Goal: Task Accomplishment & Management: Complete application form

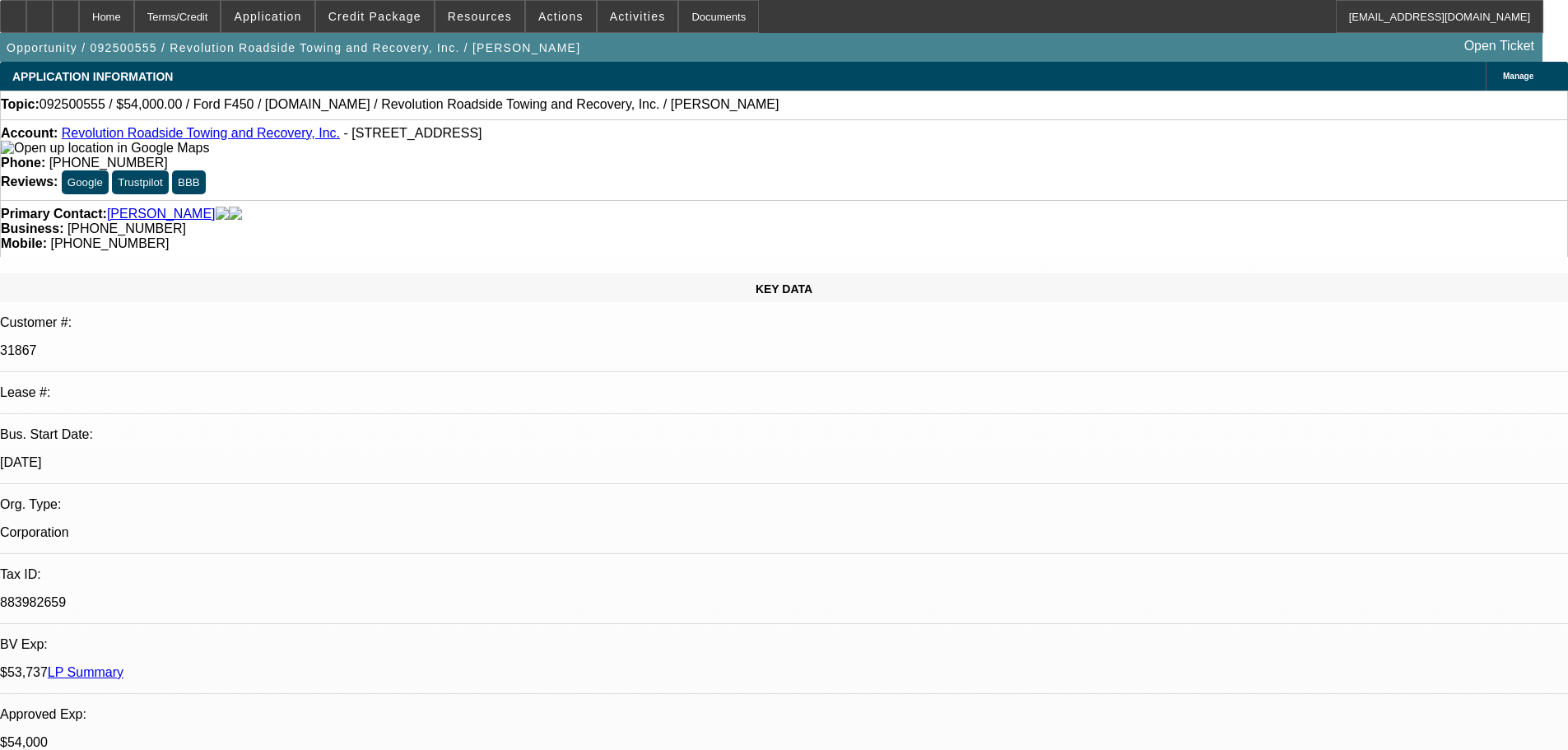
select select "0"
select select "2"
select select "0"
select select "6"
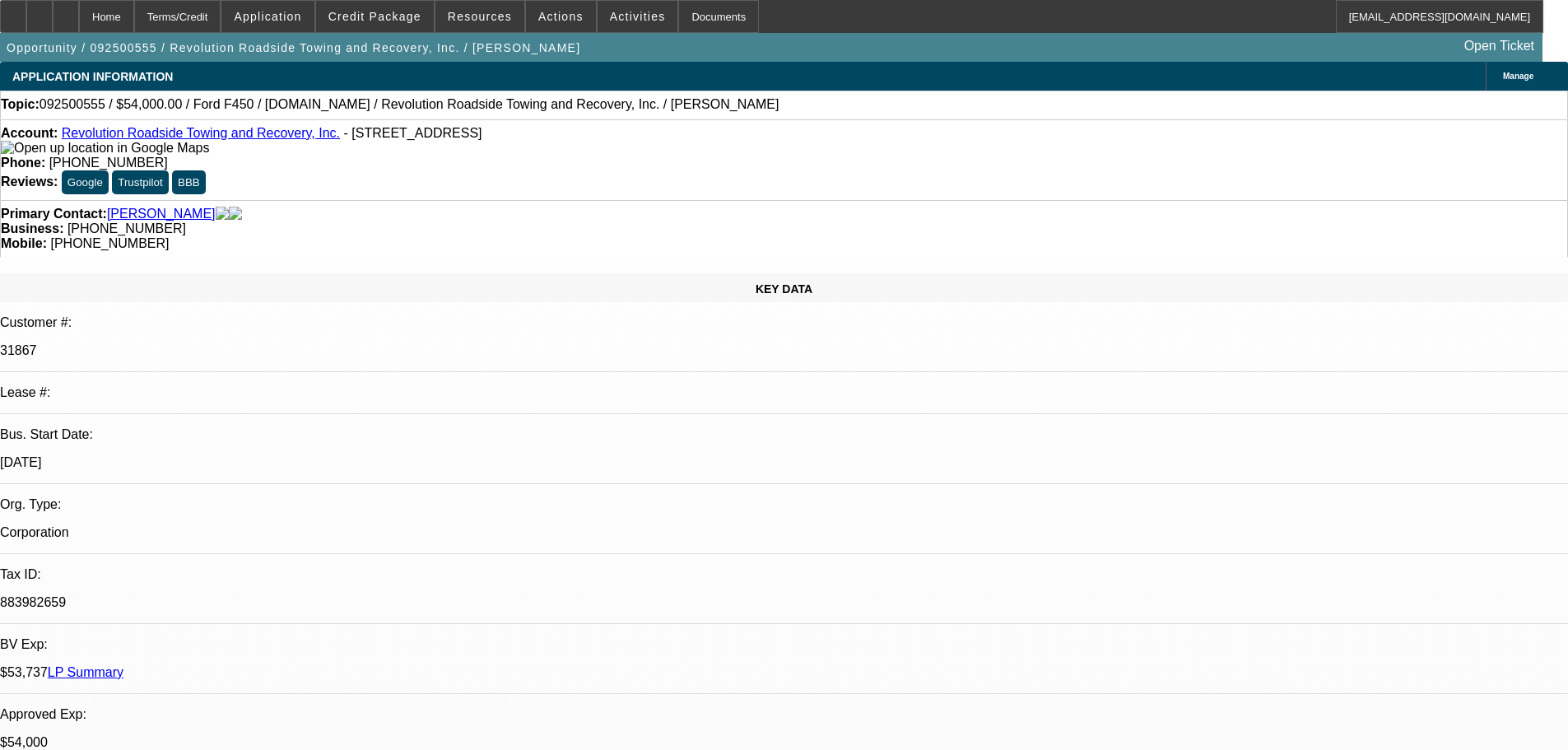
select select "0"
select select "2"
select select "0"
select select "6"
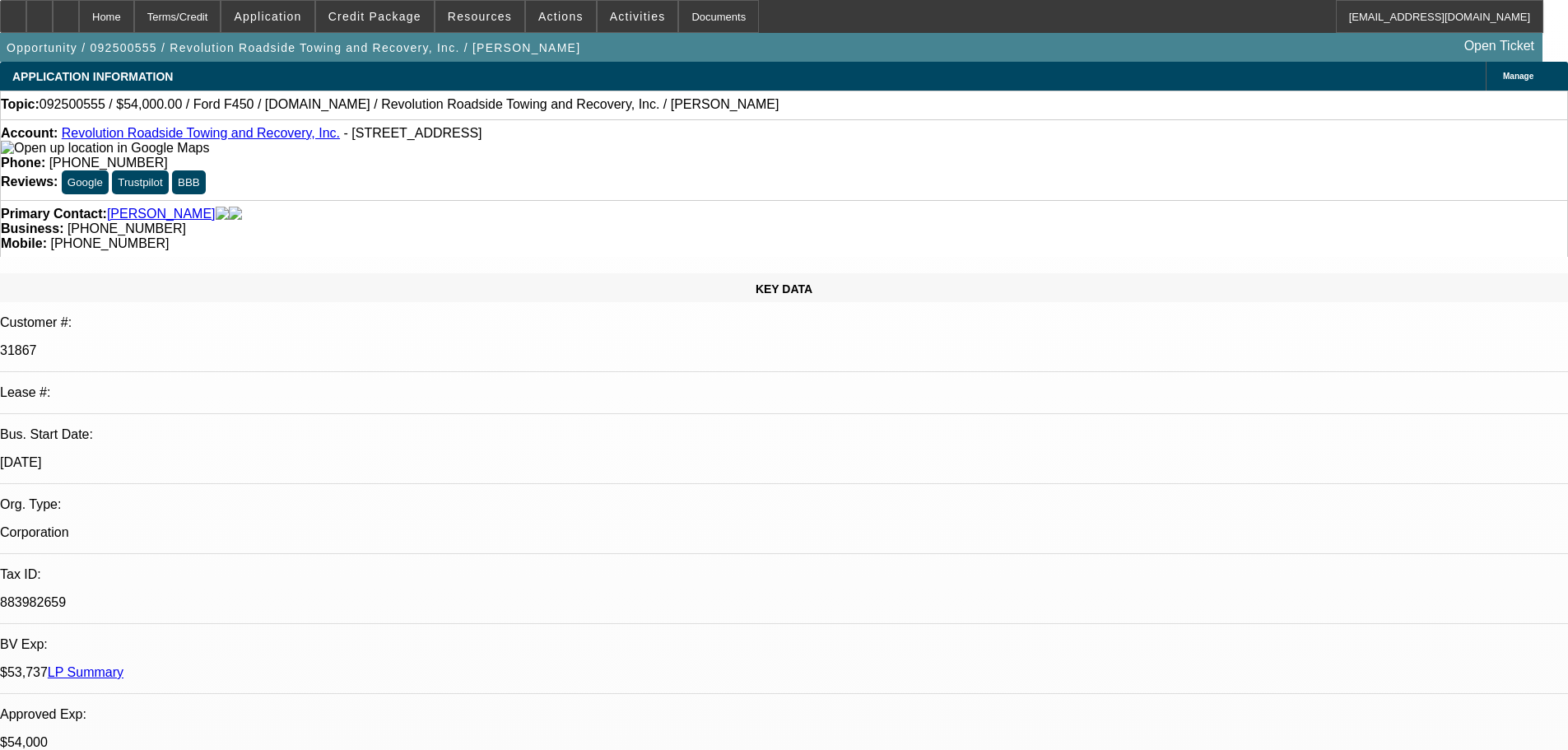
select select "0"
select select "2"
select select "0"
select select "6"
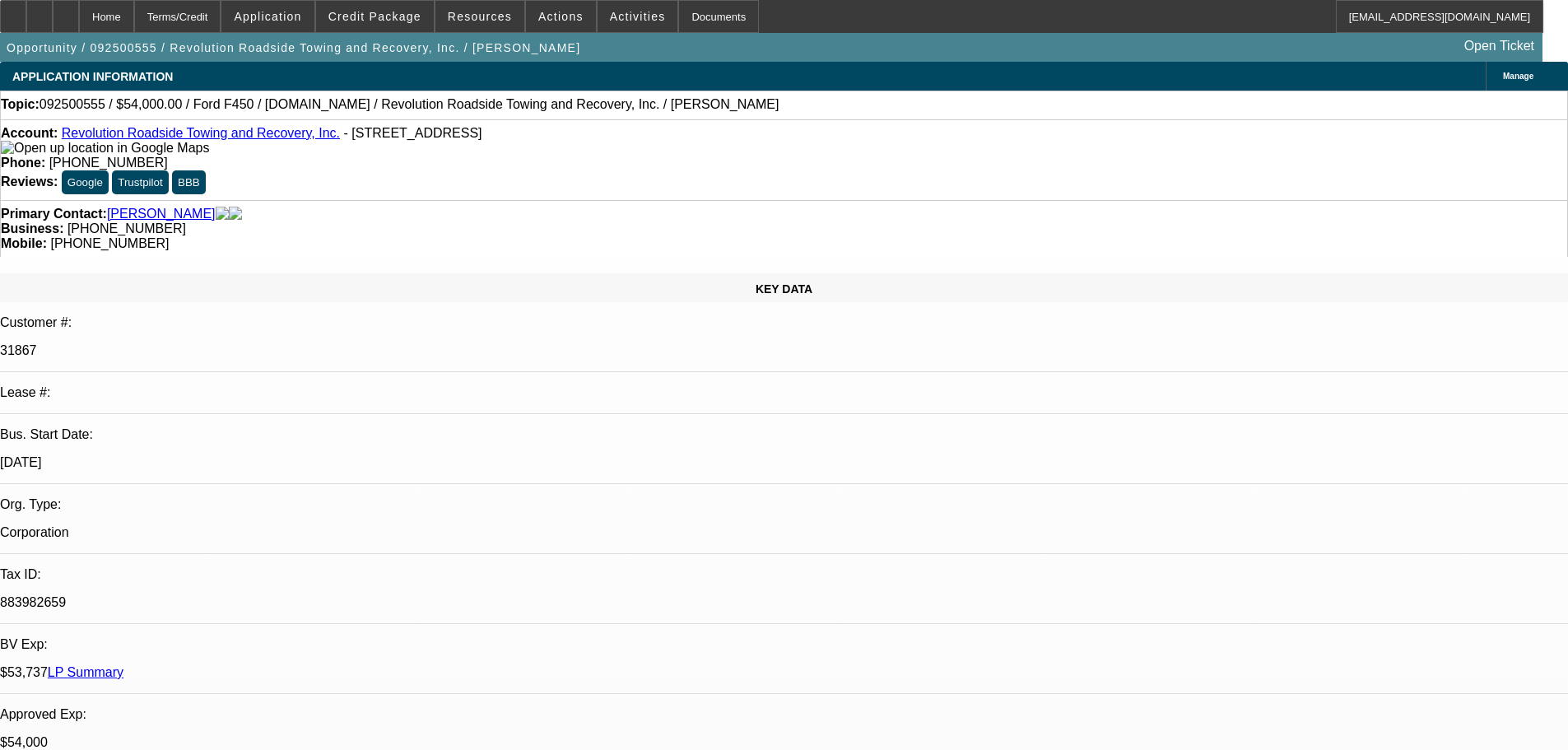
select select "0"
select select "6"
click at [66, 11] on icon at bounding box center [66, 11] width 0 height 0
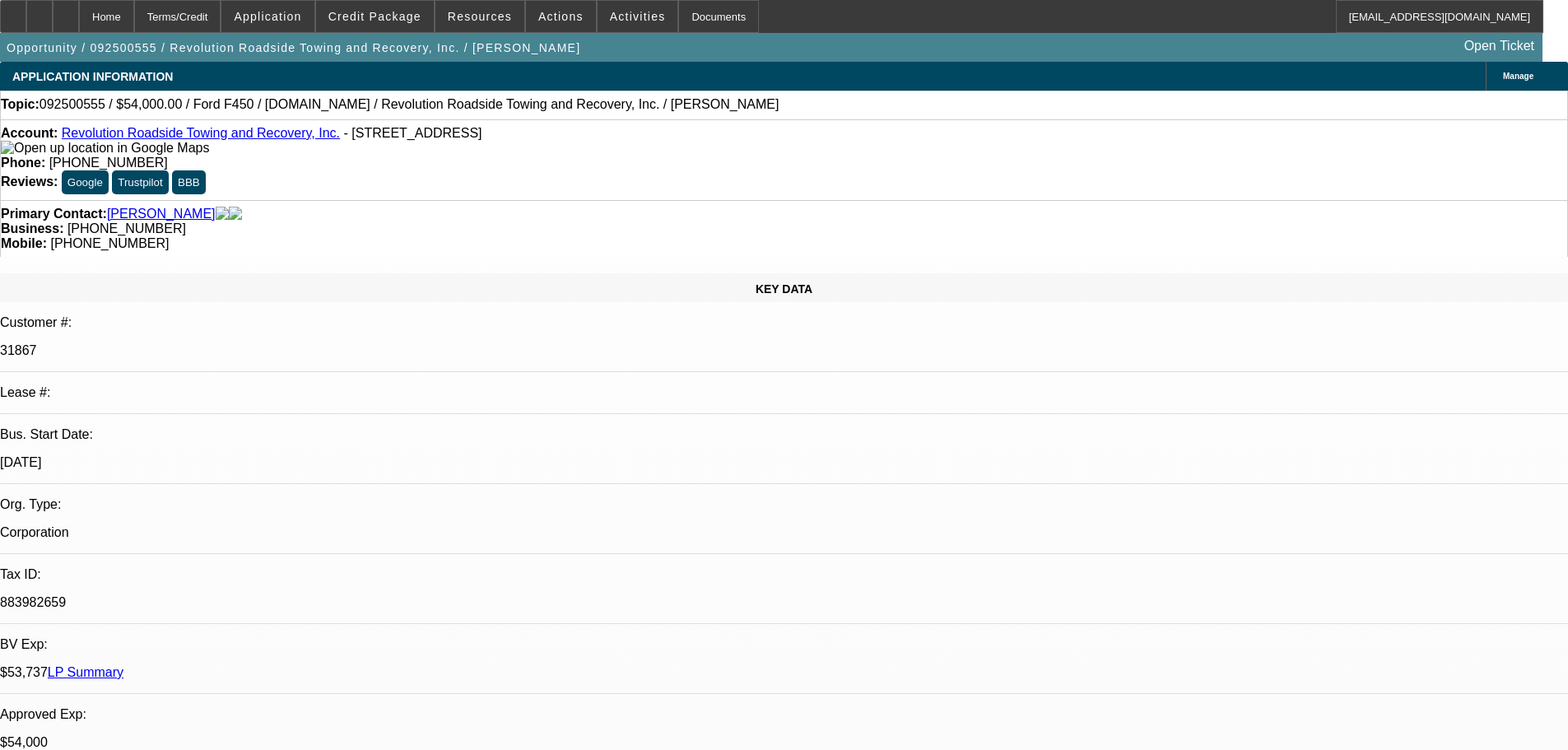
select select "0"
select select "2"
select select "0"
select select "6"
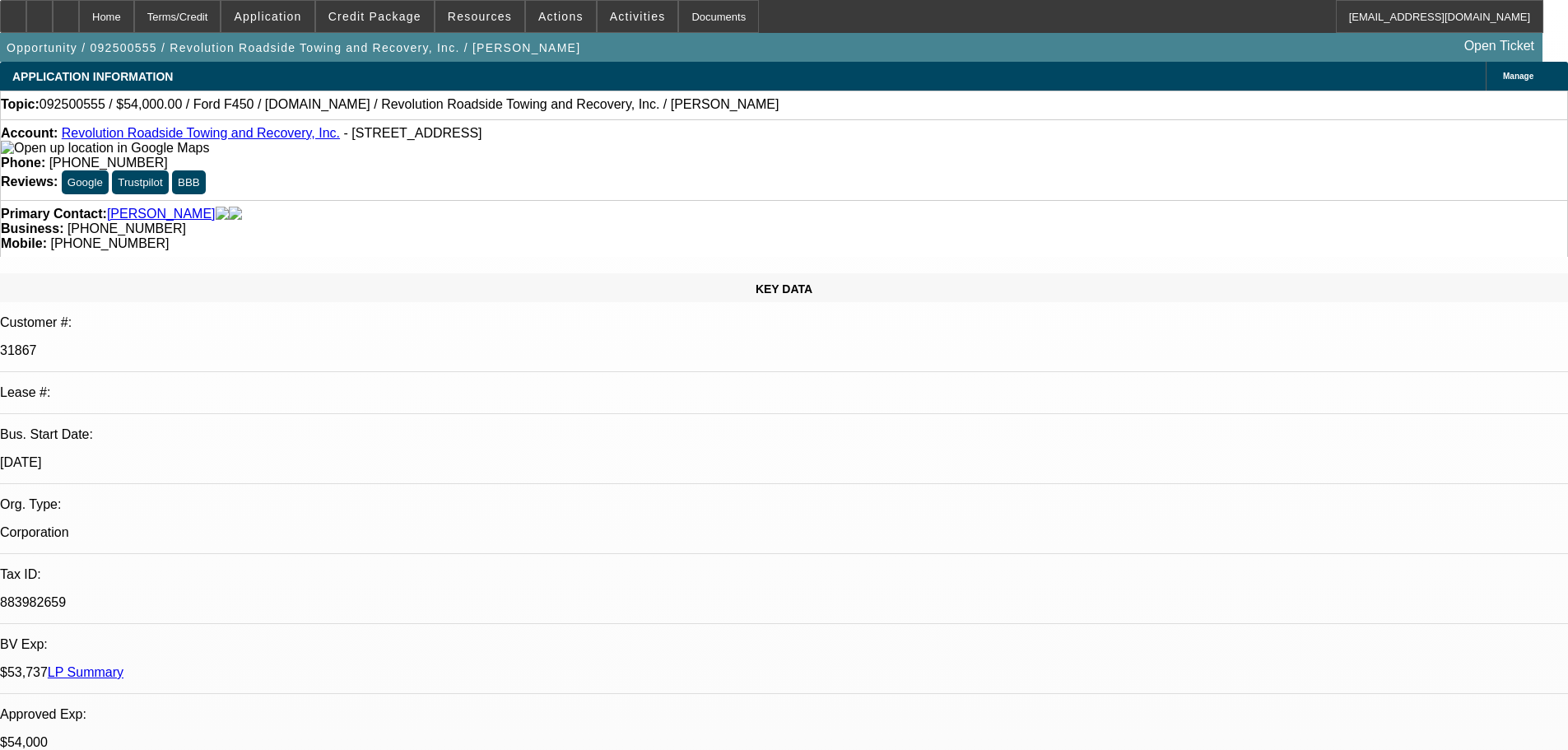
select select "0"
select select "2"
select select "0"
select select "6"
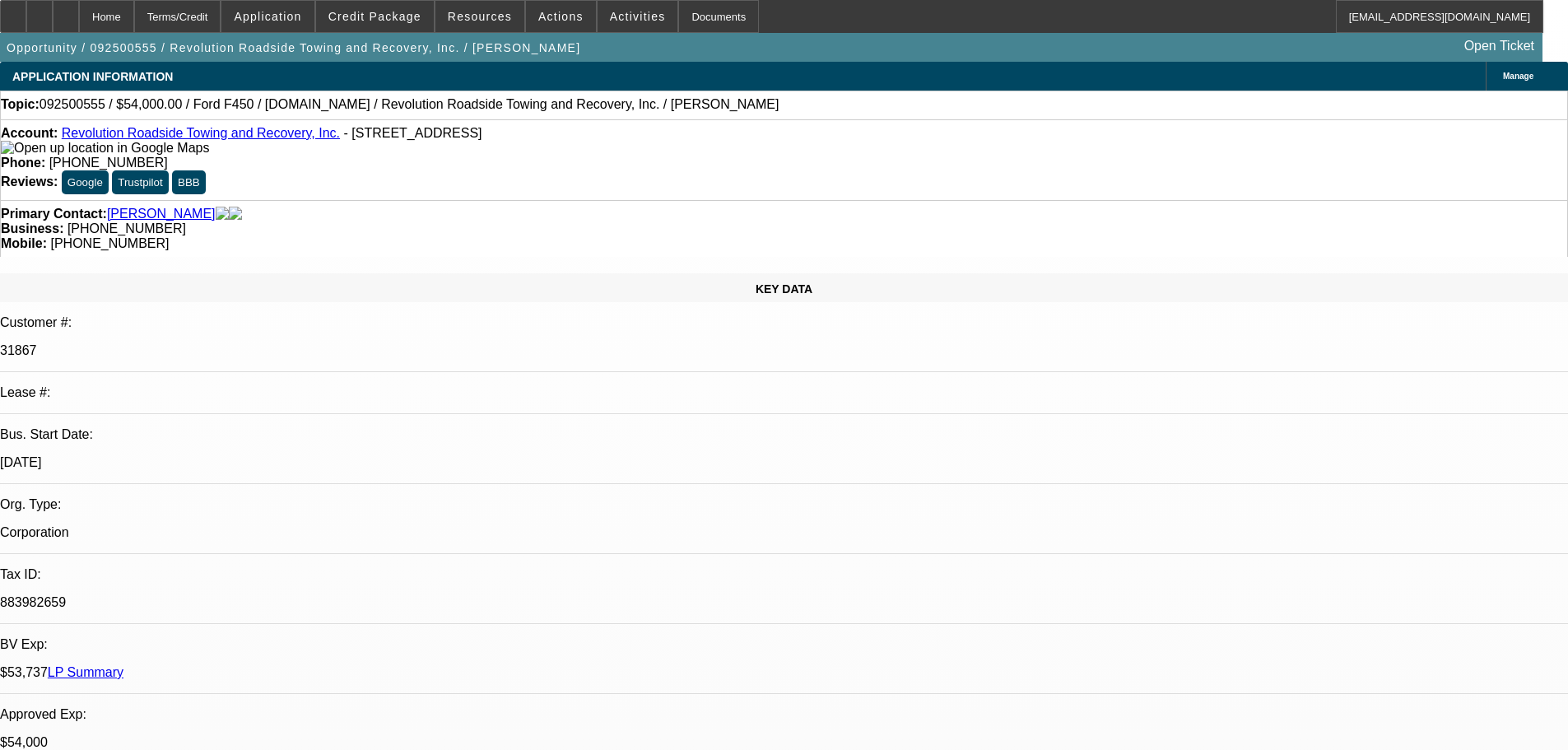
select select "0"
select select "2"
select select "0"
select select "6"
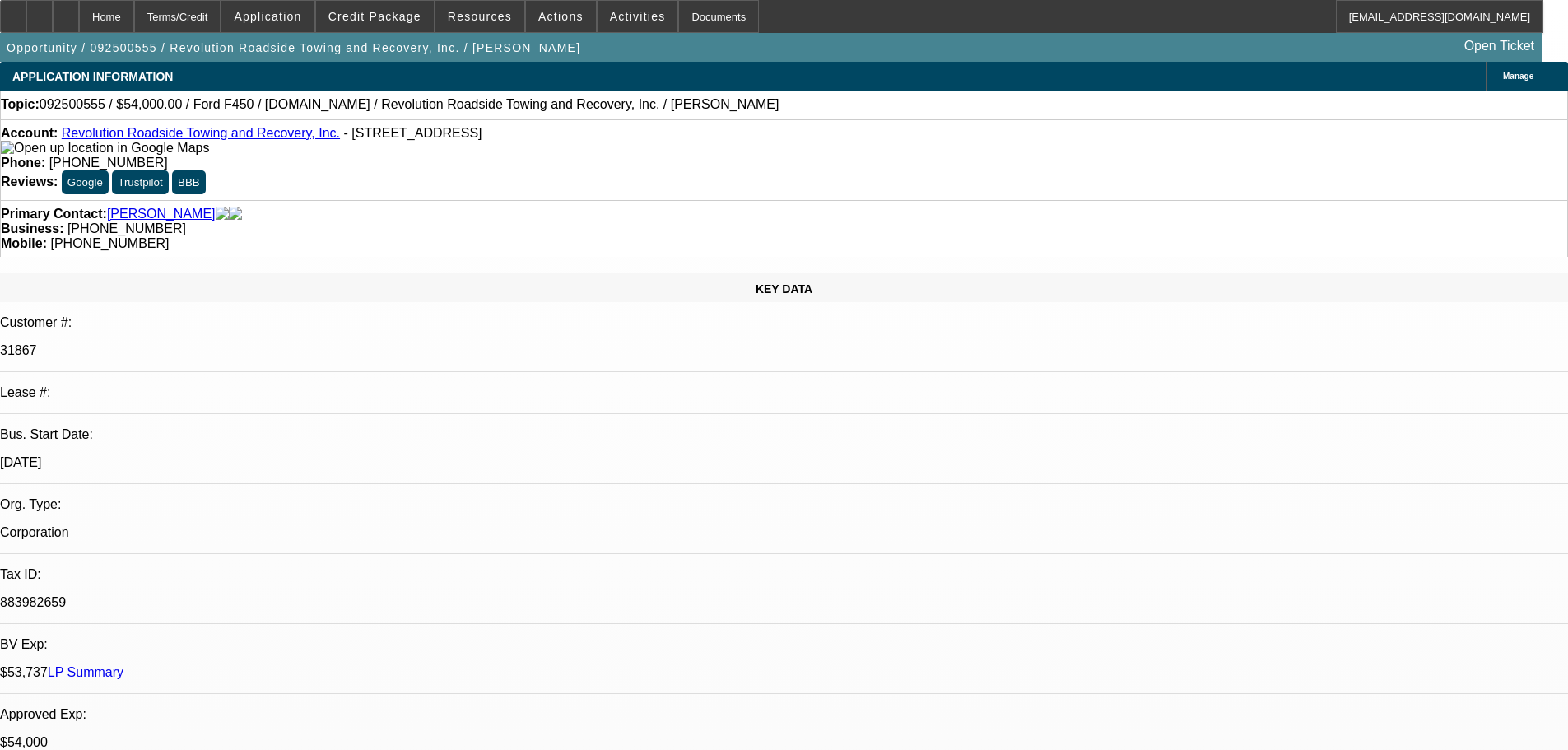
select select "0"
select select "6"
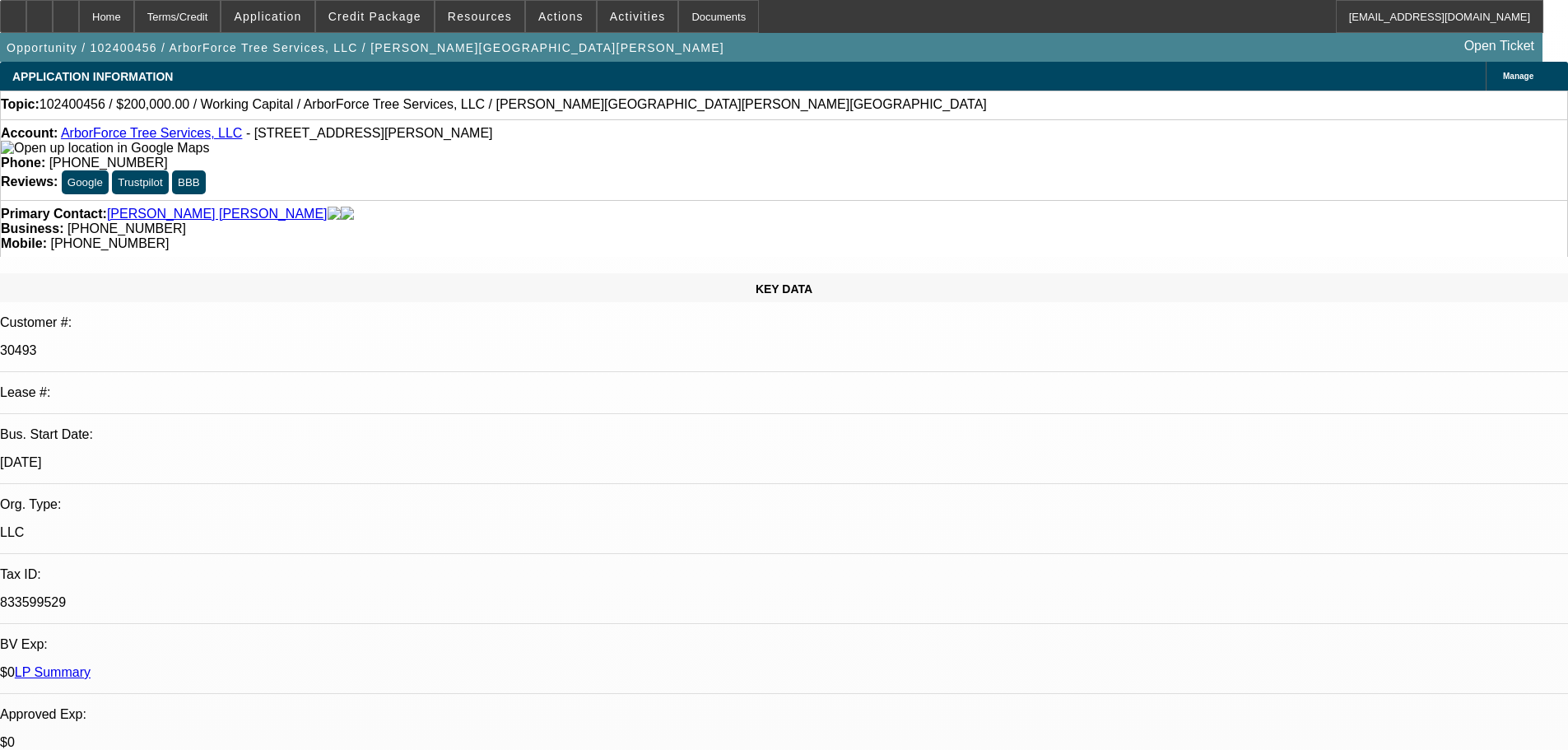
select select "0"
select select "2"
select select "0"
select select "6"
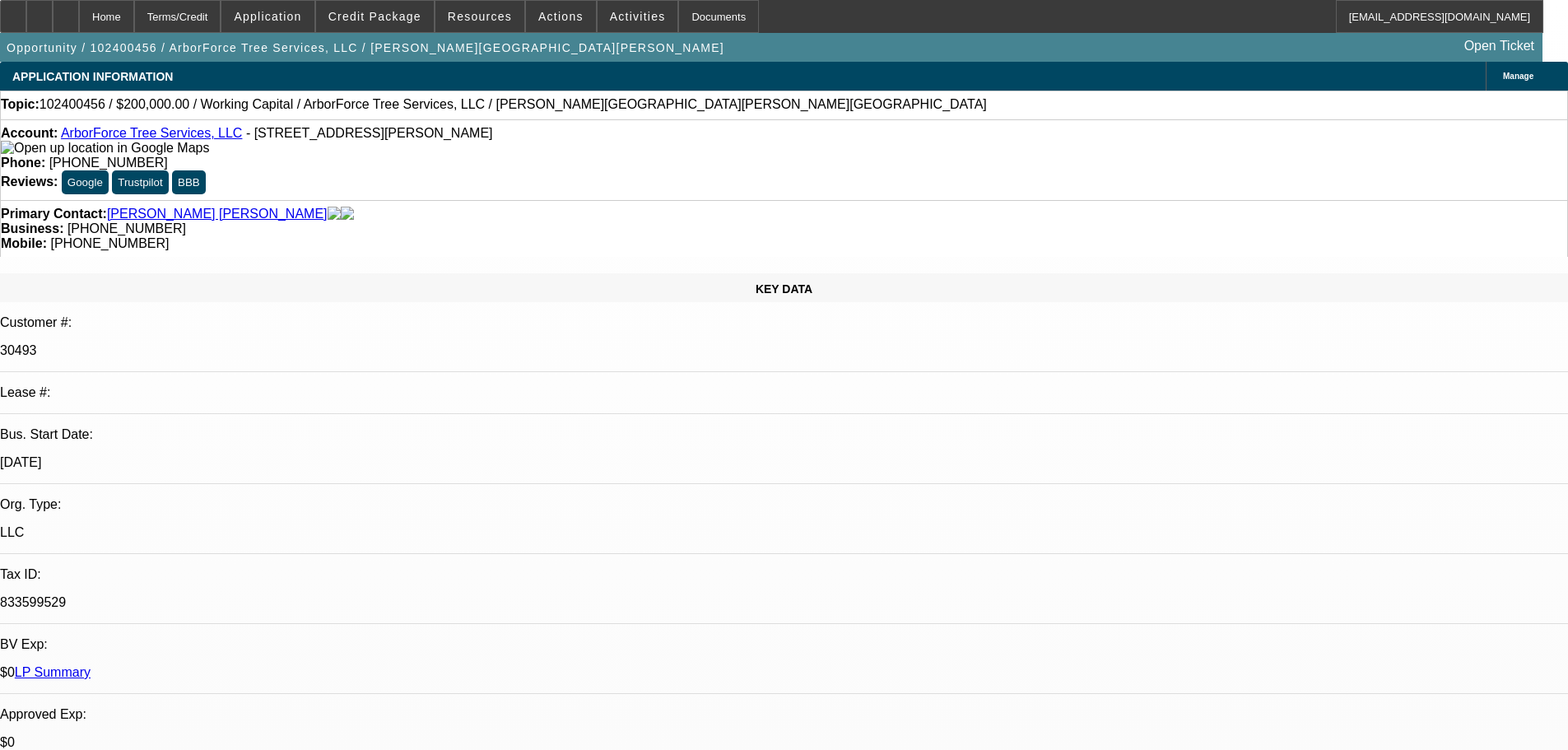
select select "0"
select select "2"
select select "0"
select select "6"
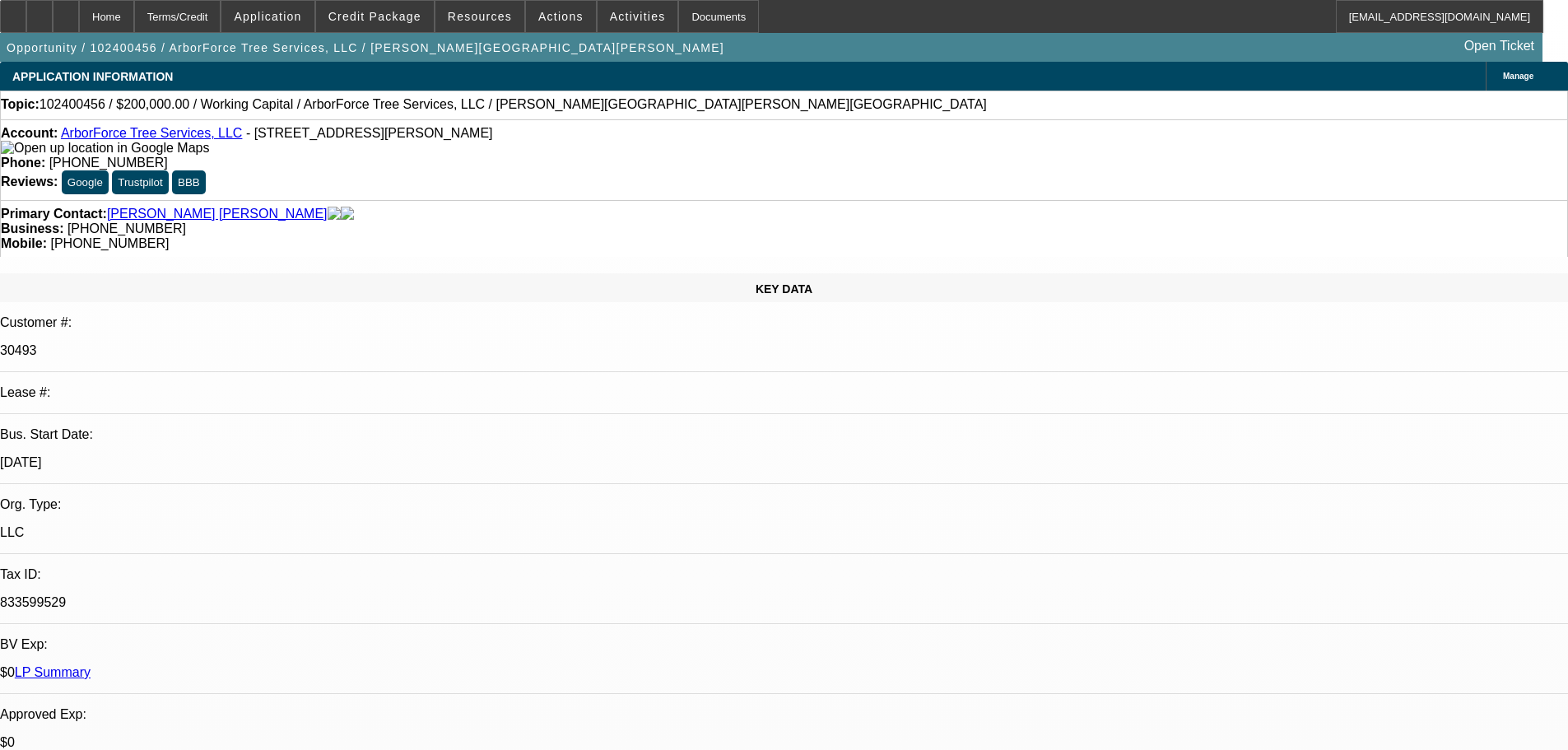
select select "0"
select select "2"
select select "0"
select select "6"
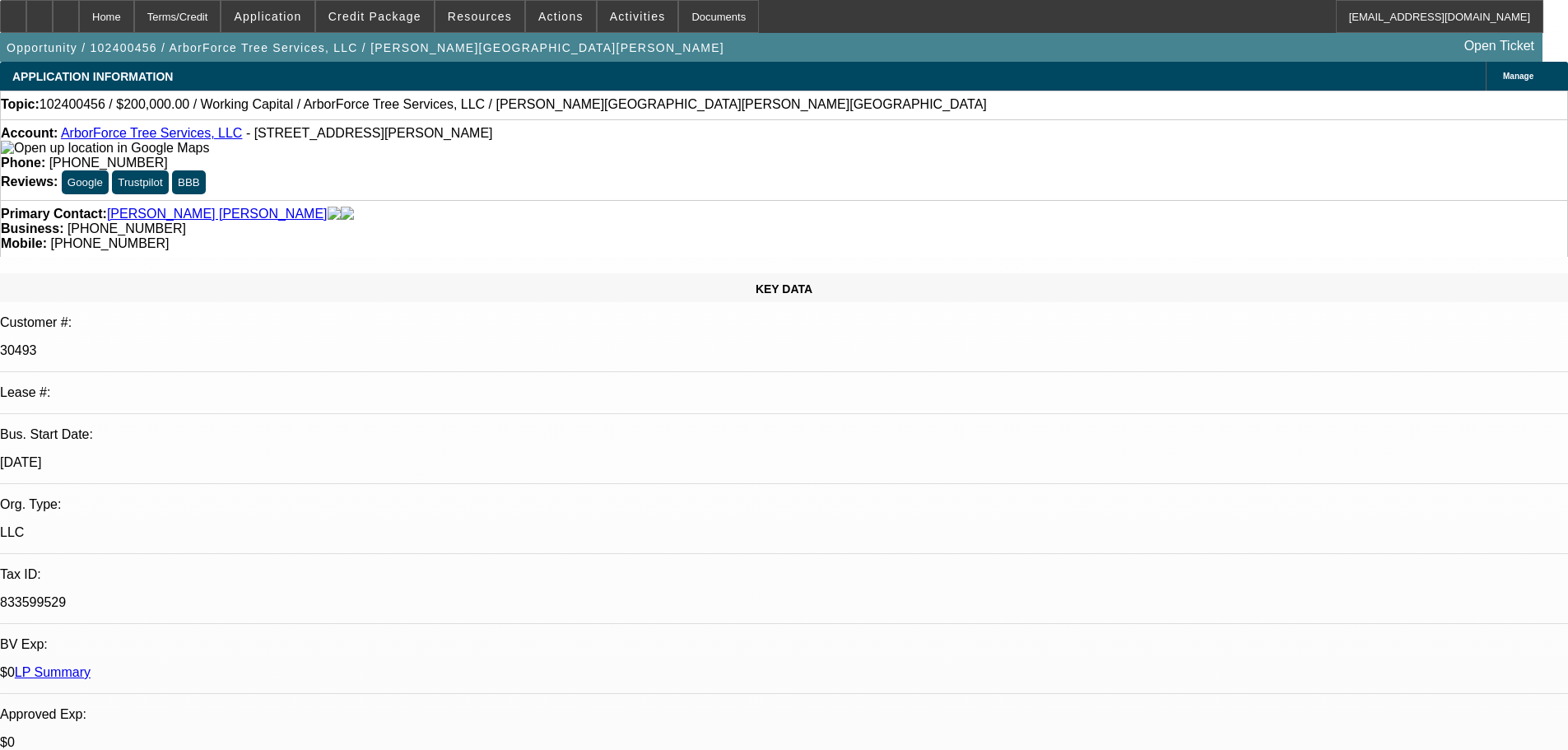
select select "0"
select select "6"
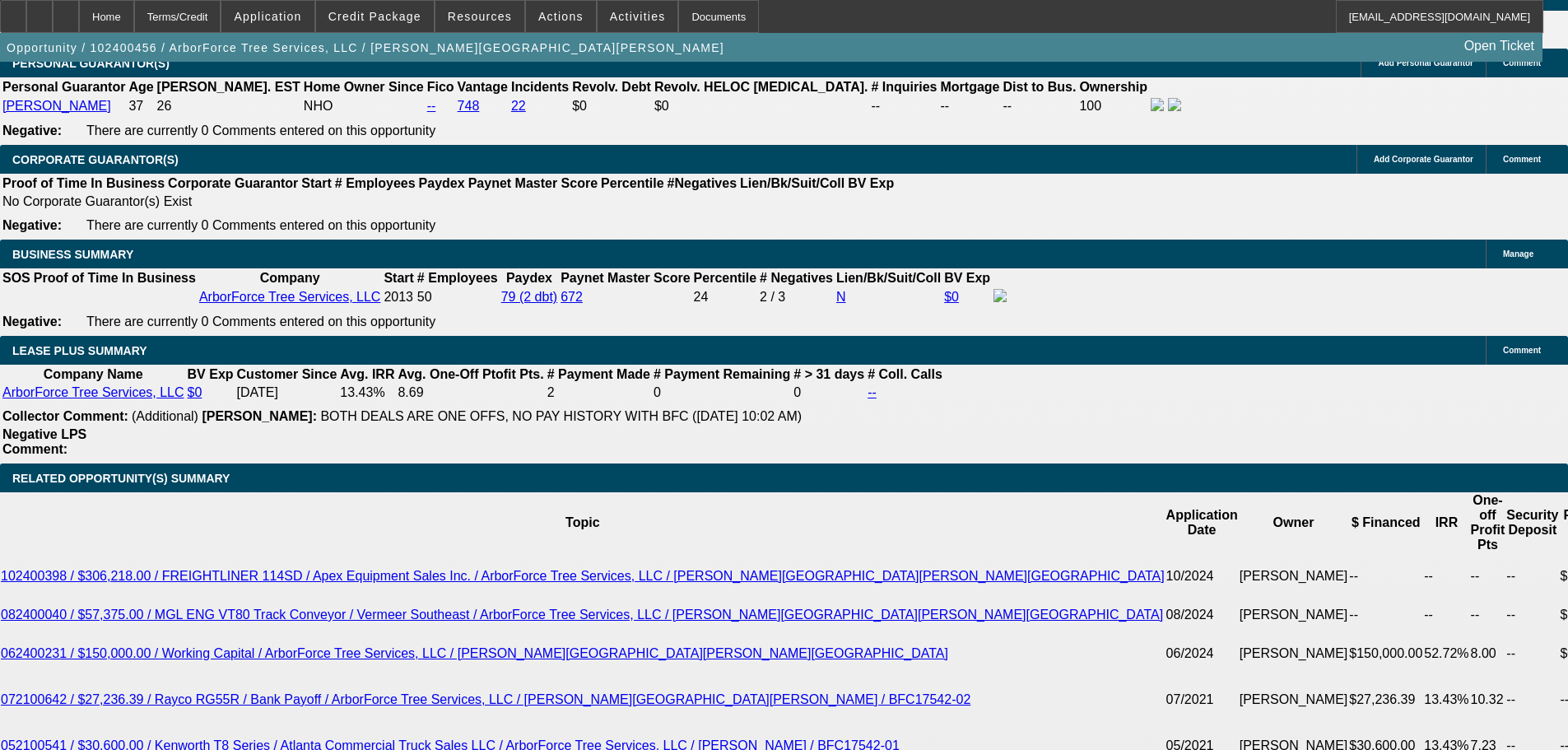
click at [79, 19] on div at bounding box center [65, 16] width 26 height 33
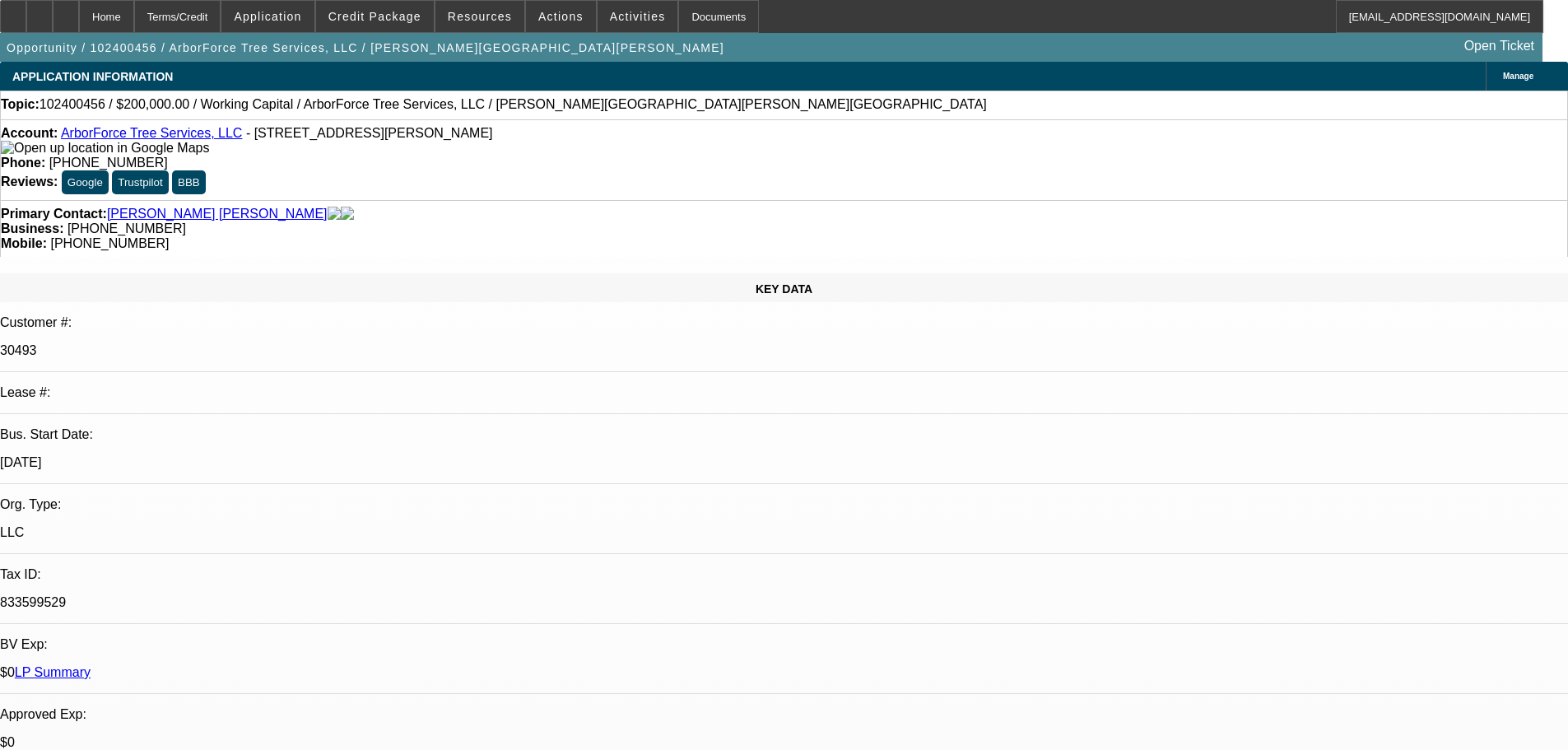
select select "0"
select select "2"
select select "0"
select select "6"
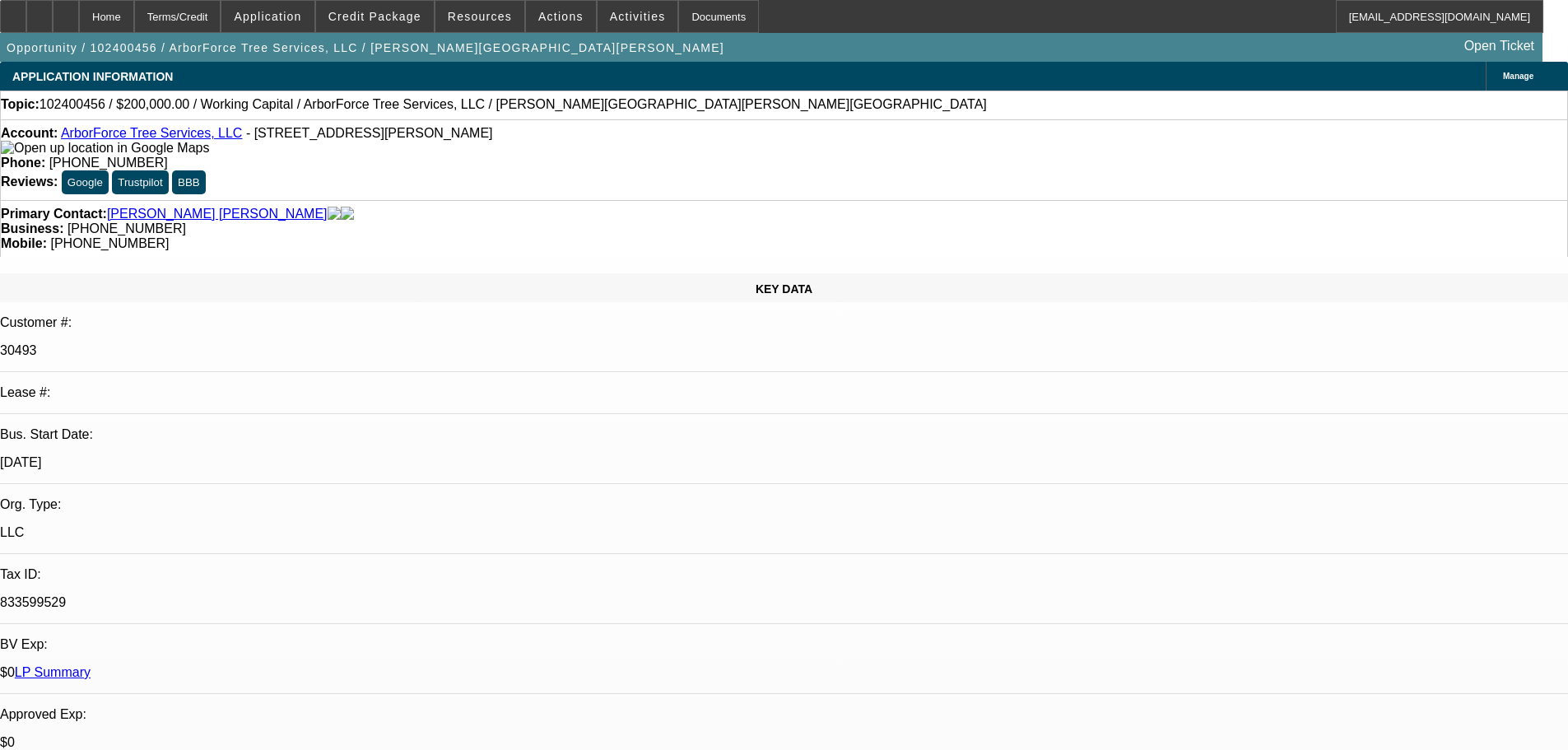
select select "0"
select select "2"
select select "0"
select select "6"
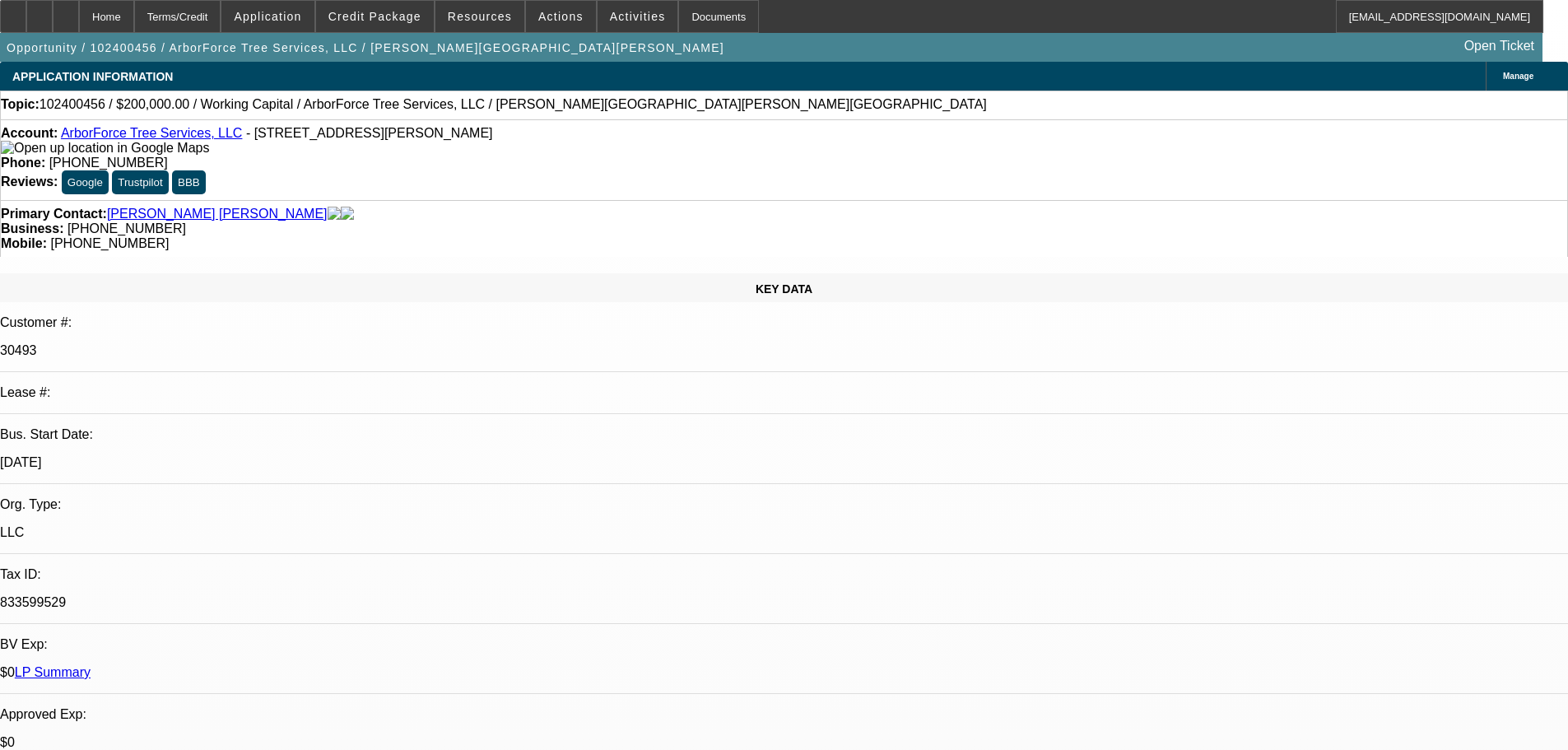
select select "0"
select select "2"
select select "0"
select select "6"
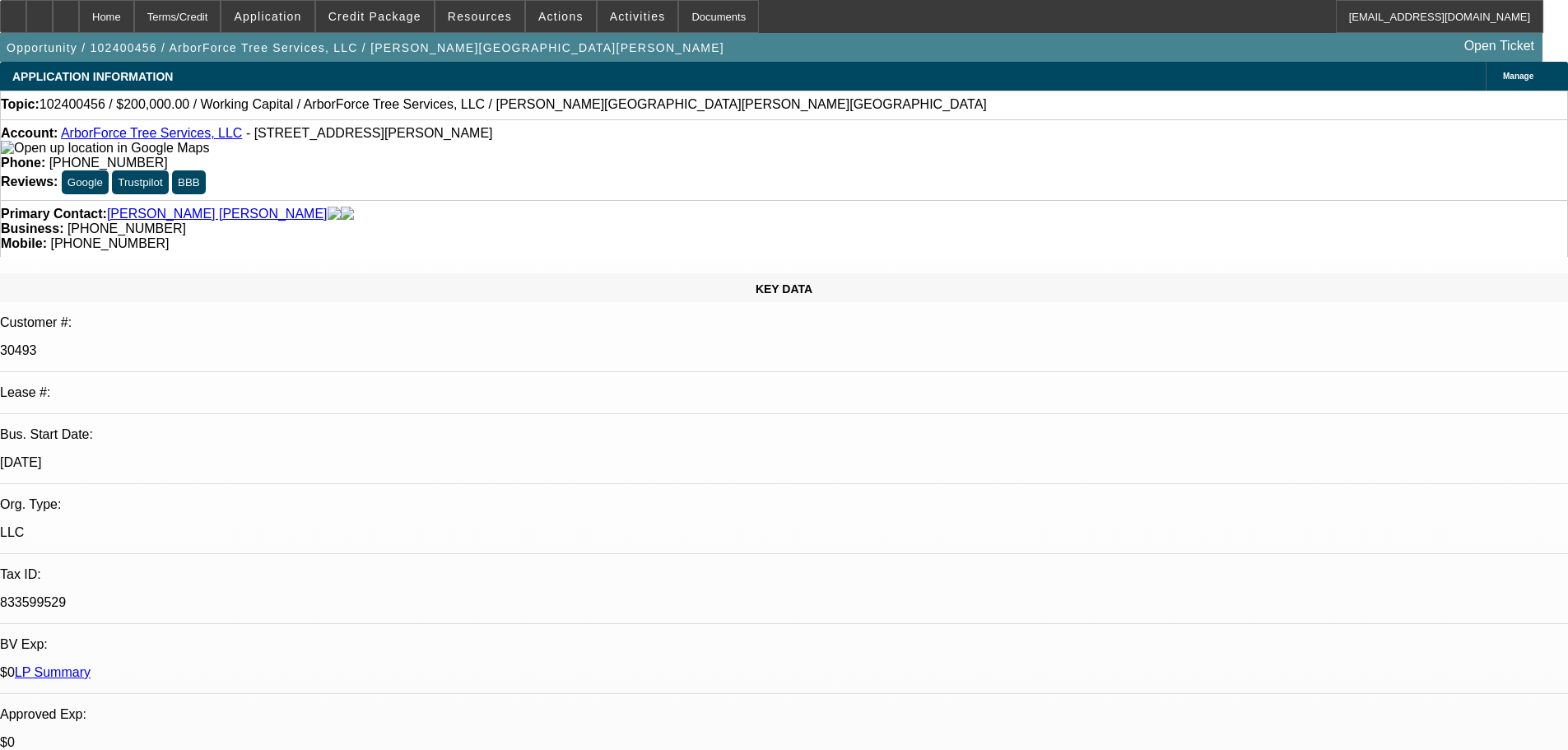
select select "0"
select select "6"
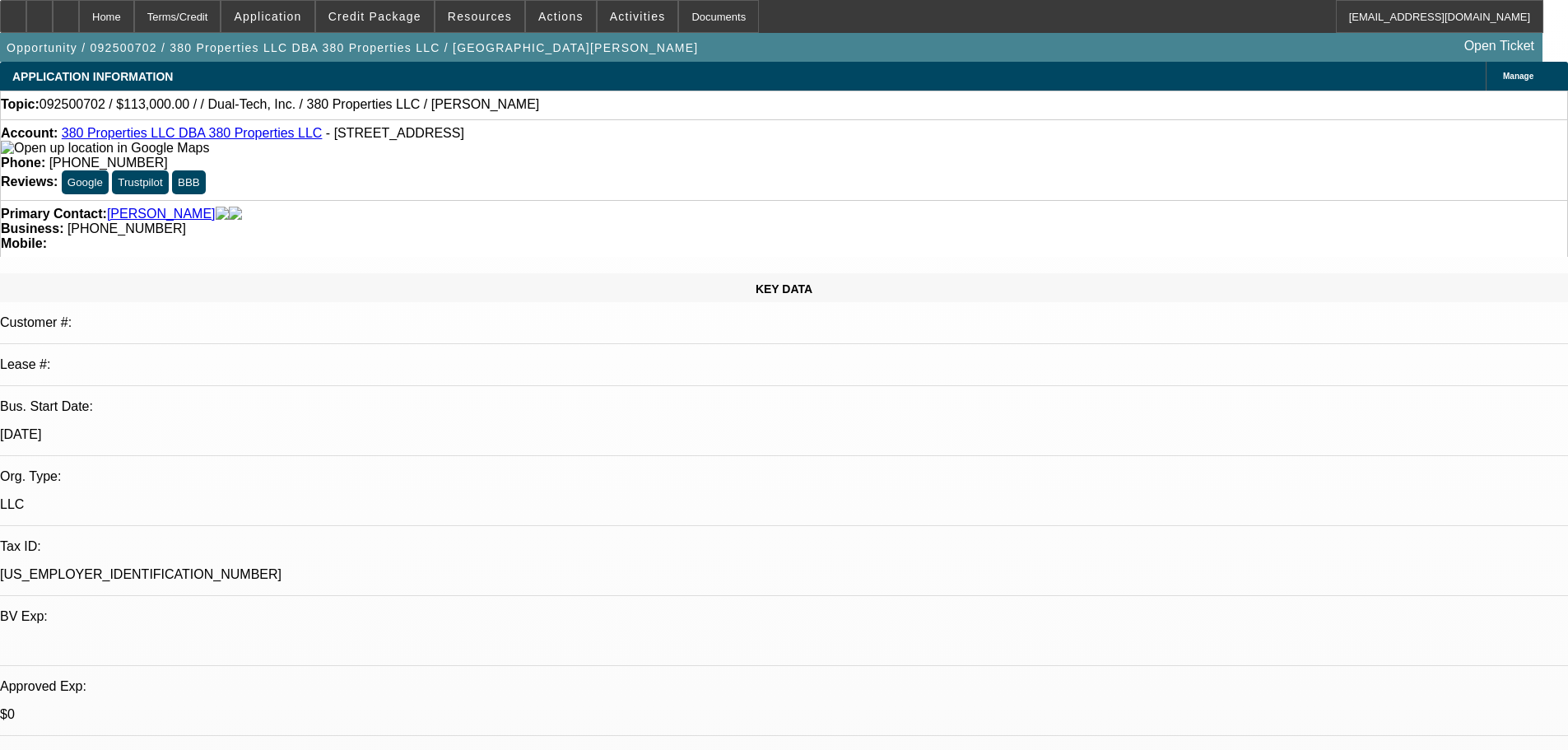
select select "0"
select select "2"
select select "0.1"
select select "4"
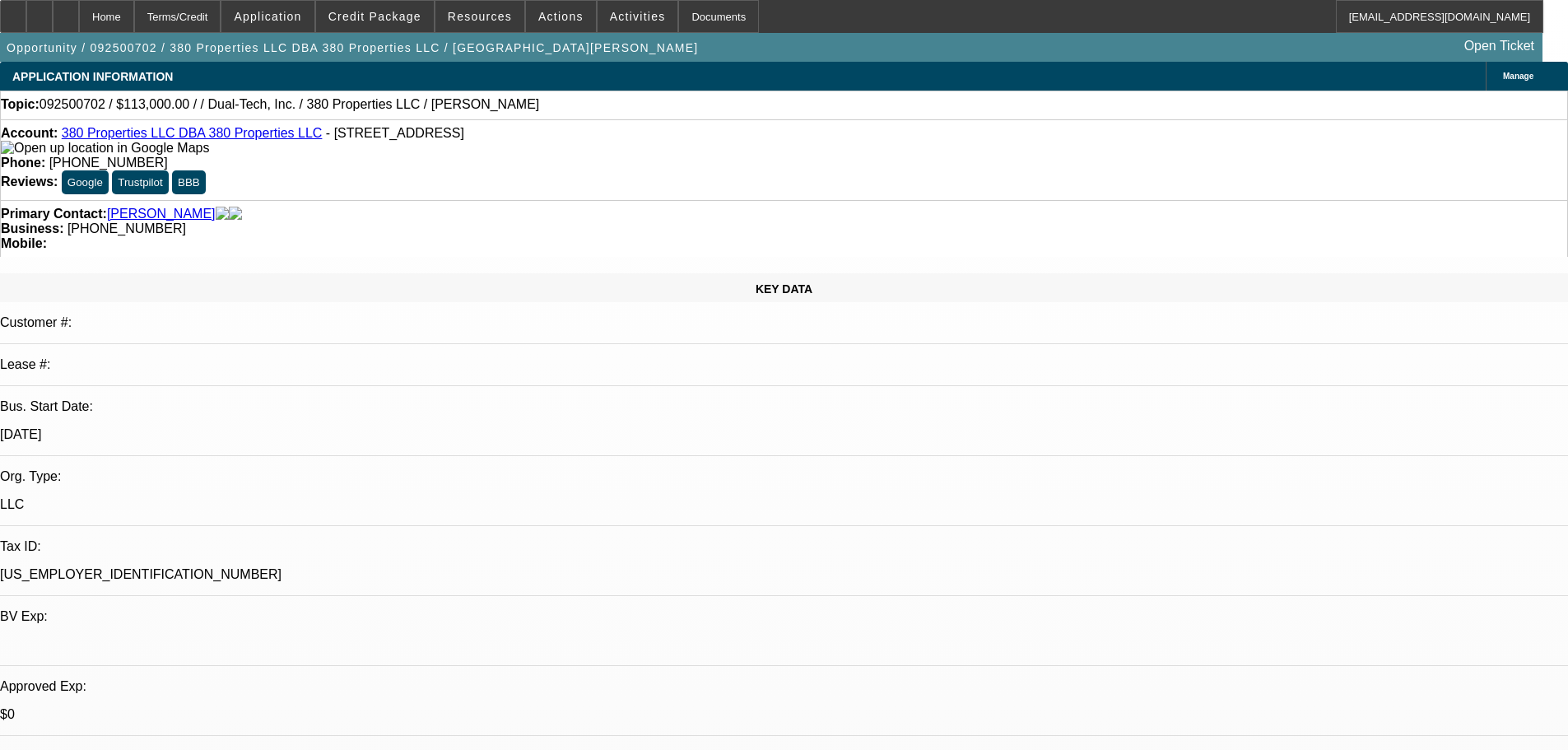
click at [79, 14] on div at bounding box center [65, 16] width 26 height 33
select select "0"
select select "2"
select select "0.1"
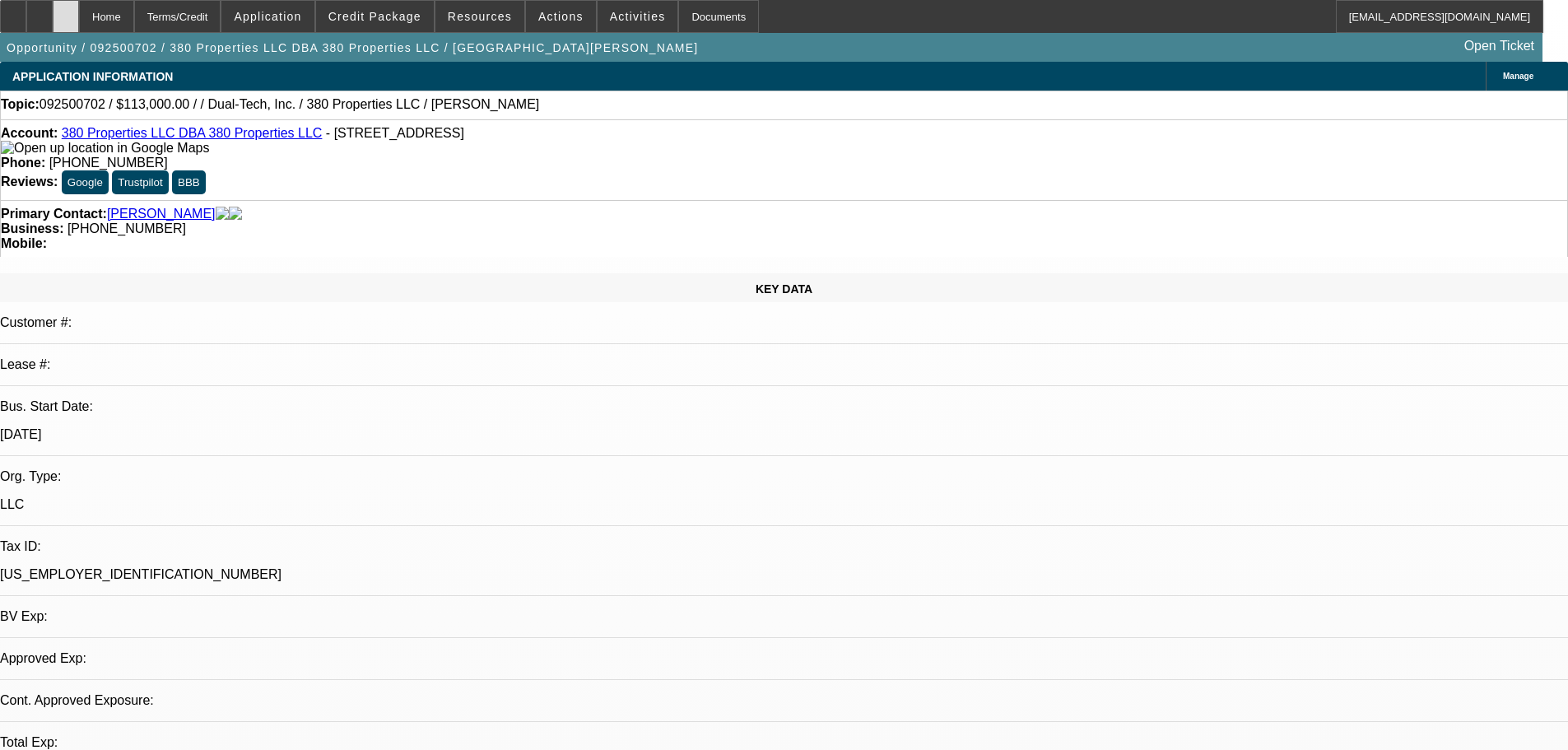
select select "4"
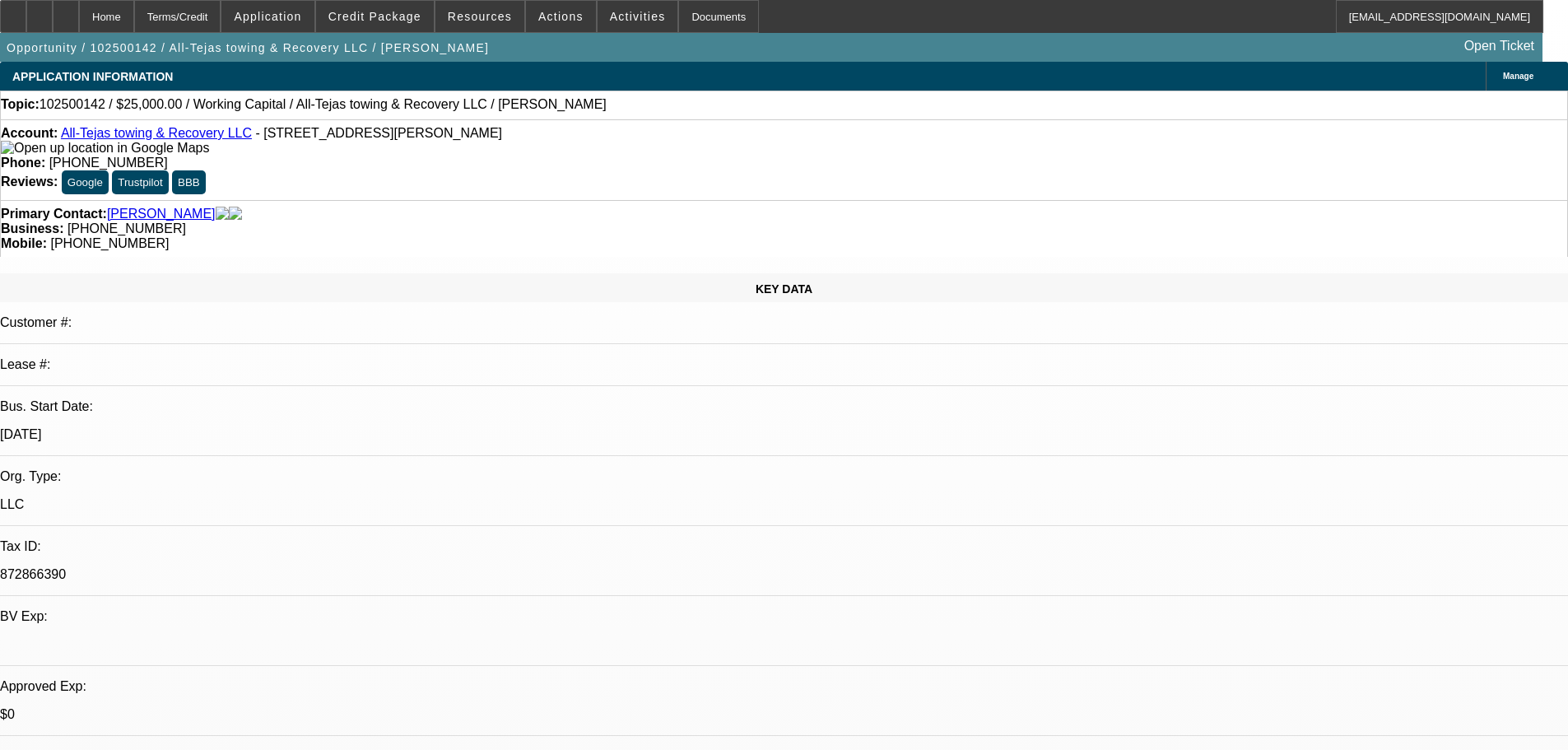
select select "0"
select select "2"
select select "0.1"
select select "4"
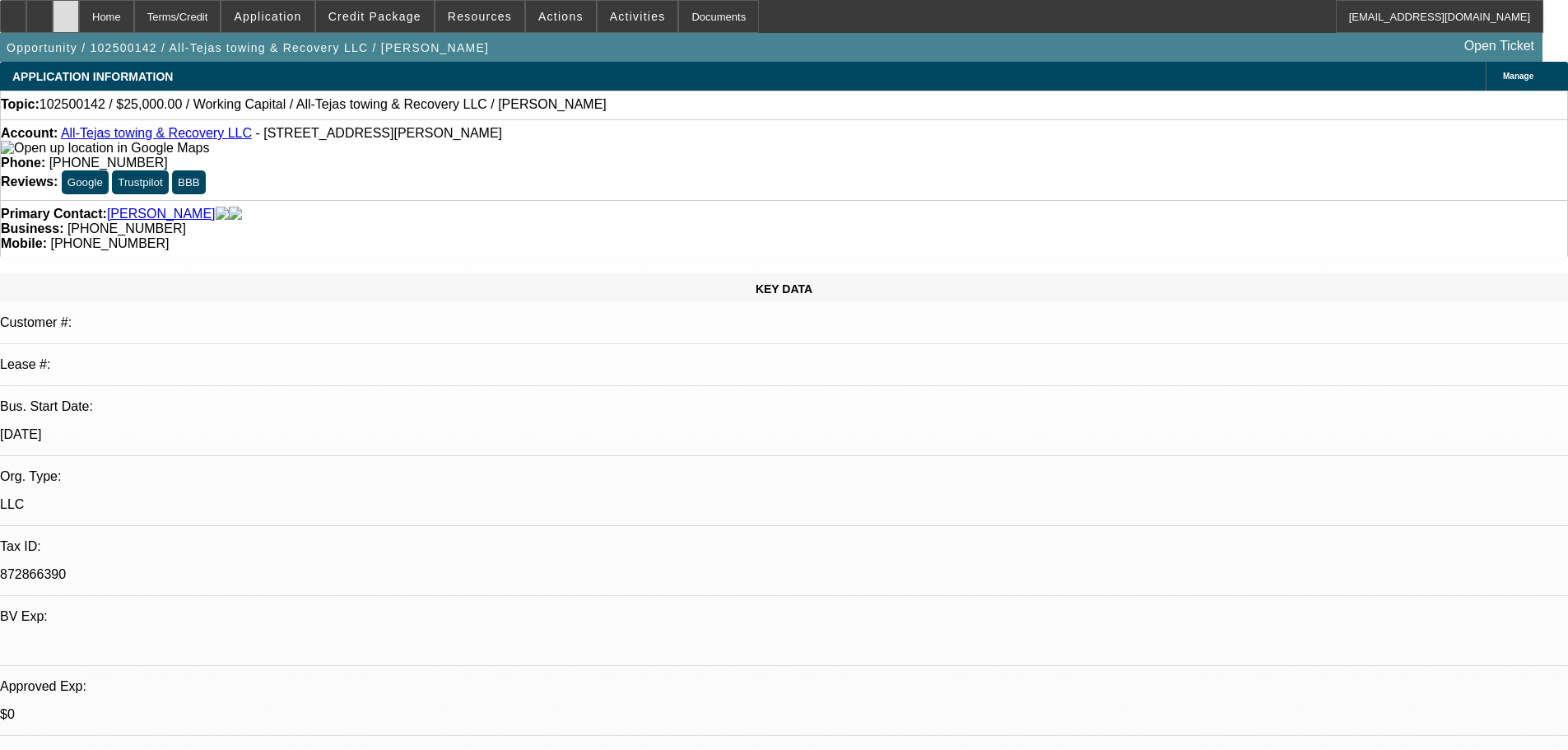
click at [79, 16] on div at bounding box center [65, 16] width 26 height 33
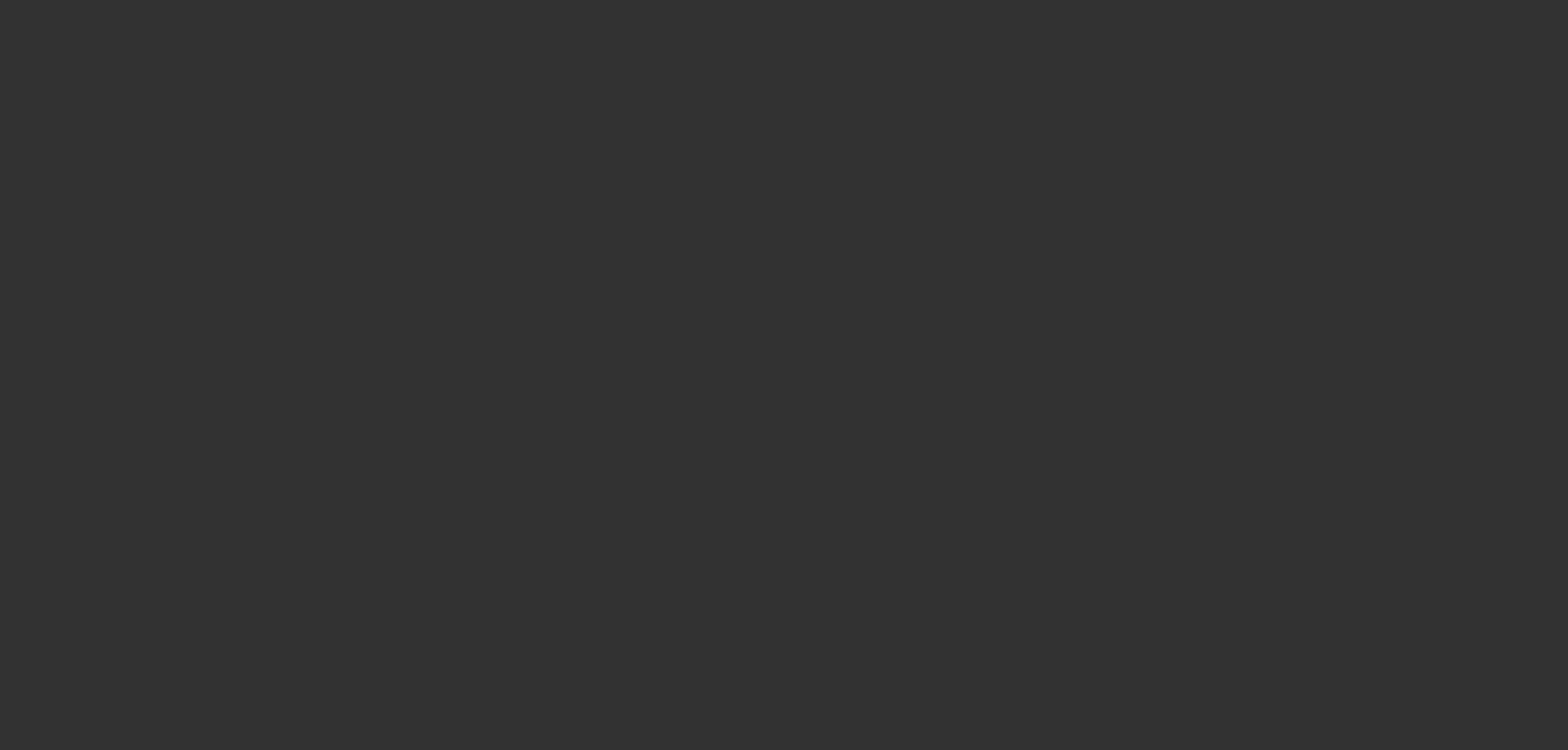
select select "0"
select select "2"
select select "0.1"
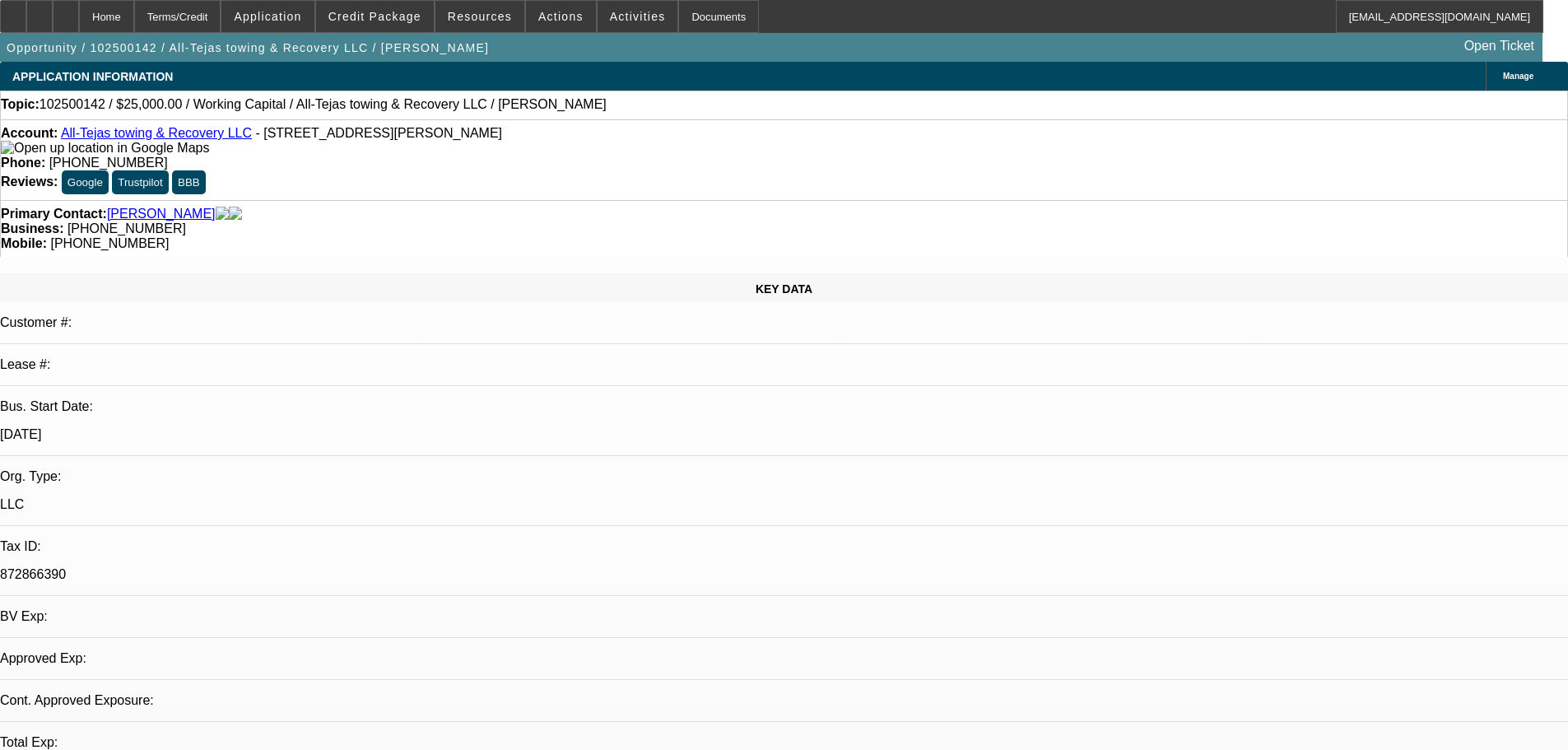
select select "2"
select select "4"
click at [79, 23] on div at bounding box center [65, 16] width 26 height 33
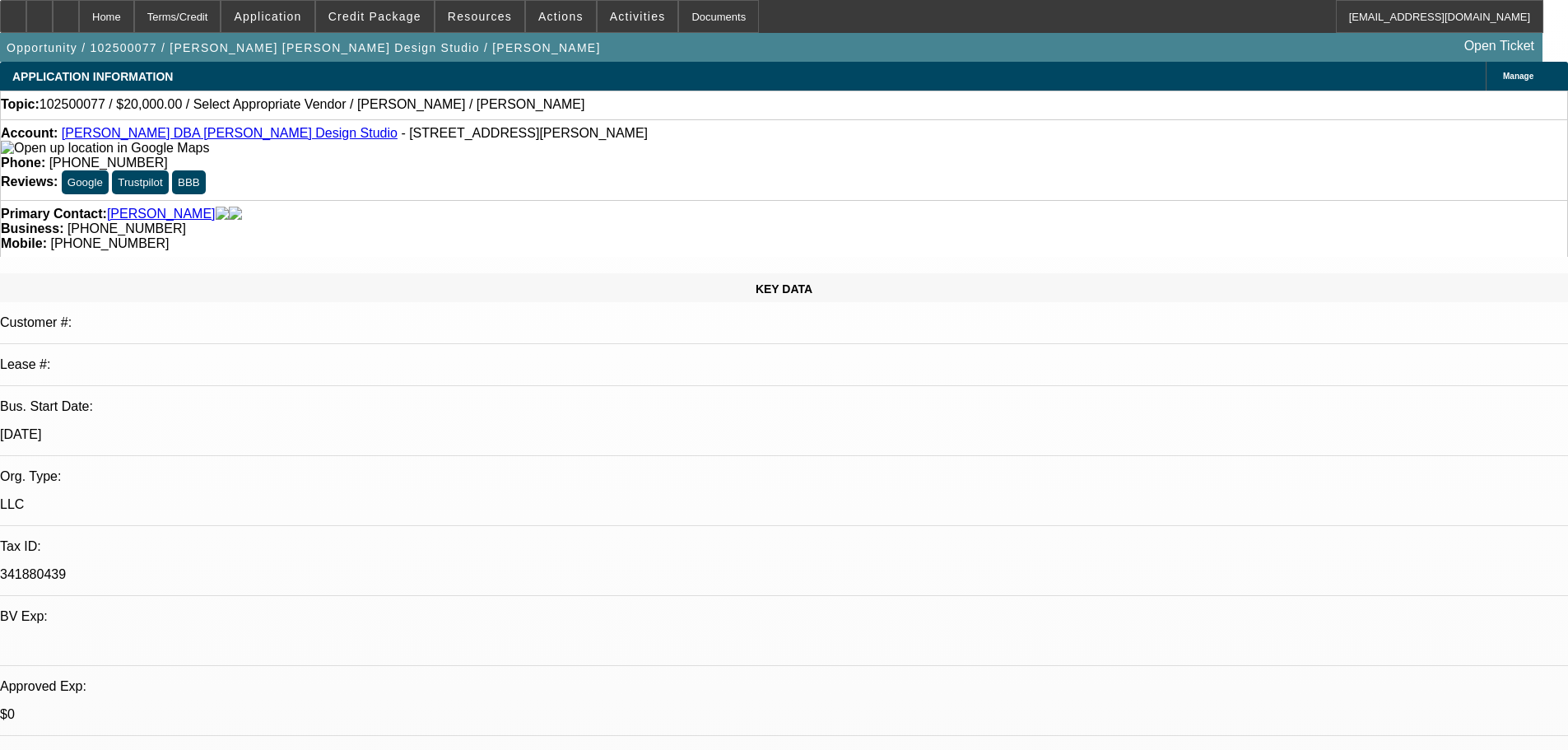
select select "0"
select select "2"
select select "0.1"
select select "4"
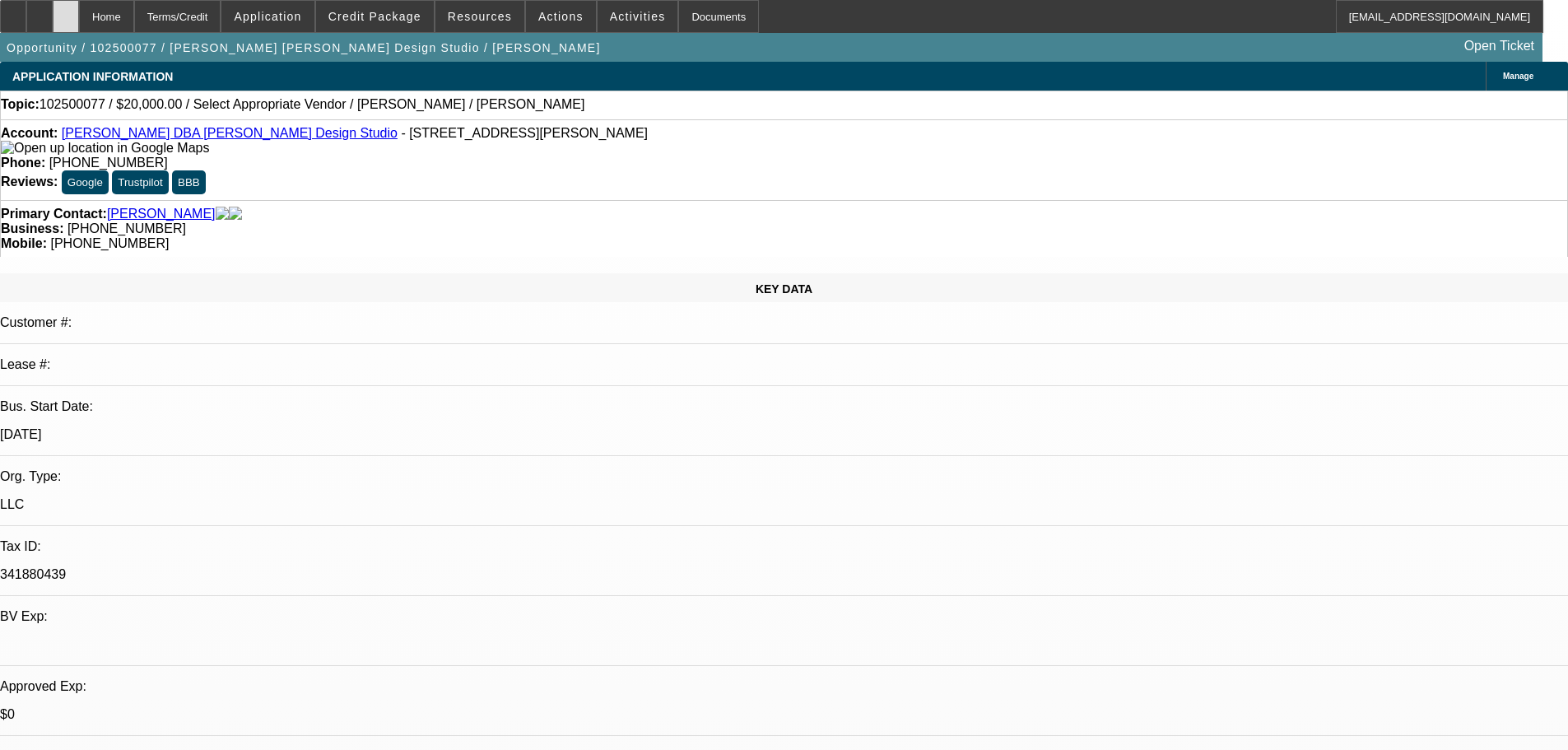
click at [79, 29] on div at bounding box center [65, 16] width 26 height 33
select select "0"
select select "2"
select select "0.1"
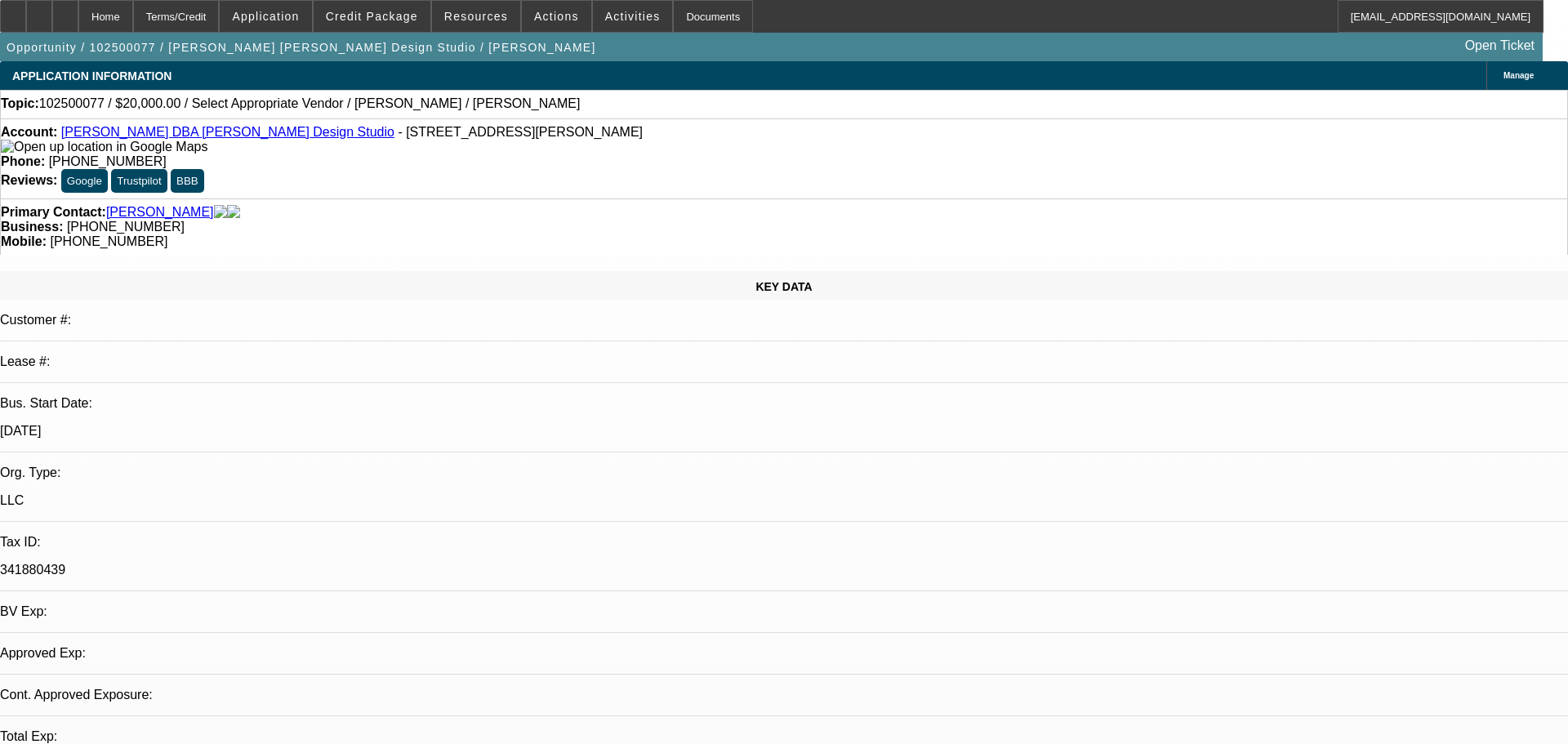
select select "4"
click at [66, 11] on icon at bounding box center [66, 11] width 0 height 0
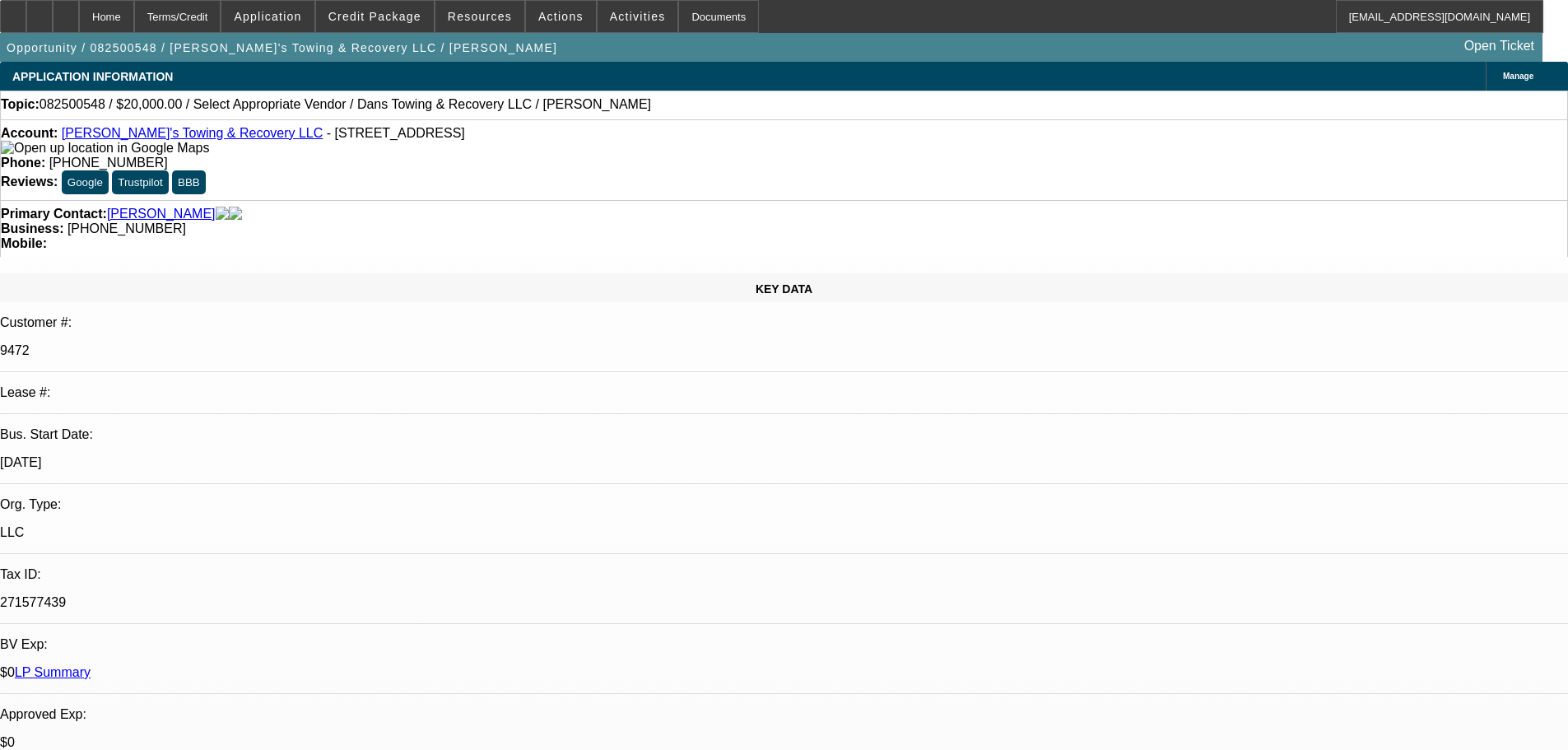
select select "0"
select select "2"
select select "0"
select select "6"
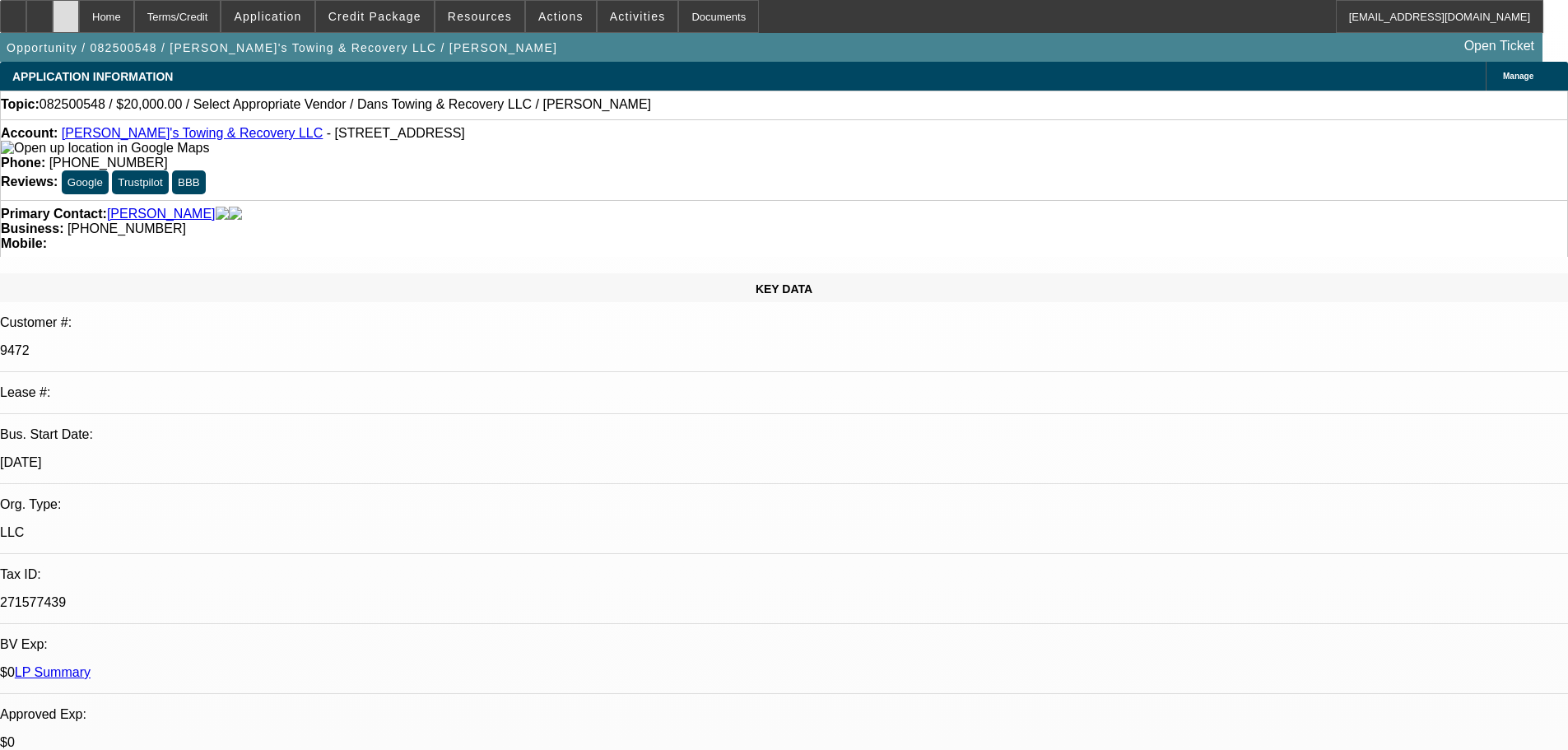
drag, startPoint x: 0, startPoint y: 0, endPoint x: 101, endPoint y: 18, distance: 102.6
click at [66, 11] on icon at bounding box center [66, 11] width 0 height 0
select select "0"
select select "2"
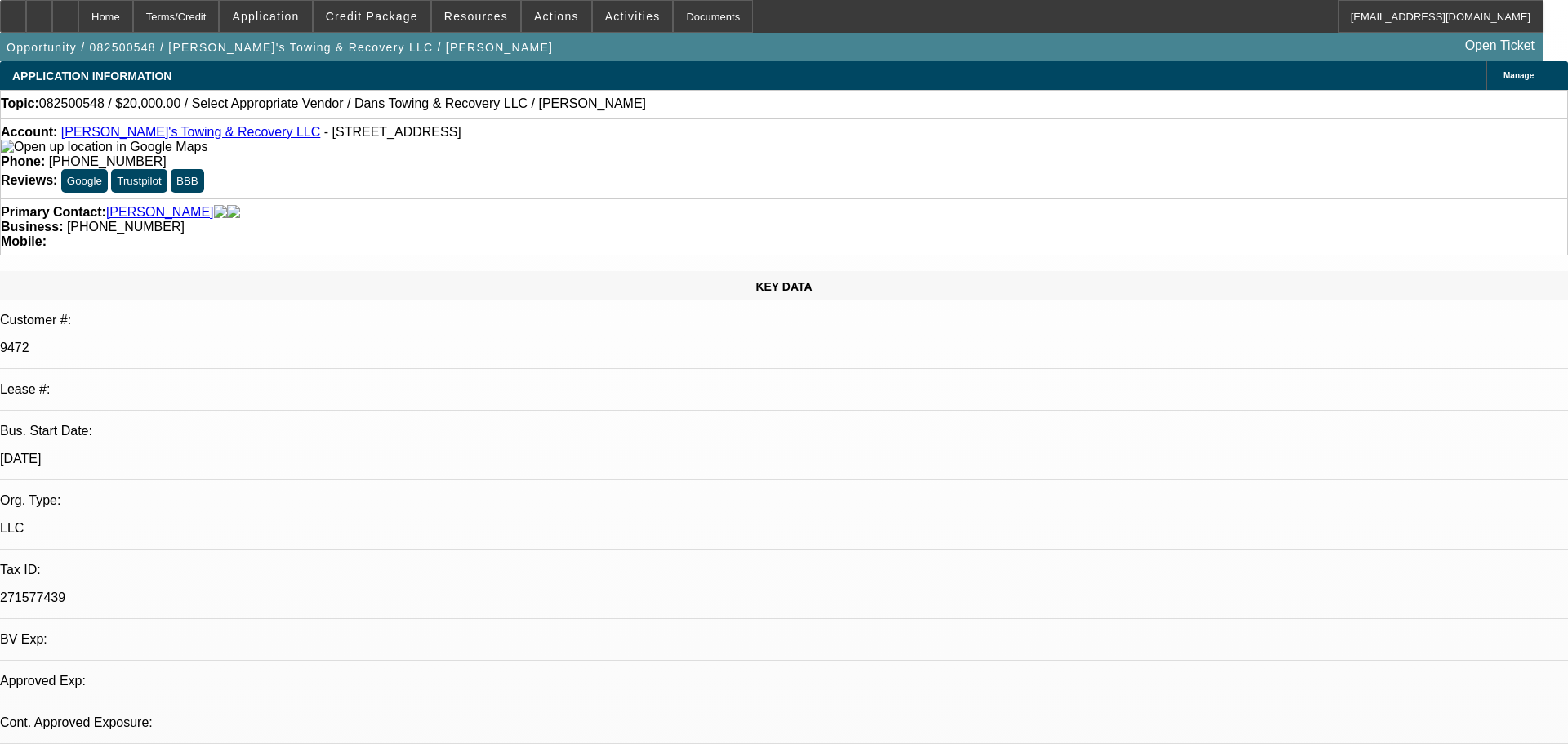
select select "0"
select select "6"
click at [78, 13] on div at bounding box center [65, 16] width 26 height 32
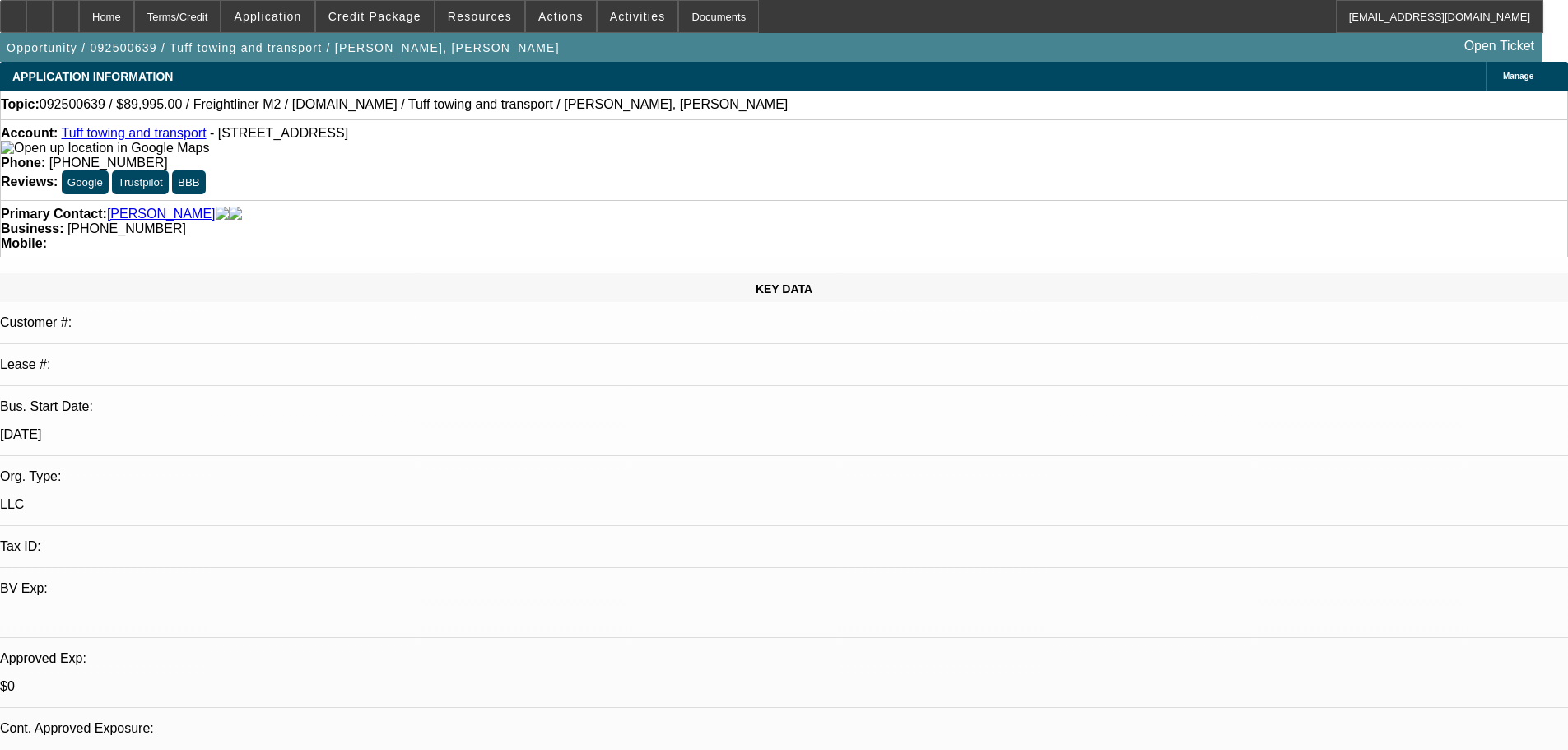
select select "0"
select select "2"
select select "0.1"
select select "4"
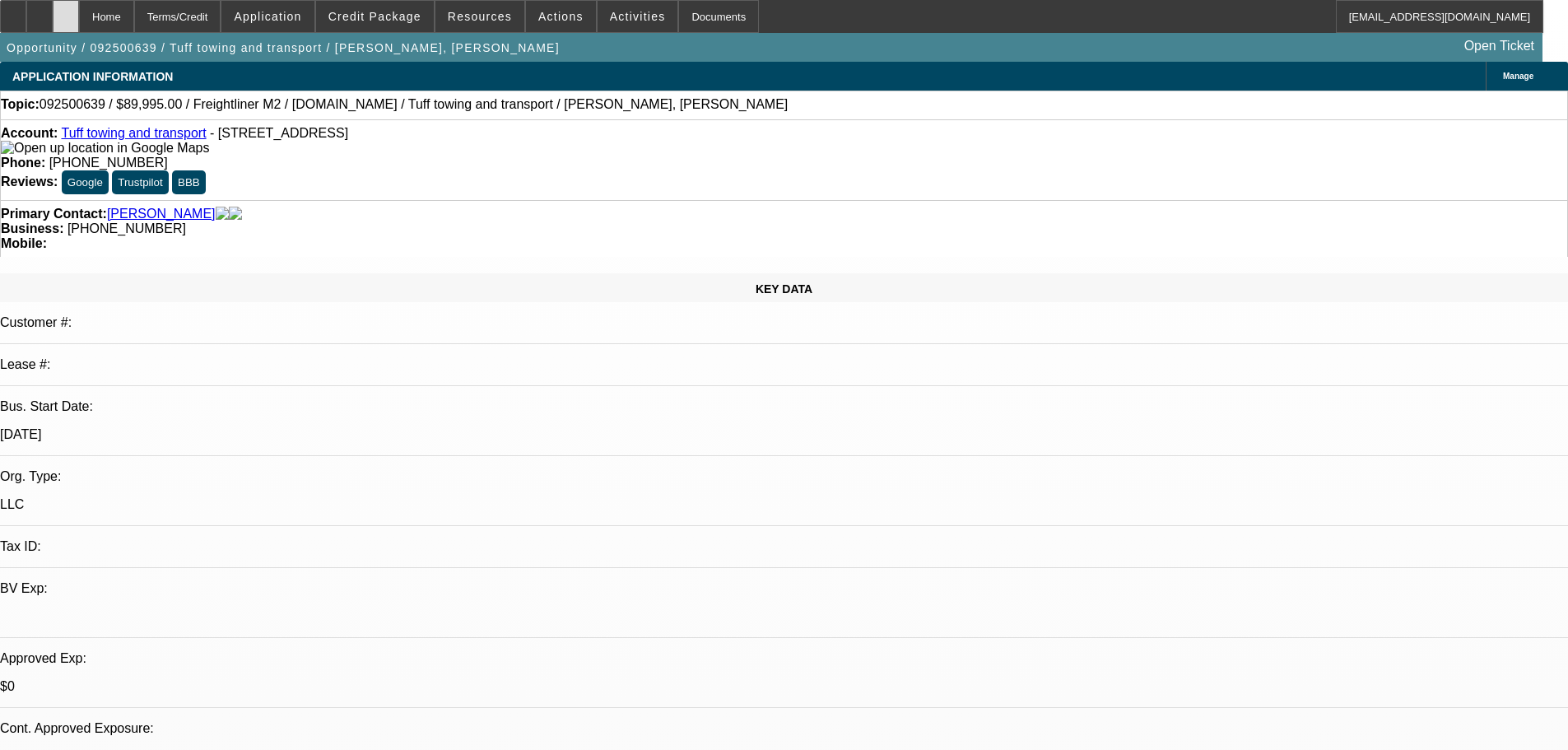
click at [66, 11] on icon at bounding box center [66, 11] width 0 height 0
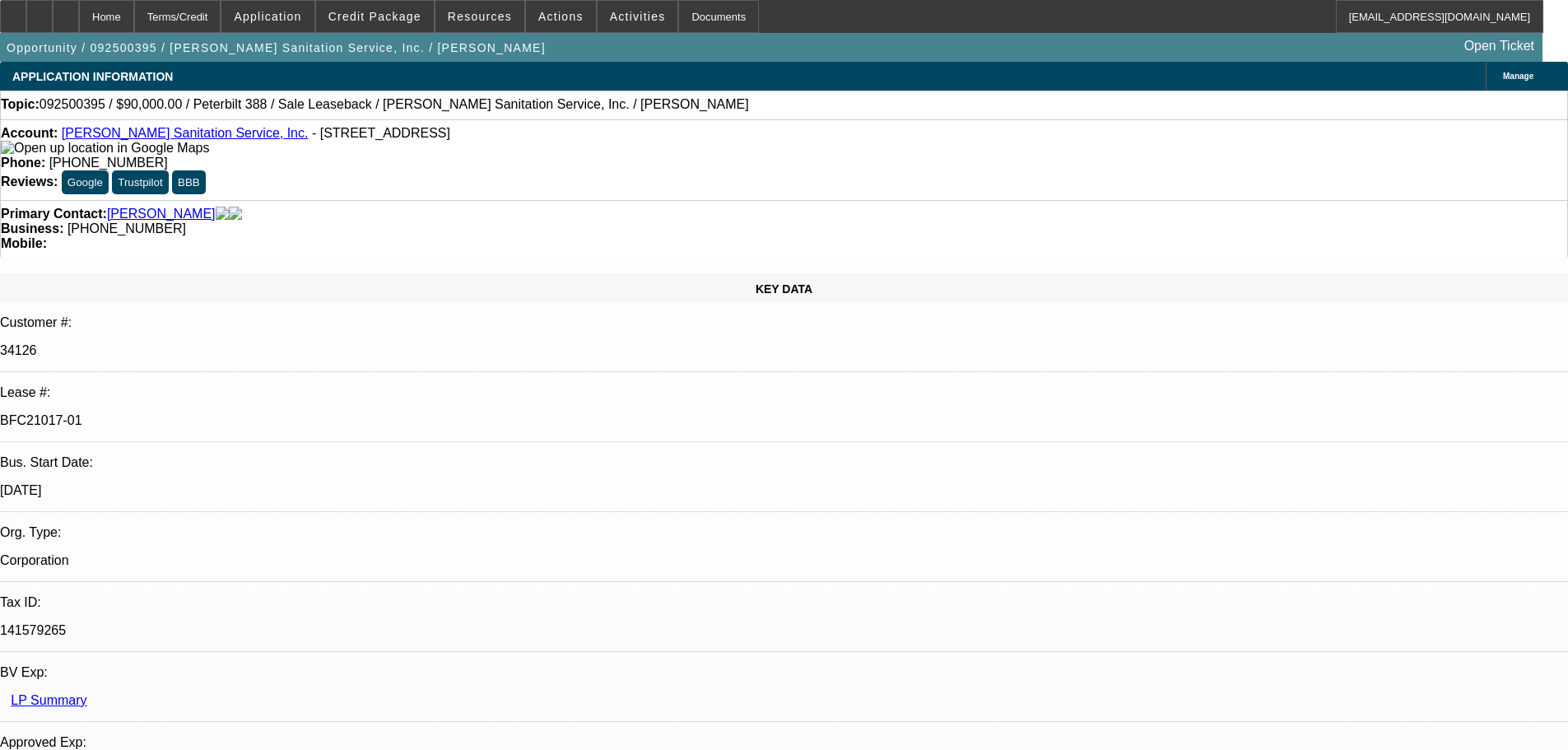
select select "0"
select select "2"
select select "0"
select select "6"
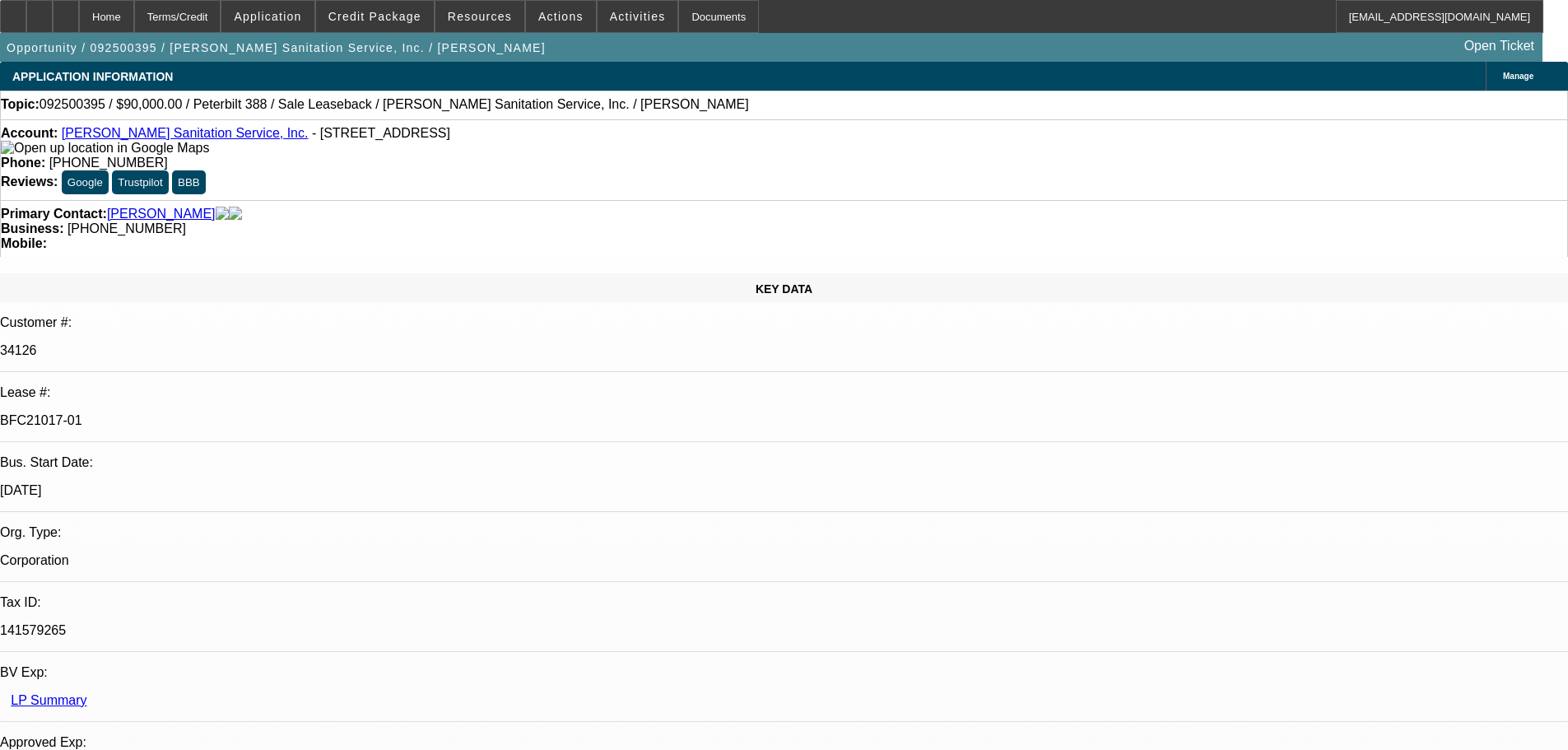
select select "0"
select select "2"
select select "0"
select select "6"
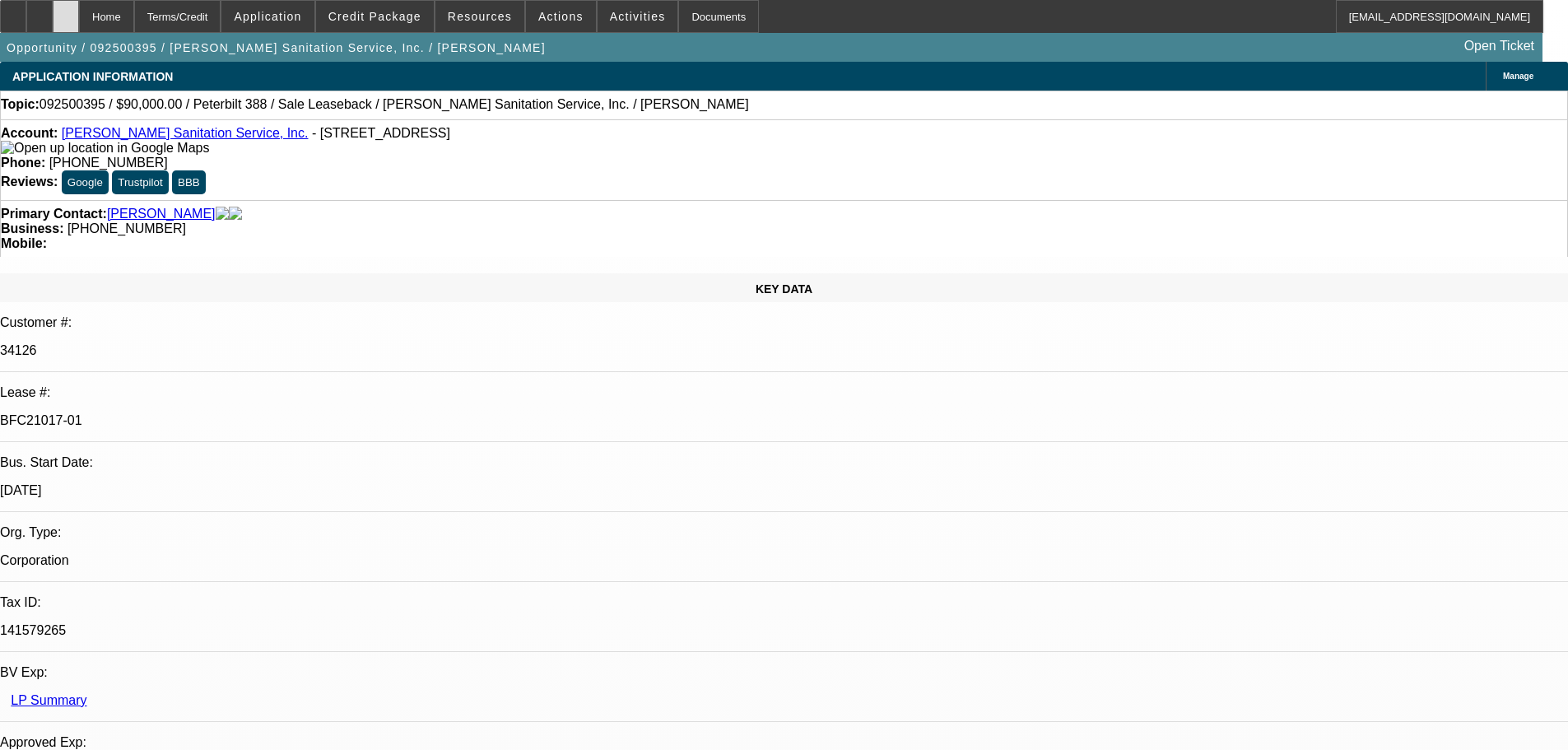
click at [79, 12] on div at bounding box center [65, 16] width 26 height 33
select select "0"
select select "2"
select select "0"
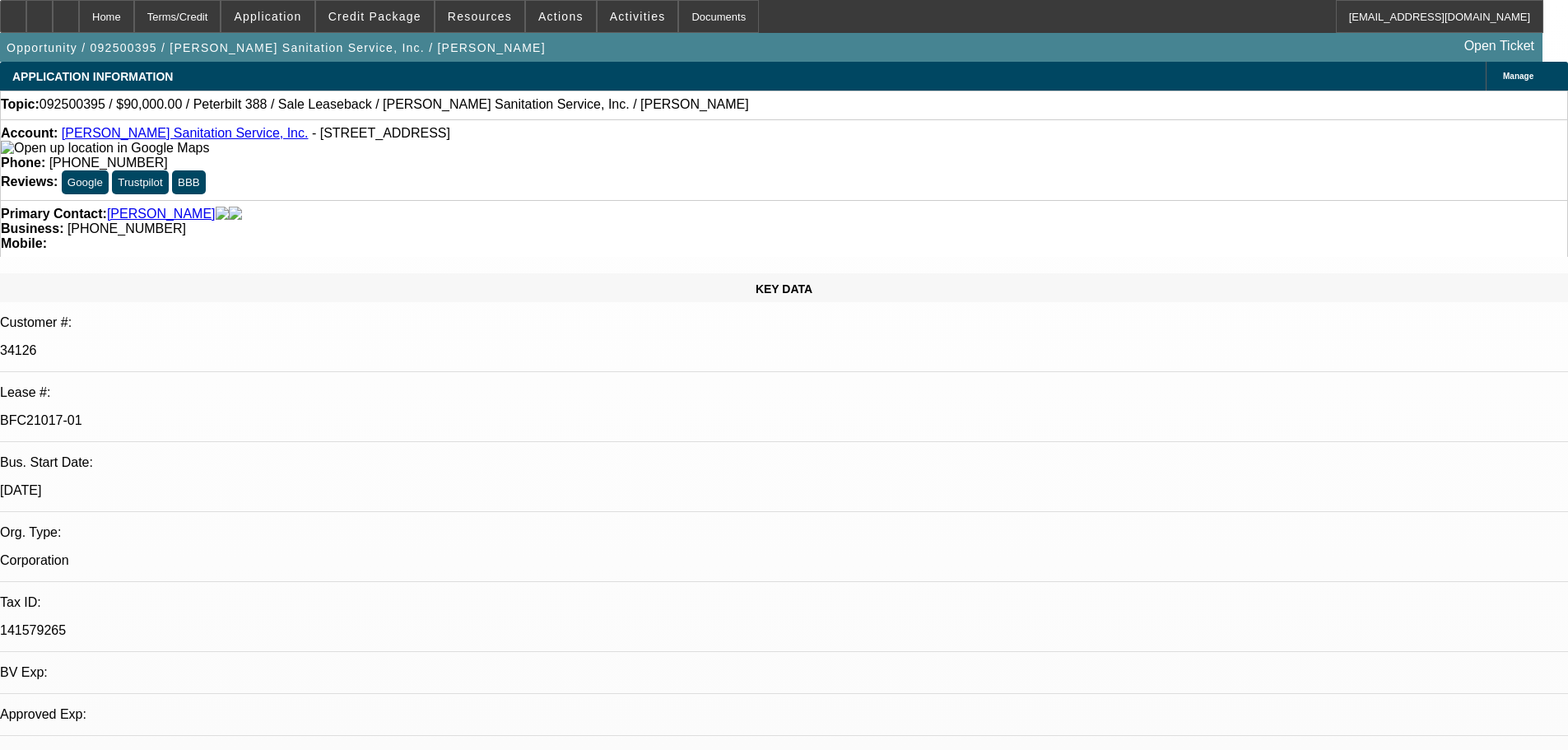
select select "0"
select select "1"
select select "2"
select select "6"
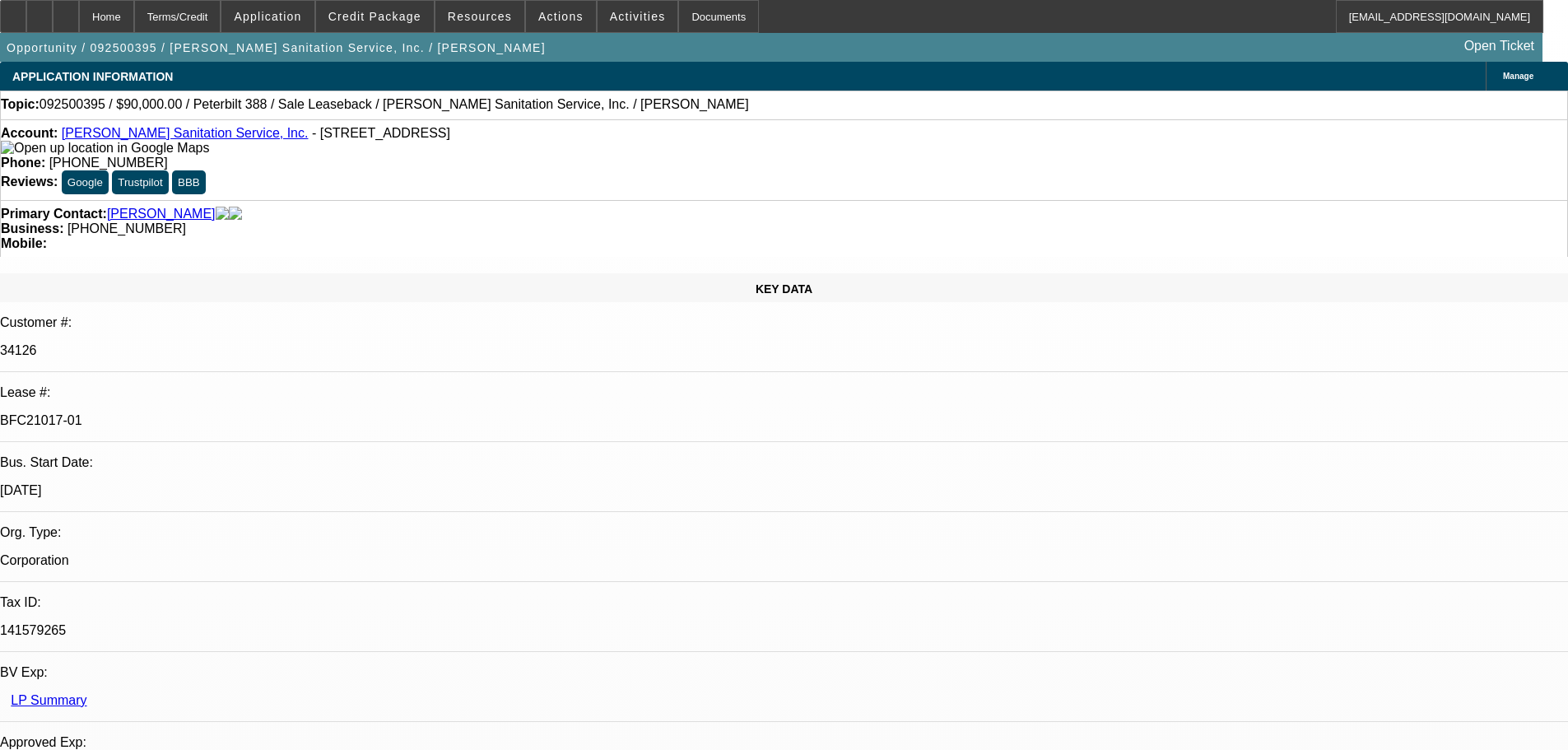
select select "1"
select select "2"
select select "6"
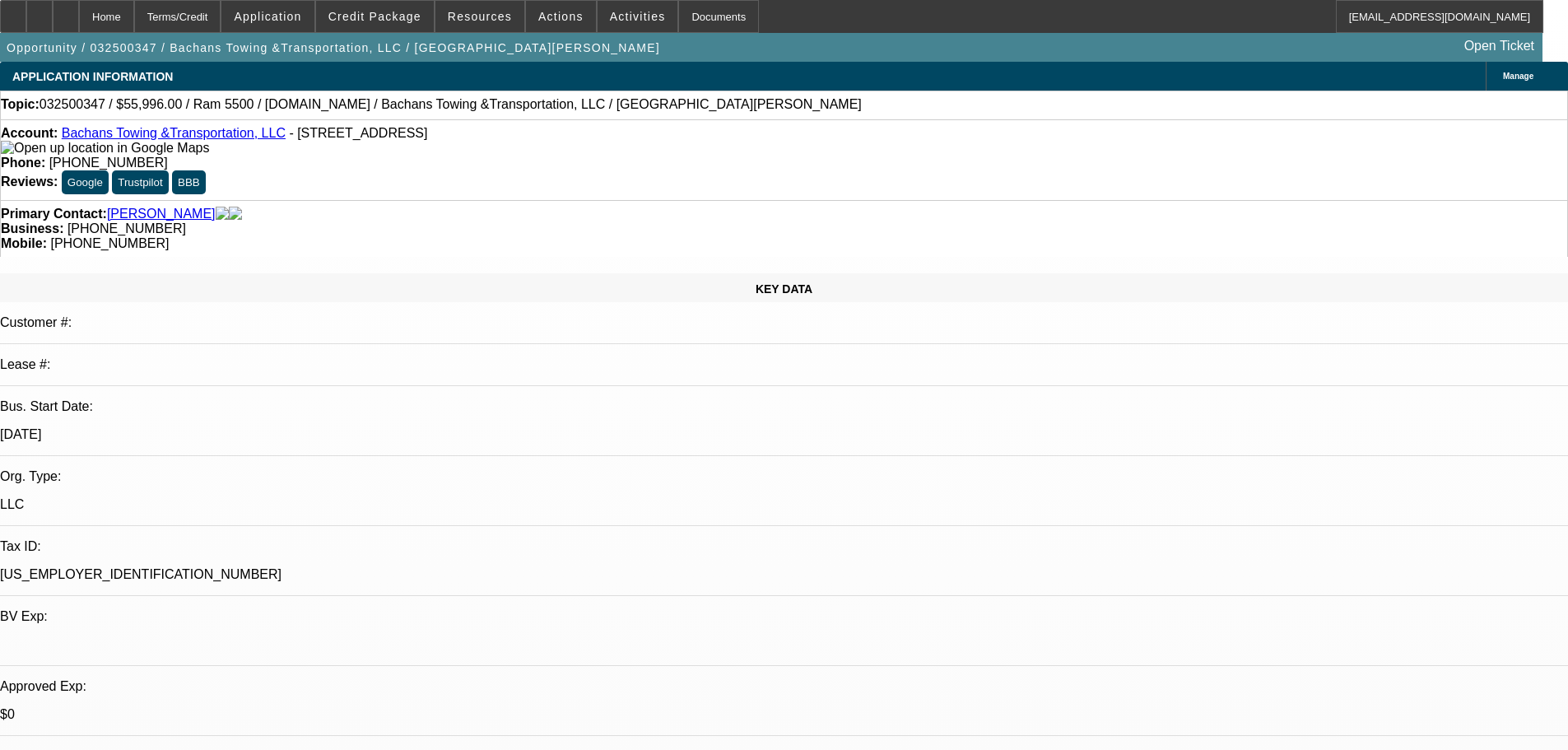
select select "0.2"
select select "2"
select select "0.1"
select select "4"
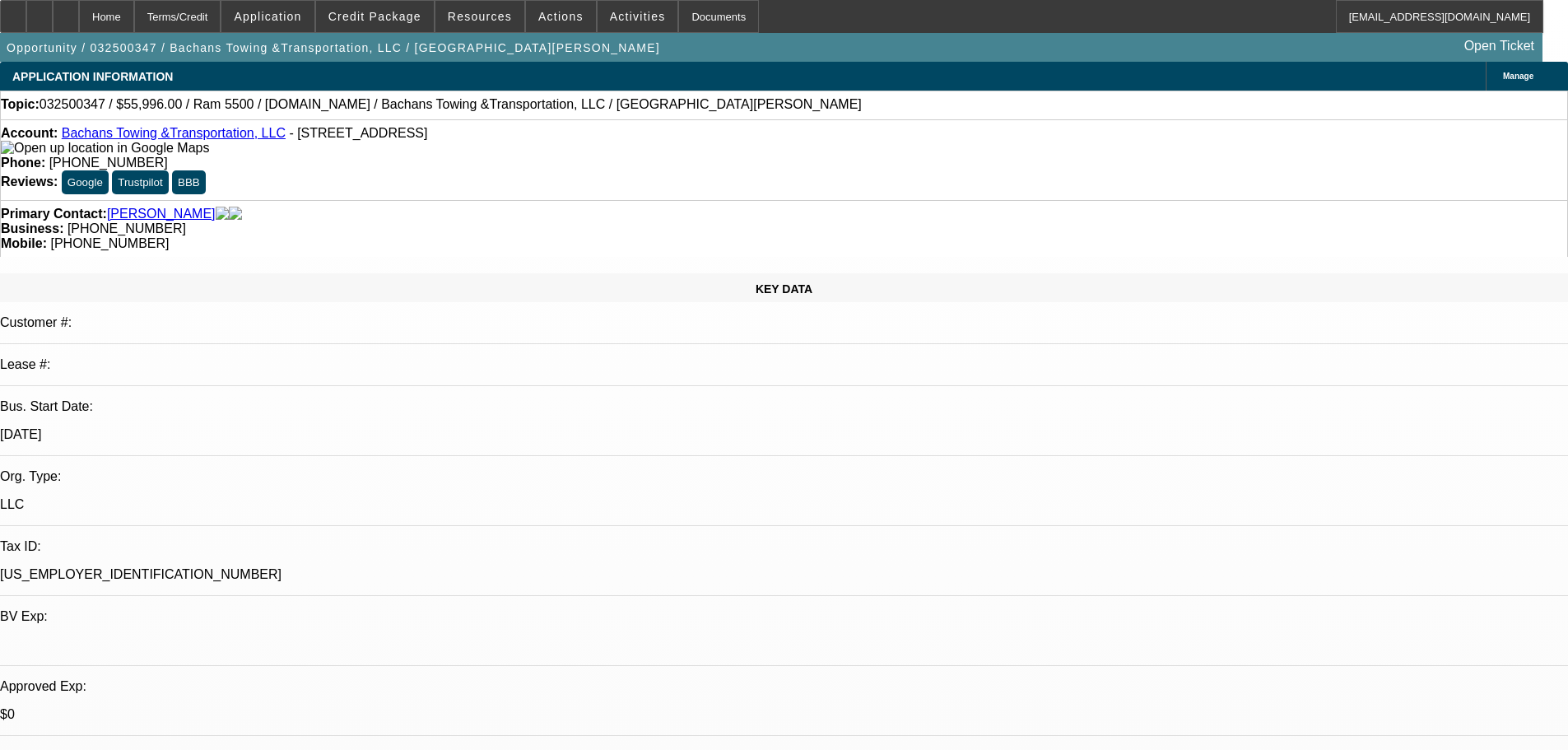
select select "0"
select select "2"
select select "0.1"
select select "4"
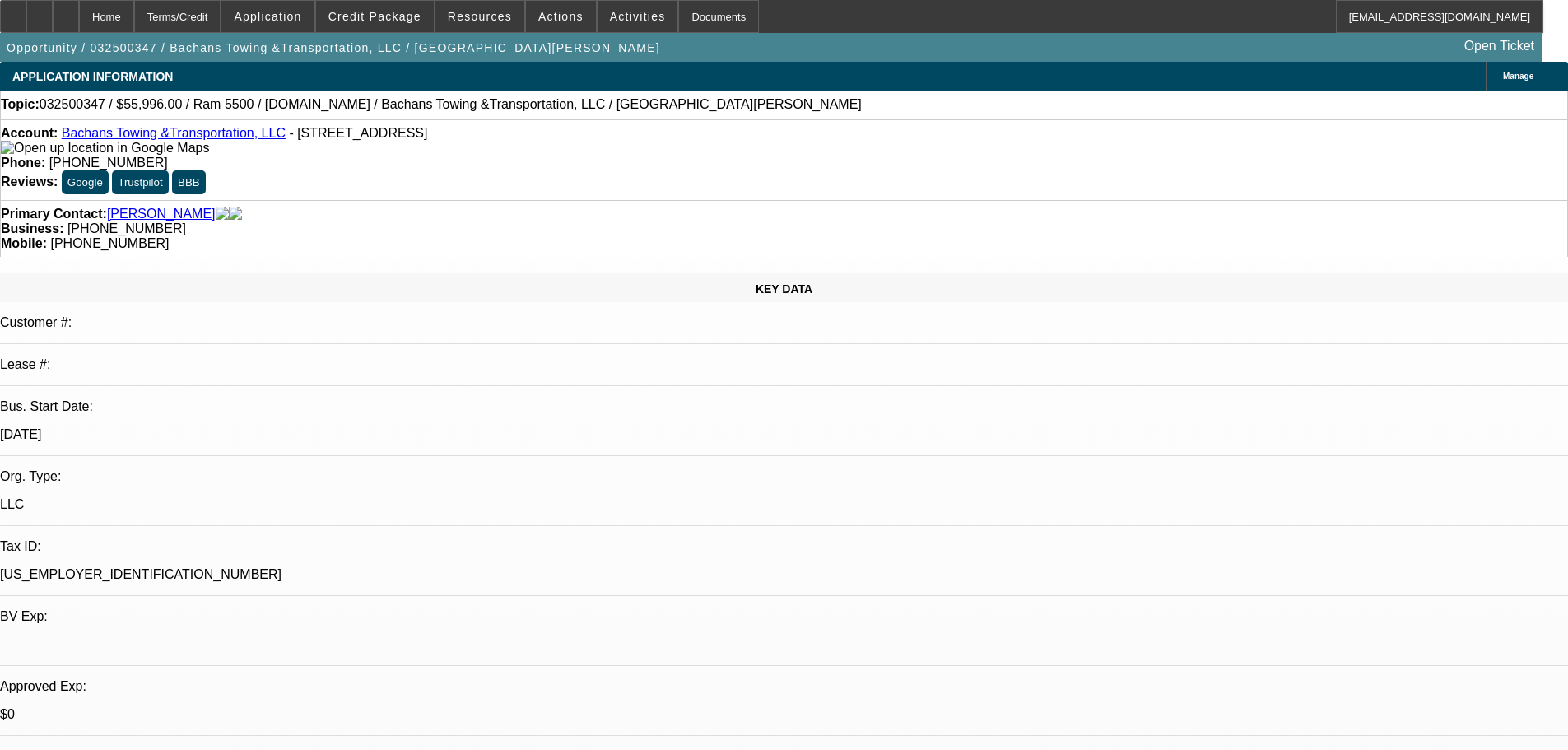
select select "0.2"
select select "2"
select select "0.1"
select select "4"
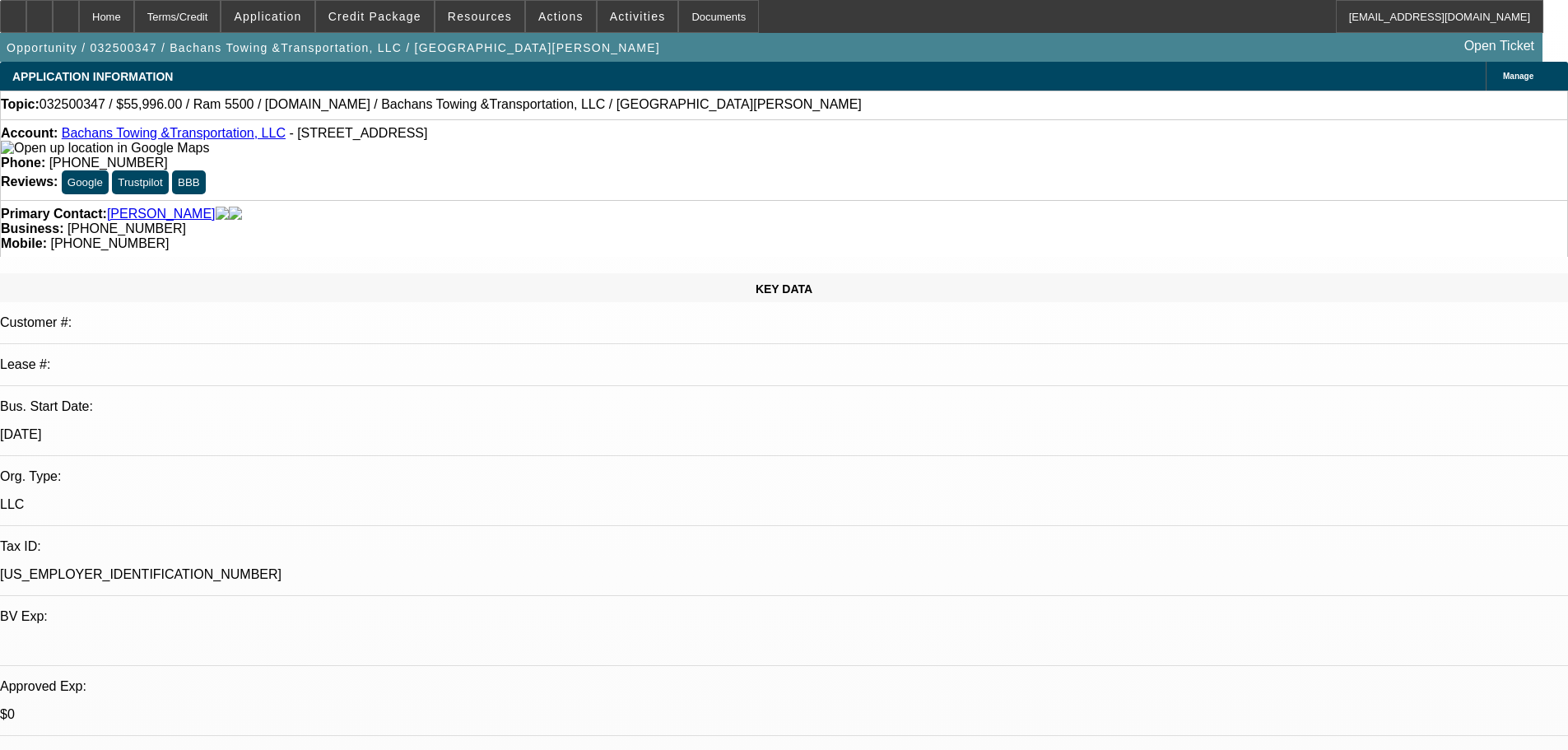
select select "0.2"
select select "2"
select select "0.1"
select select "4"
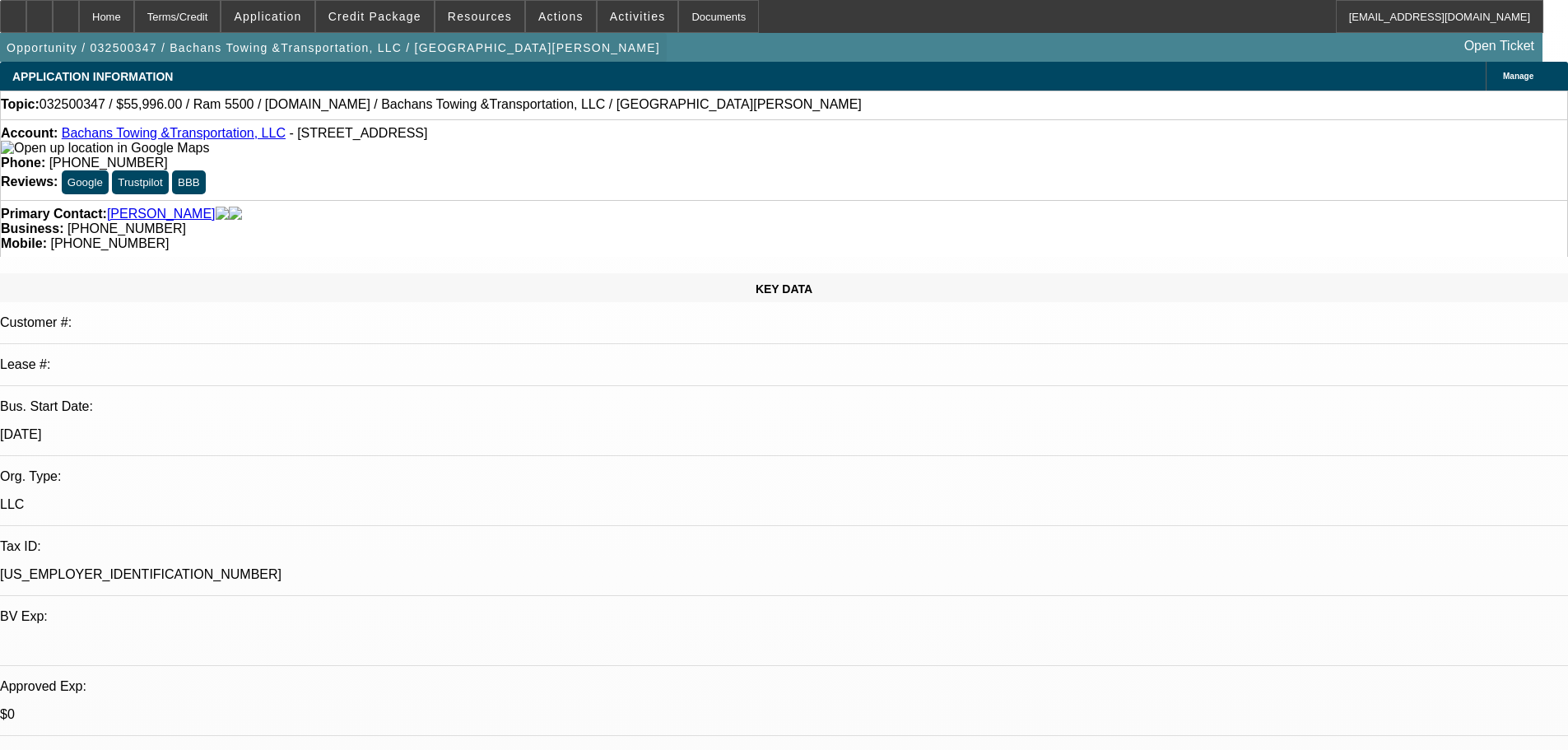
scroll to position [2564, 0]
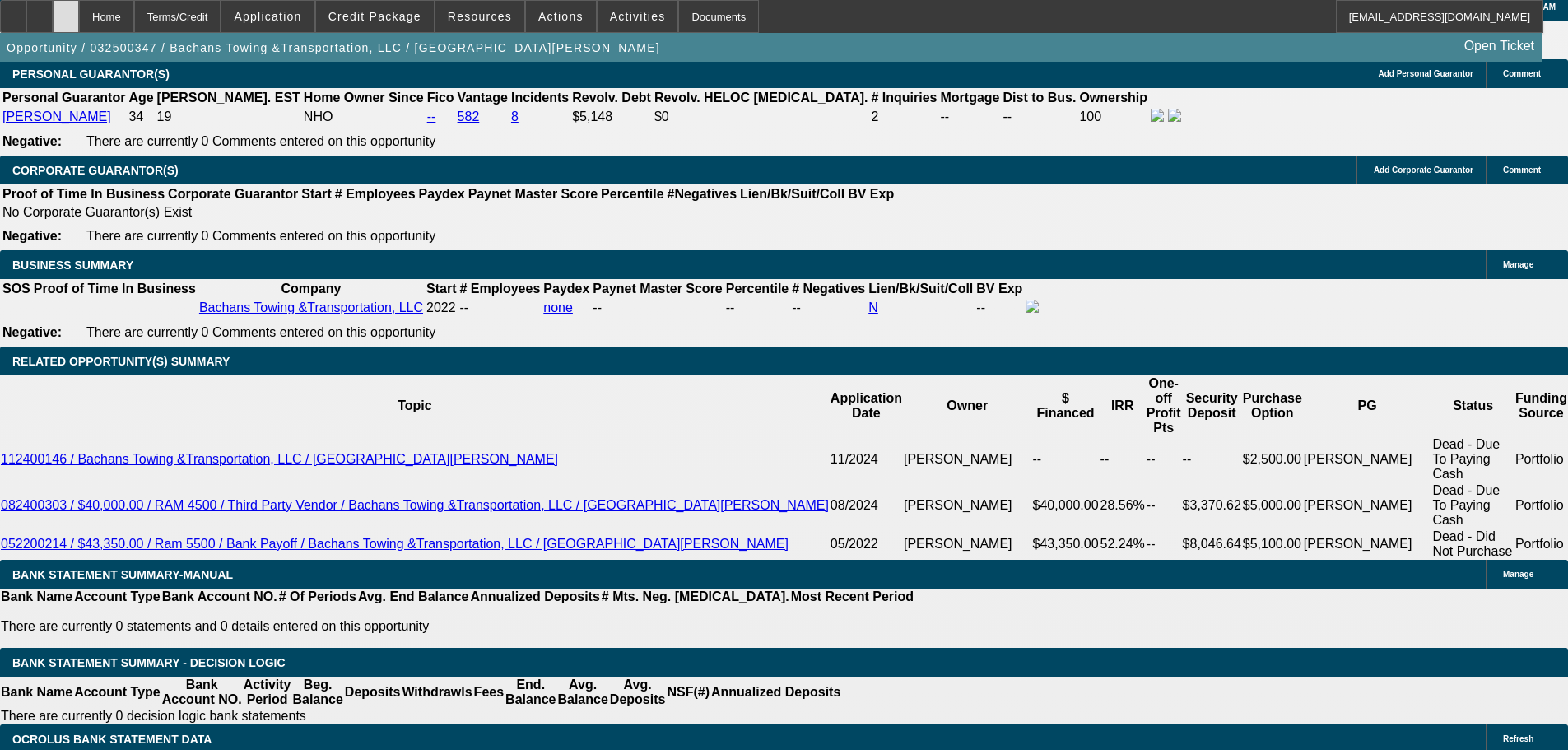
click at [66, 11] on icon at bounding box center [66, 11] width 0 height 0
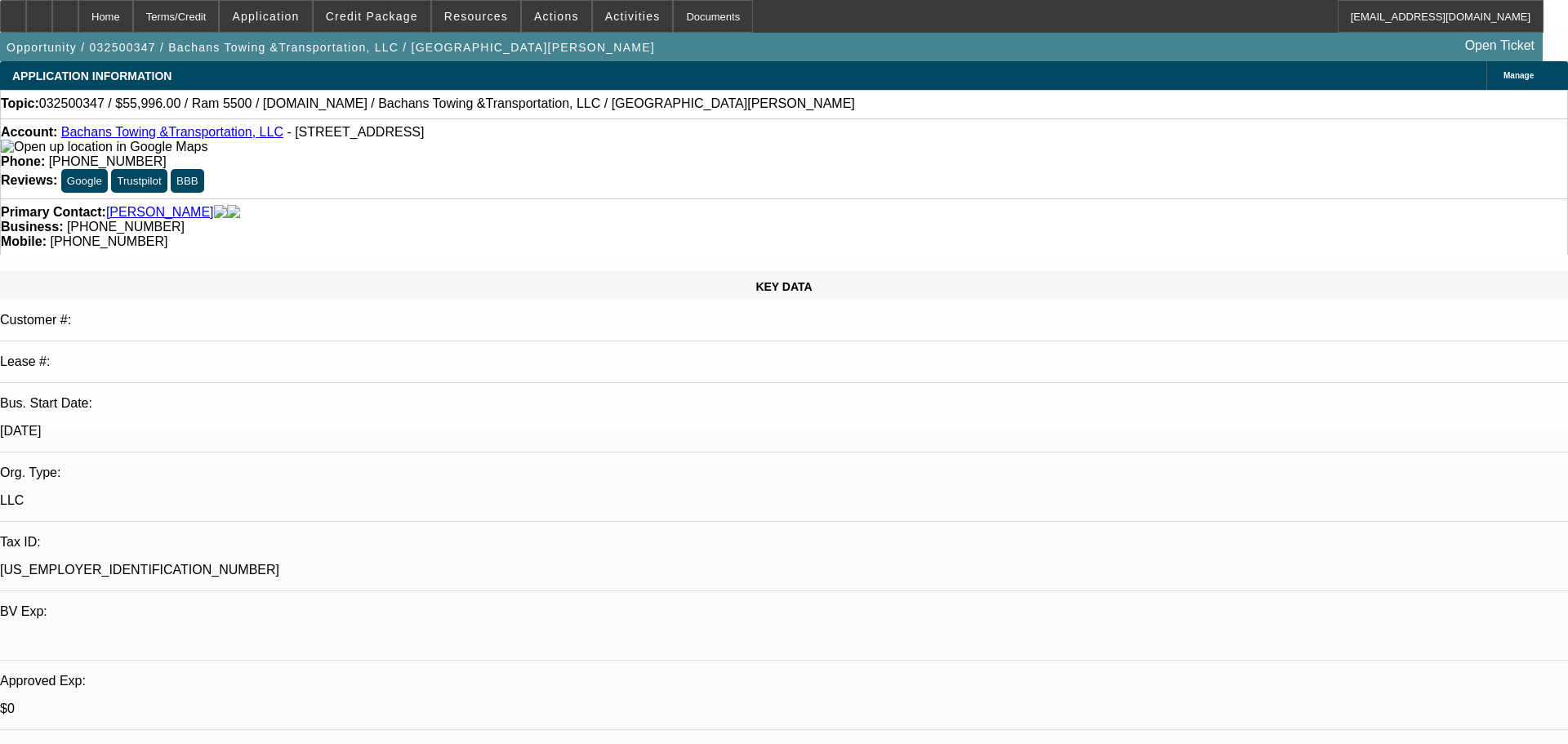
select select "0.2"
select select "2"
select select "0.1"
select select "4"
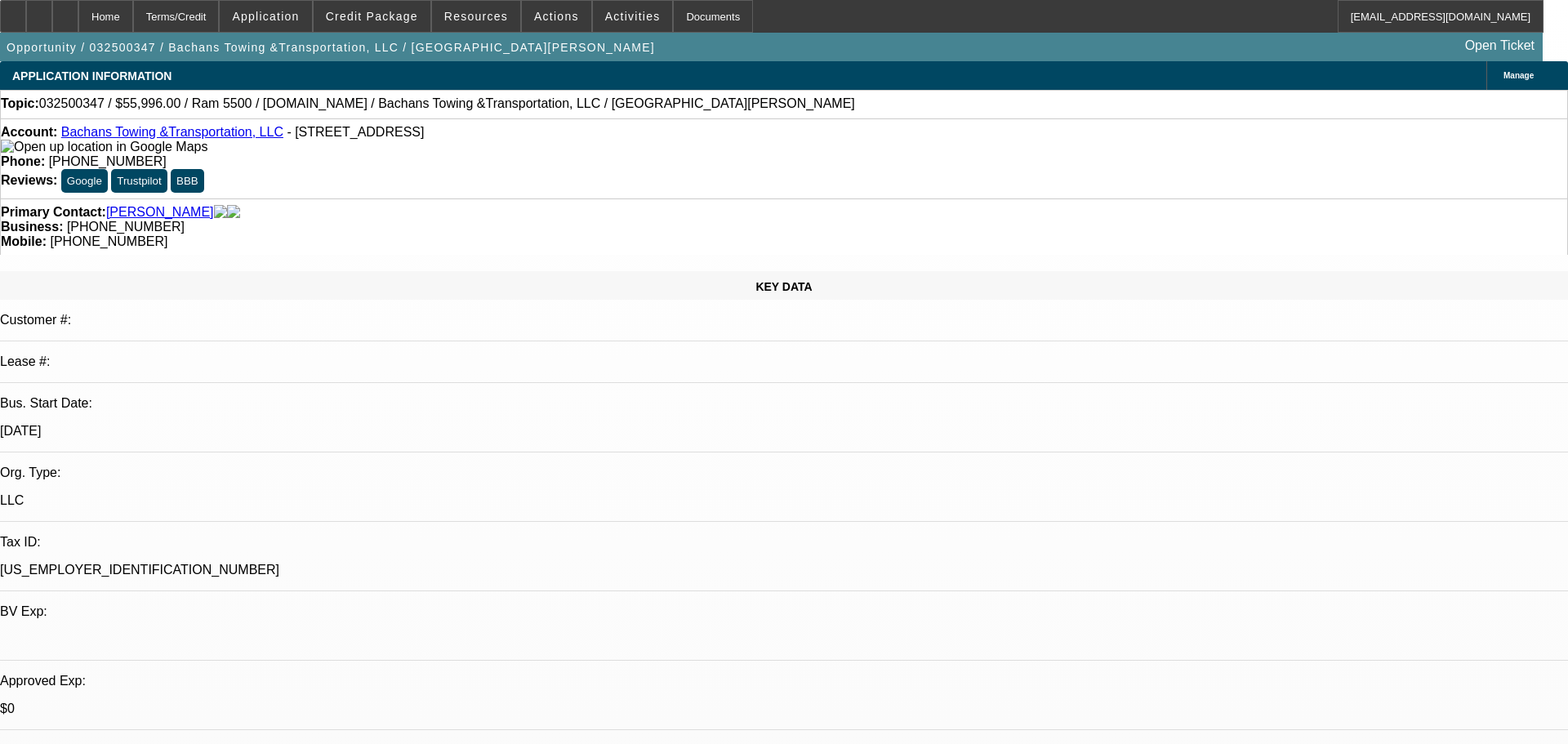
select select "0"
select select "2"
select select "0.1"
select select "4"
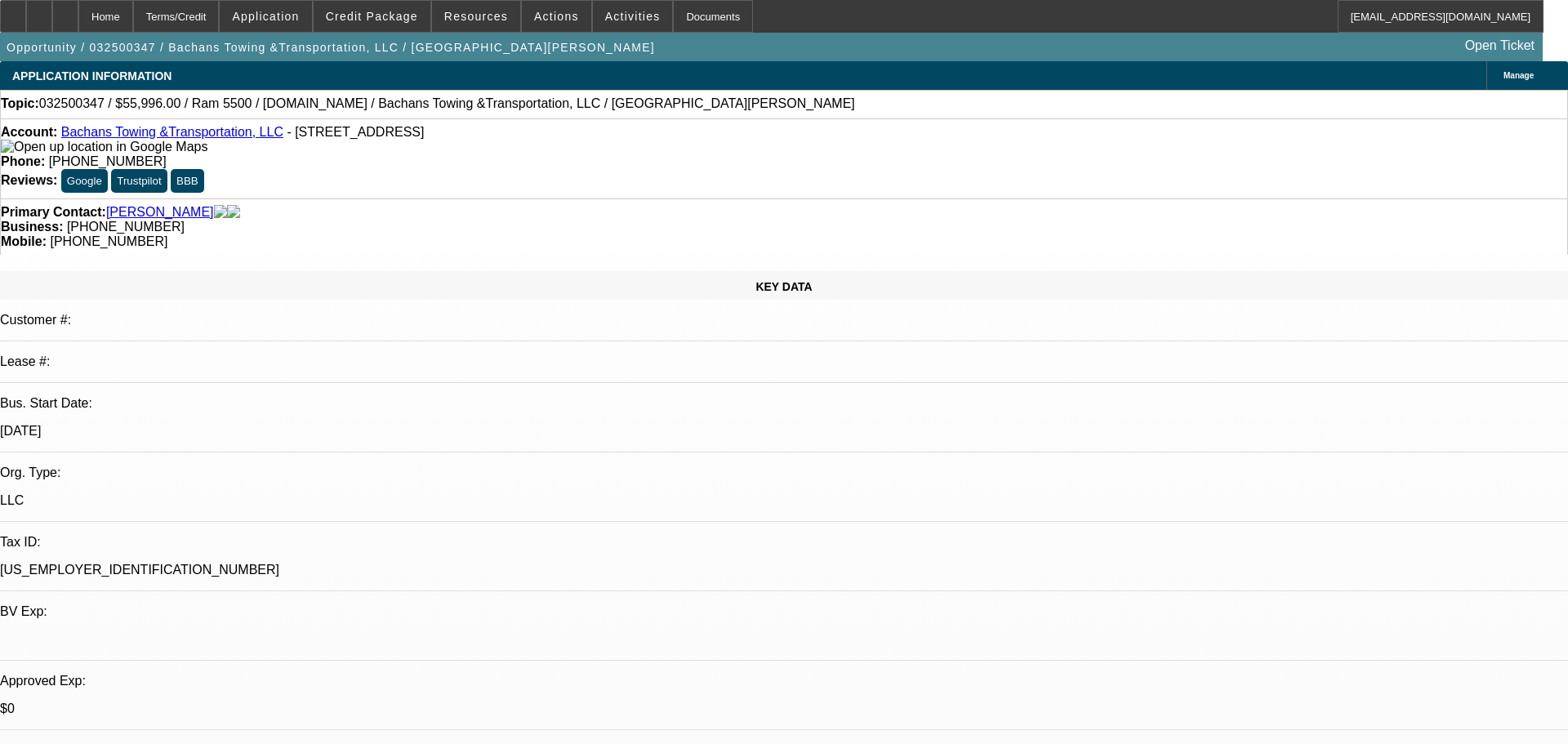
select select "0.2"
select select "2"
select select "0.1"
select select "4"
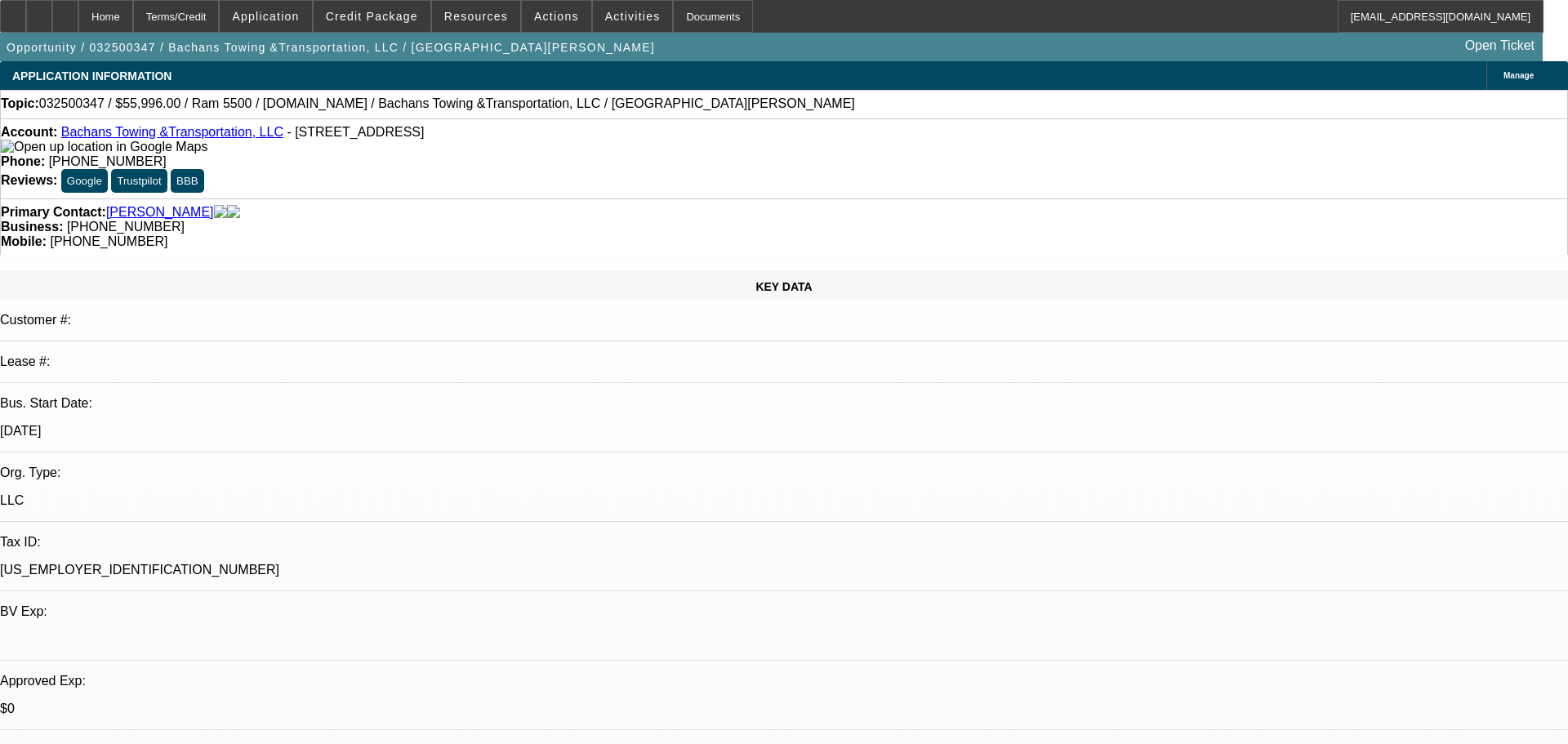
select select "0.2"
select select "2"
select select "0.1"
select select "4"
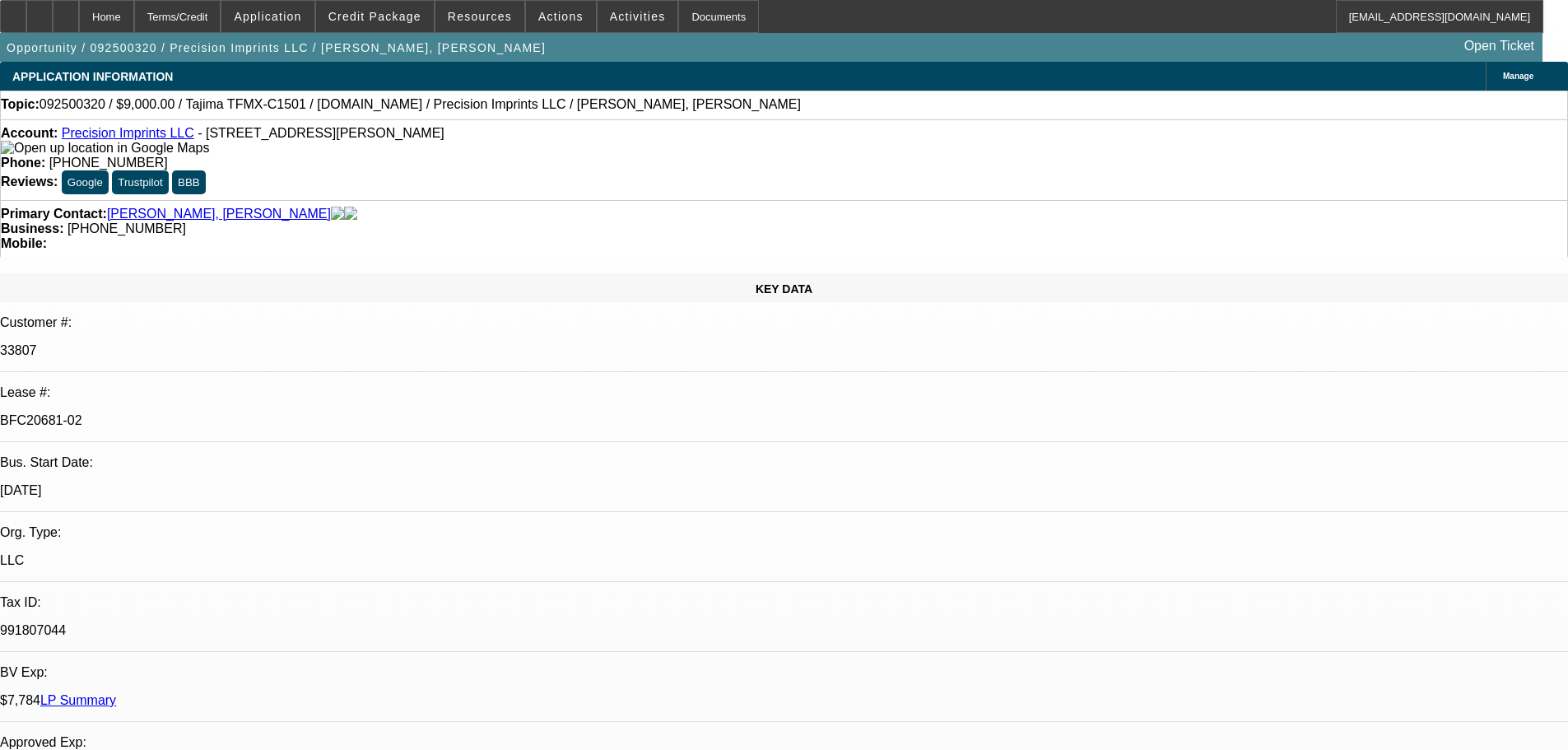
select select "0"
select select "2"
select select "0.1"
select select "4"
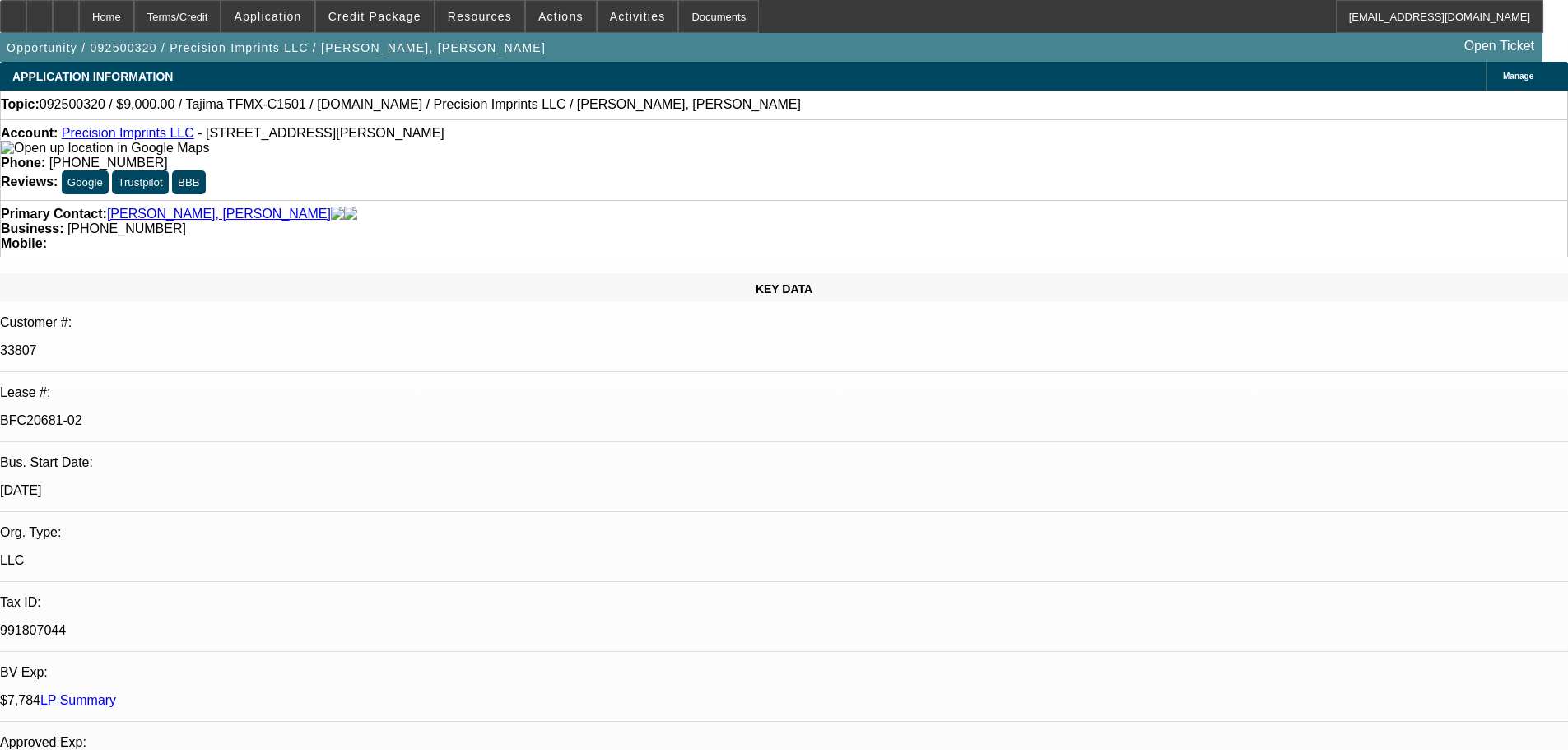
select select "0"
select select "2"
select select "0.1"
select select "4"
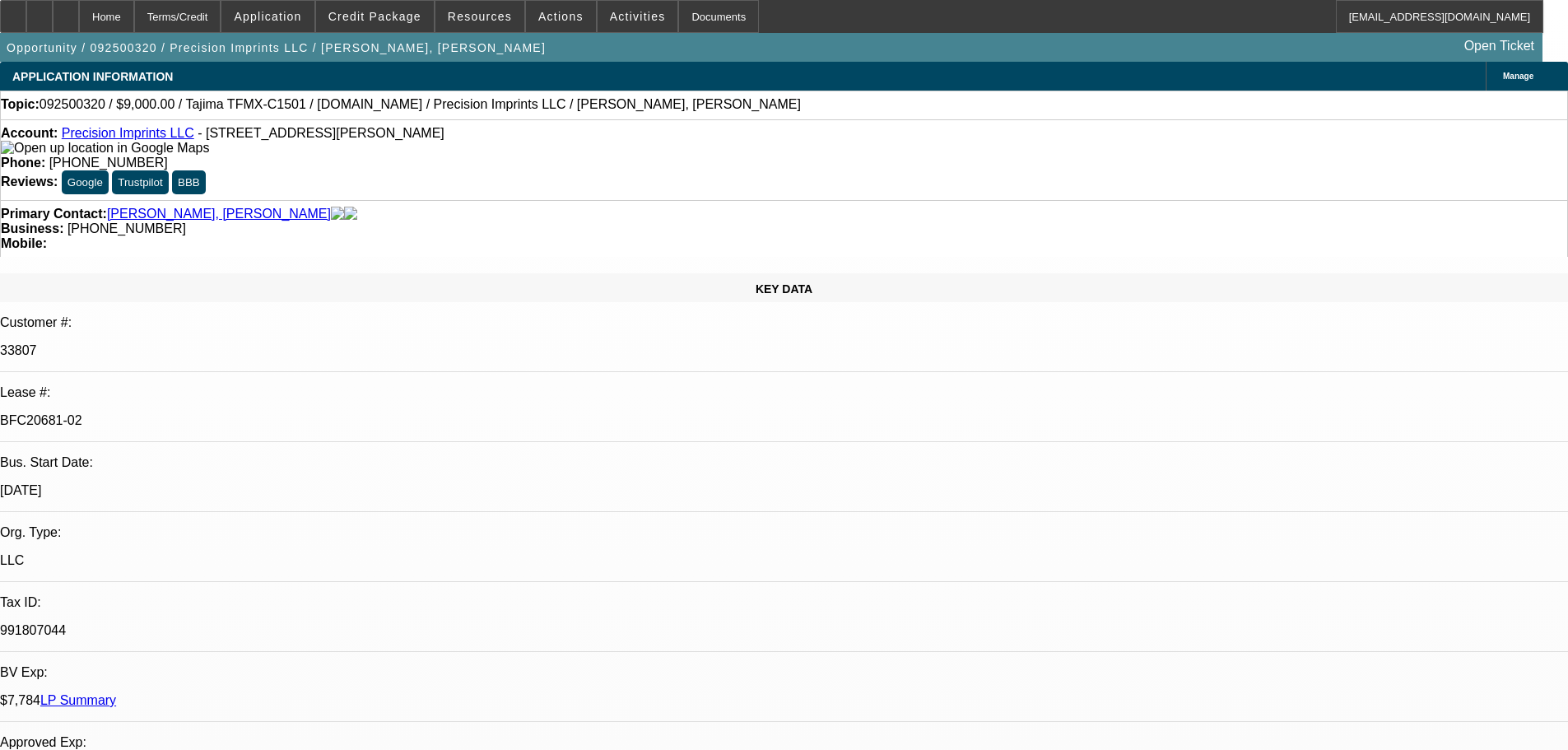
select select "0"
select select "2"
select select "0.1"
select select "4"
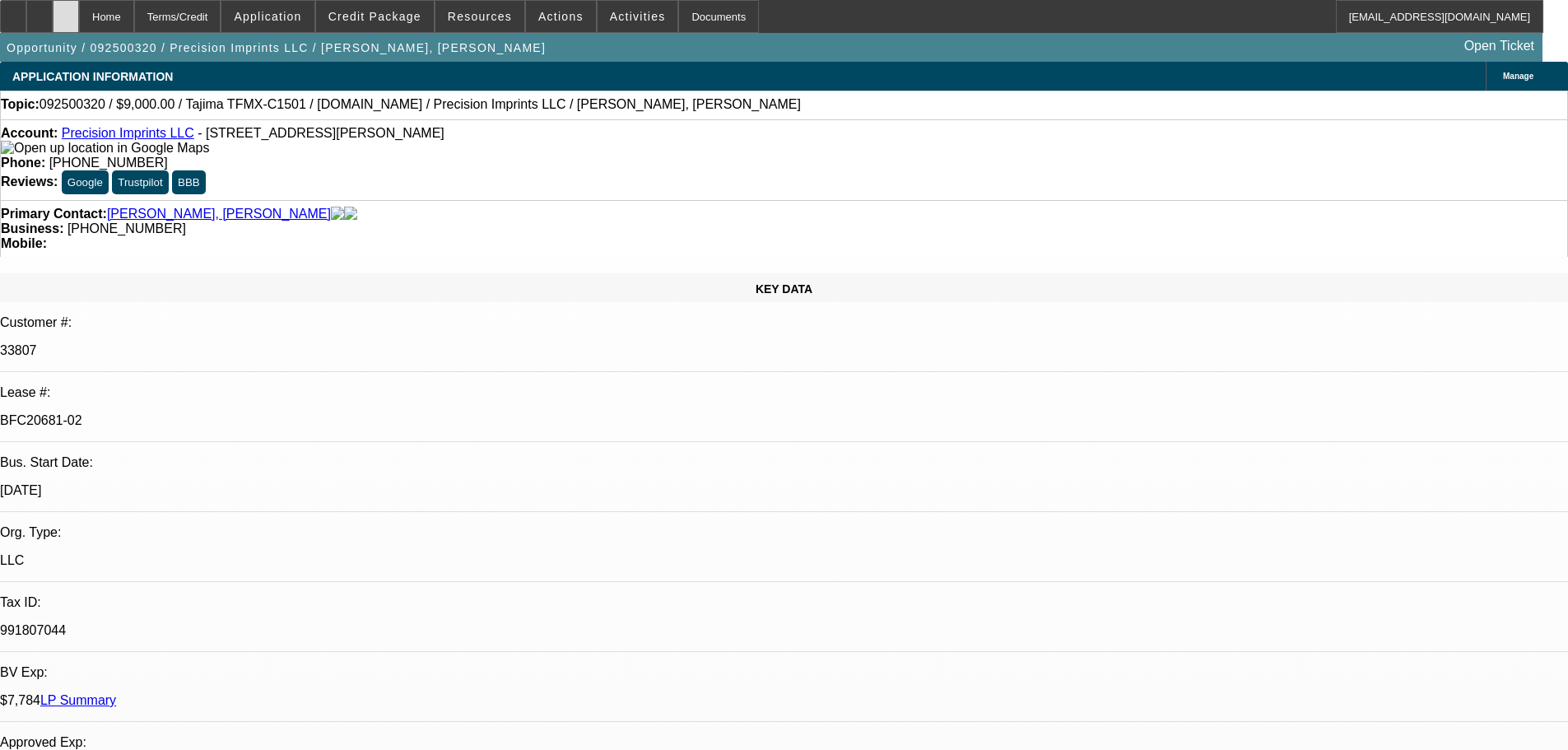
click at [79, 15] on div at bounding box center [65, 16] width 26 height 33
select select "0"
select select "2"
select select "0.1"
select select "0"
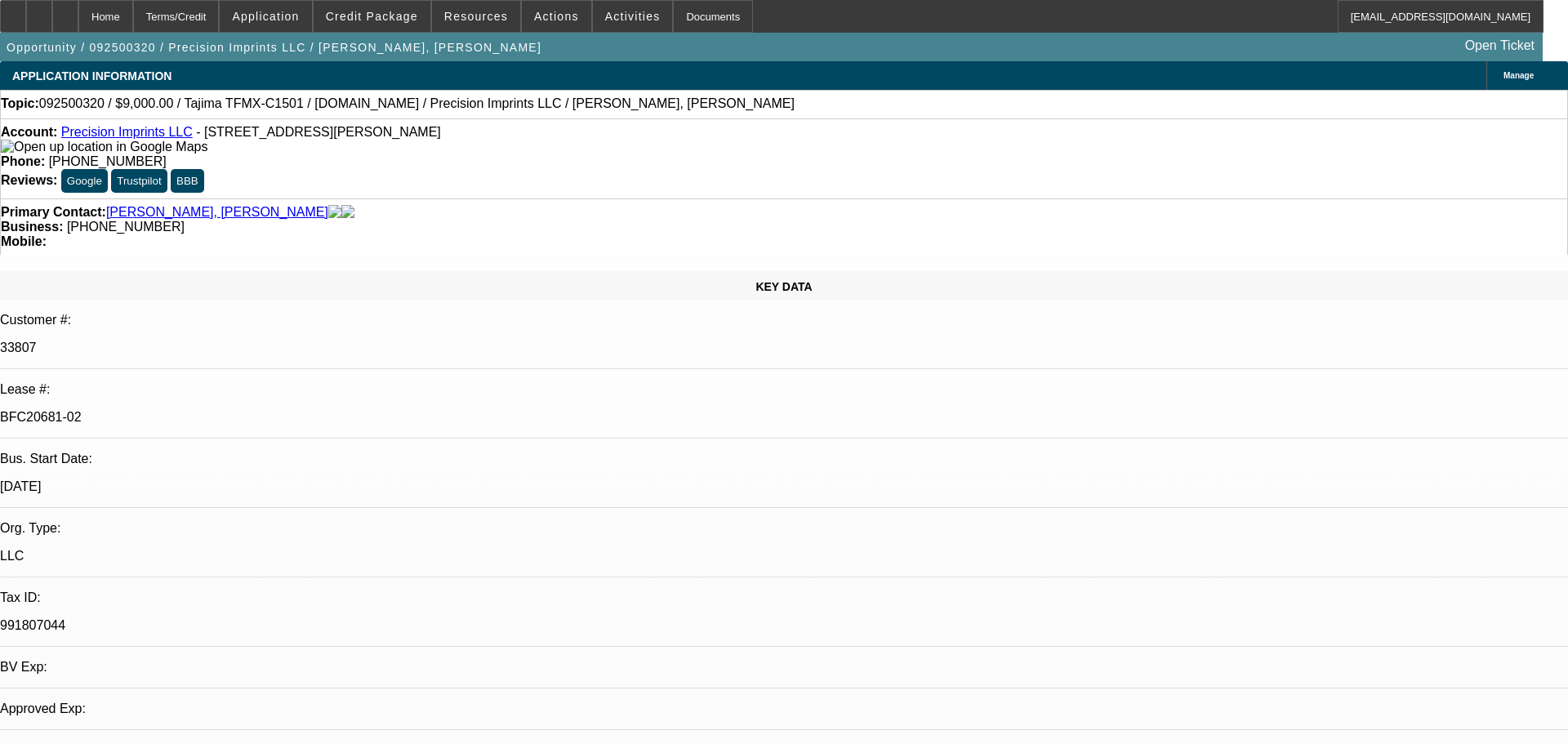
select select "2"
select select "0.1"
select select "0"
select select "2"
select select "0.1"
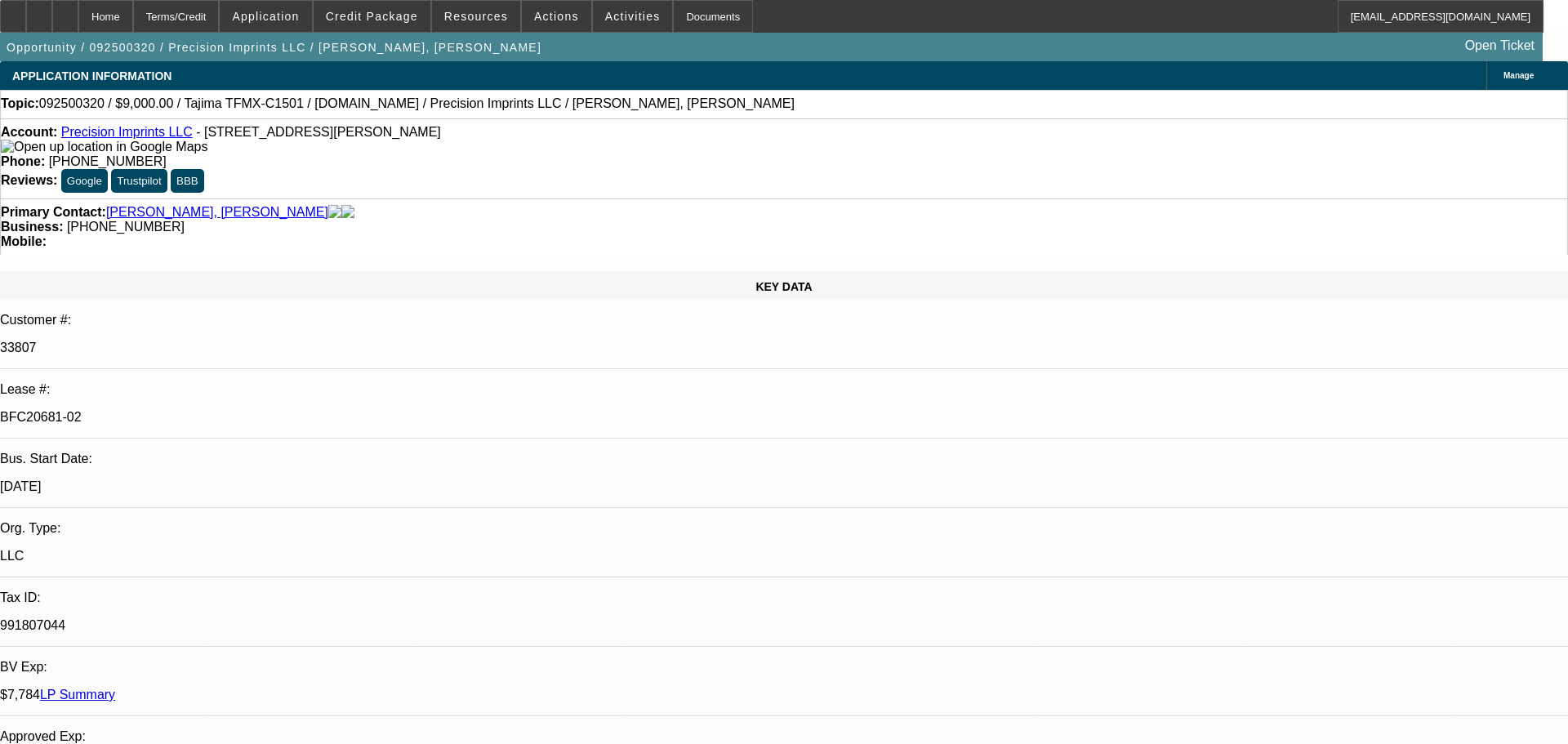
select select "1"
select select "2"
select select "4"
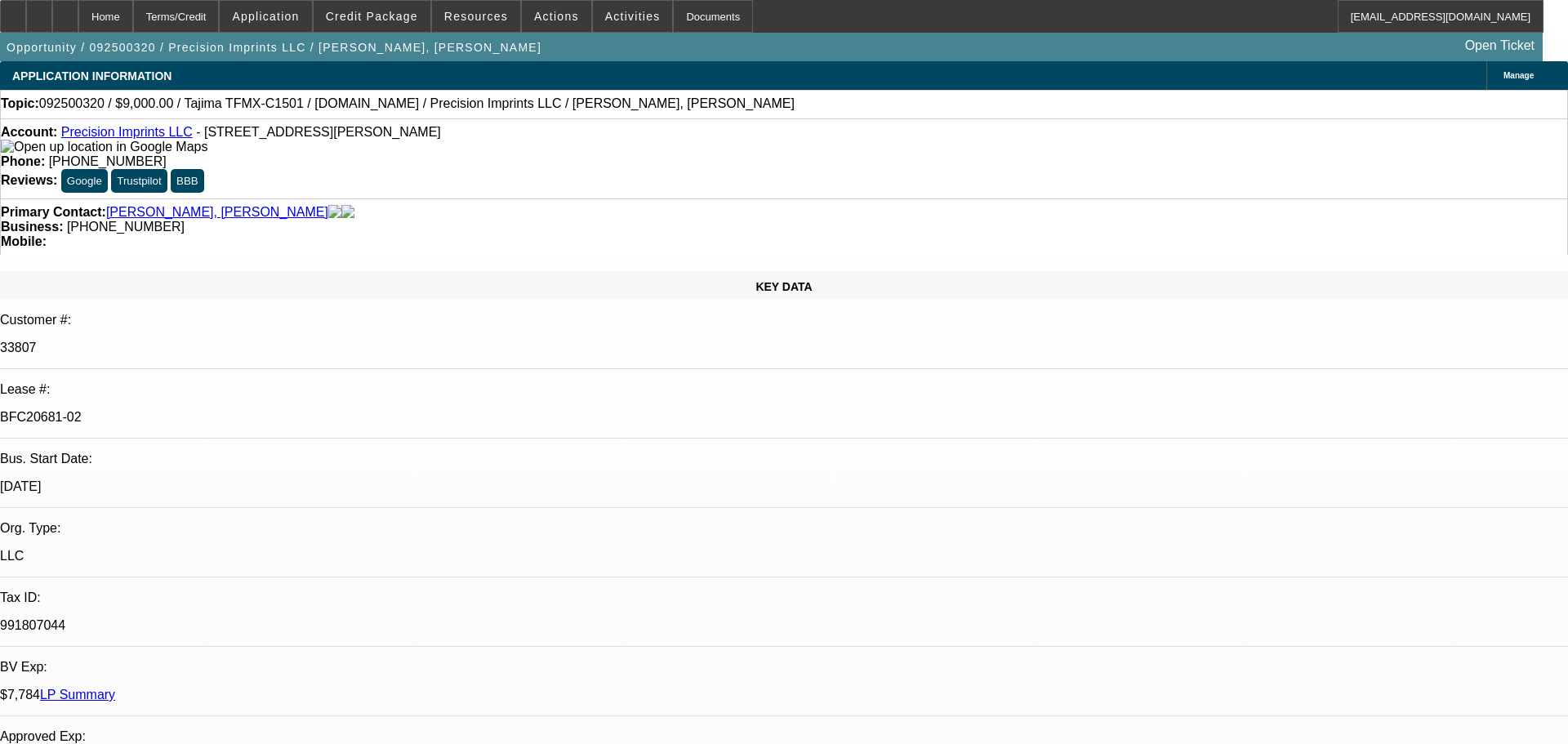
select select "2"
select select "4"
select select "2"
select select "4"
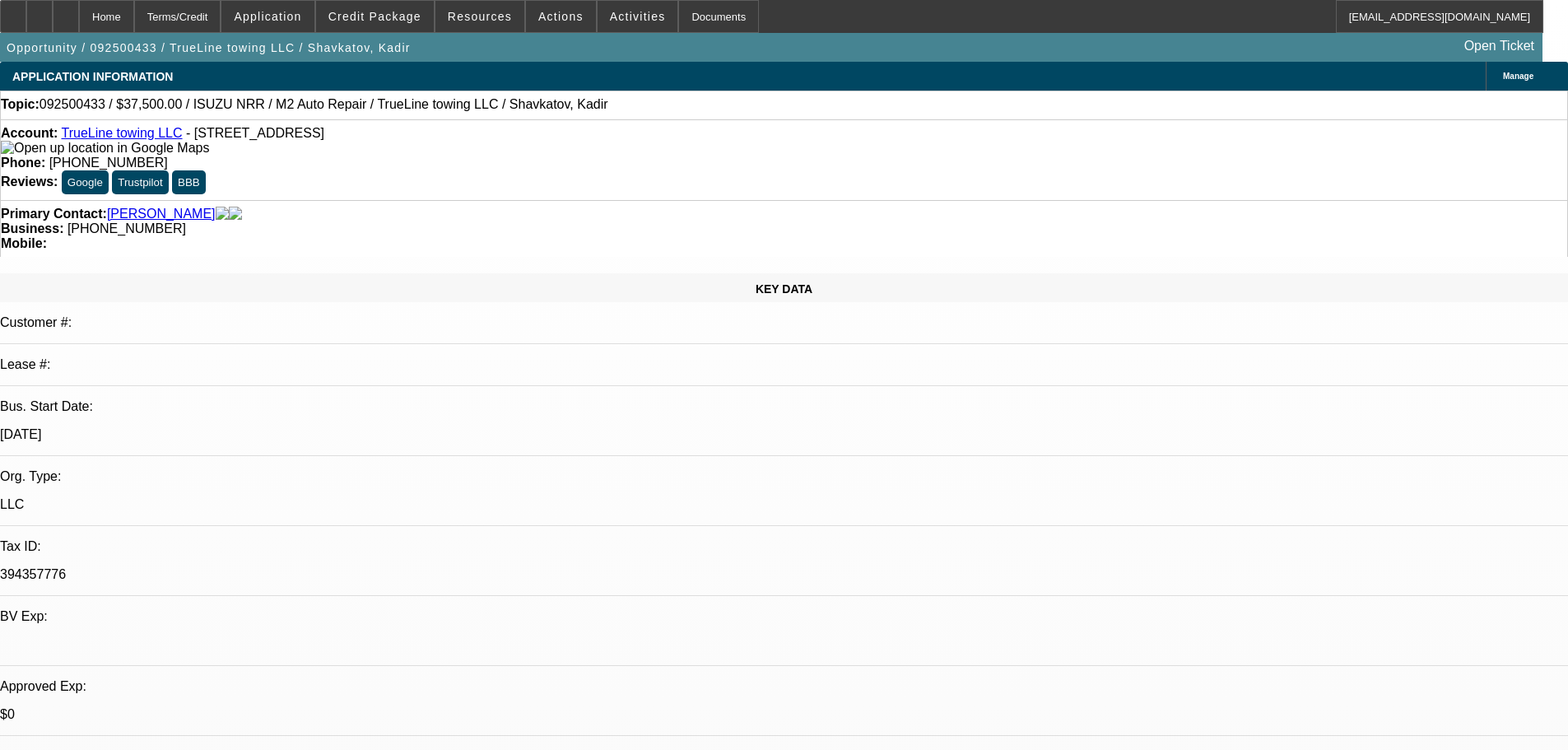
select select "0"
select select "2"
select select "0.1"
select select "4"
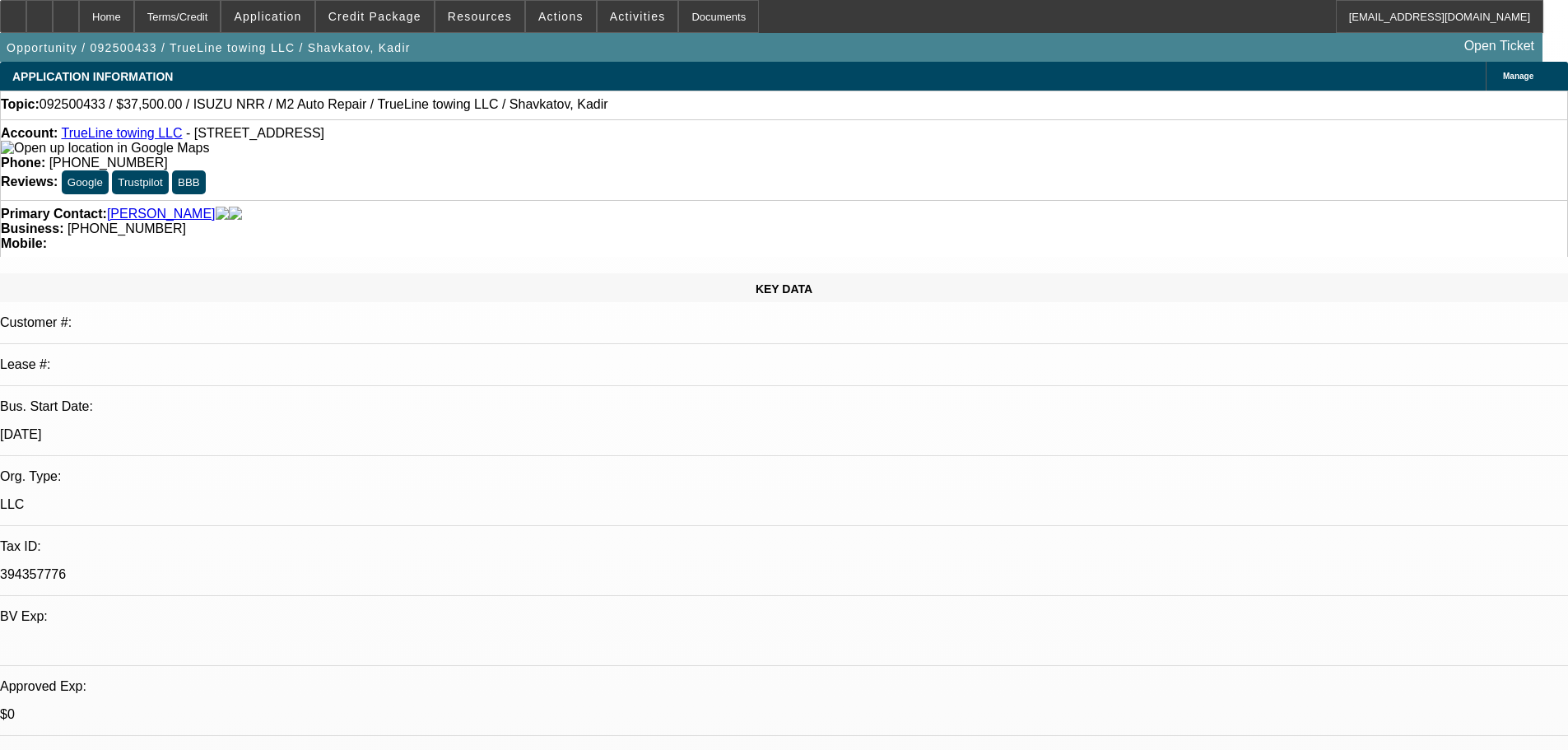
select select "0"
select select "2"
select select "0.1"
select select "4"
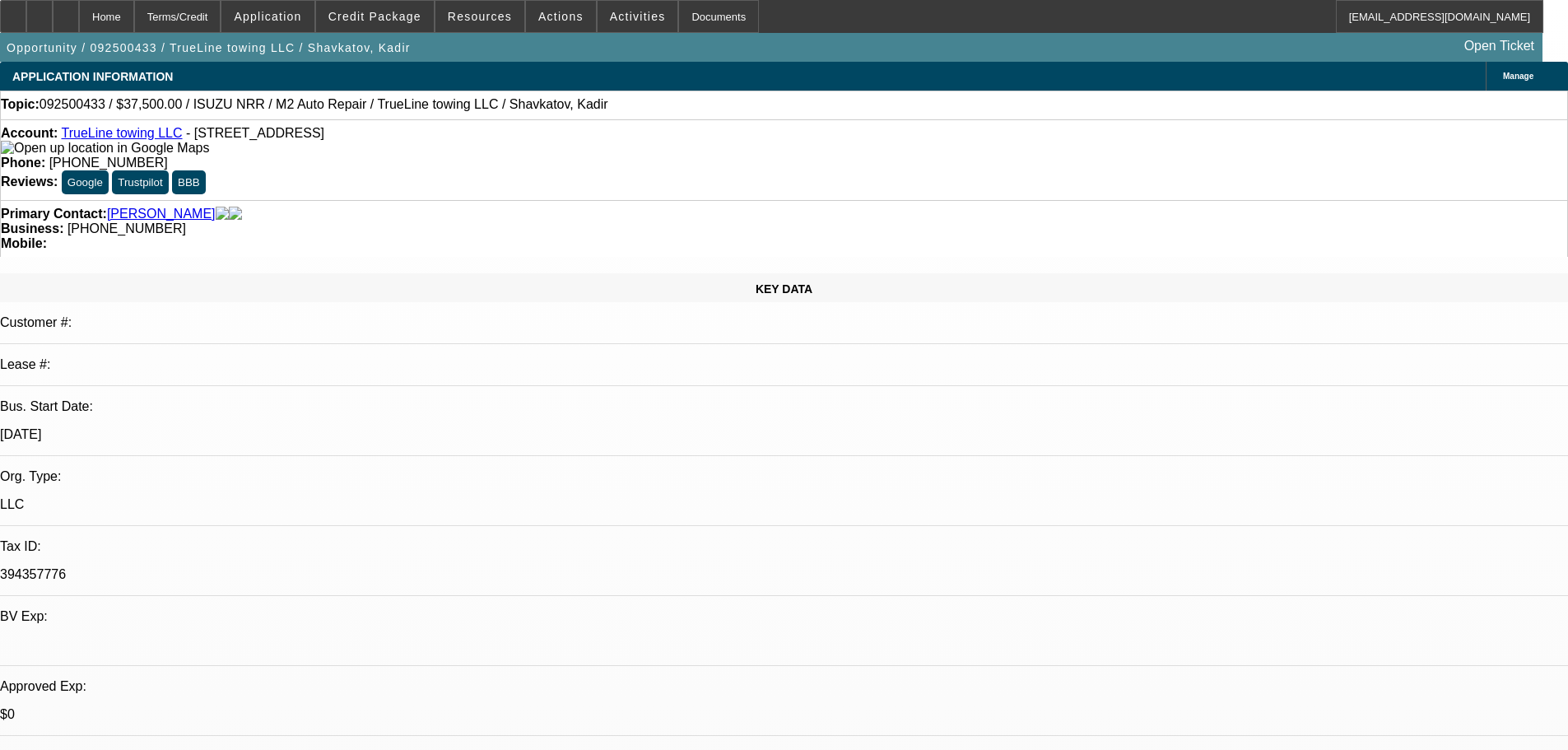
select select "0"
select select "2"
select select "0.1"
select select "4"
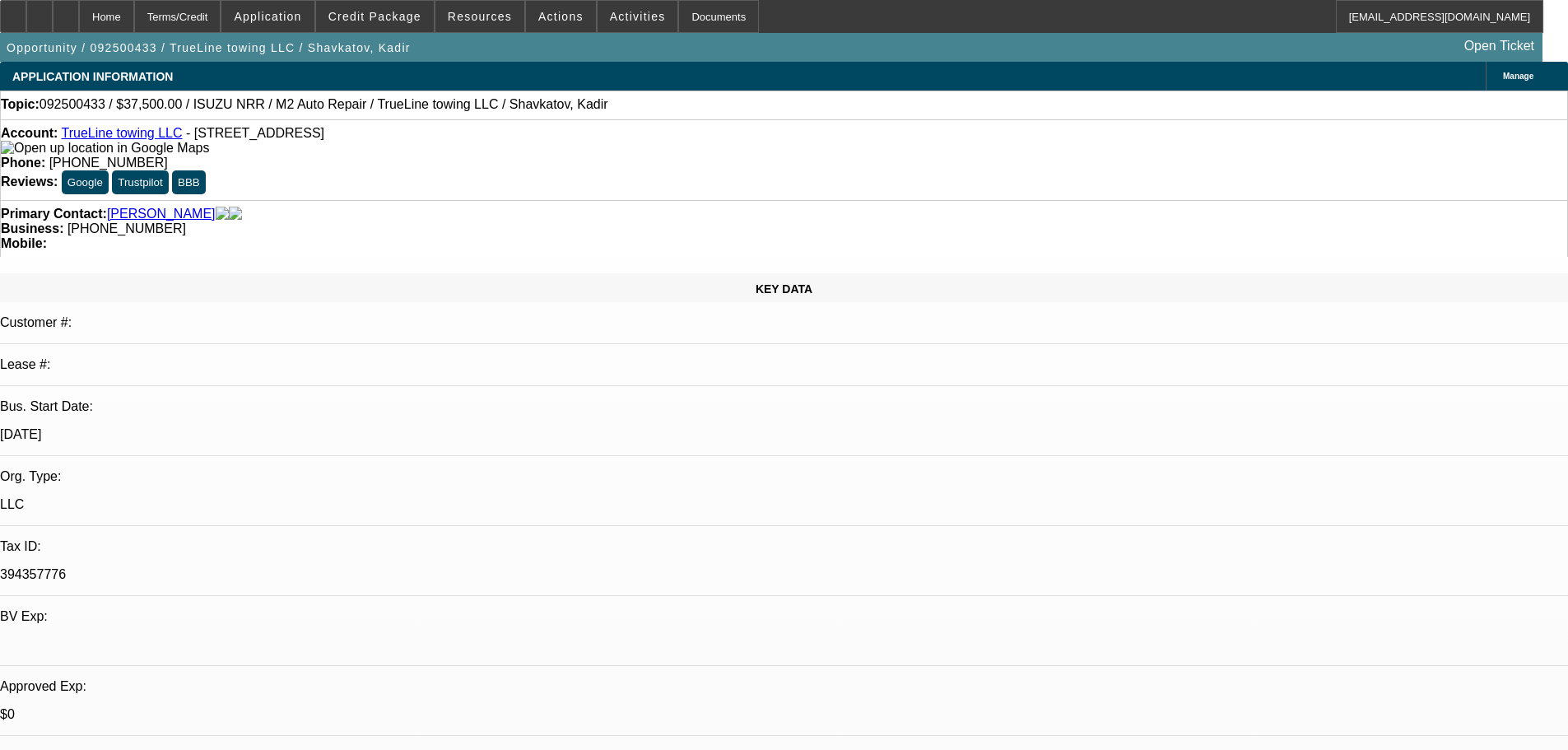
select select "0"
select select "2"
select select "0.1"
select select "4"
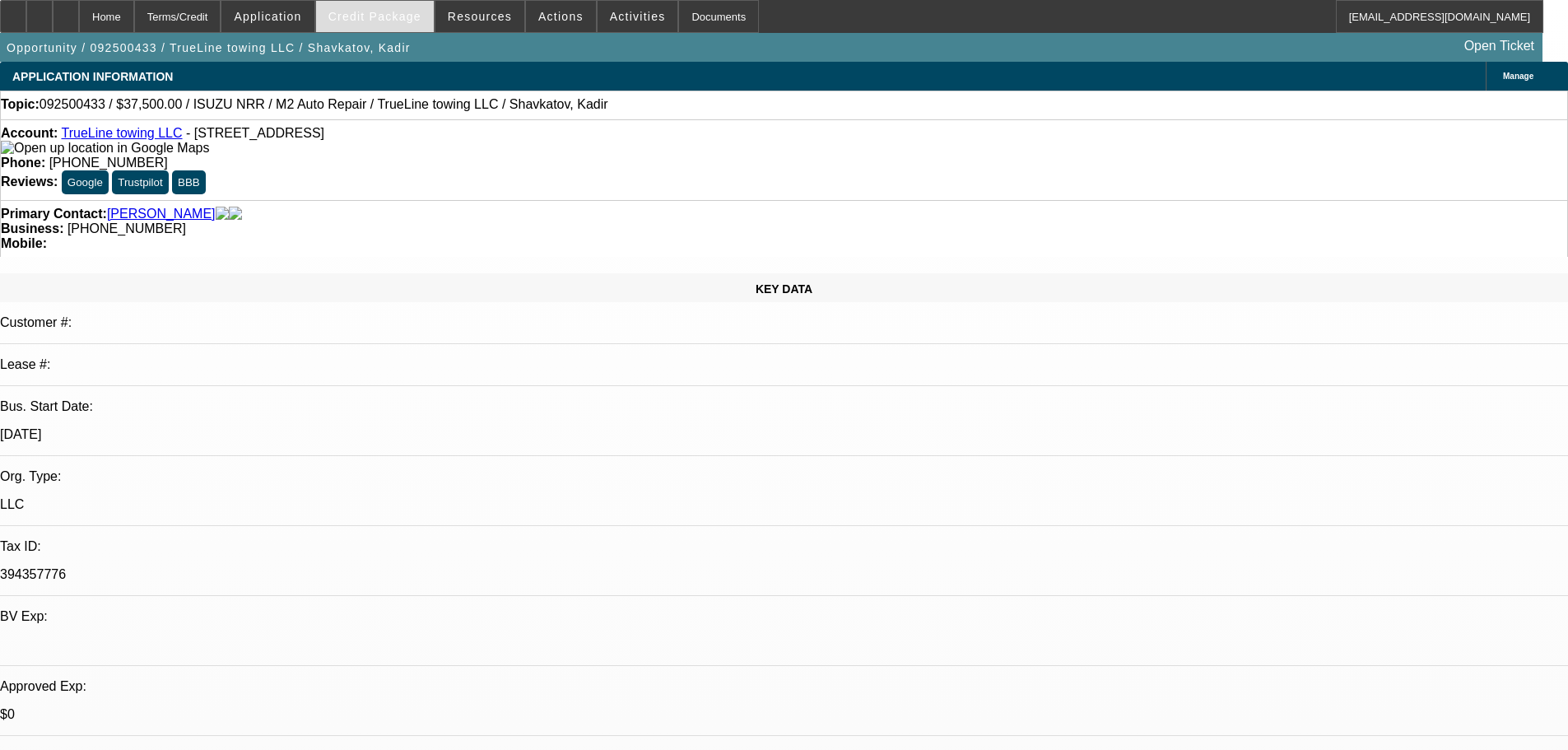
drag, startPoint x: 644, startPoint y: 106, endPoint x: 340, endPoint y: 13, distance: 317.9
click at [644, 106] on div "Topic: 092500433 / $37,500.00 / ISUZU NRR / M2 Auto Repair / TrueLine towing LL…" at bounding box center [784, 104] width 1566 height 14
click at [79, 23] on div at bounding box center [65, 16] width 26 height 33
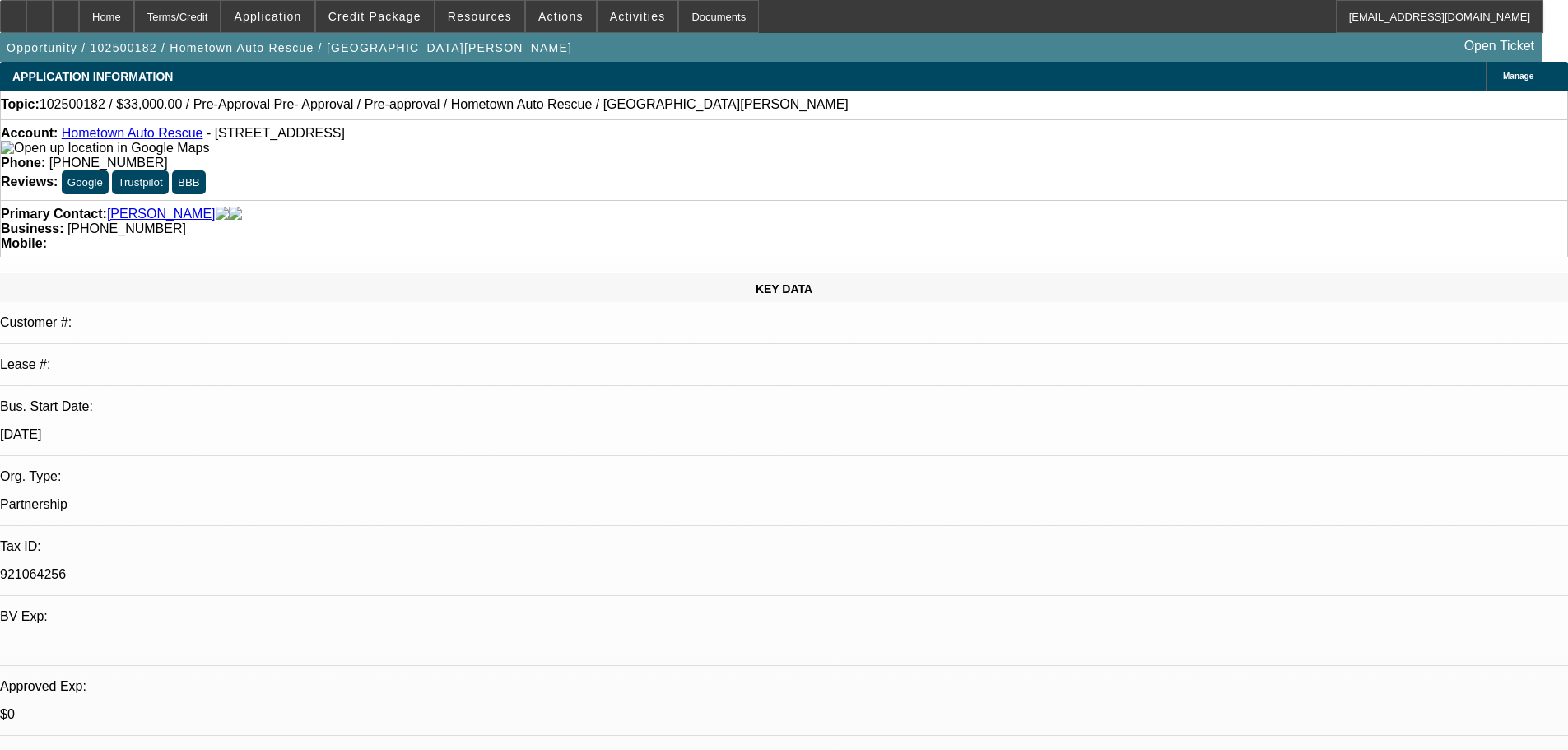
select select "0"
select select "2"
select select "0.1"
select select "4"
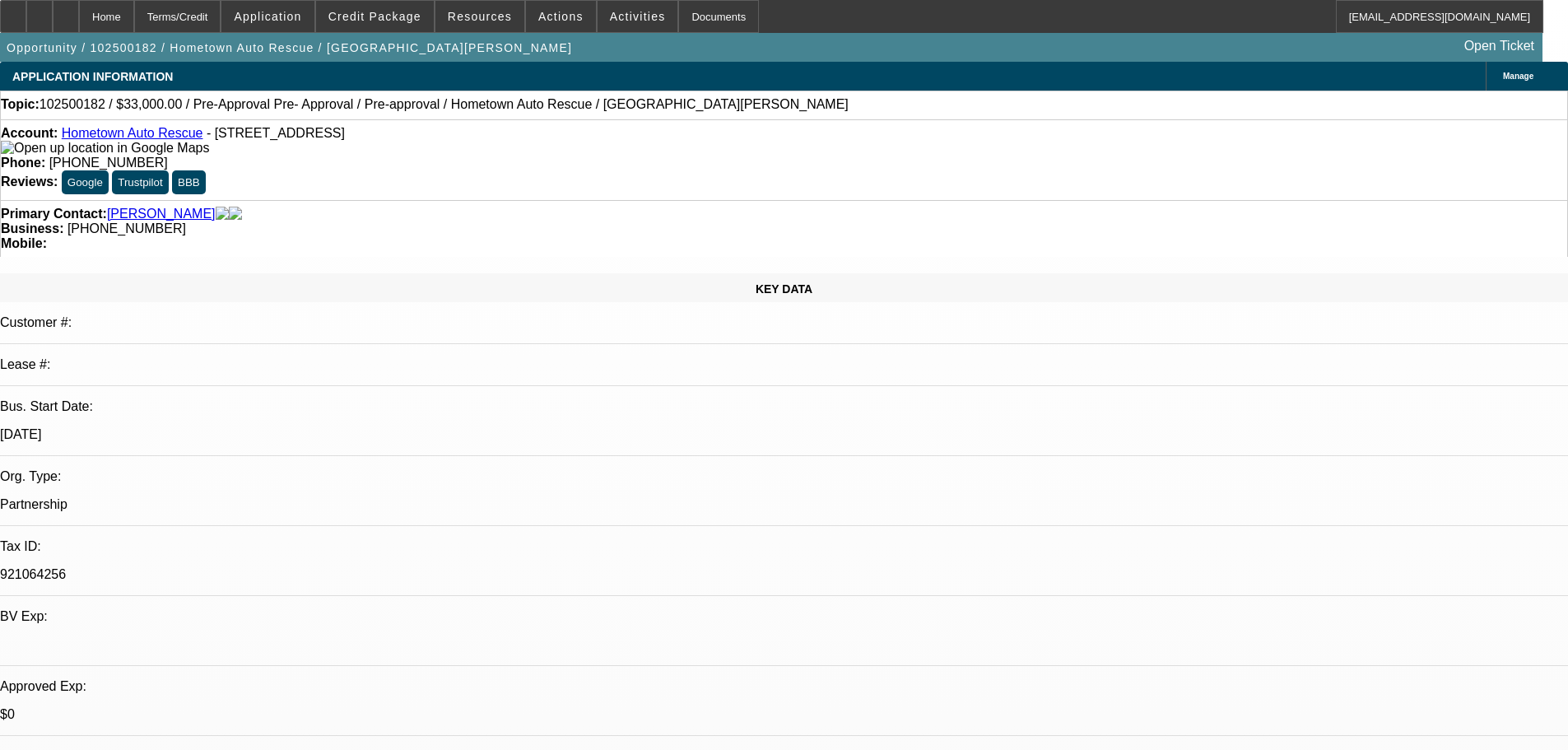
select select "0"
select select "2"
select select "0.1"
select select "4"
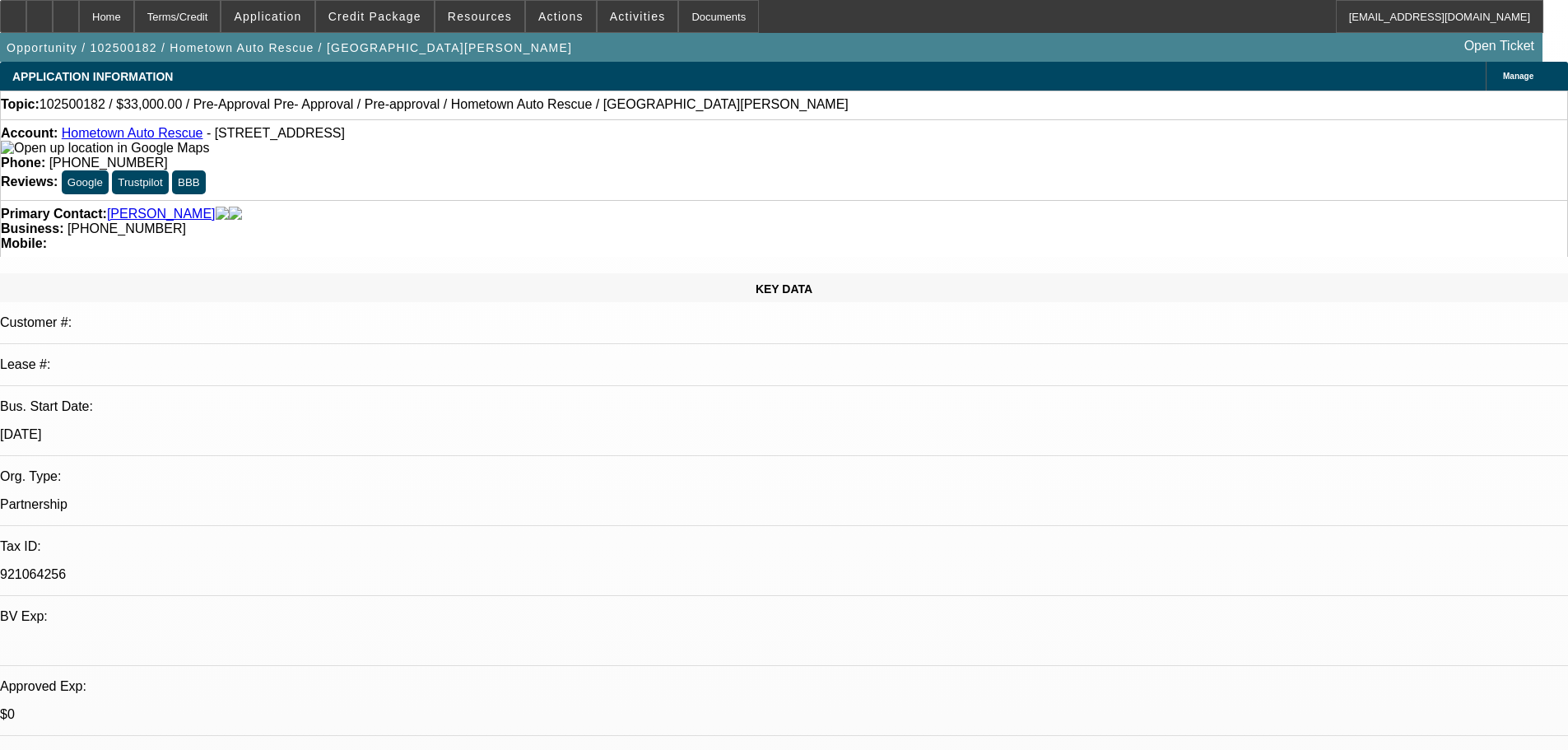
select select "0.1"
select select "2"
select select "0.1"
select select "4"
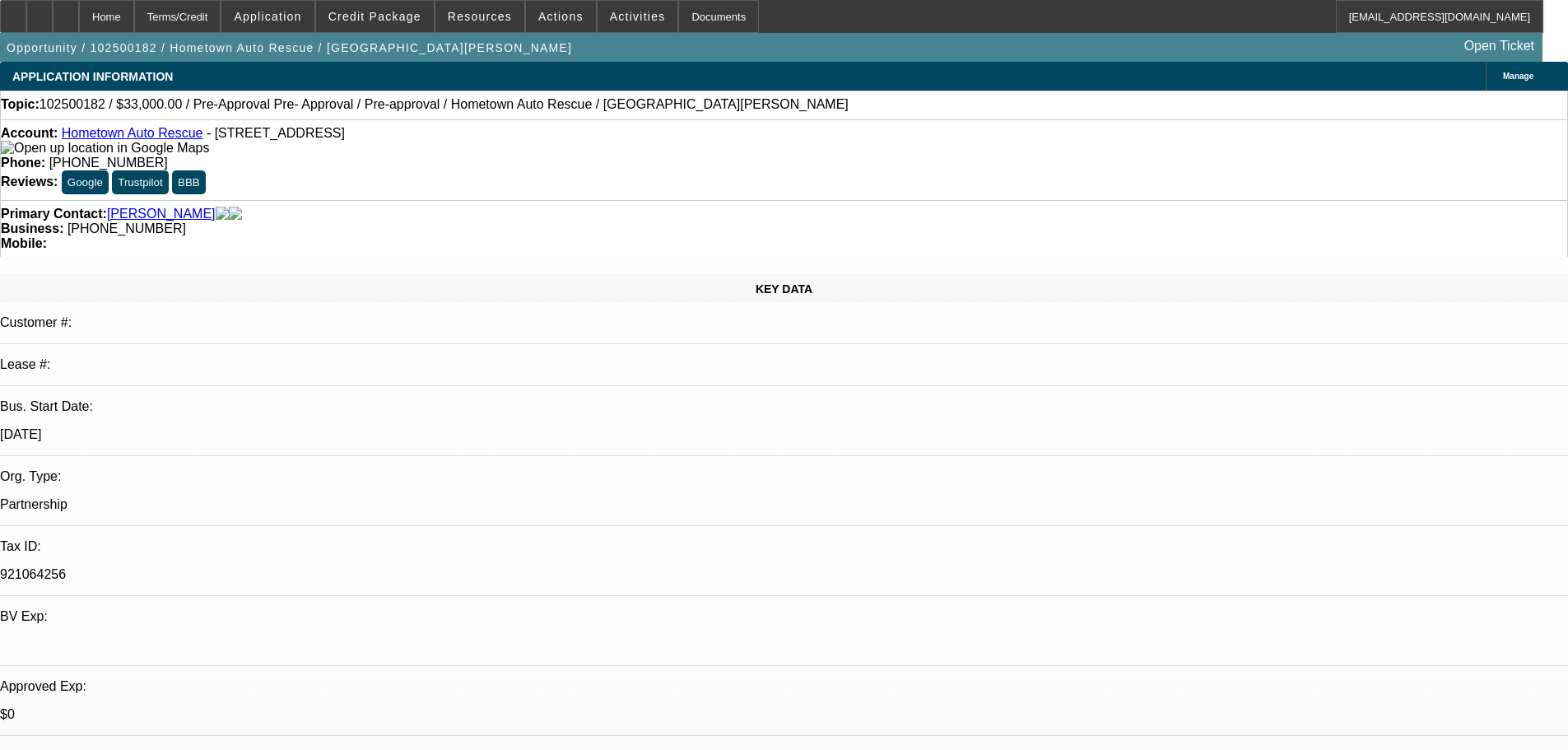
scroll to position [2306, 0]
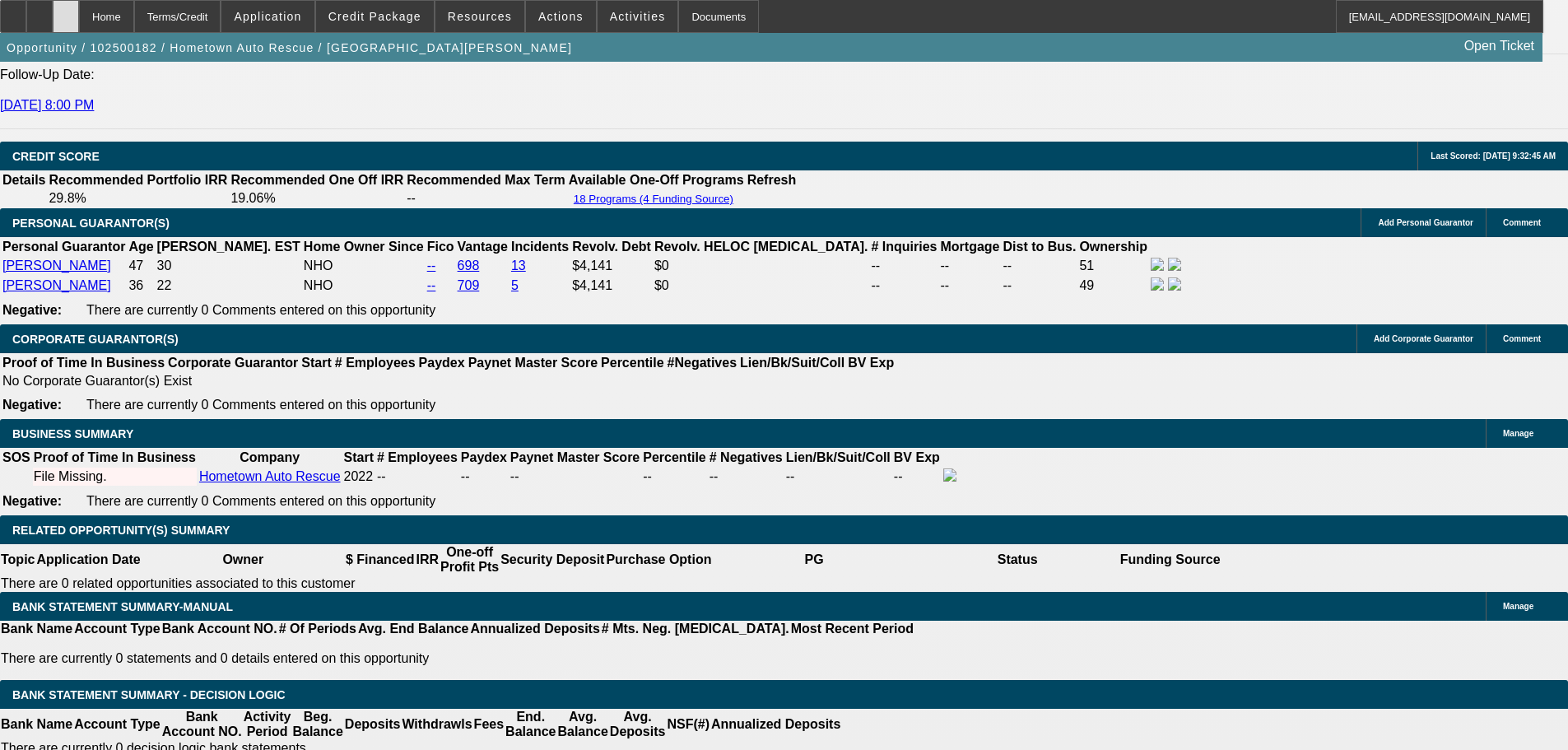
click at [79, 18] on div at bounding box center [65, 16] width 26 height 33
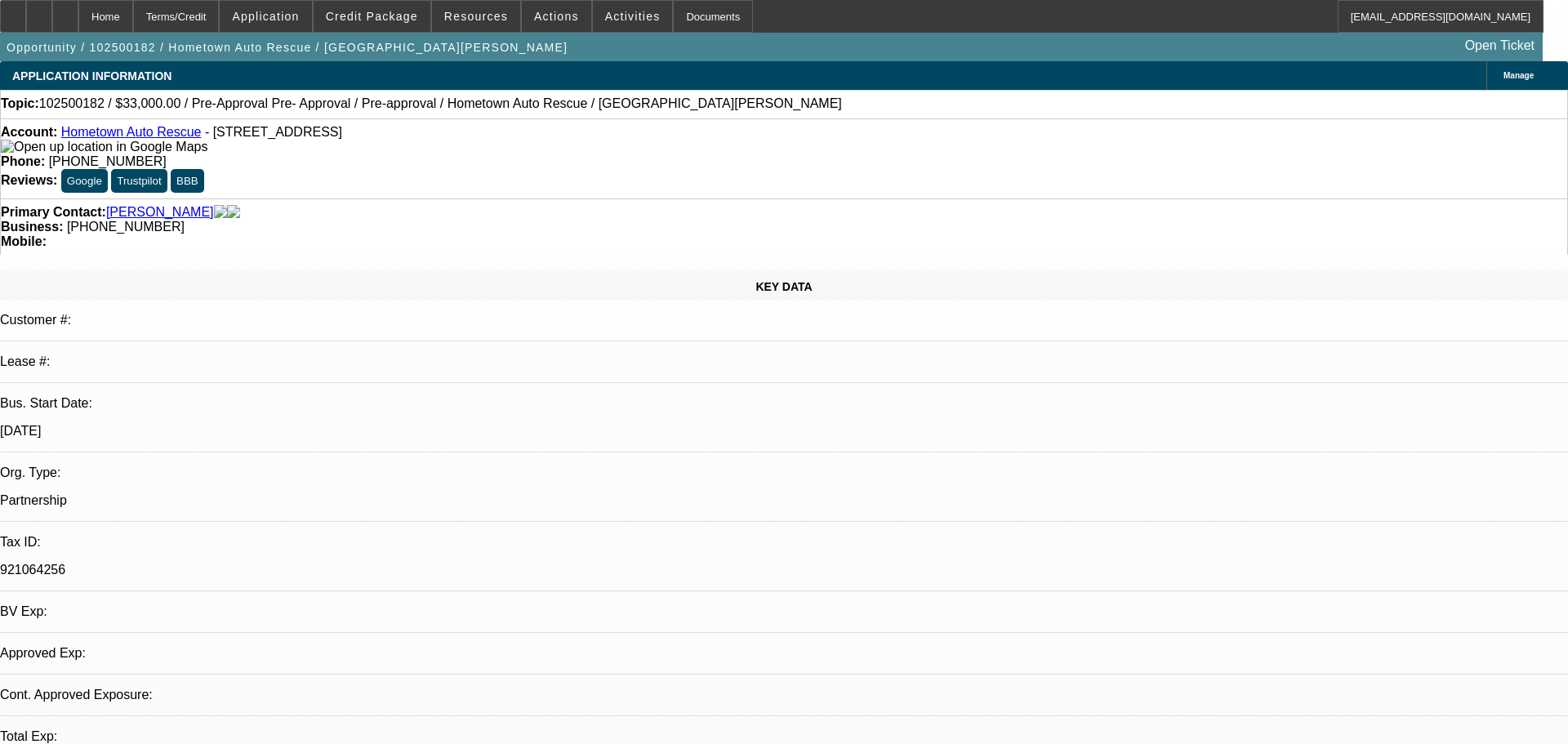
select select "0"
select select "2"
select select "0.1"
select select "0"
select select "2"
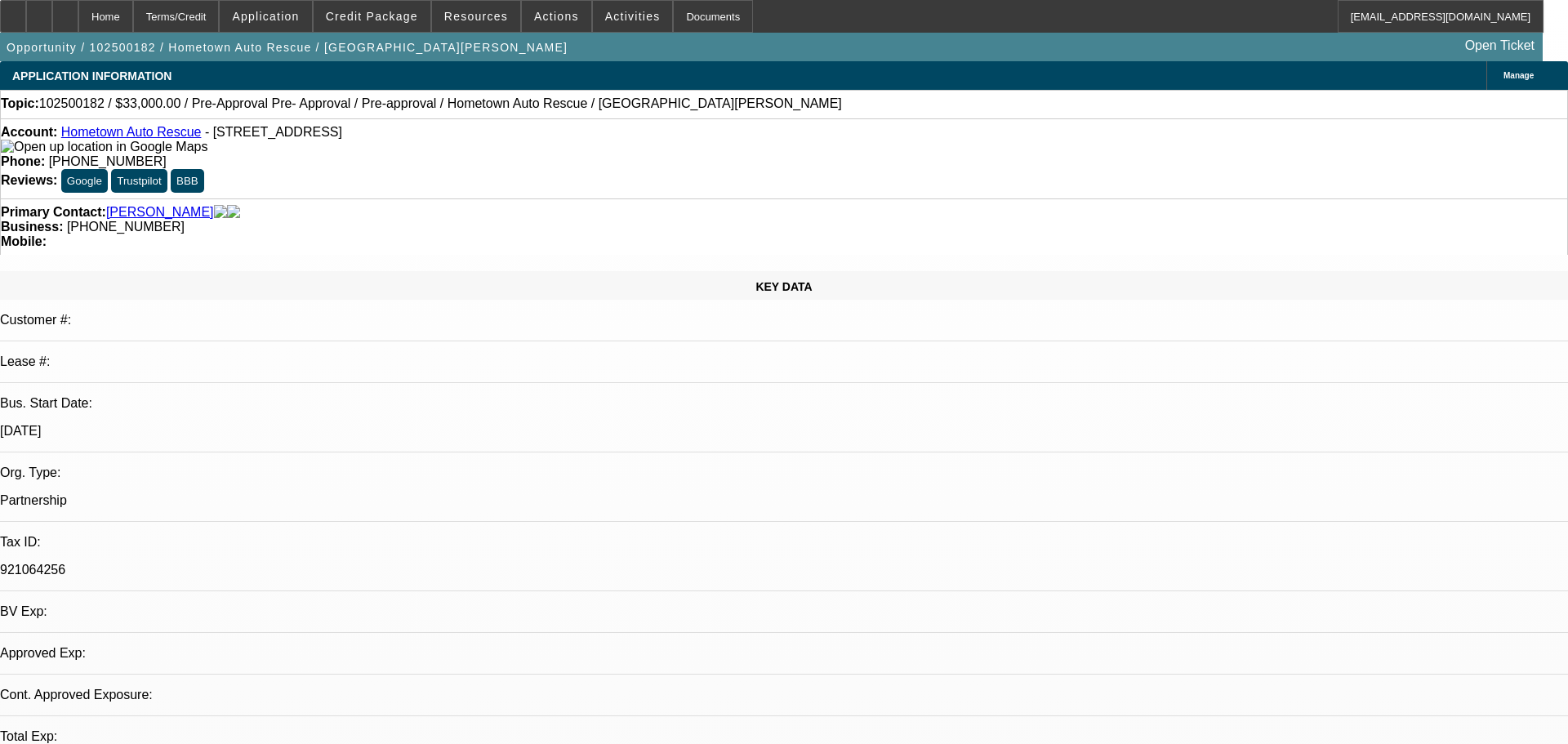
select select "0.1"
select select "2"
select select "0.1"
select select "1"
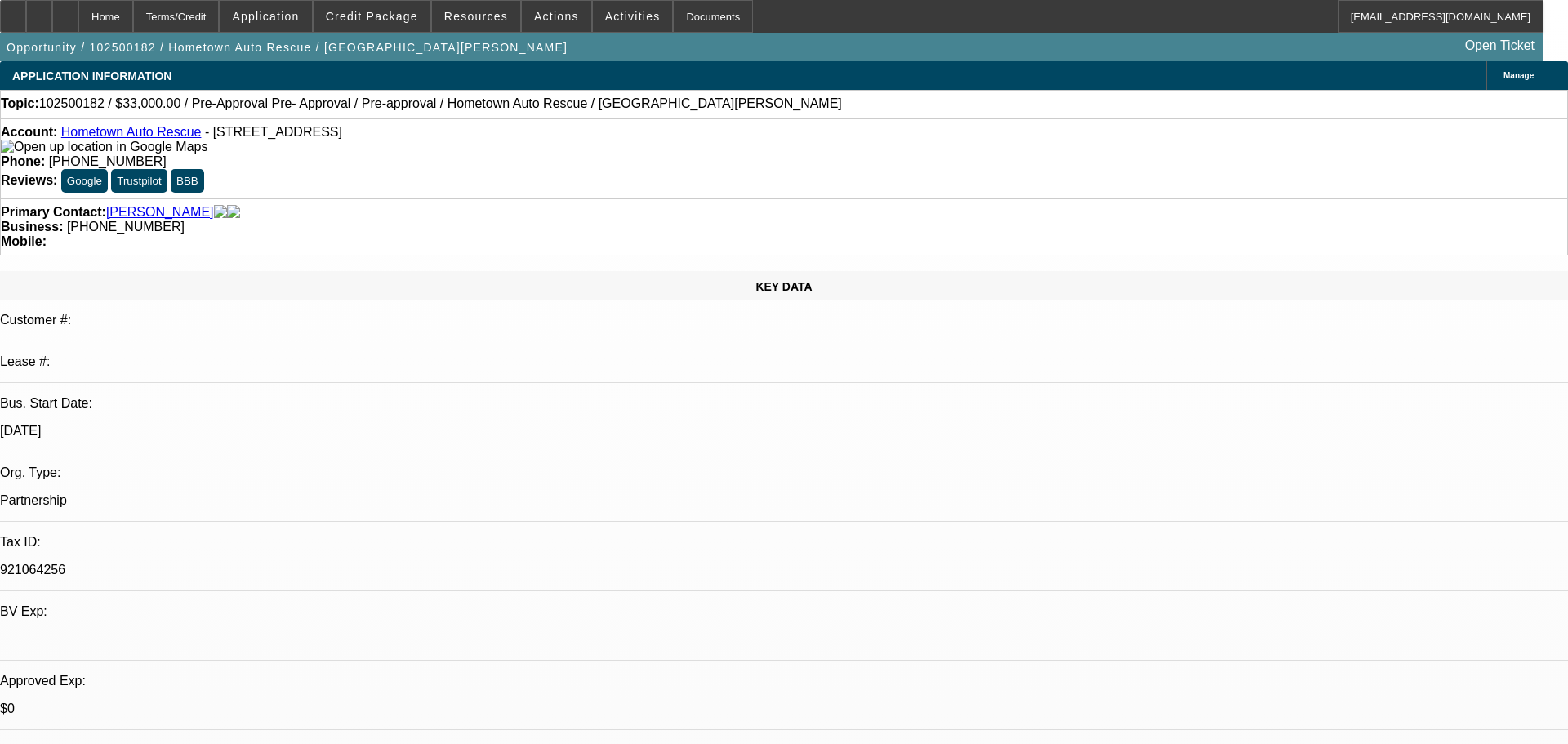
select select "2"
select select "4"
select select "1"
select select "2"
select select "4"
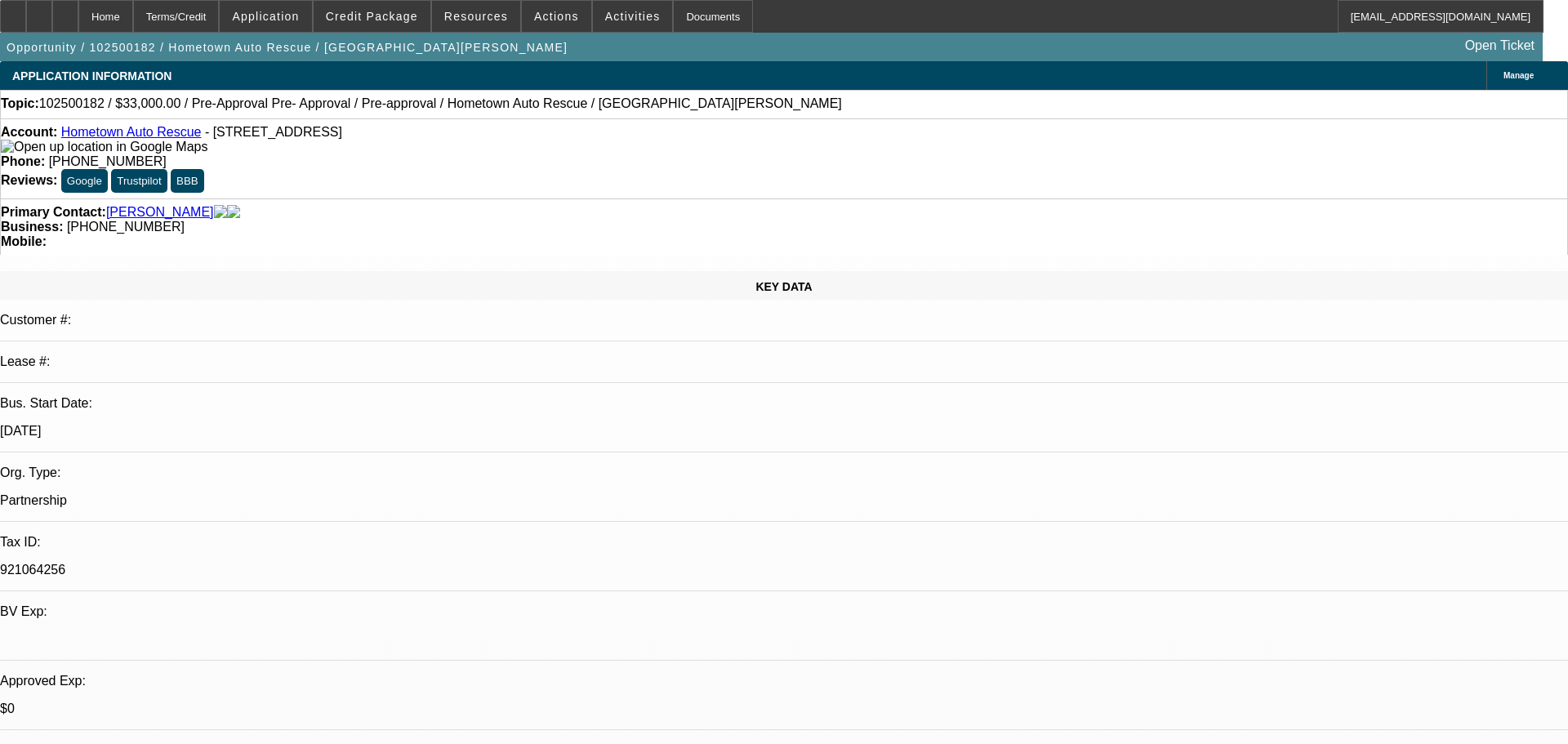
select select "1"
select select "2"
select select "4"
select select "0"
select select "2"
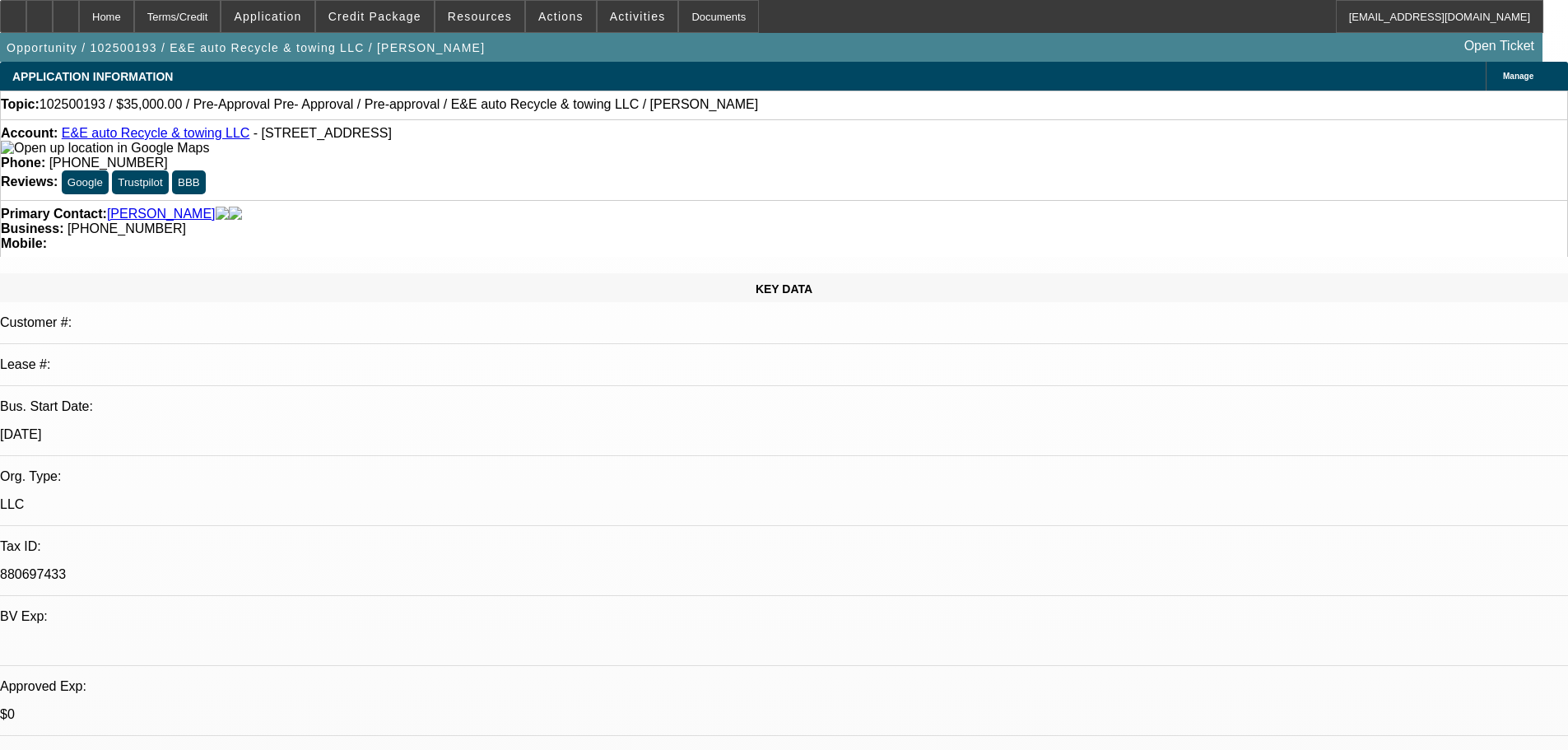
select select "2"
select select "0.1"
select select "4"
click at [79, 15] on div at bounding box center [65, 16] width 26 height 33
select select "0"
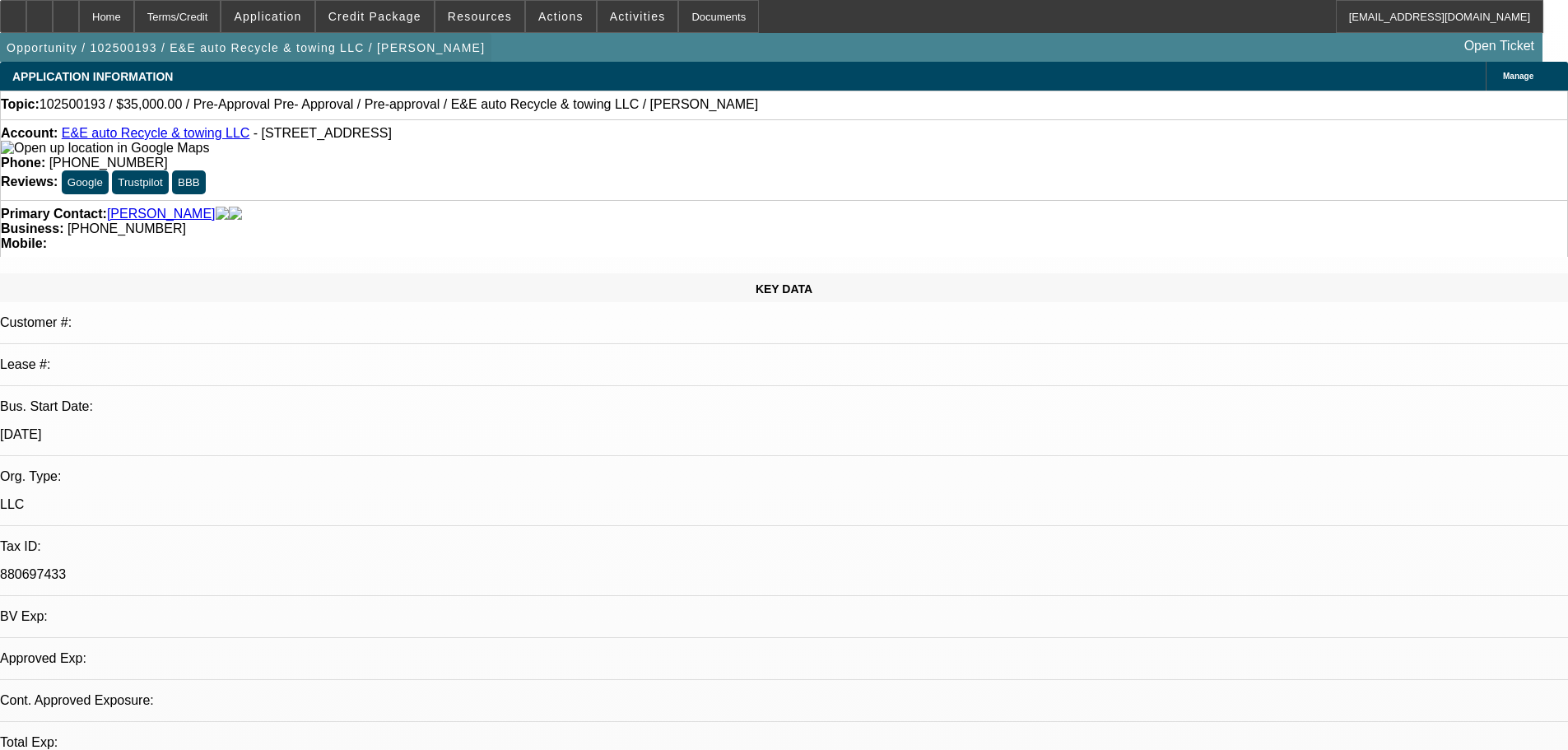
select select "2"
select select "0.1"
select select "4"
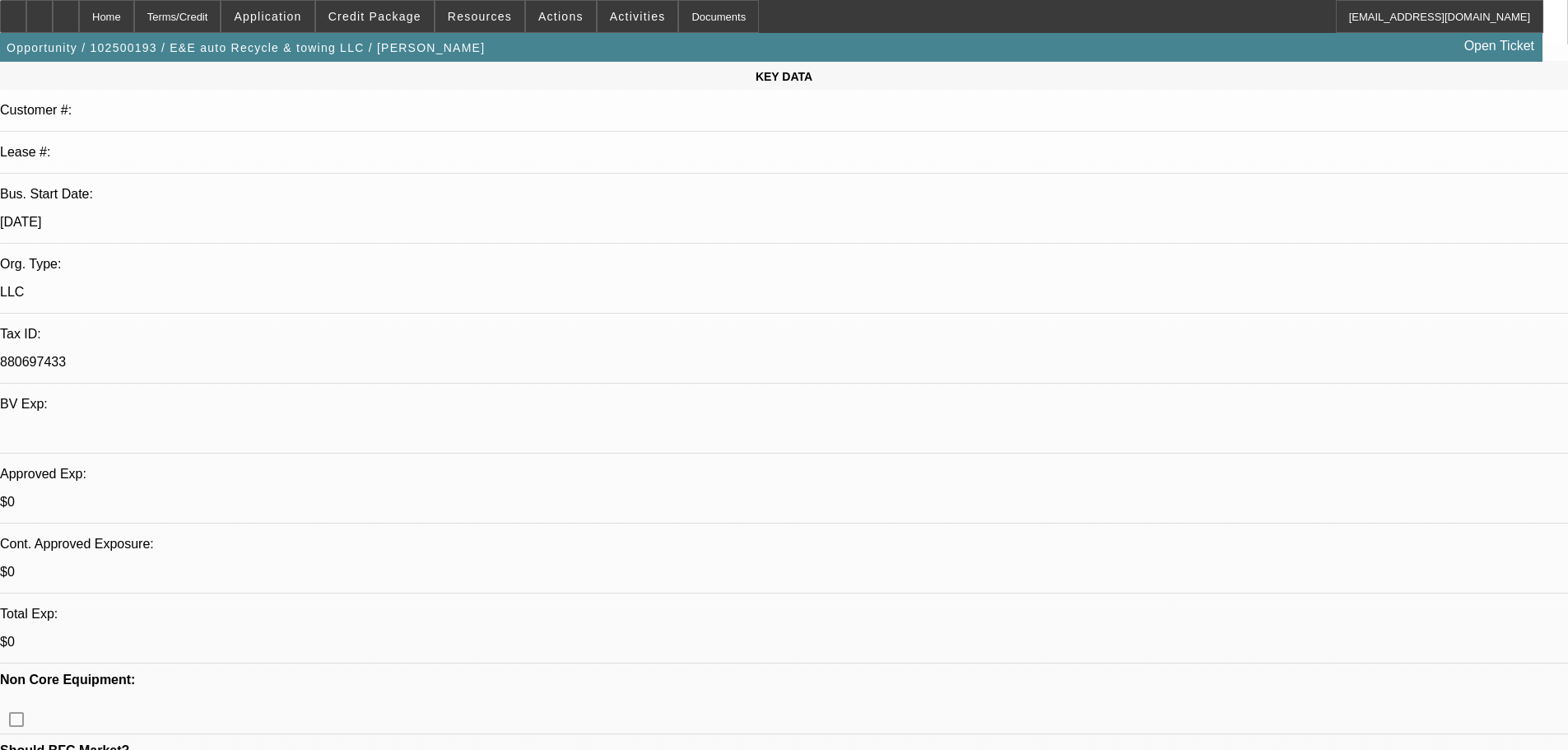
scroll to position [0, 0]
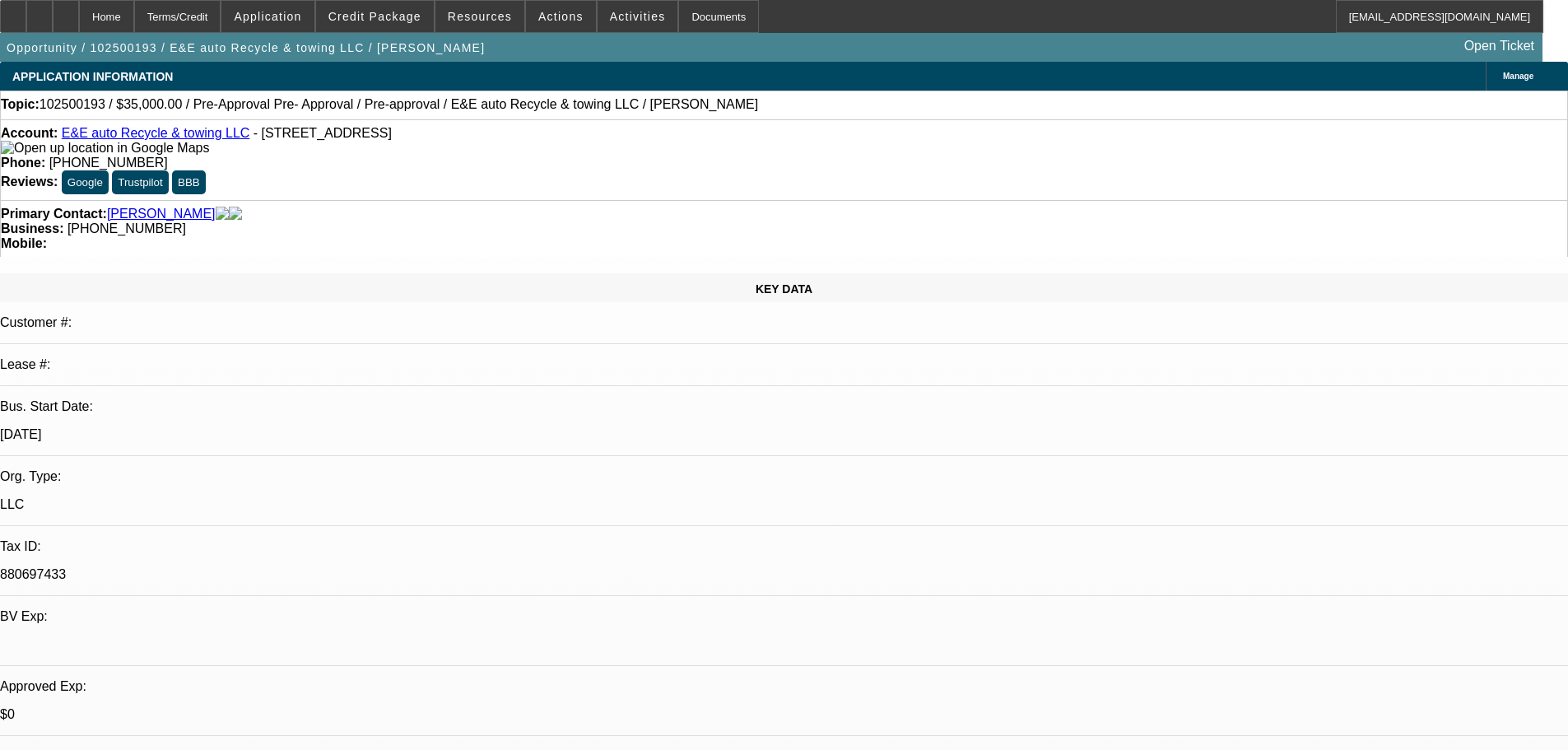
click at [117, 138] on link "E&E auto Recycle & towing LLC" at bounding box center [156, 132] width 188 height 14
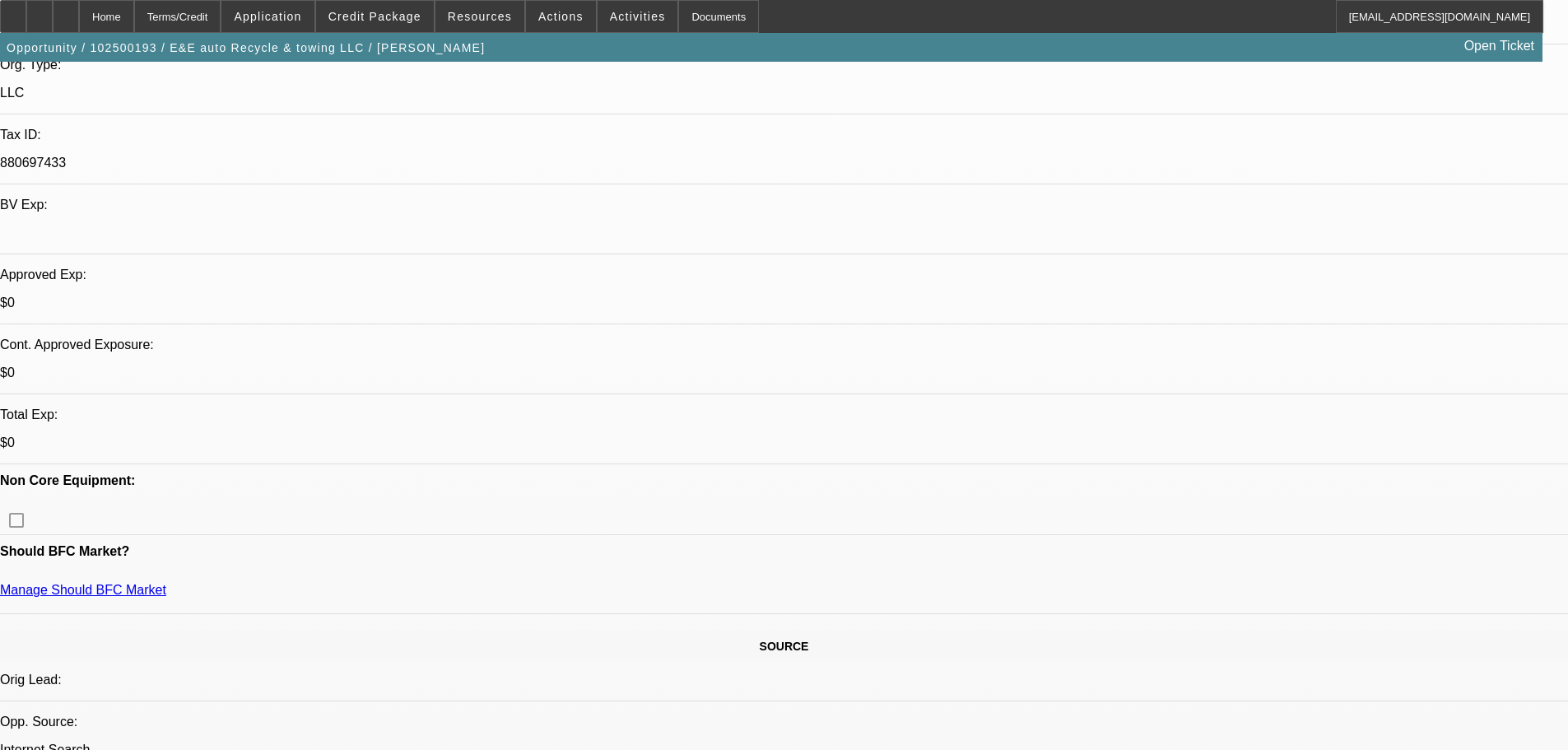
drag, startPoint x: 1261, startPoint y: 264, endPoint x: 1247, endPoint y: 324, distance: 61.6
radio input "true"
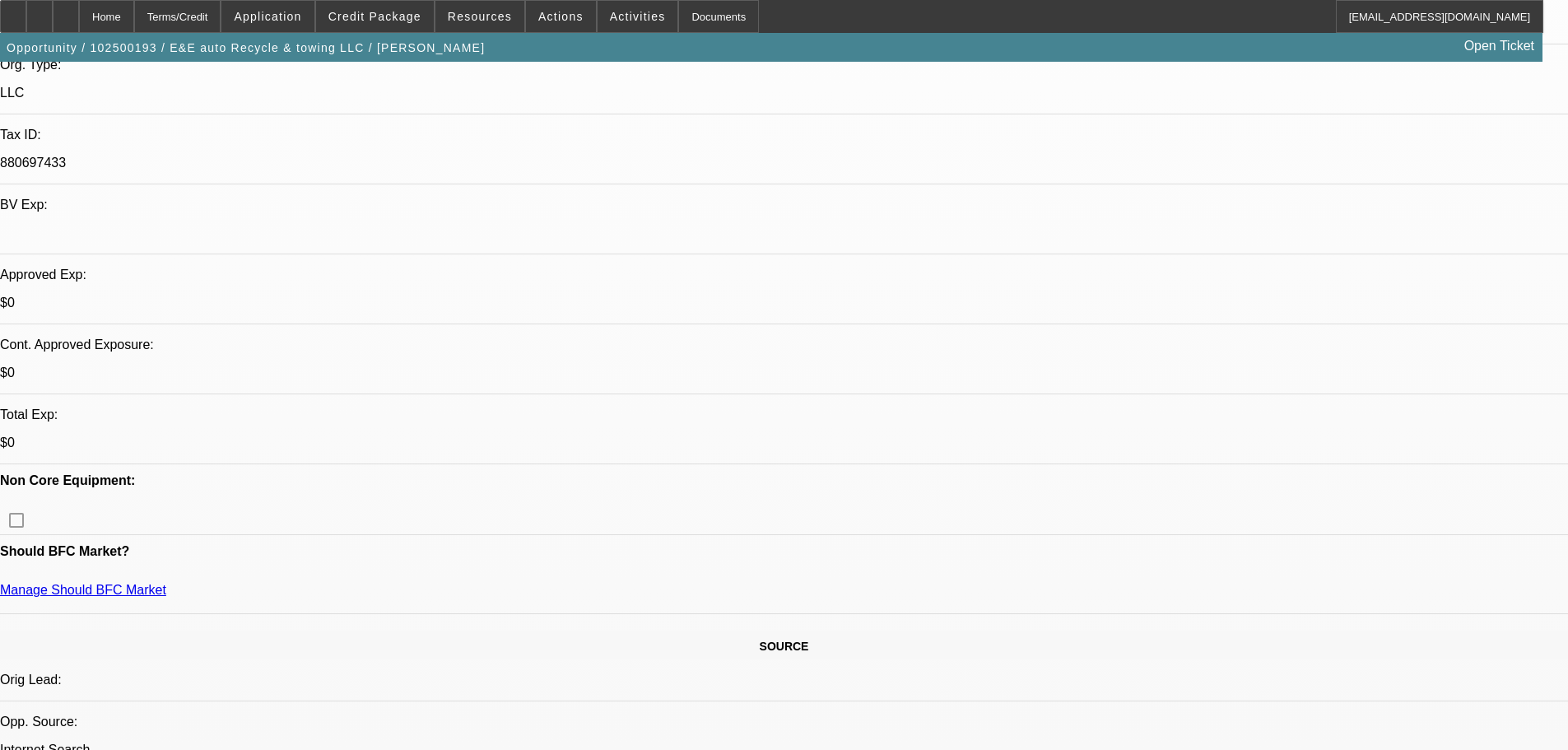
paste textarea "no biz credit. FICO - 600. no repo, late payments mostly. house payments. from …"
type textarea "no biz credit. FICO - 600. no repo, late payments mostly. house payments. from …"
radio input "true"
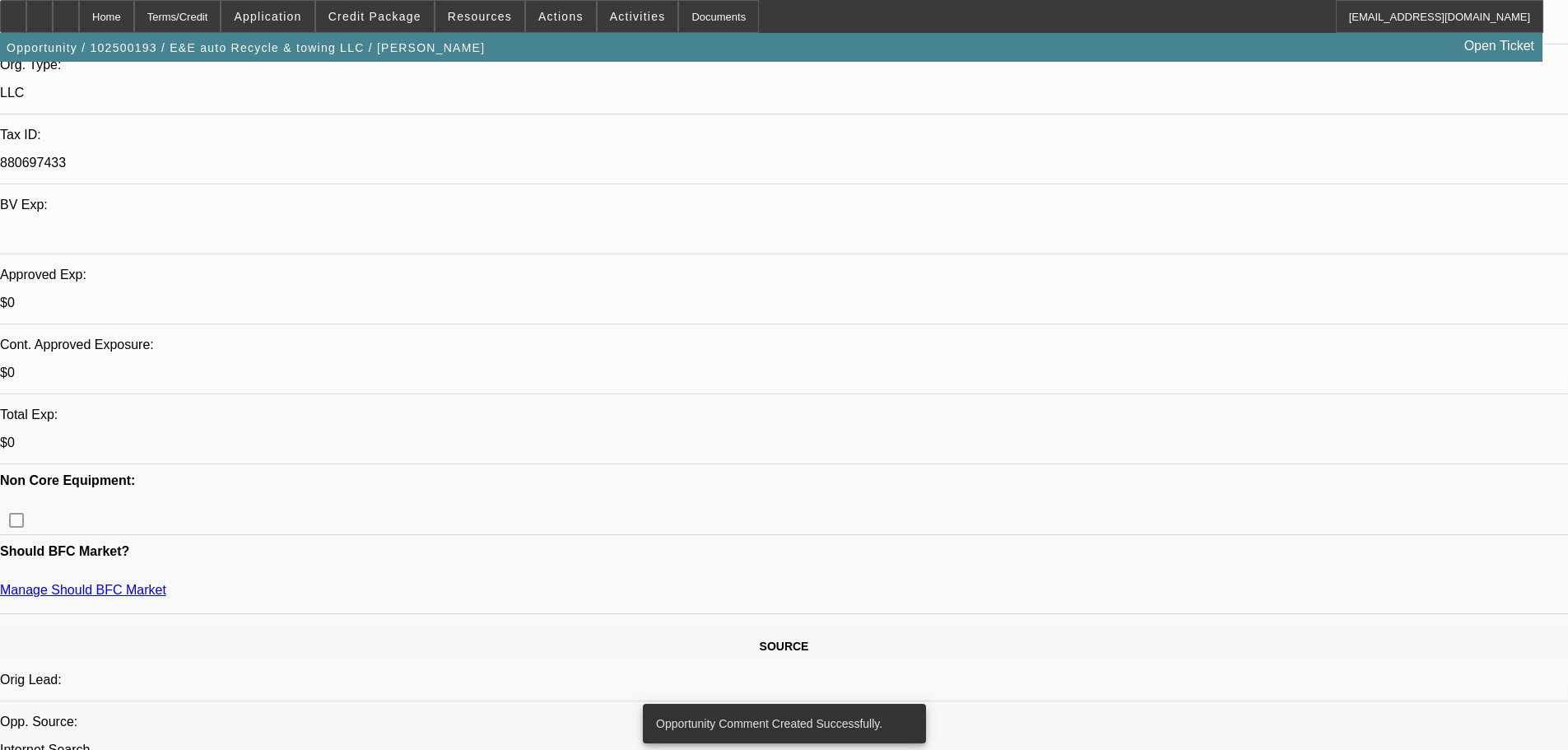
scroll to position [0, 0]
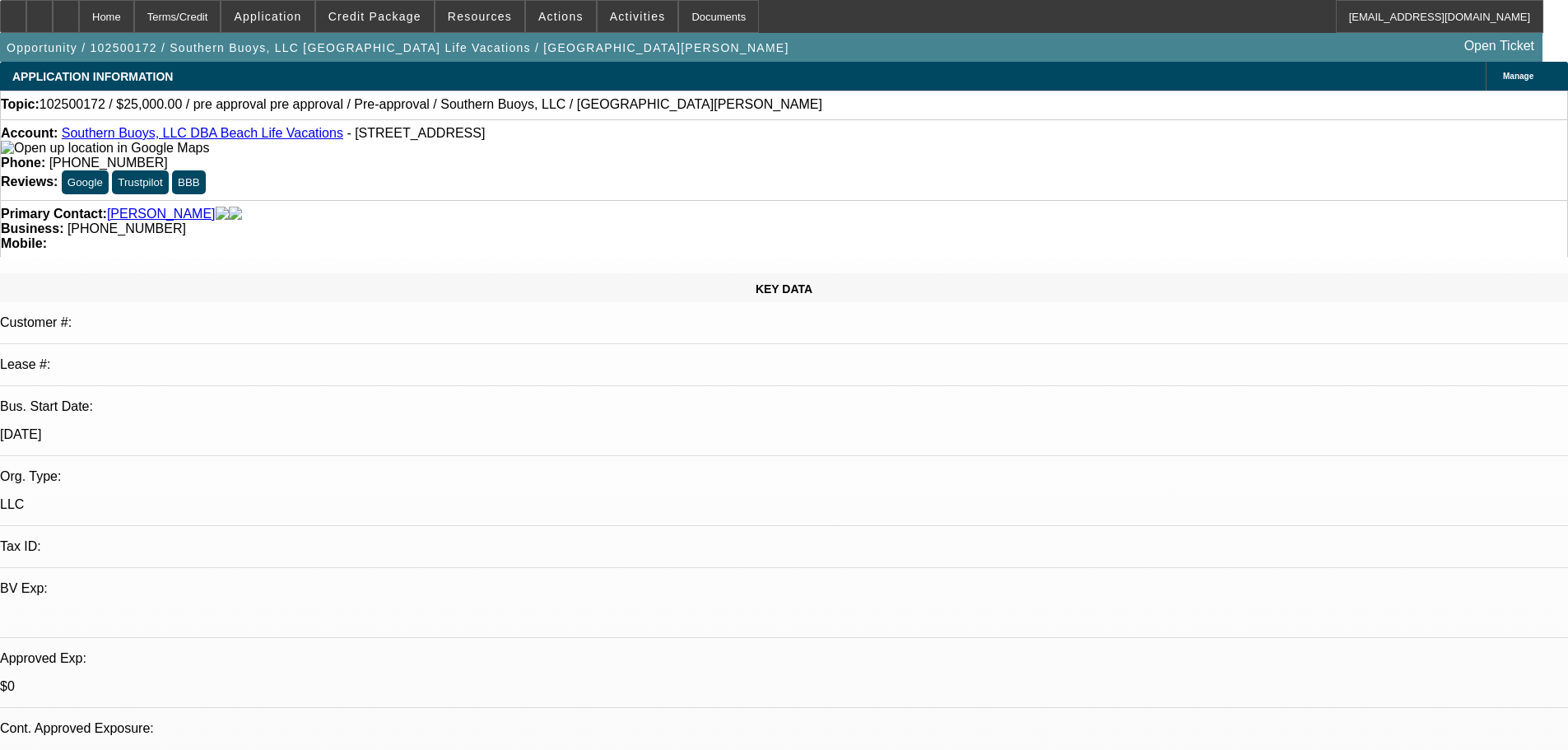
select select "0"
select select "2"
select select "0.1"
select select "4"
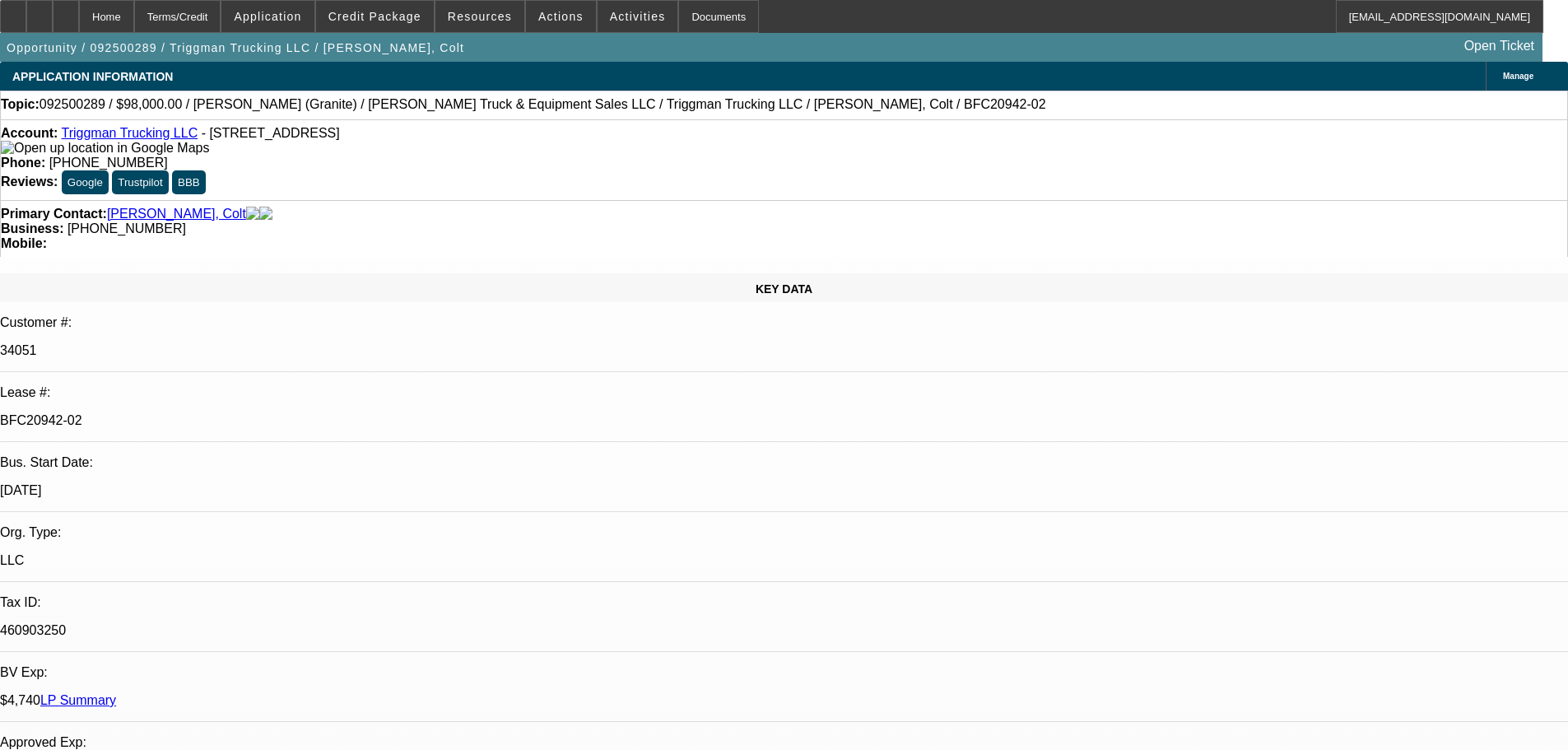
select select "0"
select select "2"
select select "0"
select select "6"
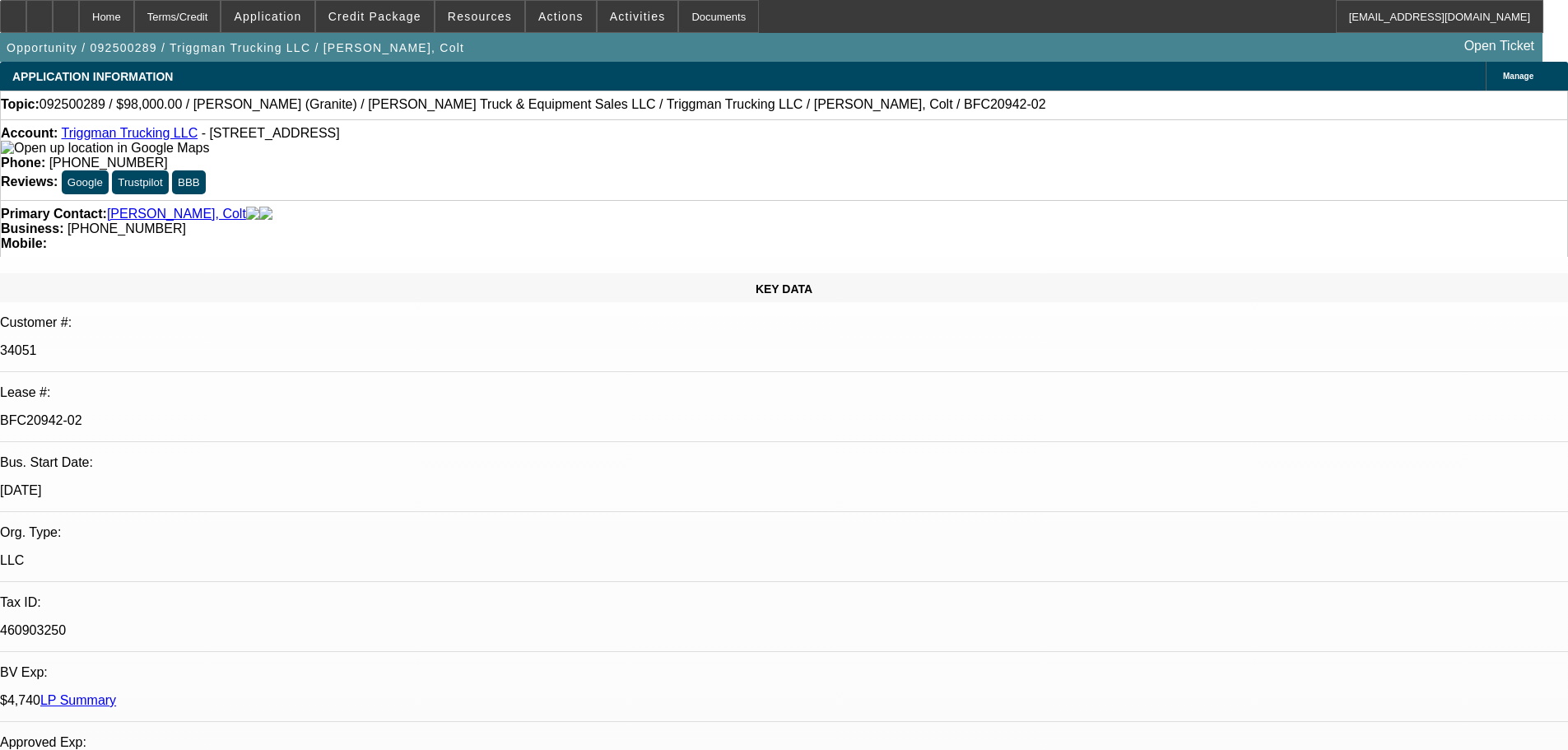
select select "0"
select select "2"
select select "0"
select select "6"
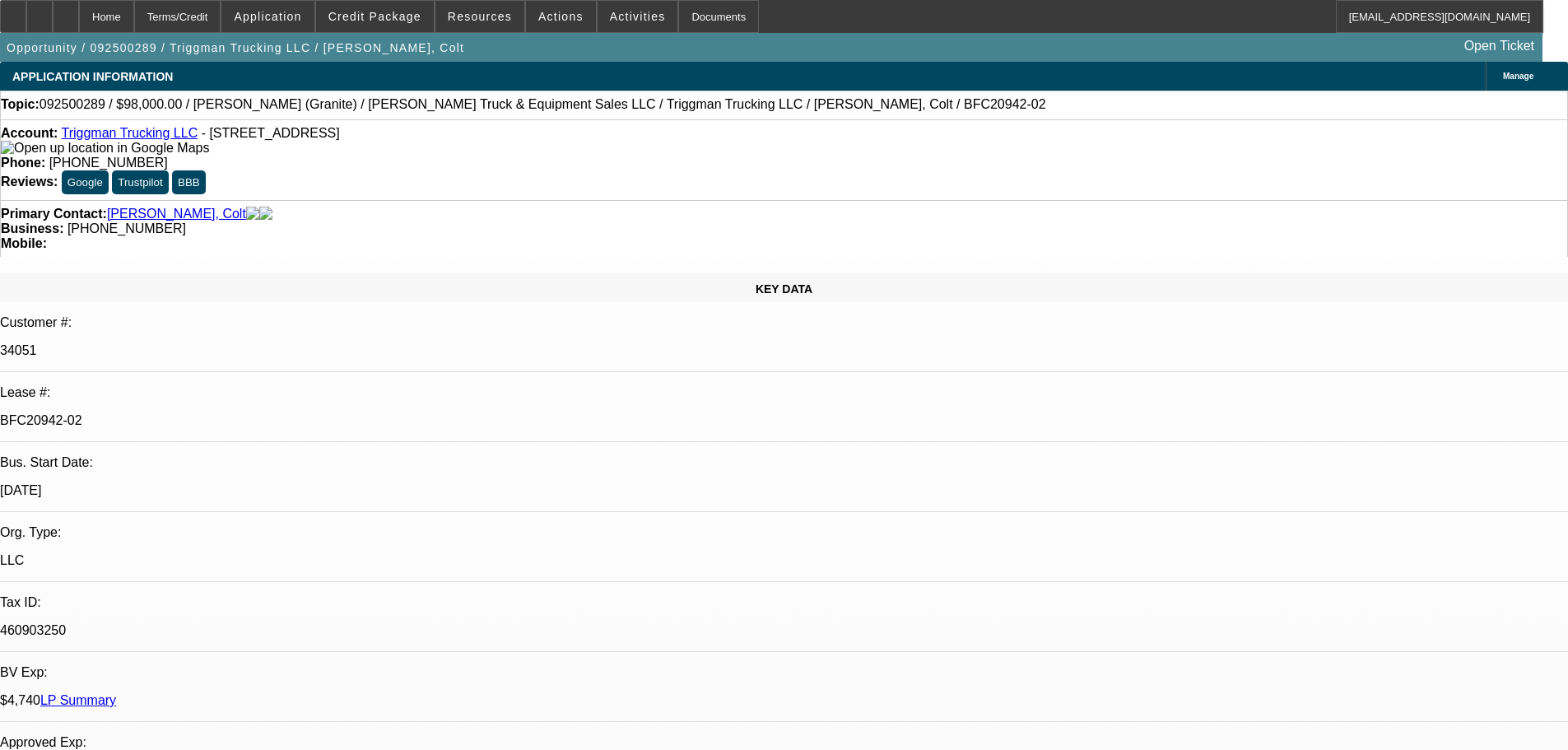
select select "0"
select select "2"
select select "0"
select select "6"
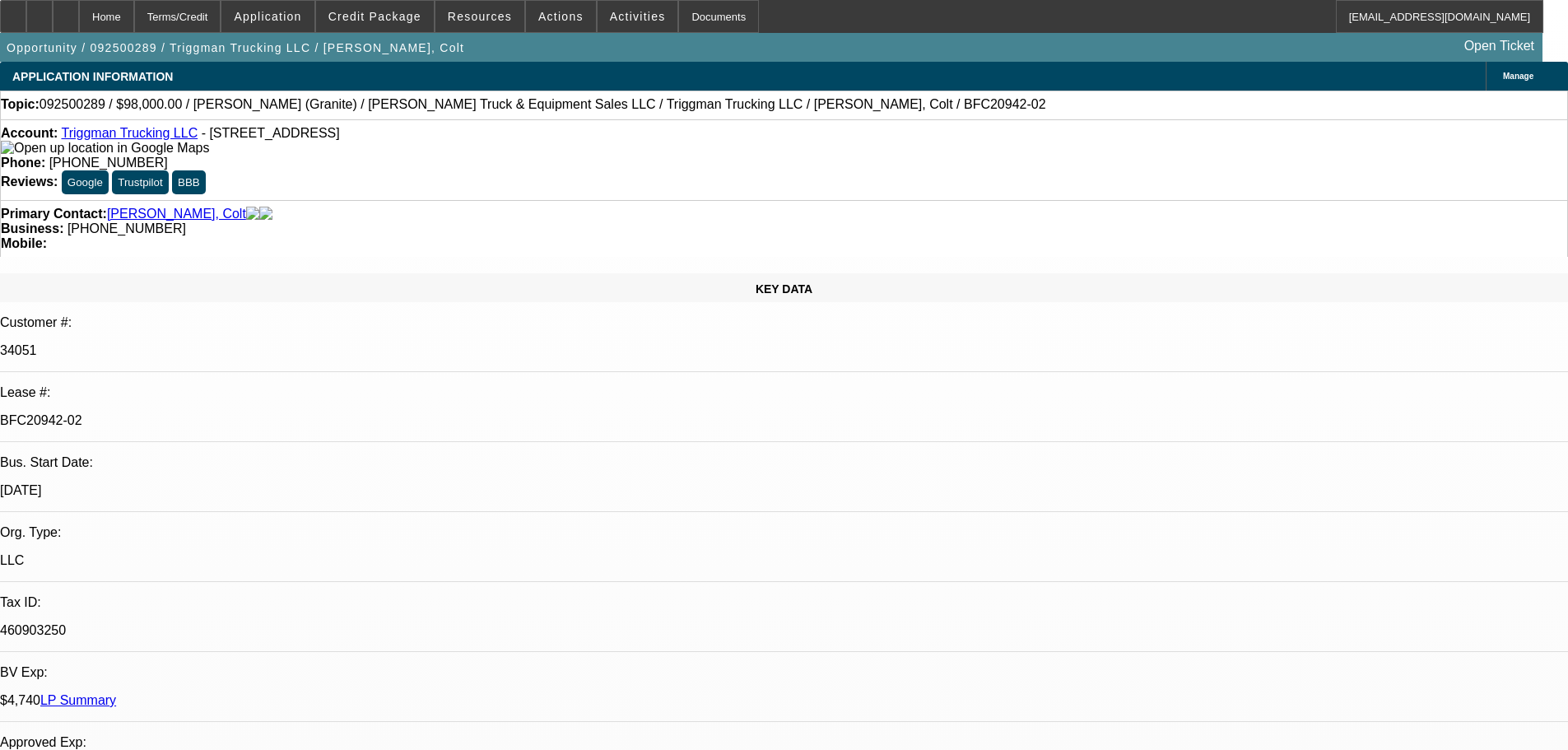
select select "0"
select select "2"
select select "0"
select select "6"
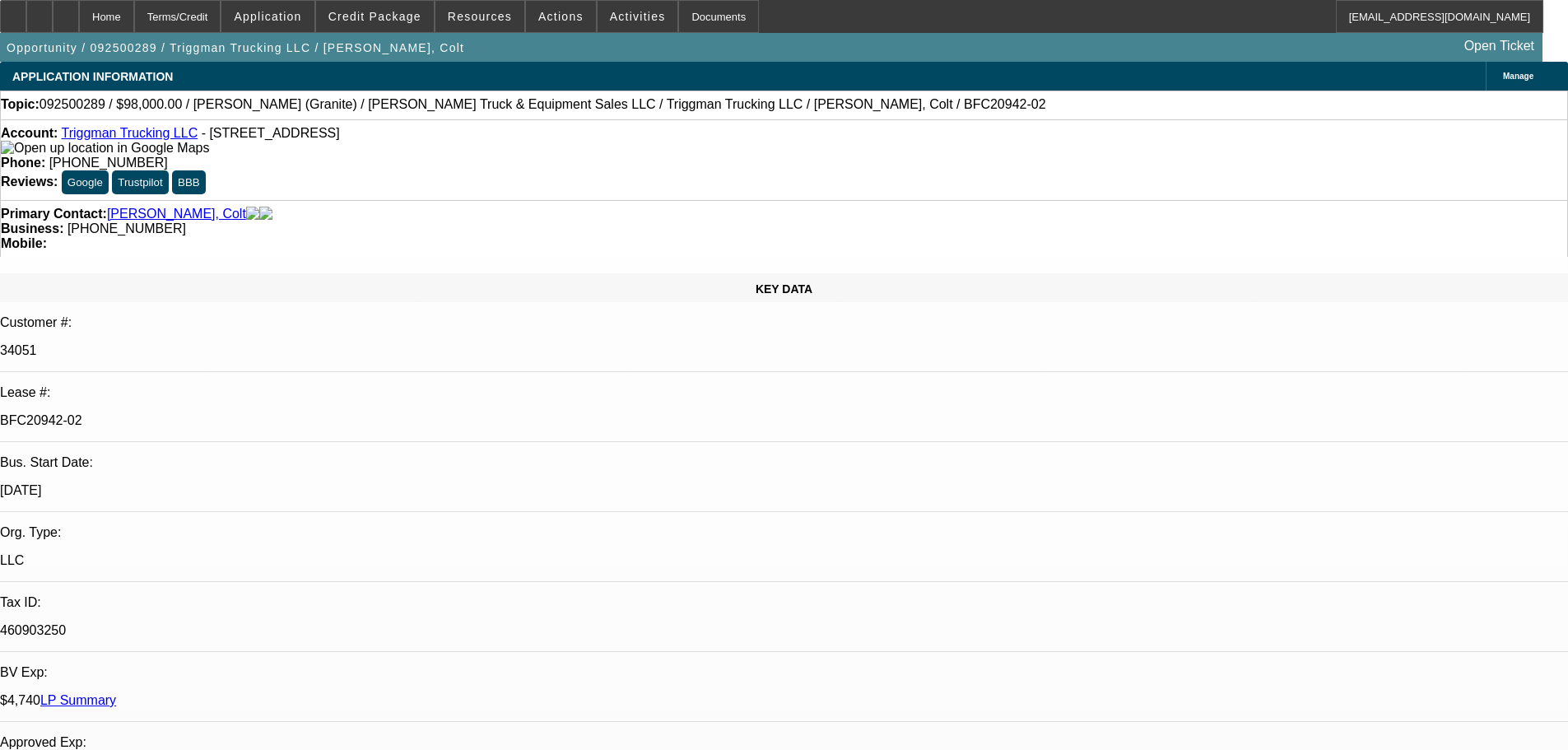
scroll to position [2543, 0]
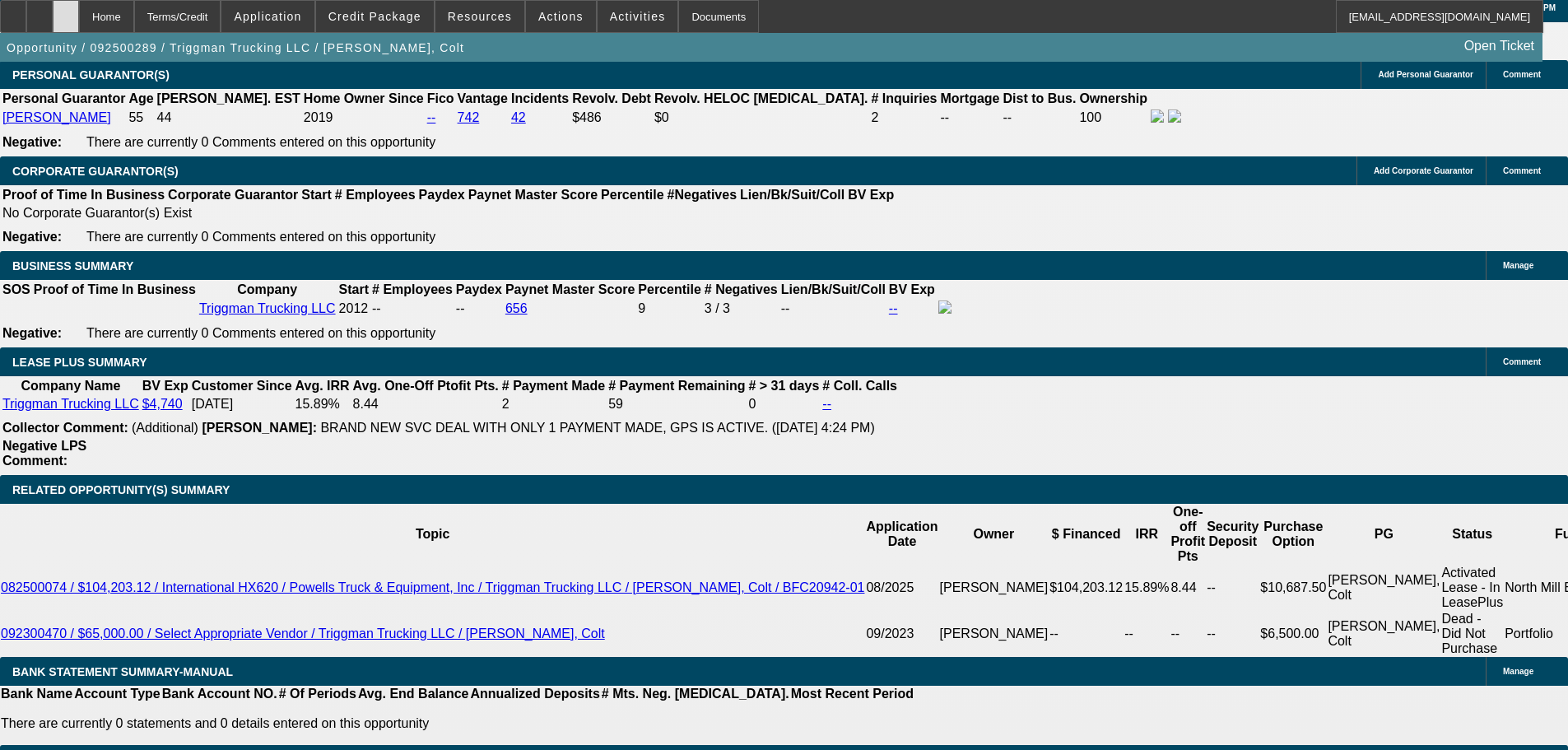
click at [79, 22] on div at bounding box center [65, 16] width 26 height 33
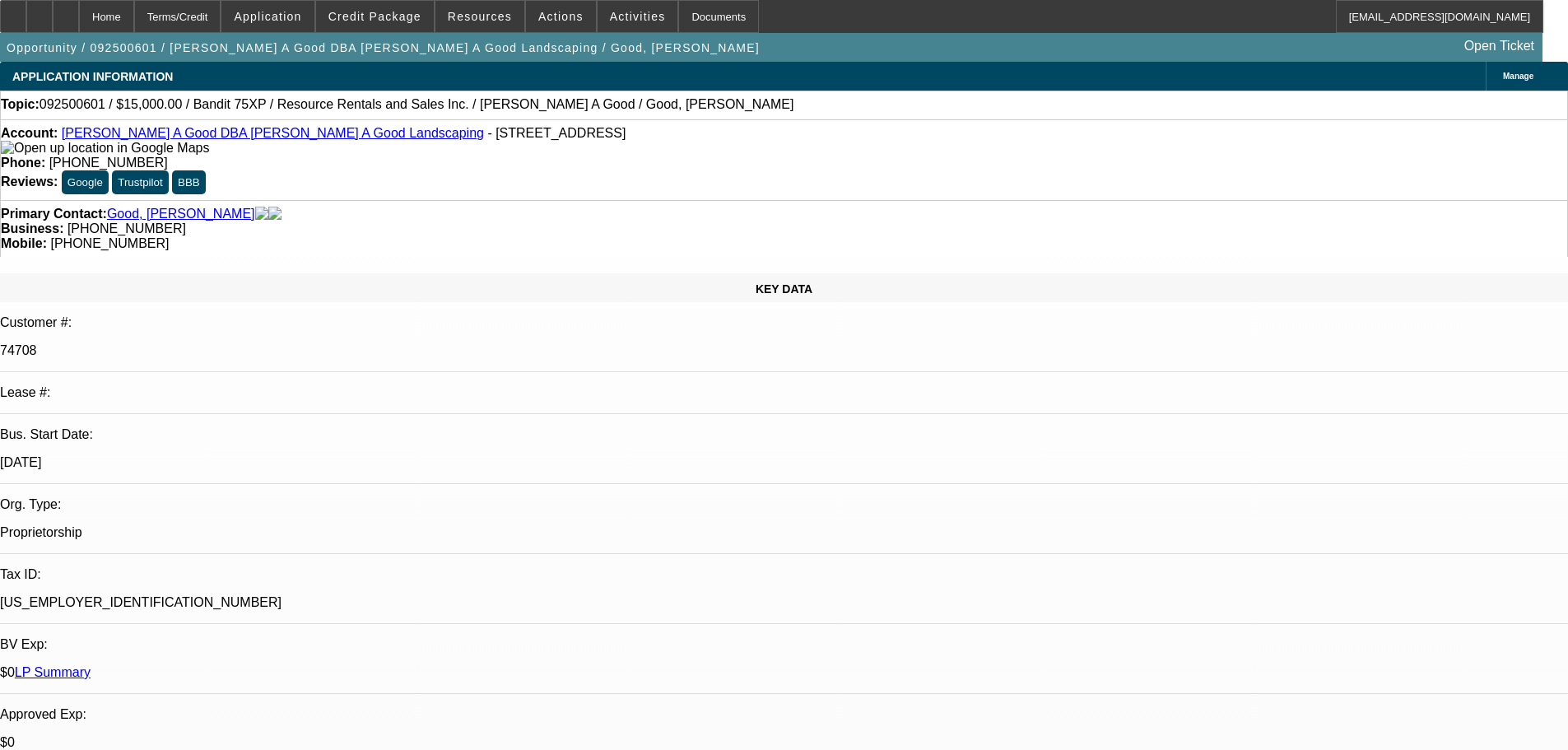
select select "0"
select select "3"
select select "0"
select select "6"
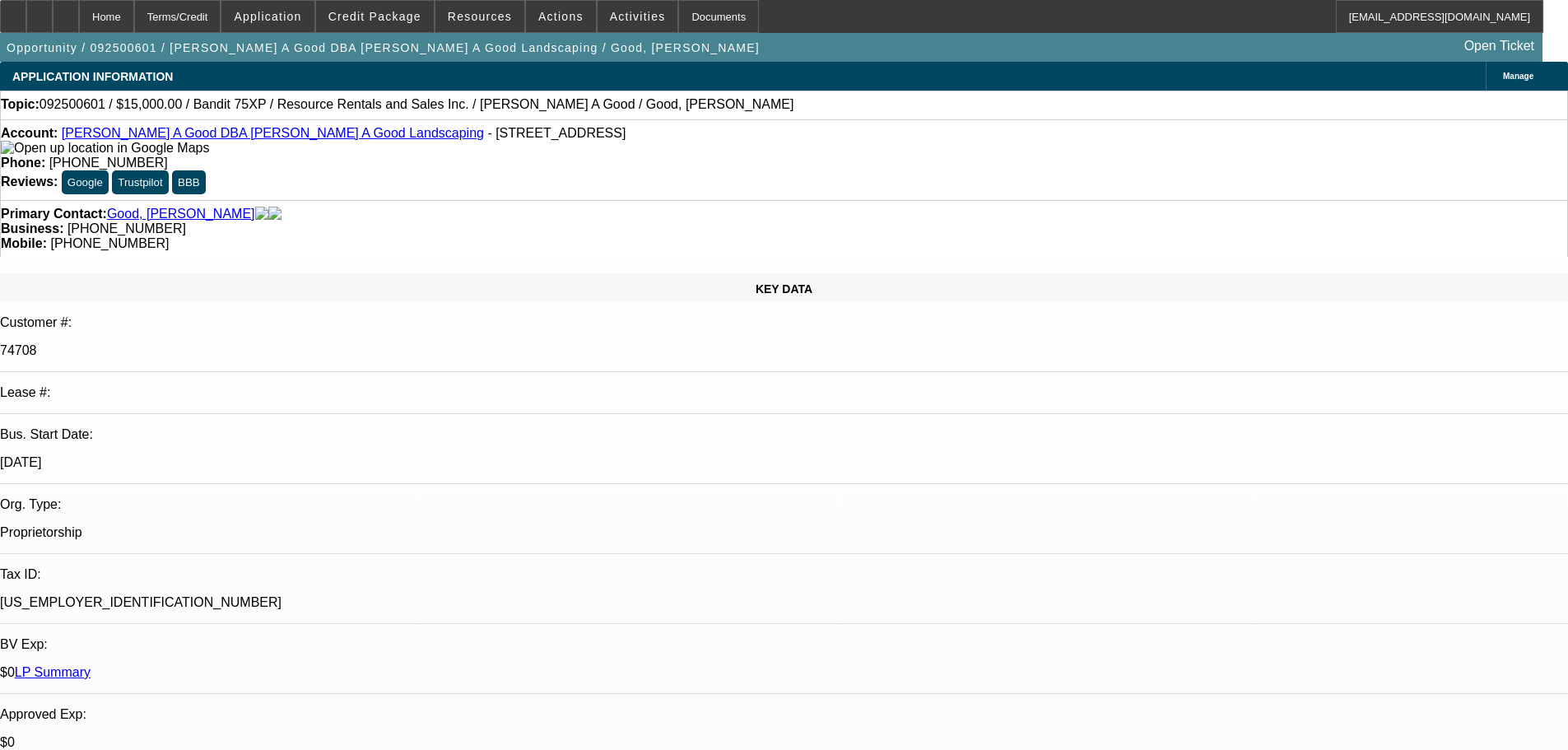
select select "0"
select select "3"
select select "0"
select select "6"
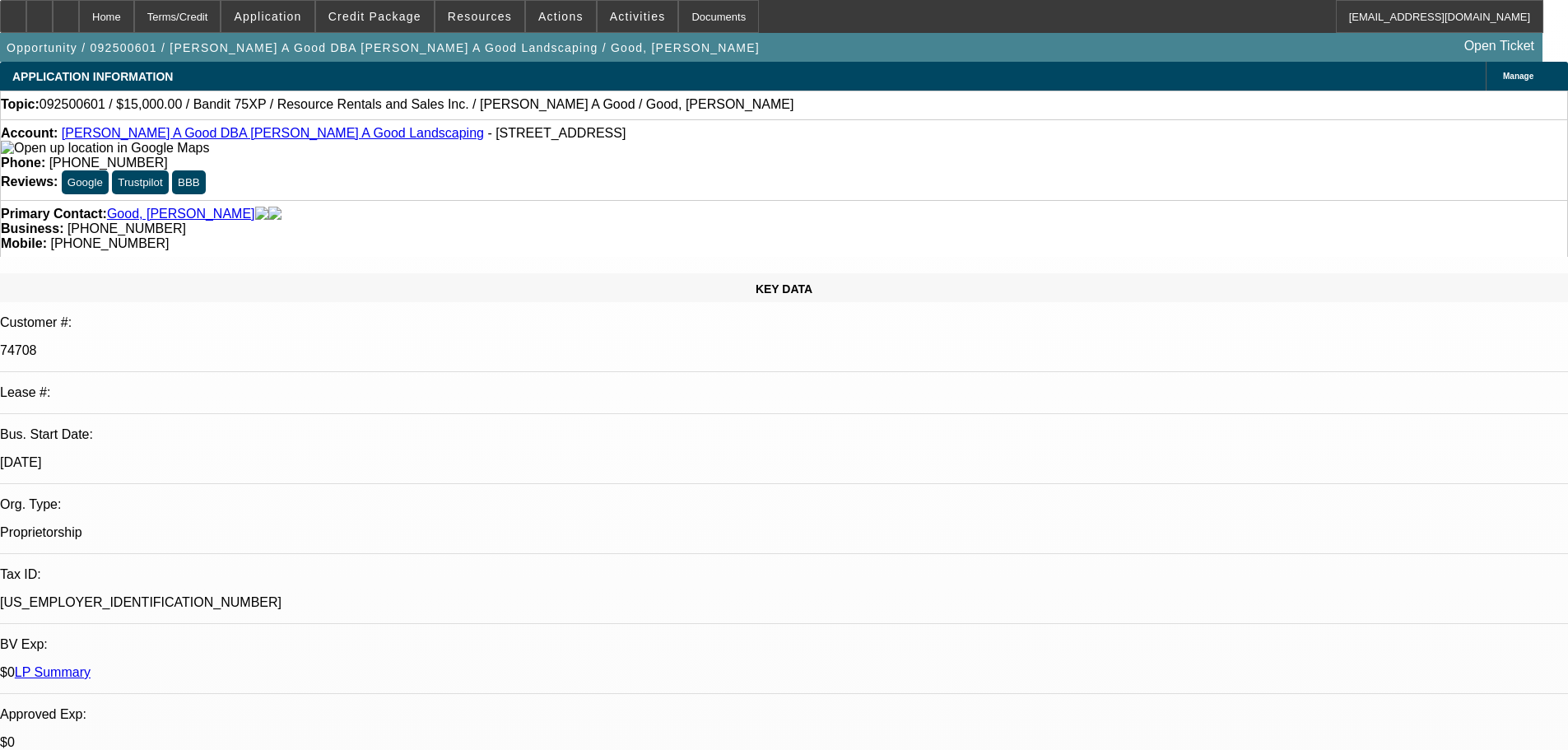
select select "0"
select select "3"
select select "0"
select select "2"
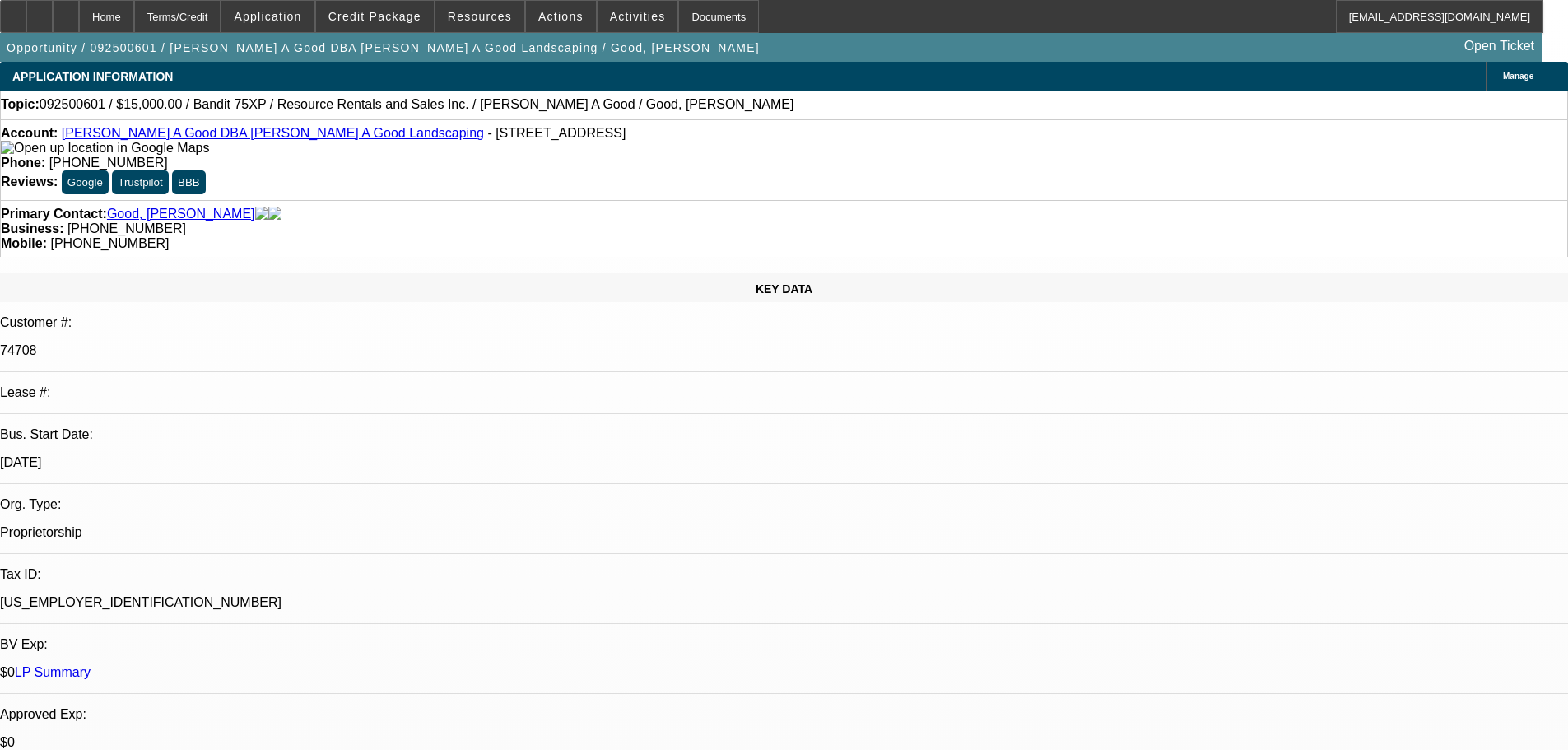
select select "0"
select select "3"
select select "0"
select select "2"
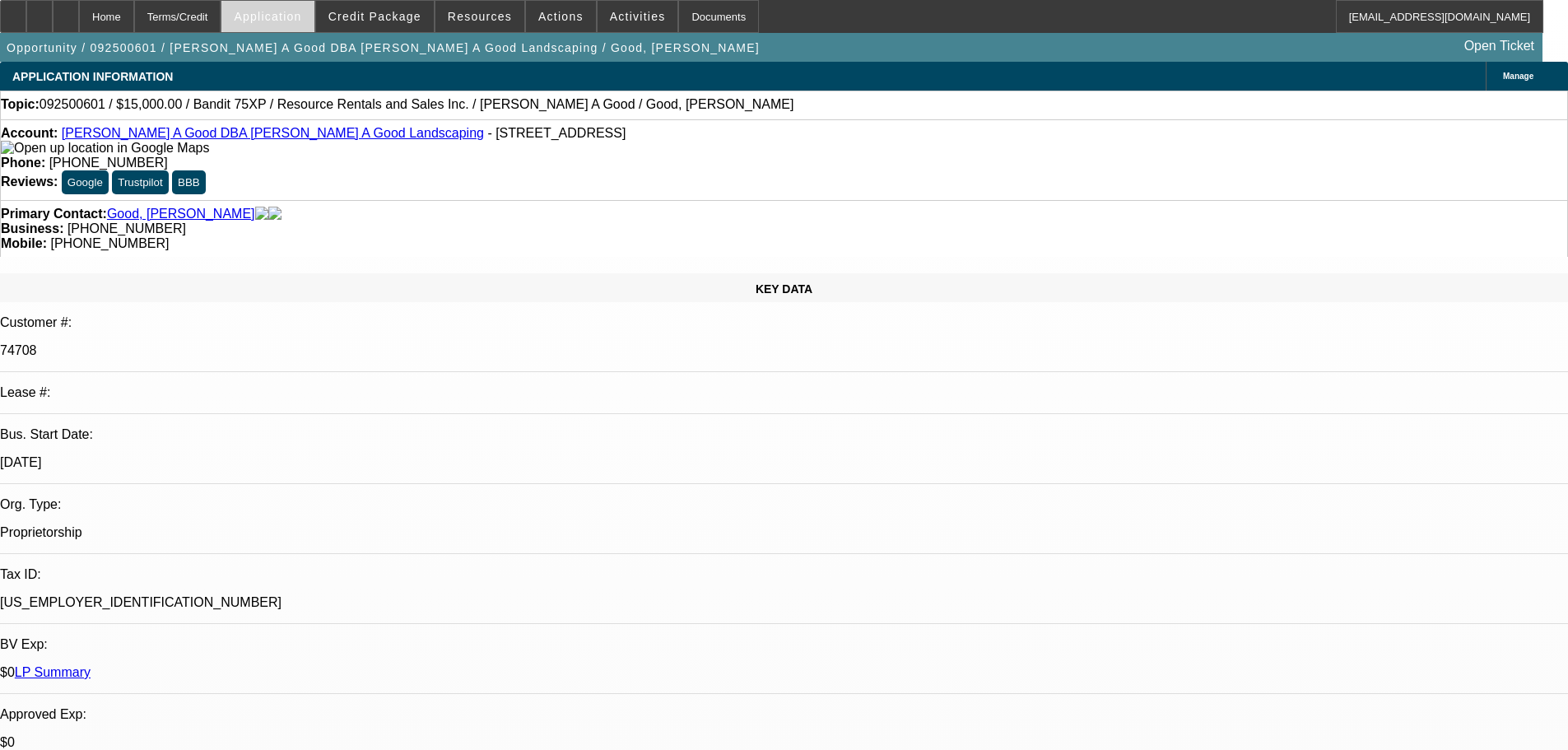
click at [79, 5] on div at bounding box center [65, 16] width 26 height 33
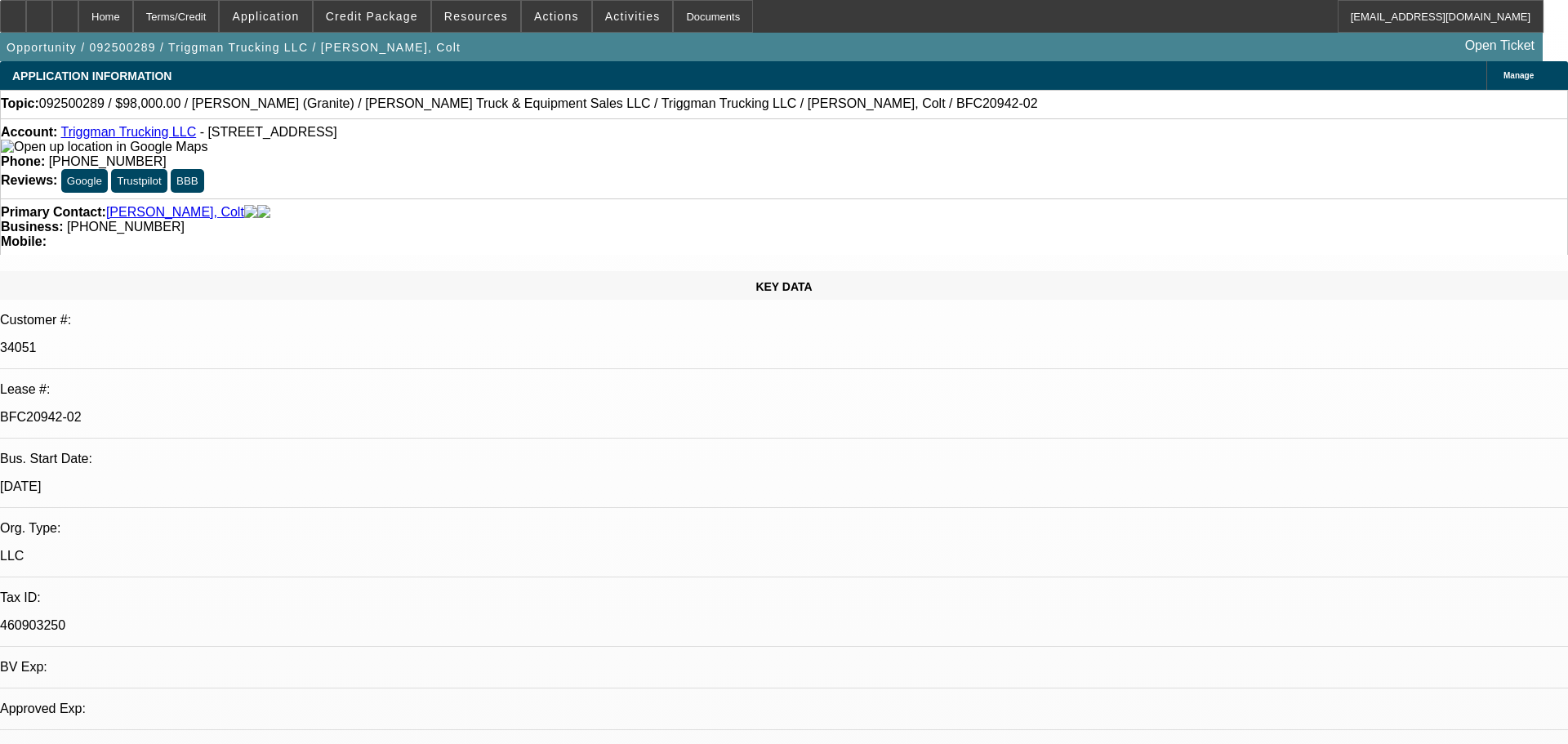
select select "0"
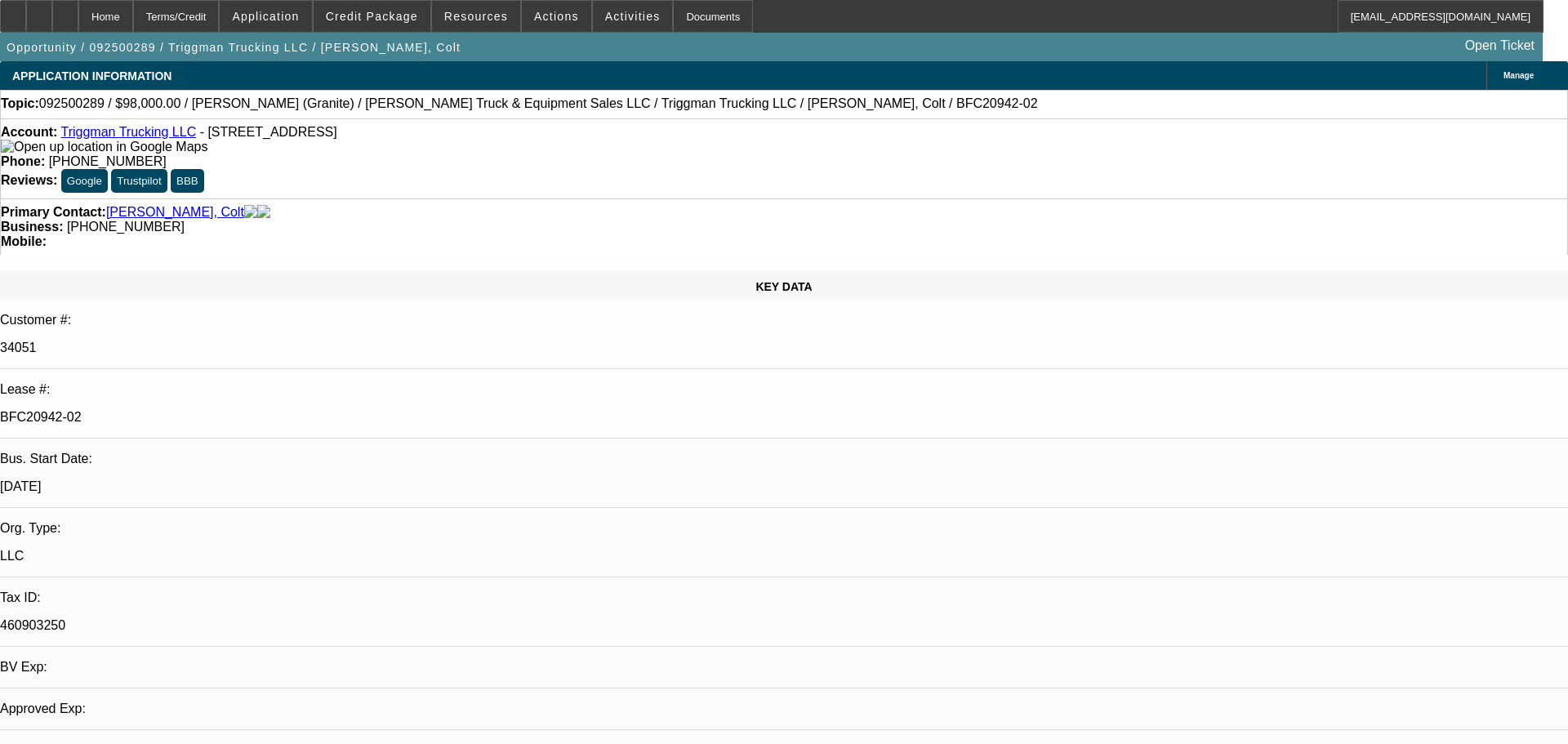
select select "0"
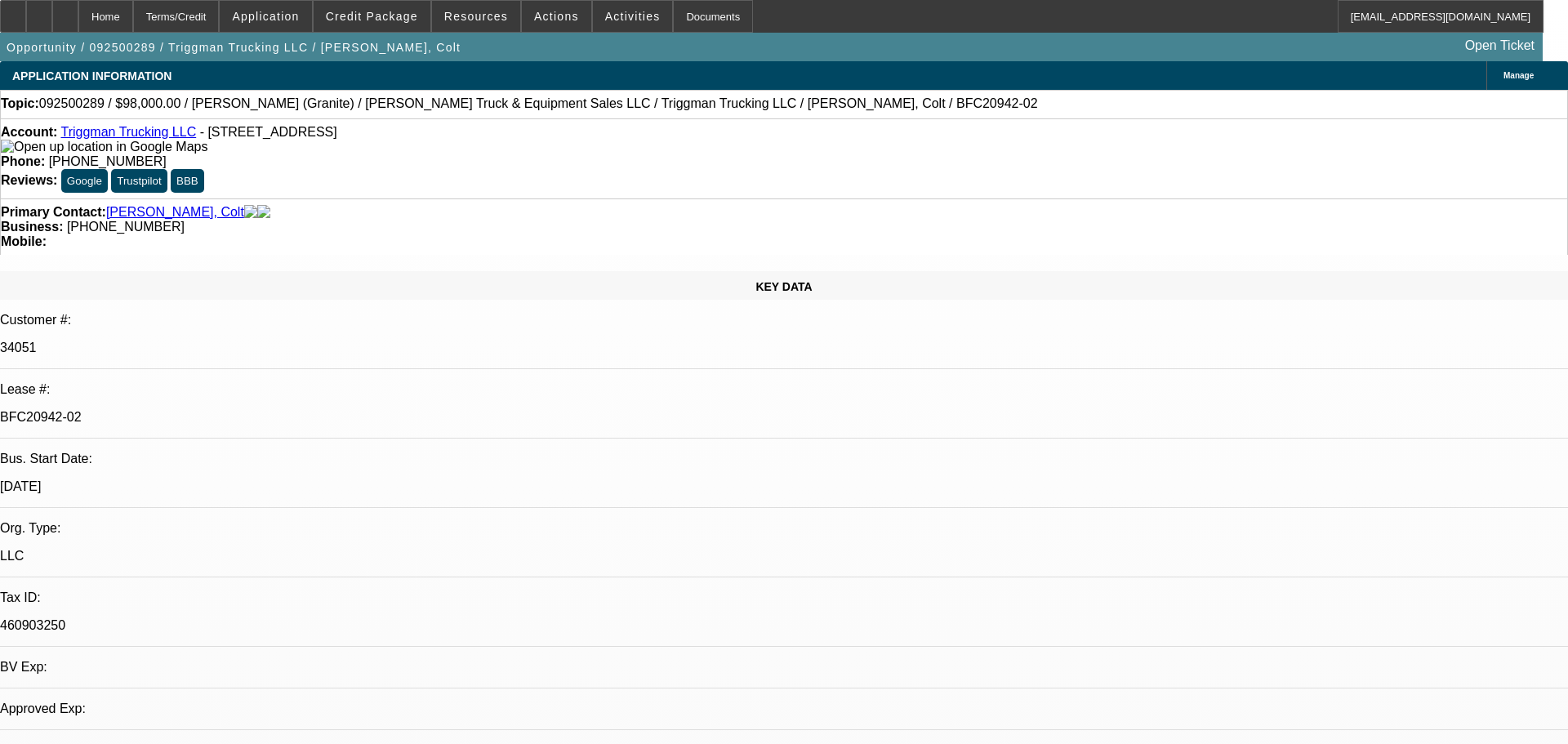
select select "0"
select select "1"
select select "2"
select select "6"
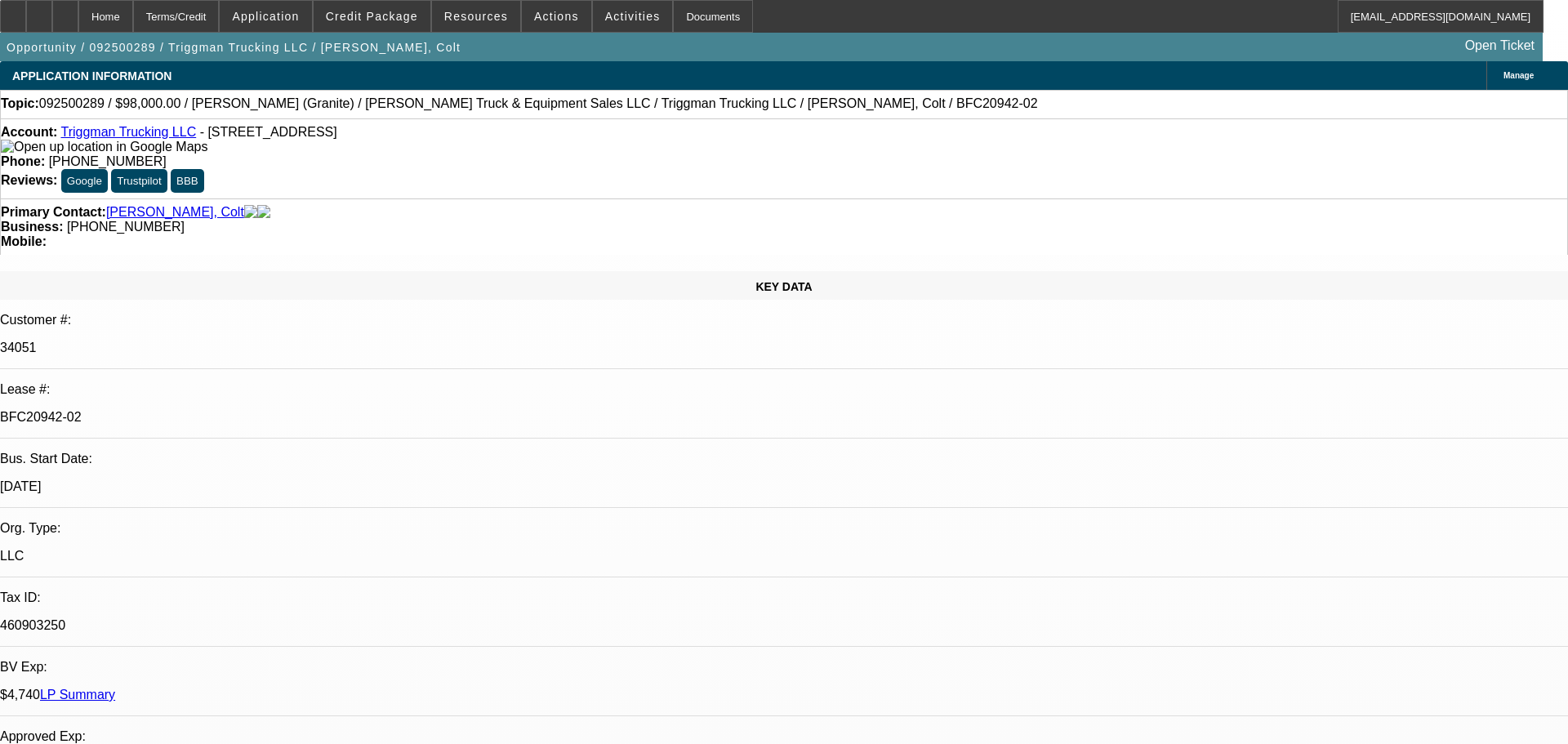
select select "1"
select select "2"
select select "6"
select select "1"
select select "2"
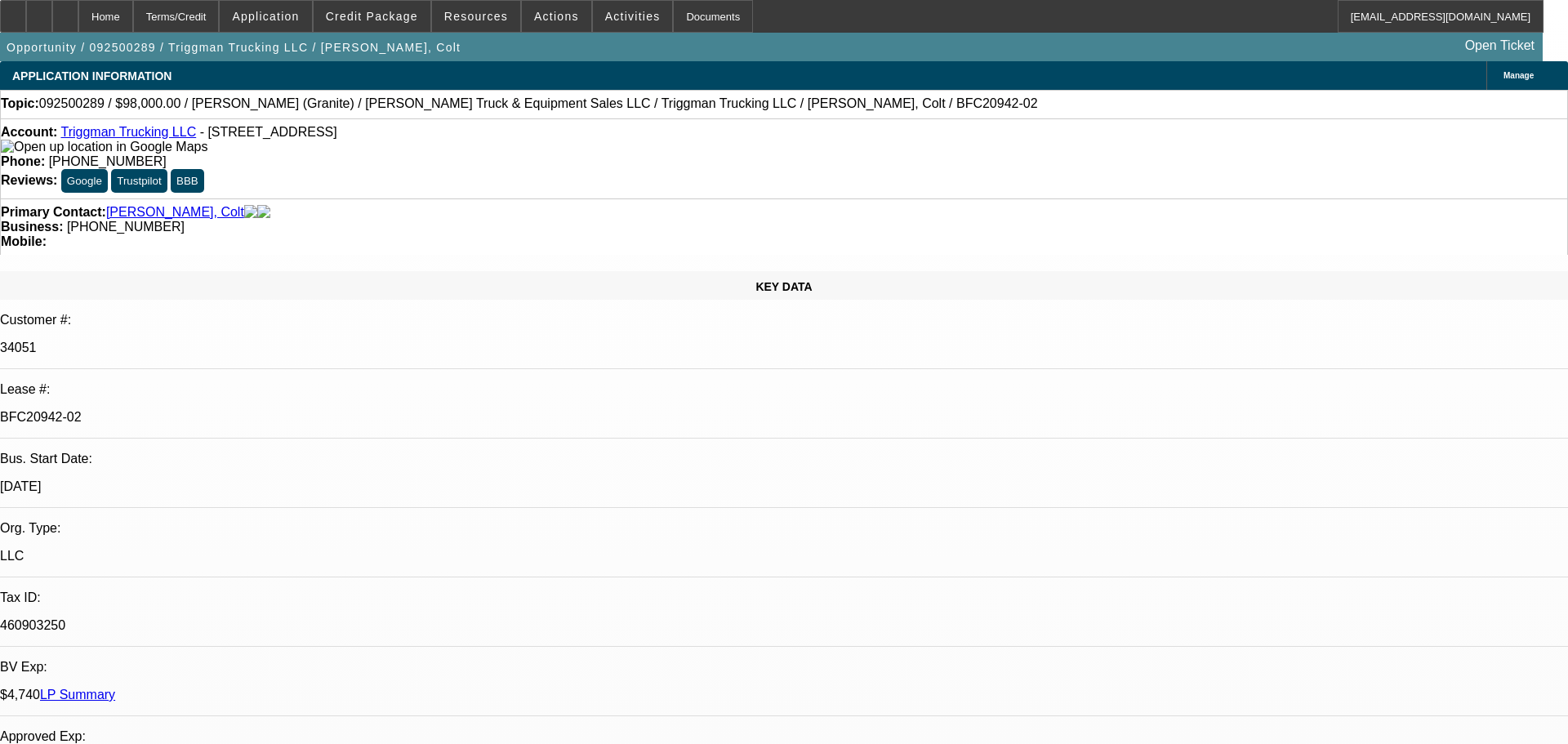
select select "6"
select select "1"
select select "2"
select select "6"
click at [78, 5] on div at bounding box center [65, 16] width 26 height 32
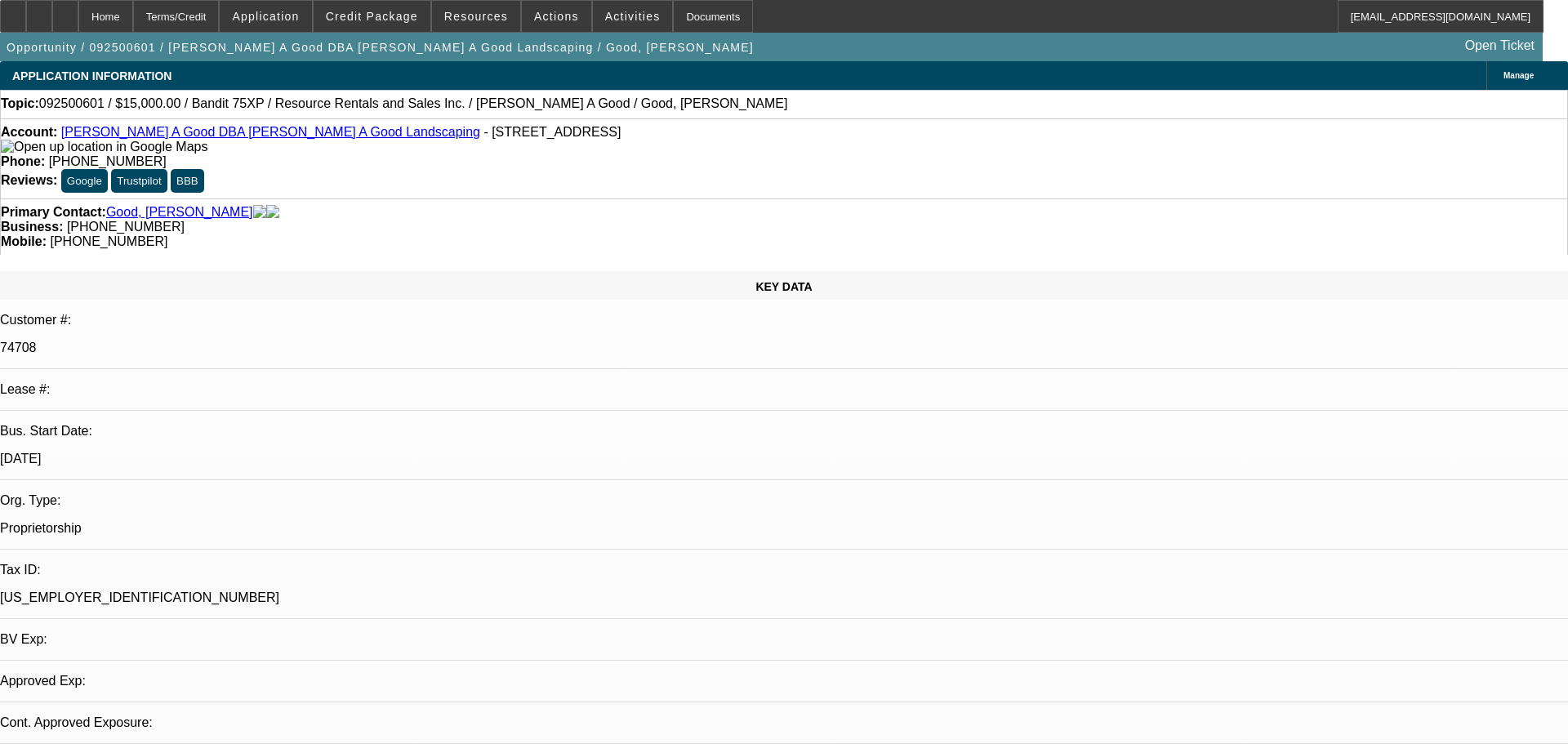
select select "0"
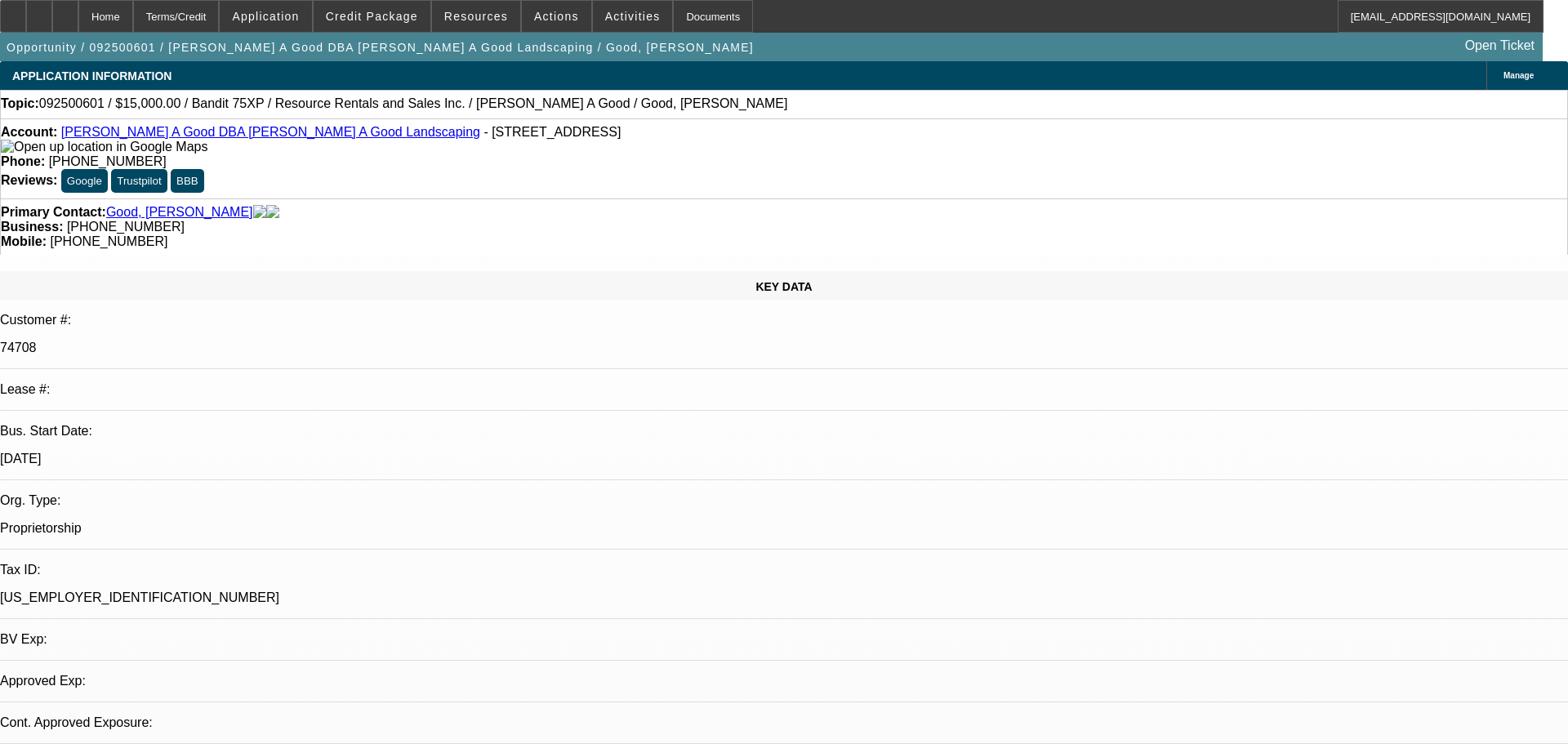
select select "0"
select select "1"
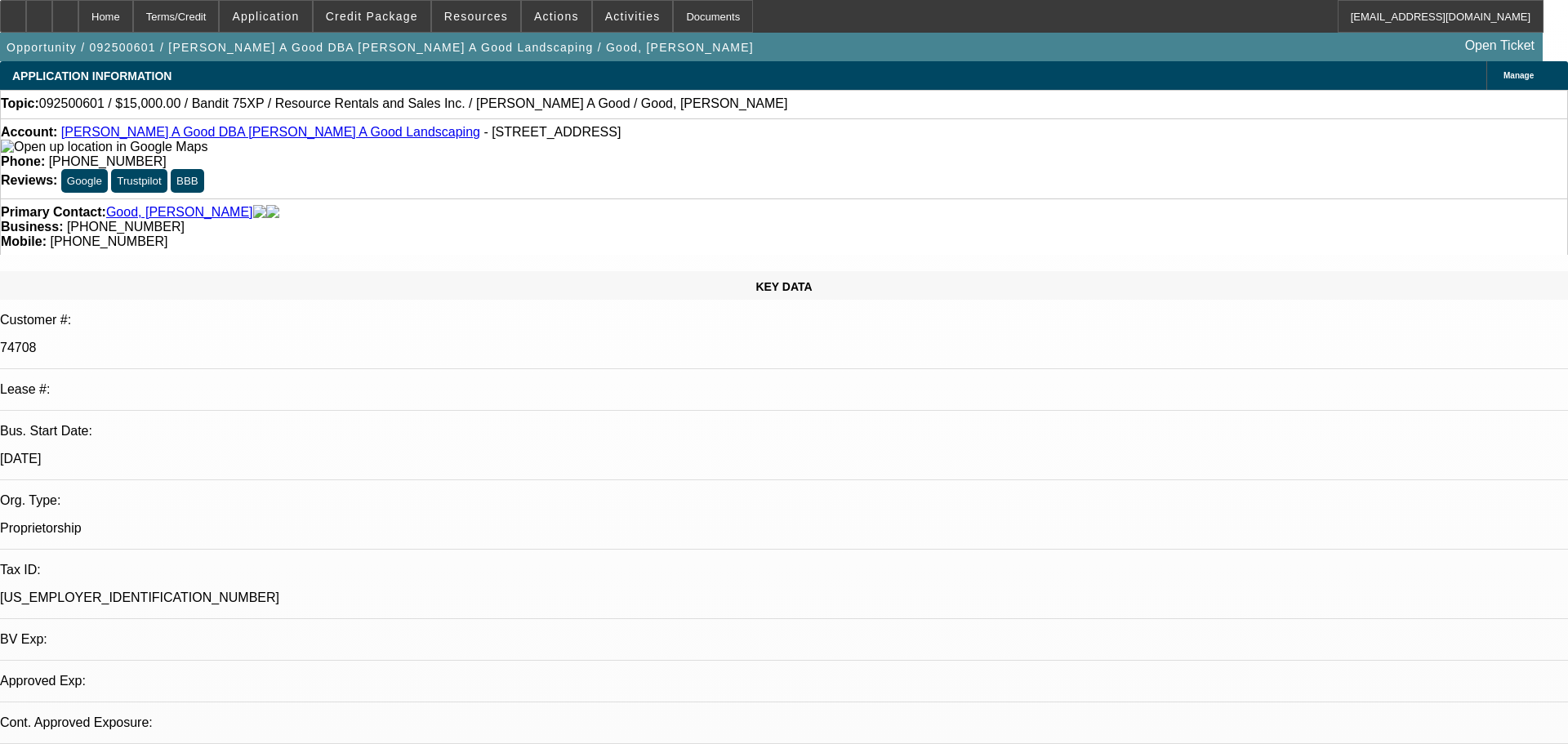
select select "3"
select select "6"
select select "1"
select select "3"
select select "2"
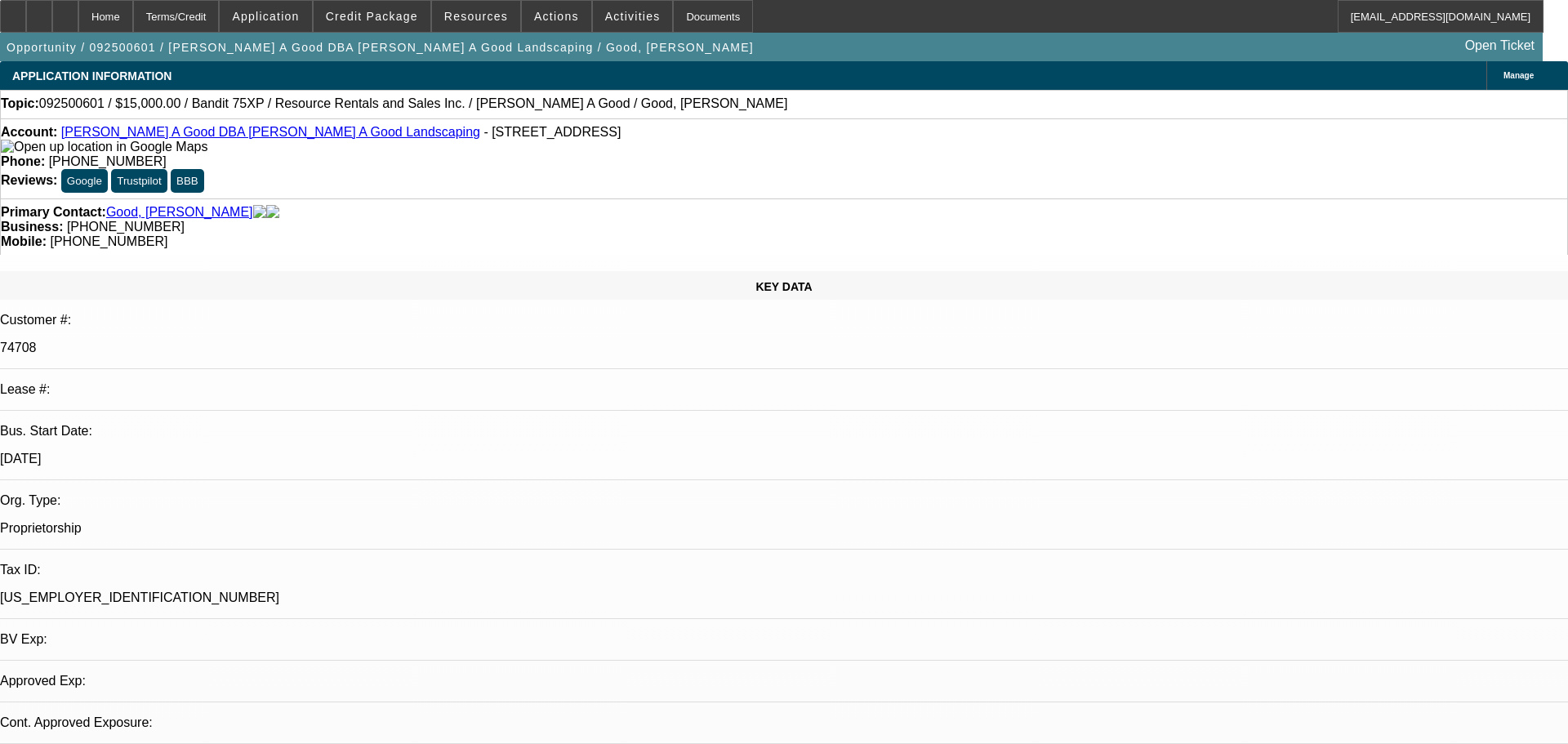
select select "1"
select select "3"
select select "2"
click at [78, 5] on div at bounding box center [65, 16] width 26 height 32
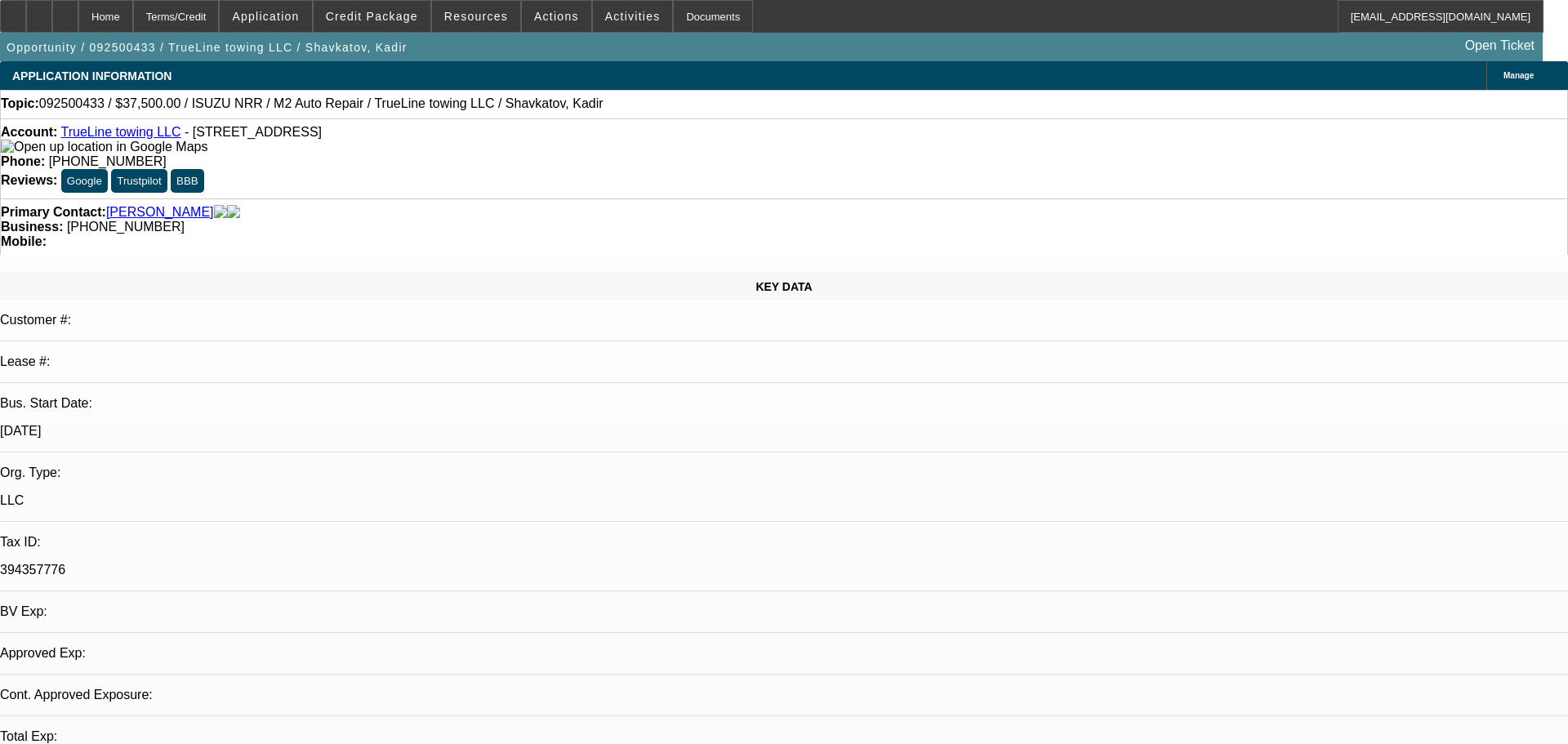
select select "0"
select select "2"
select select "0.1"
select select "4"
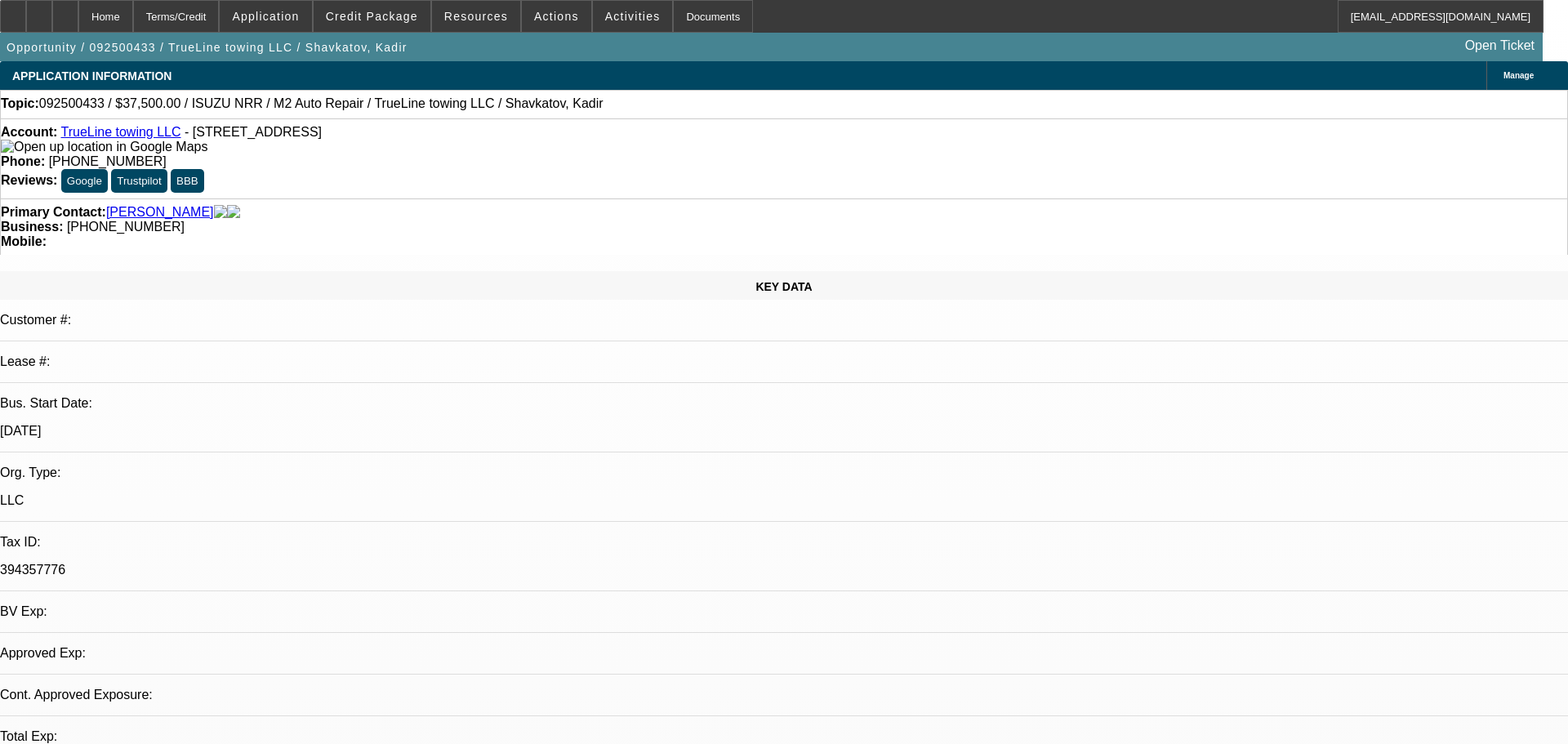
select select "0"
select select "2"
select select "0.1"
select select "4"
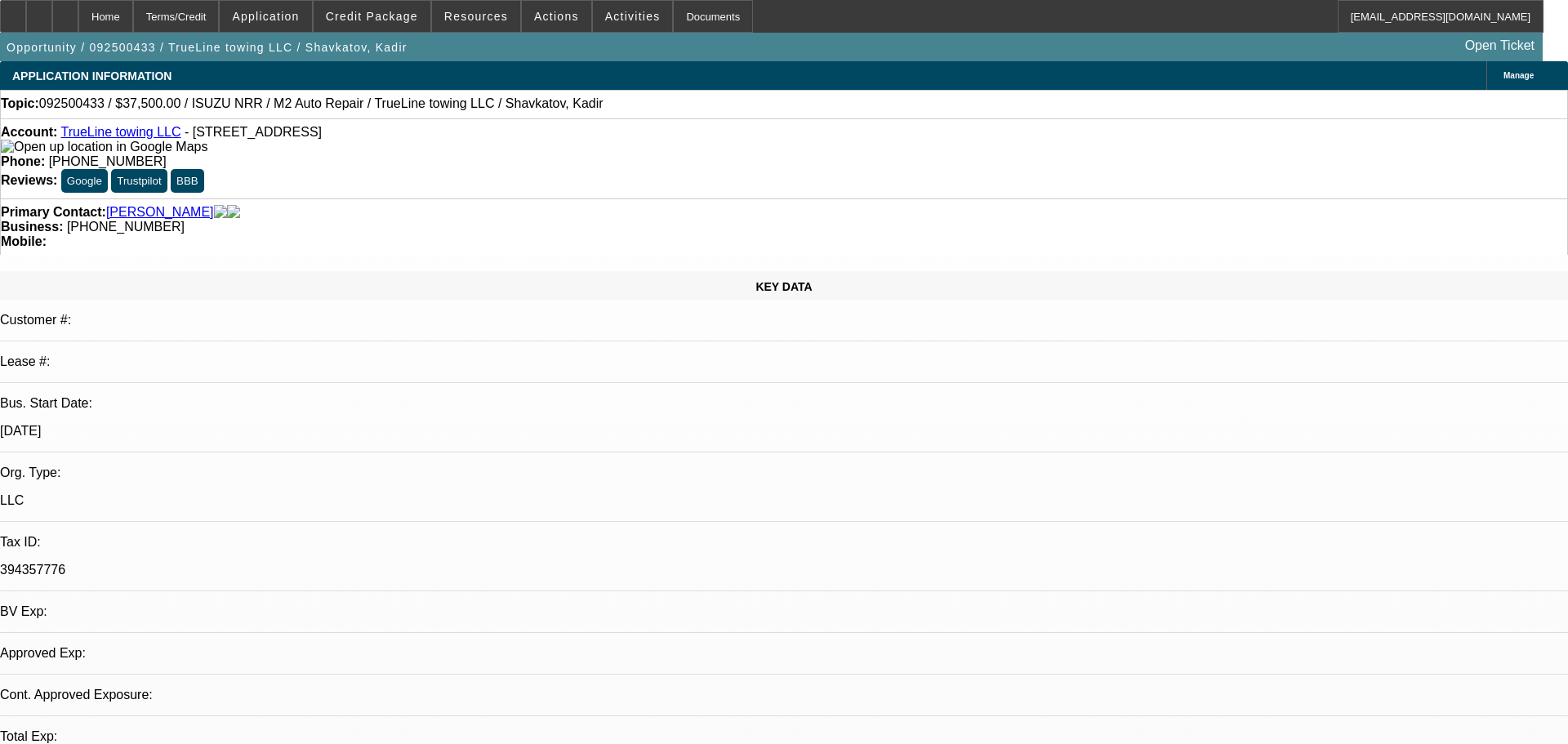
select select "0"
select select "2"
select select "0.1"
select select "4"
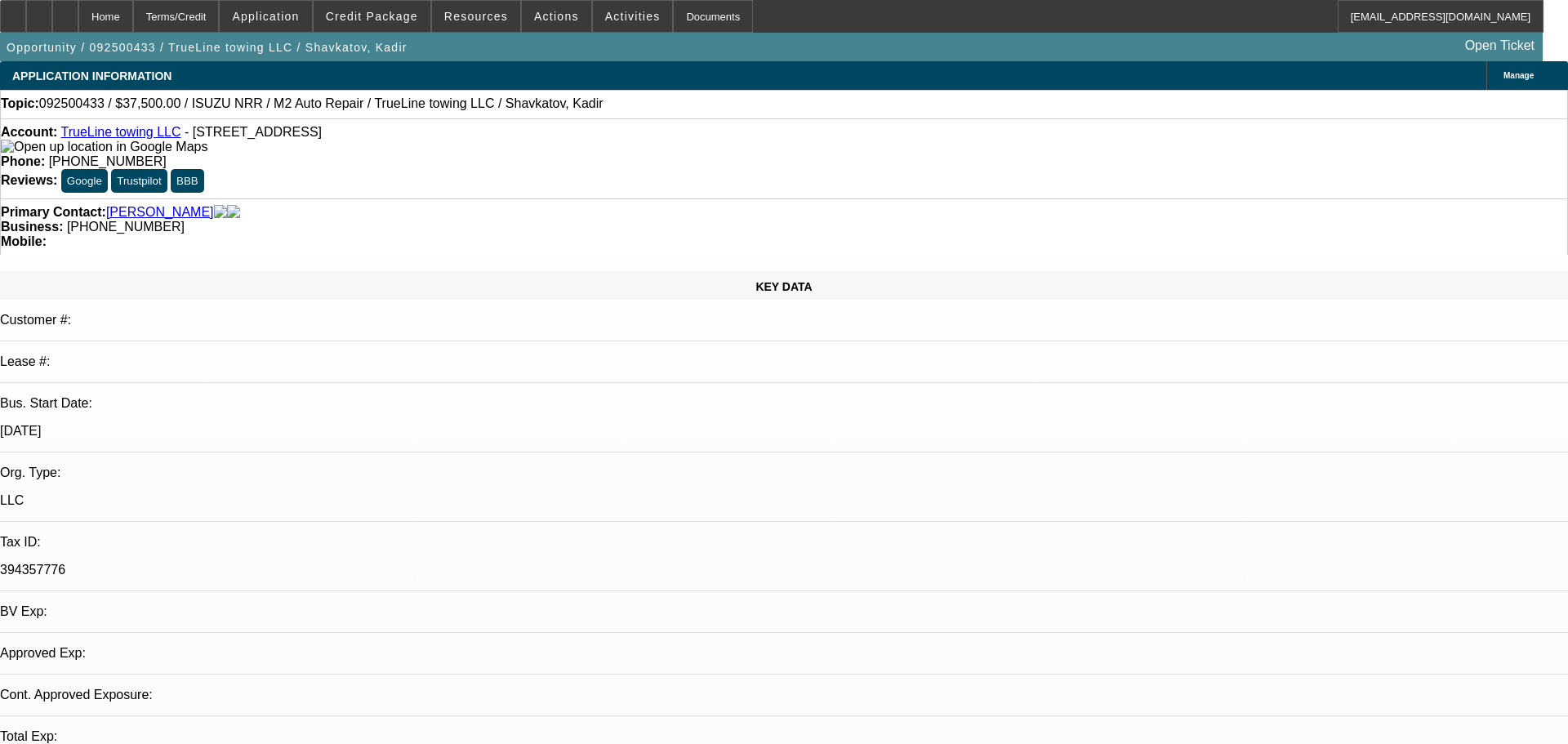
select select "0"
select select "2"
select select "0.1"
select select "4"
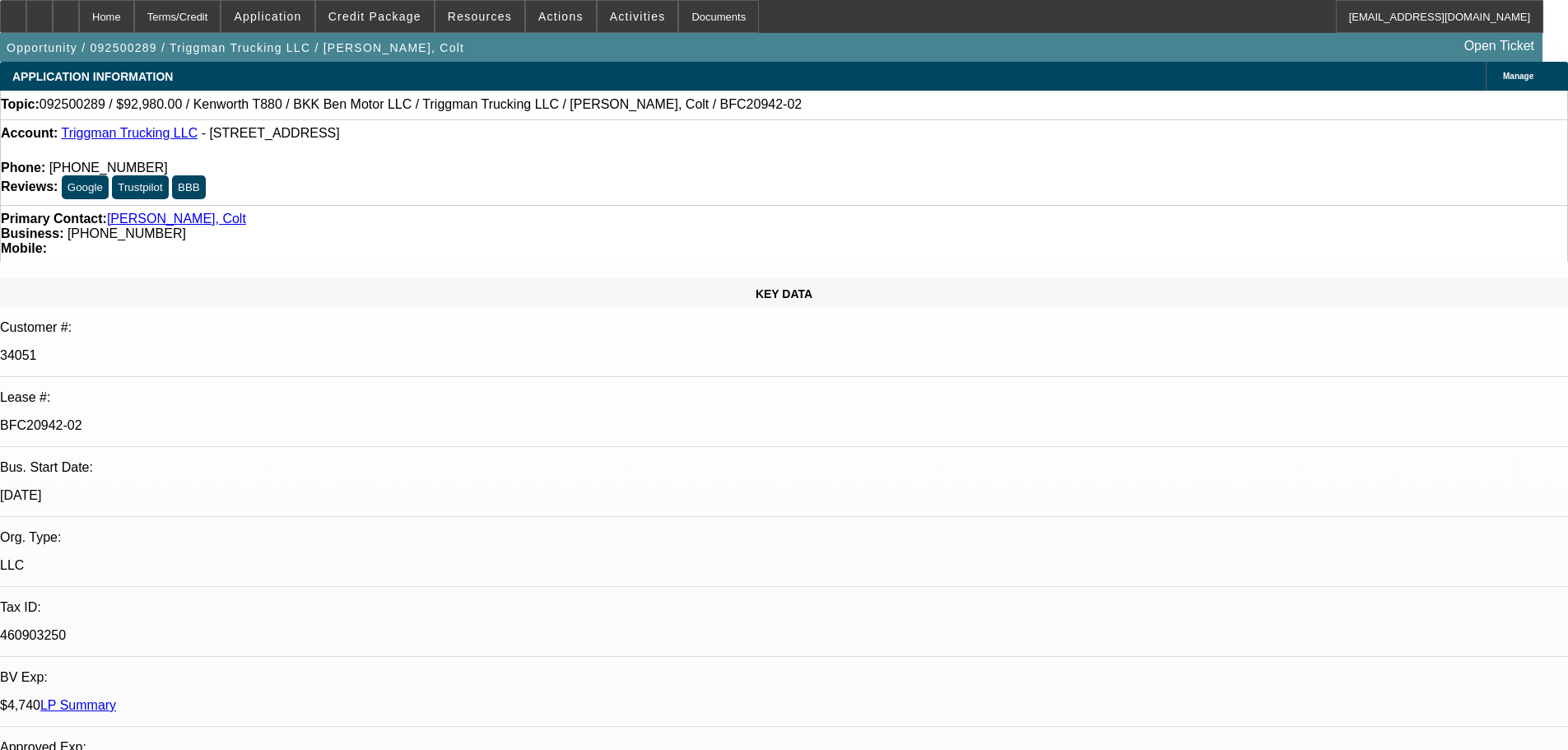
select select "0"
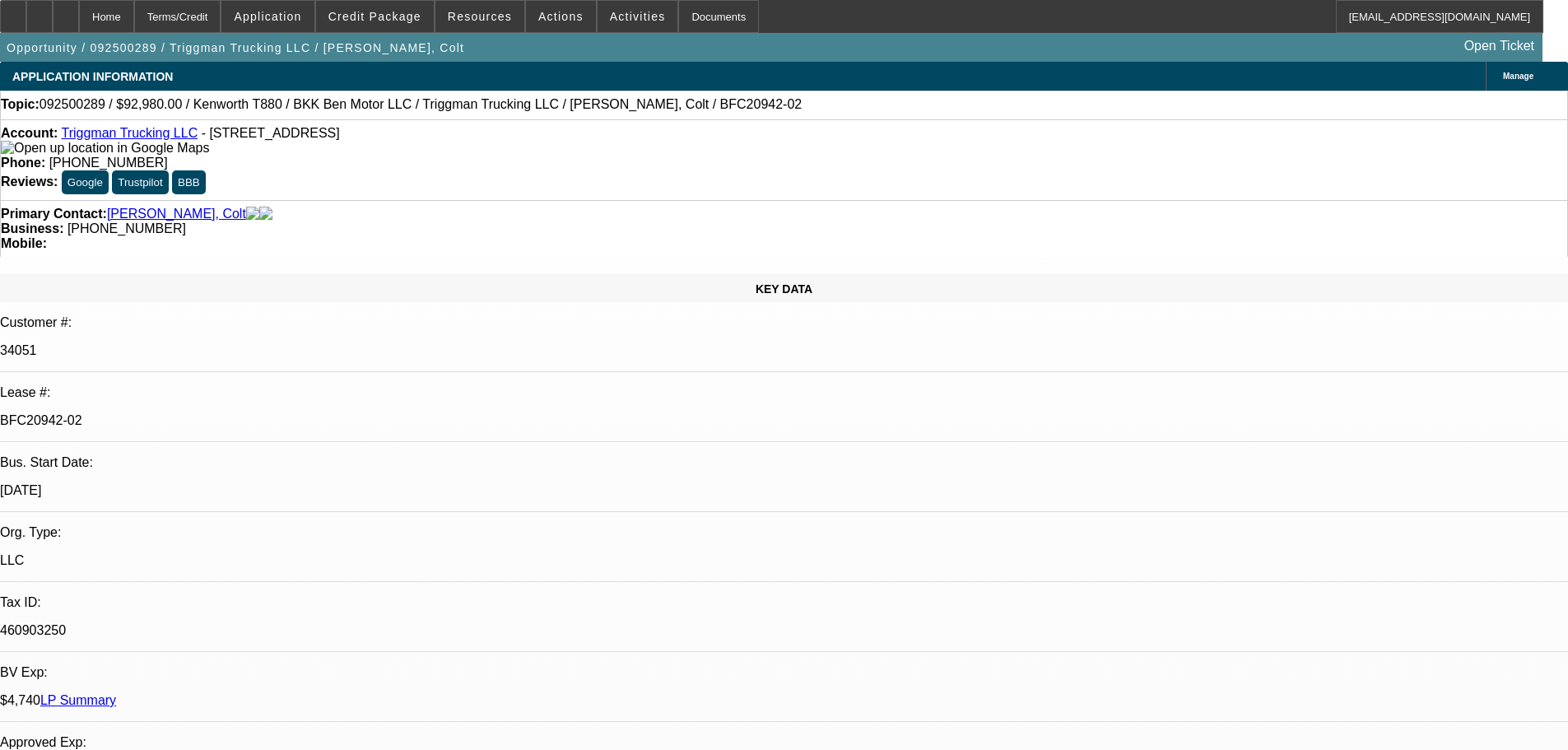
select select "0"
select select "2"
select select "0"
select select "6"
select select "0"
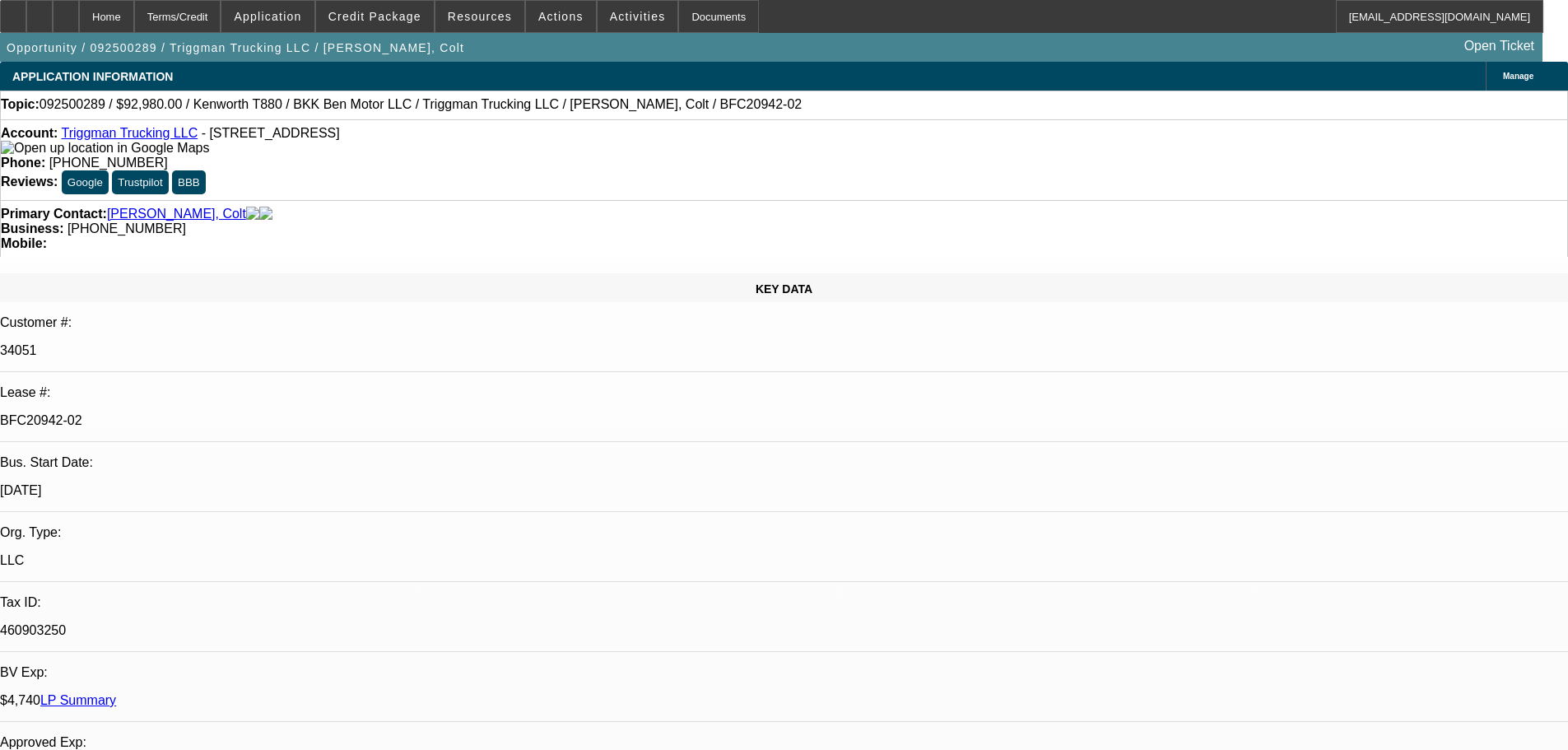
select select "0"
select select "2"
select select "0"
select select "6"
select select "0"
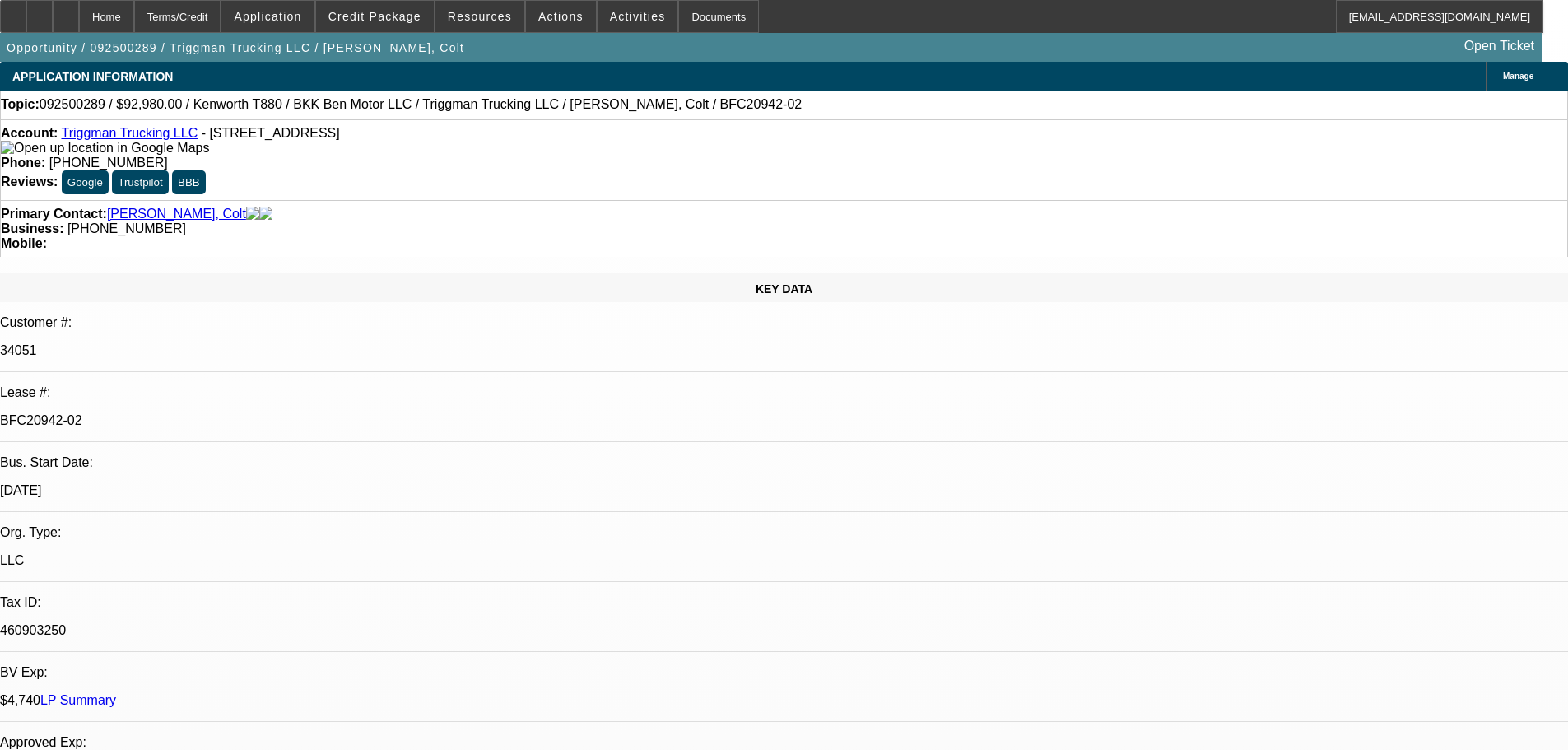
select select "0"
select select "2"
select select "0"
select select "6"
select select "0"
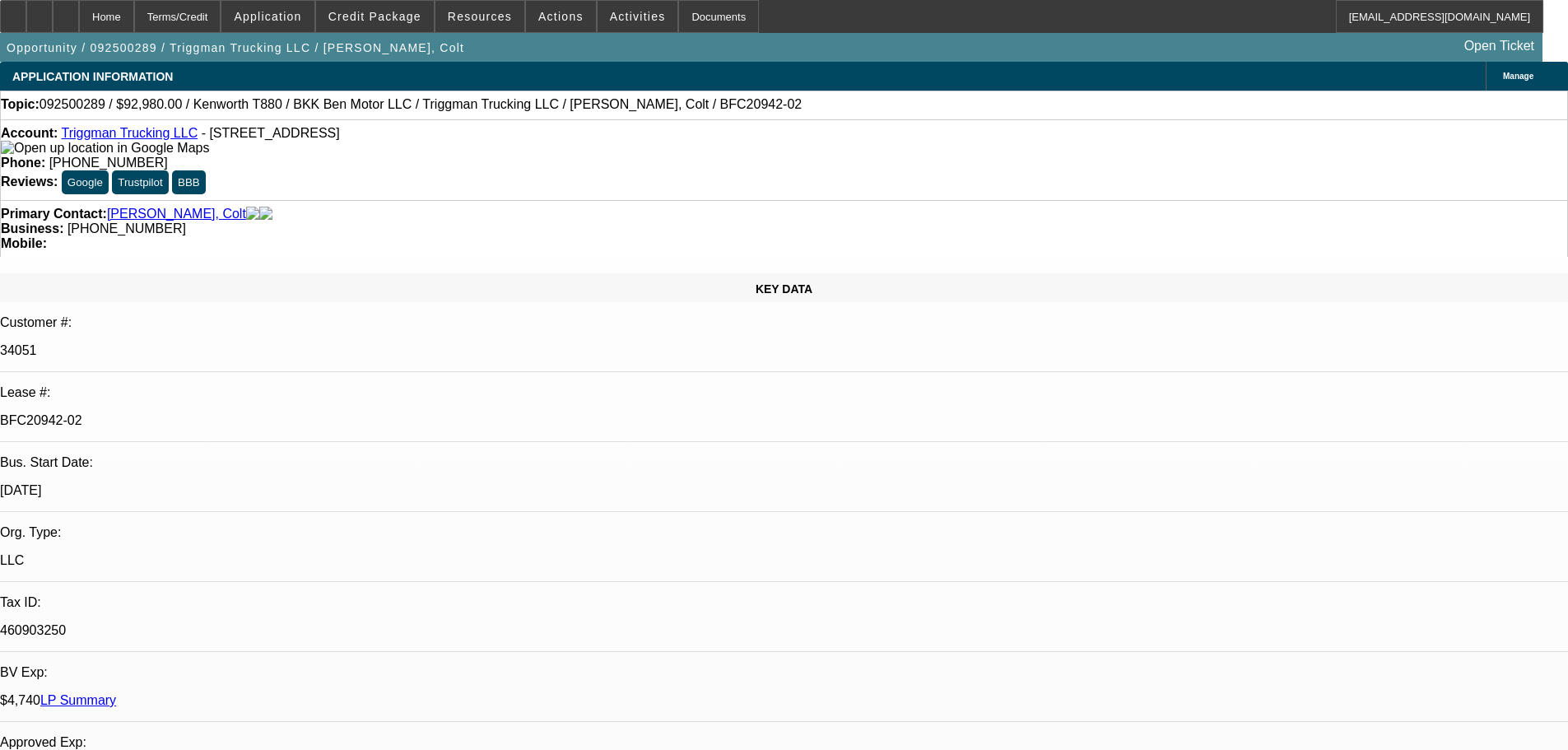
select select "0"
select select "2"
select select "0"
select select "6"
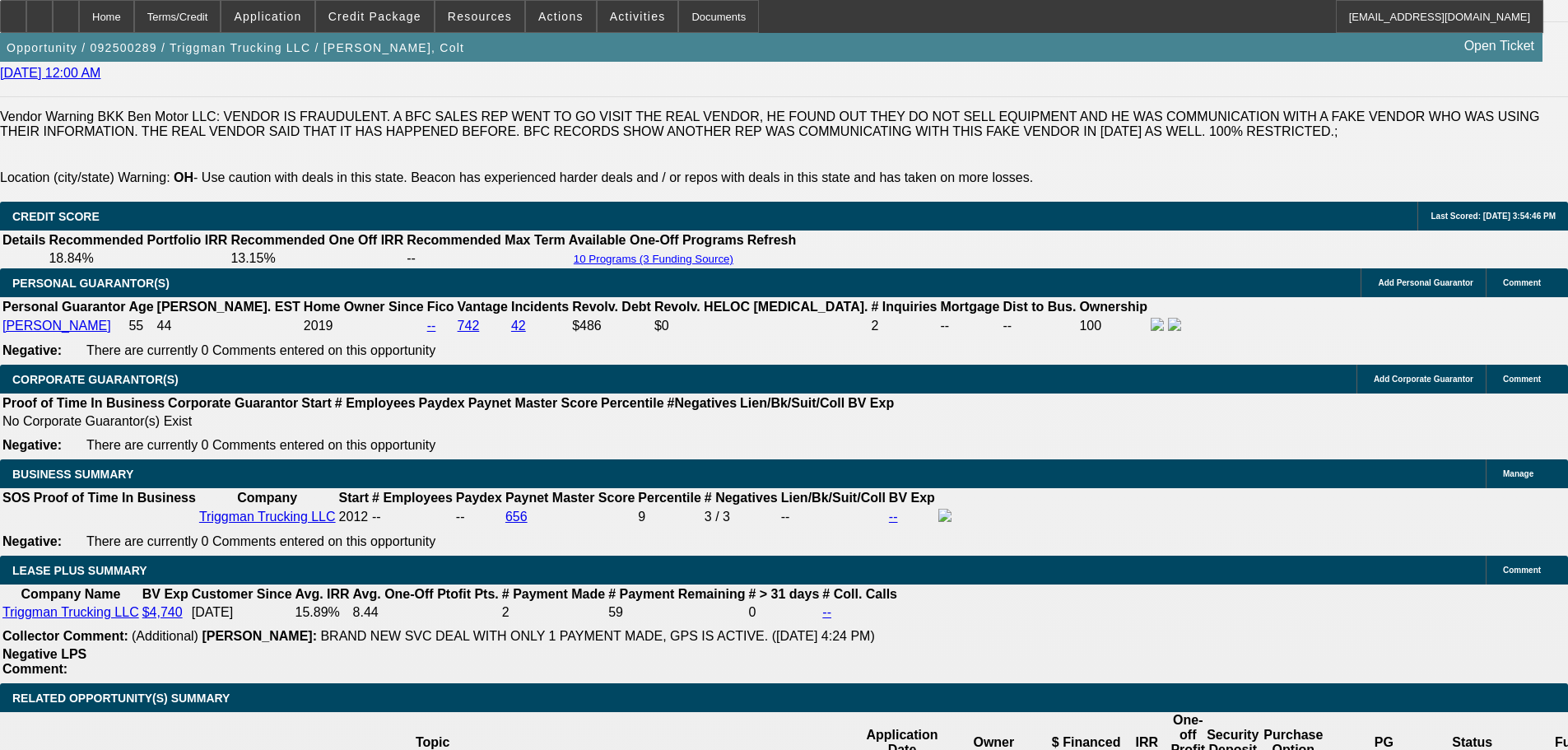
scroll to position [2636, 0]
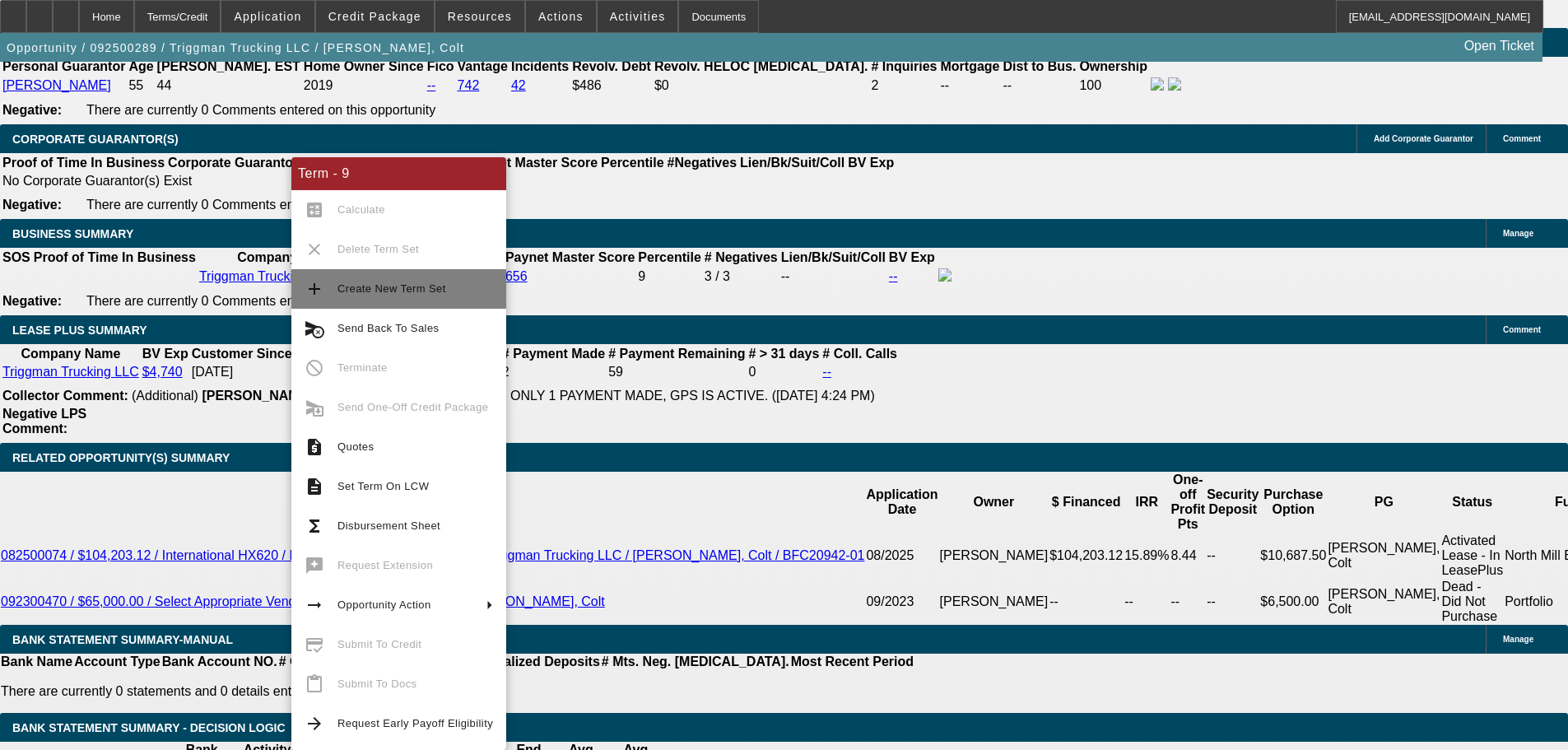
click at [390, 282] on span "Create New Term Set" at bounding box center [416, 289] width 156 height 20
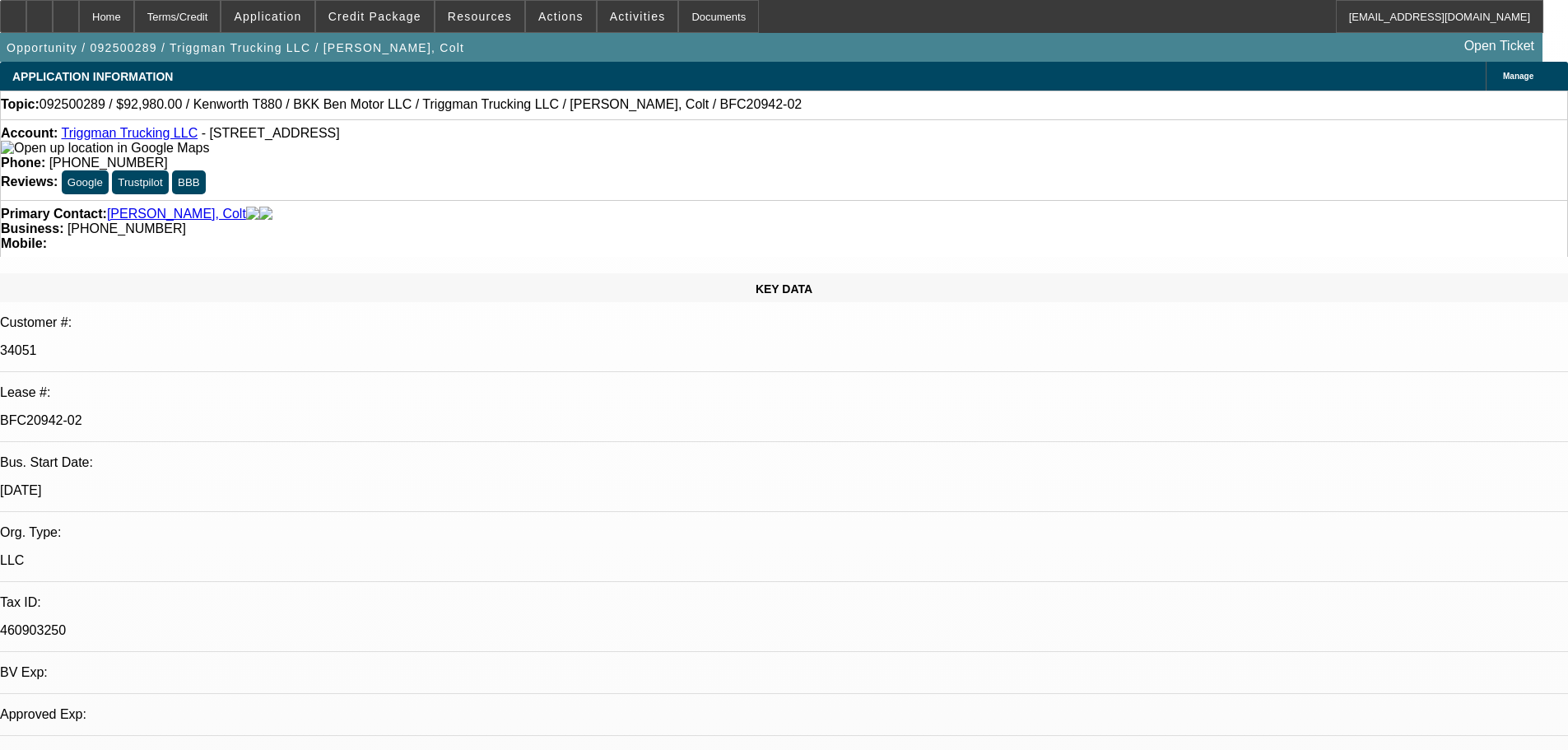
select select "0"
select select "2"
select select "0"
select select "6"
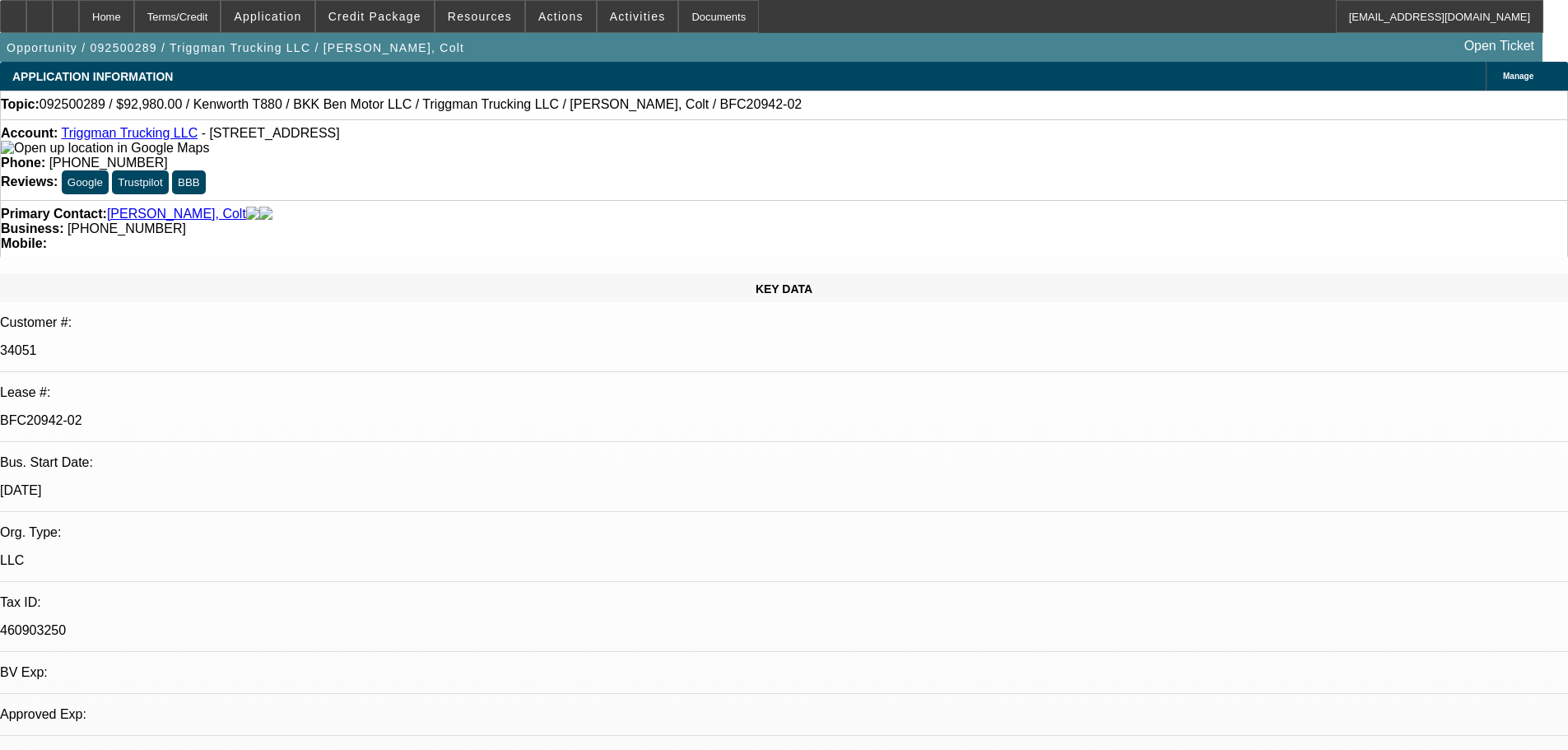
select select "0"
select select "2"
select select "0"
select select "6"
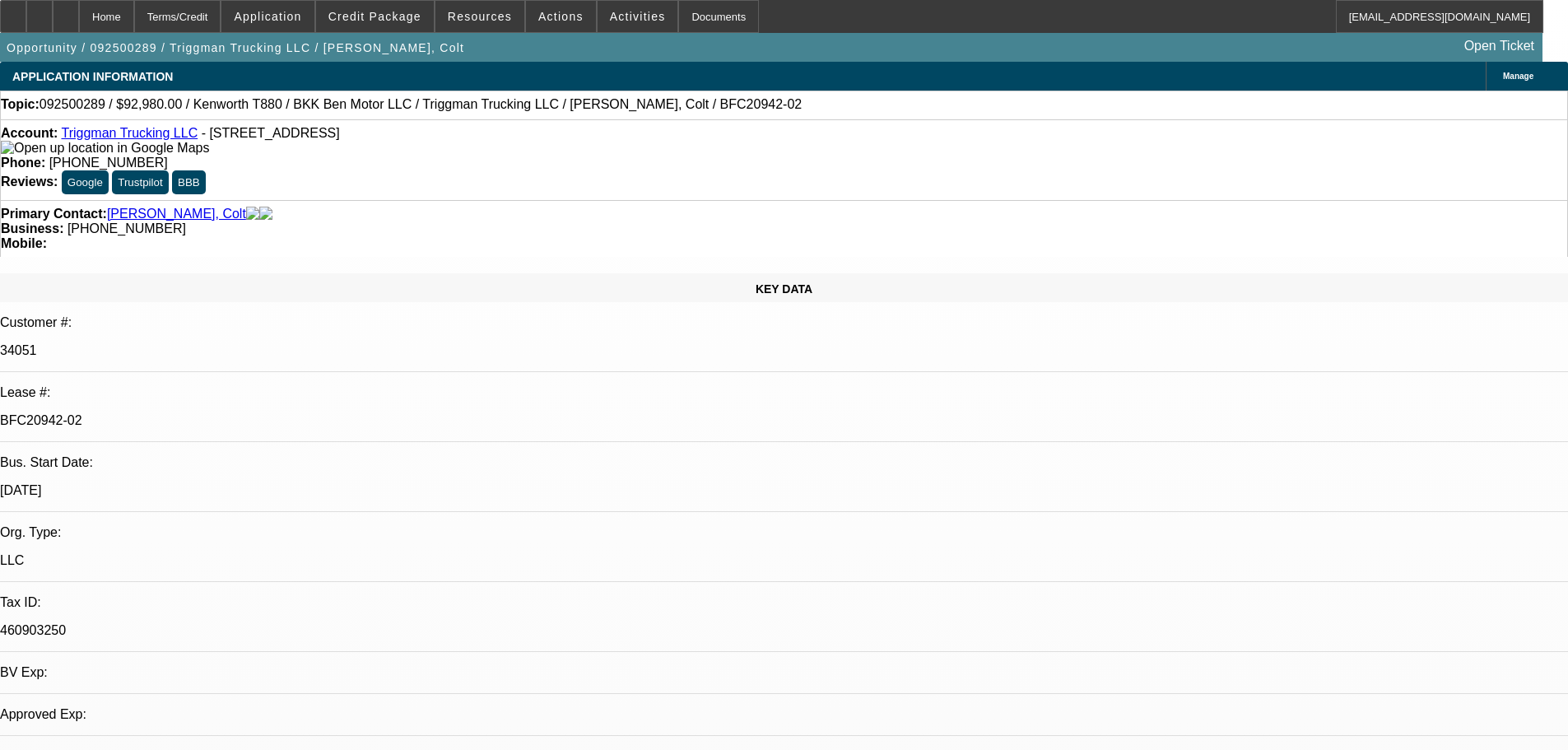
select select "0"
select select "2"
select select "0"
select select "6"
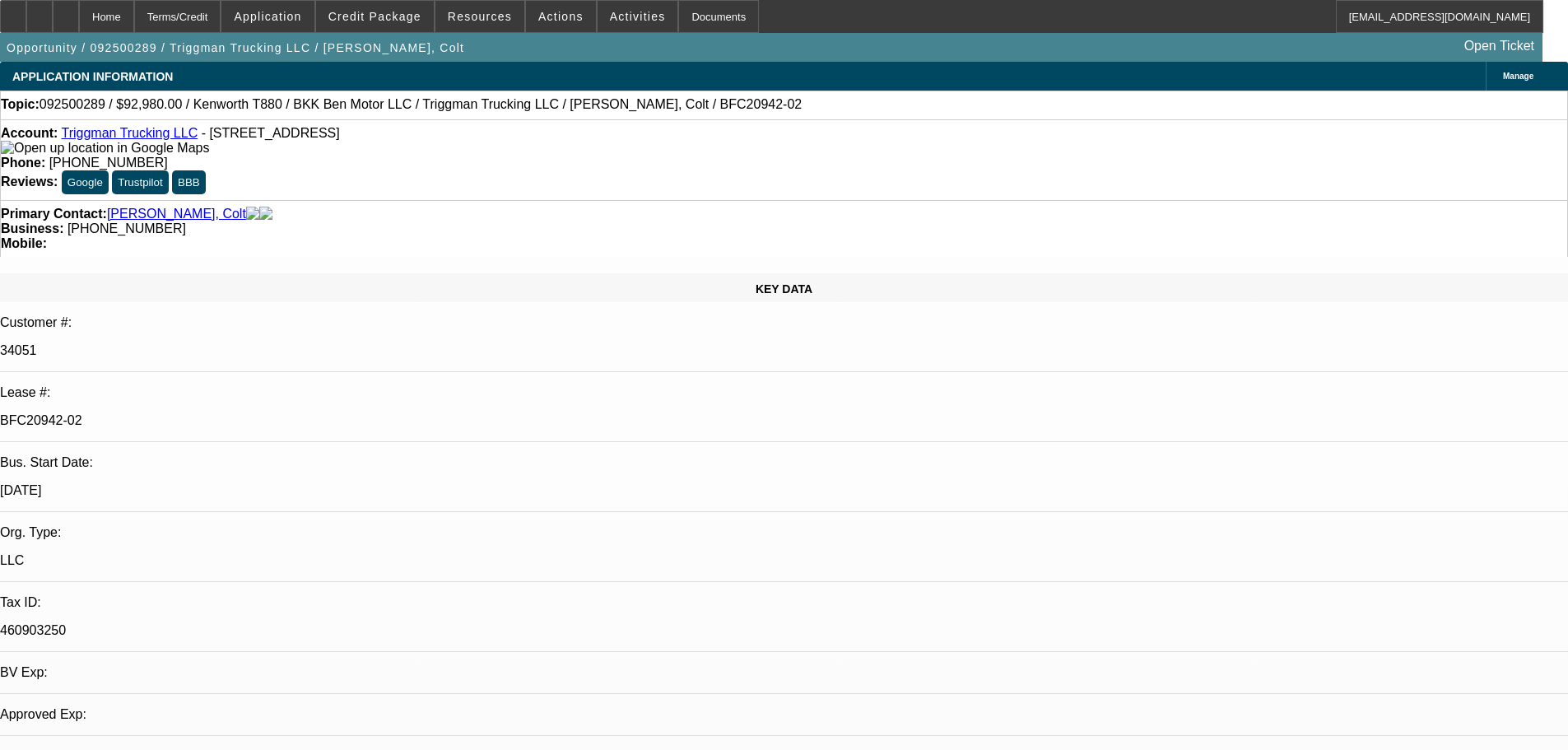
select select "0"
select select "2"
select select "0"
select select "6"
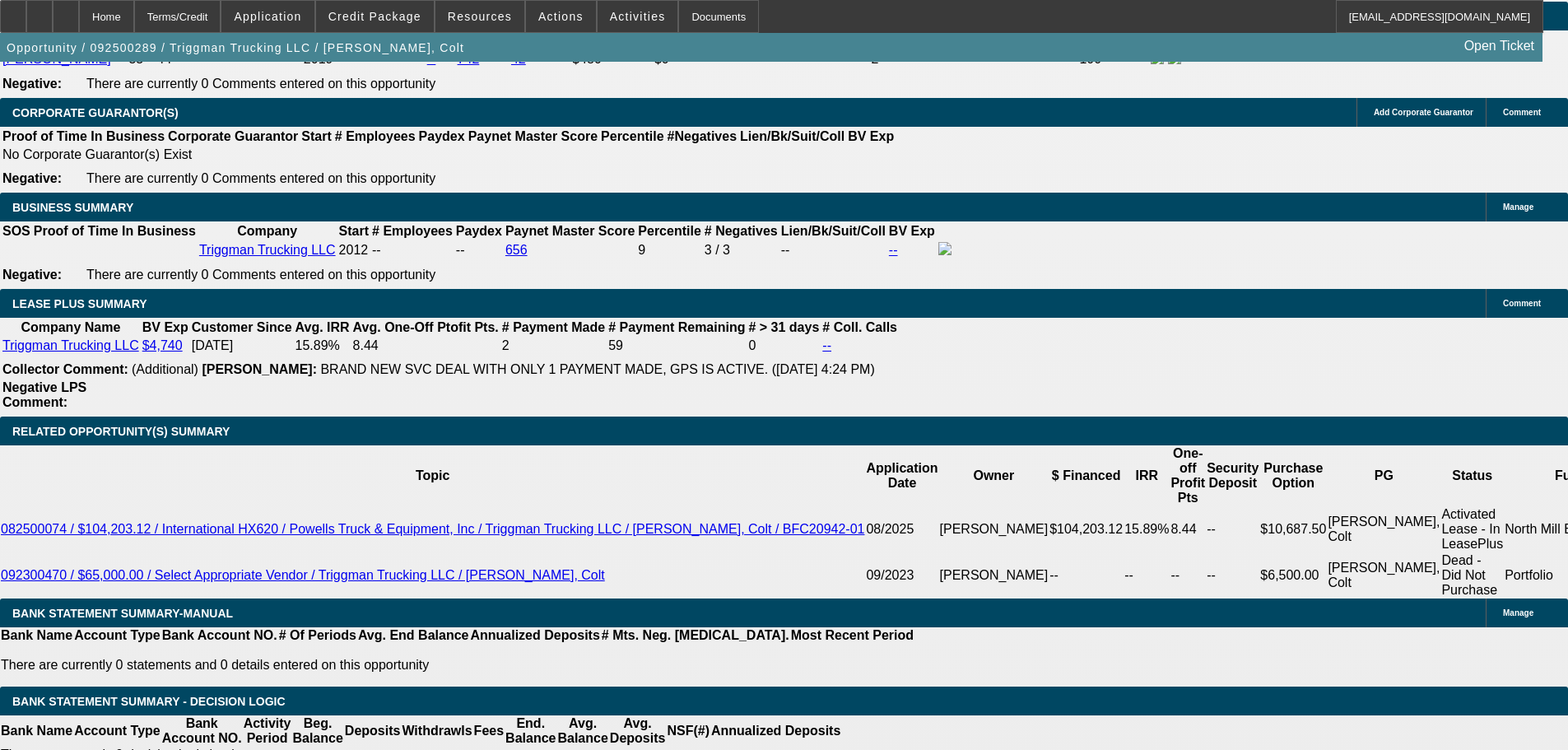
scroll to position [2553, 0]
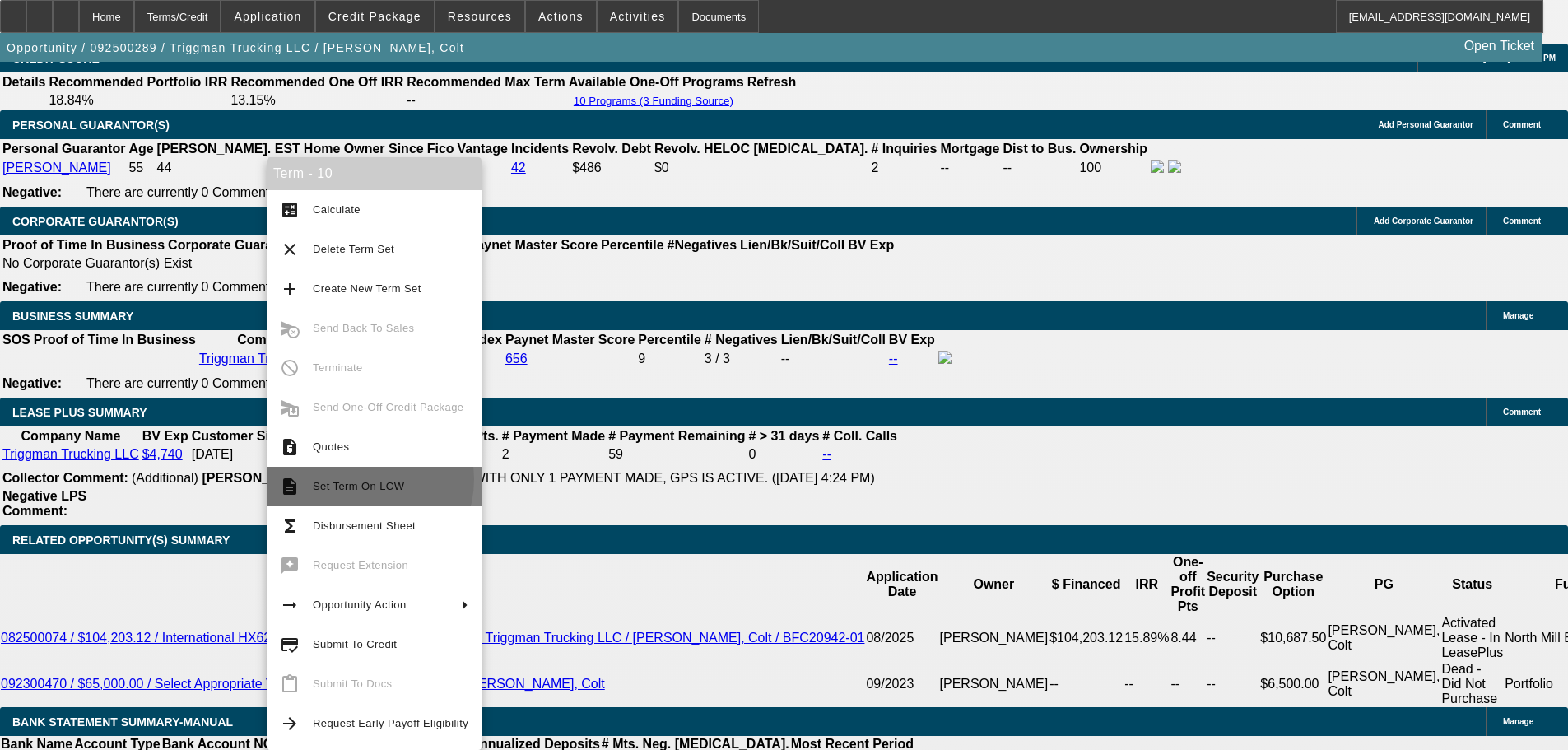
click at [359, 479] on span "Set Term On LCW" at bounding box center [391, 486] width 156 height 20
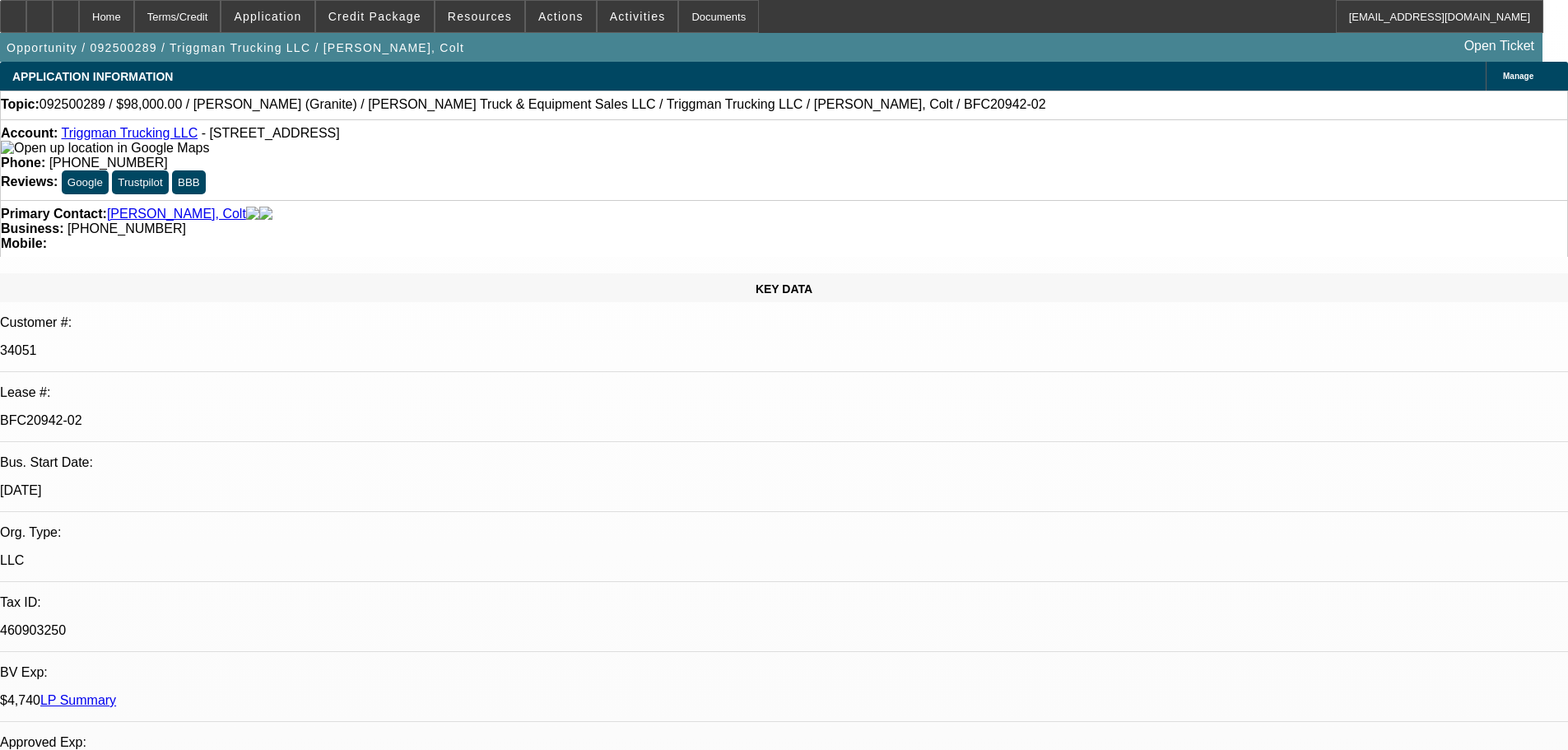
select select "0"
select select "2"
select select "0"
select select "6"
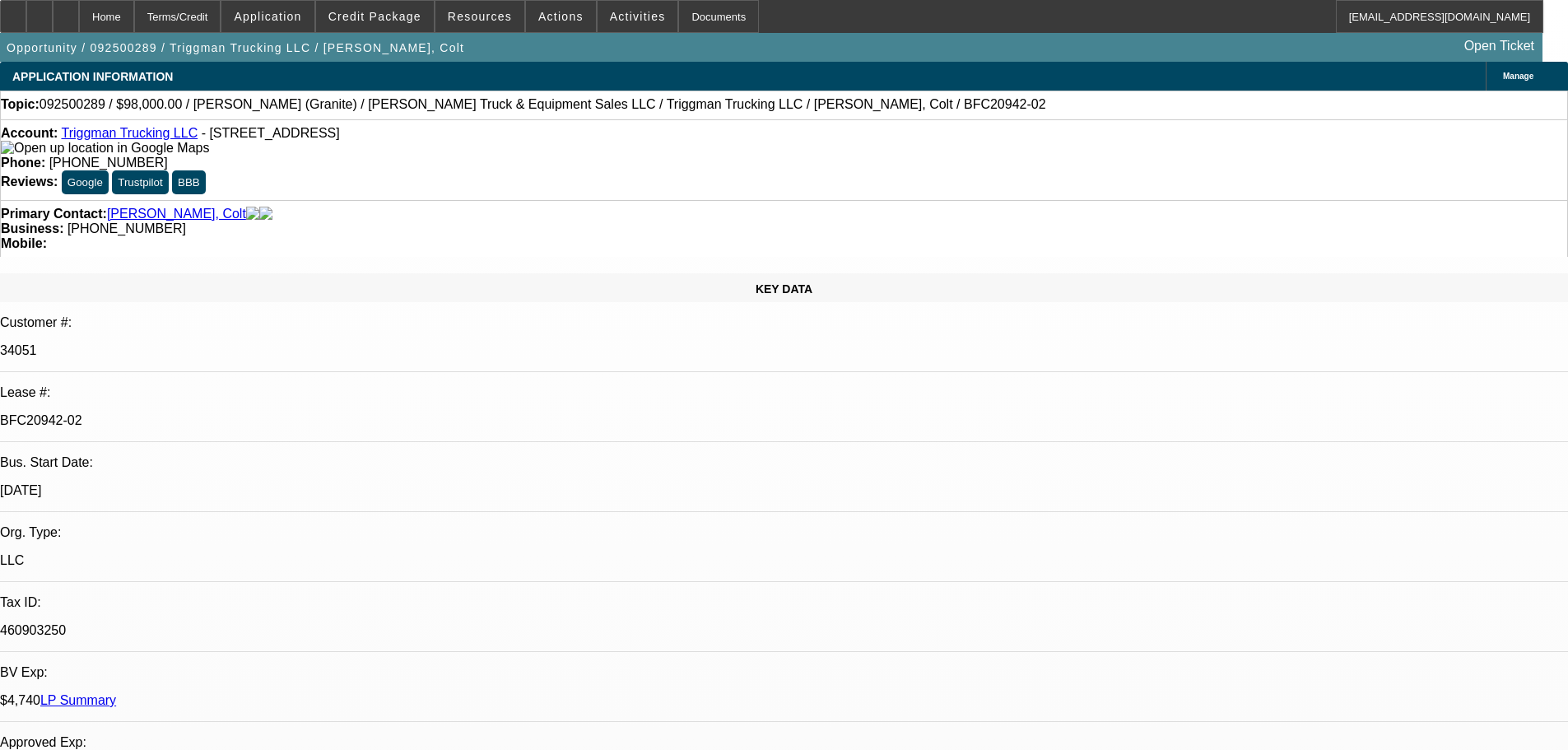
select select "0"
select select "2"
select select "0"
select select "6"
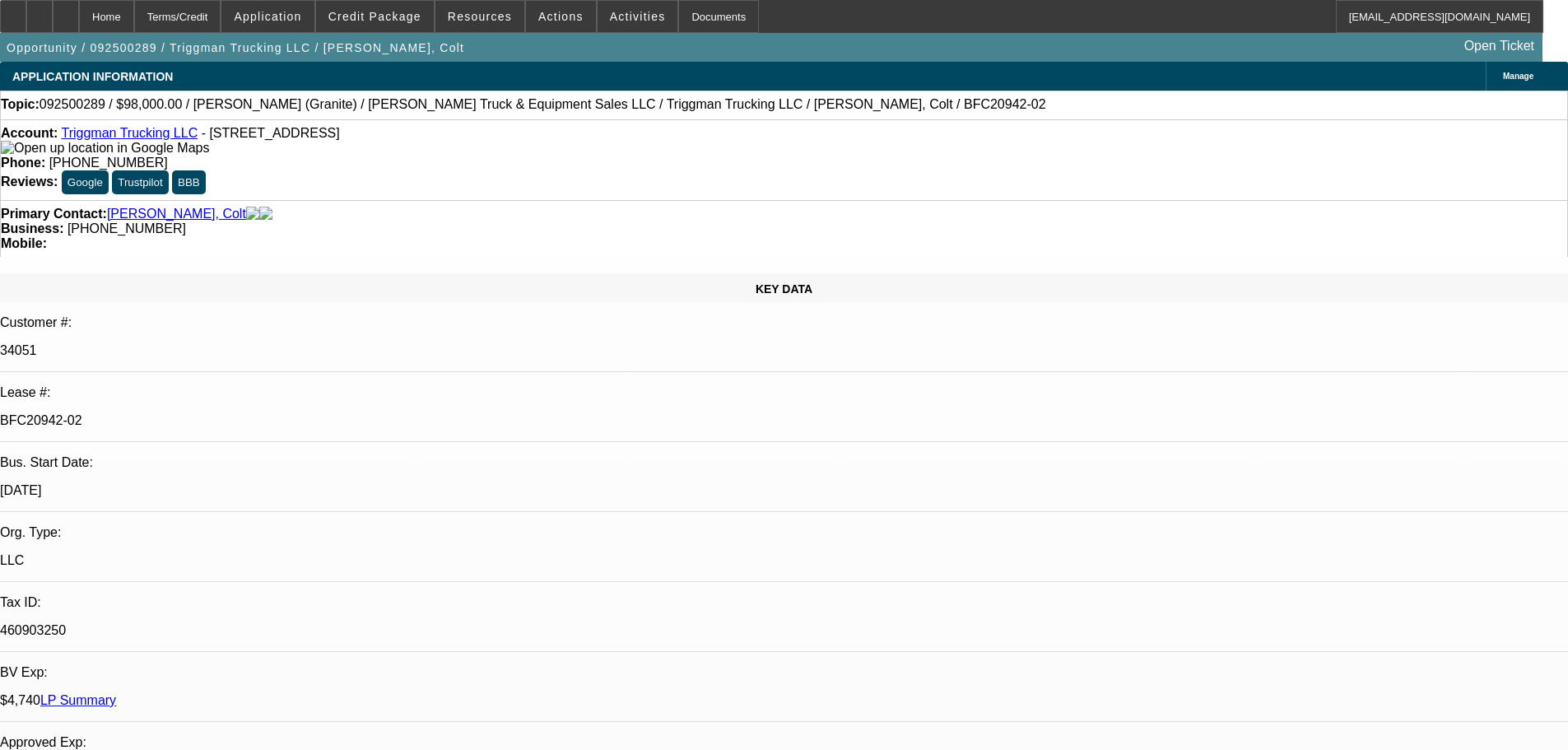
select select "0"
select select "2"
select select "0"
select select "6"
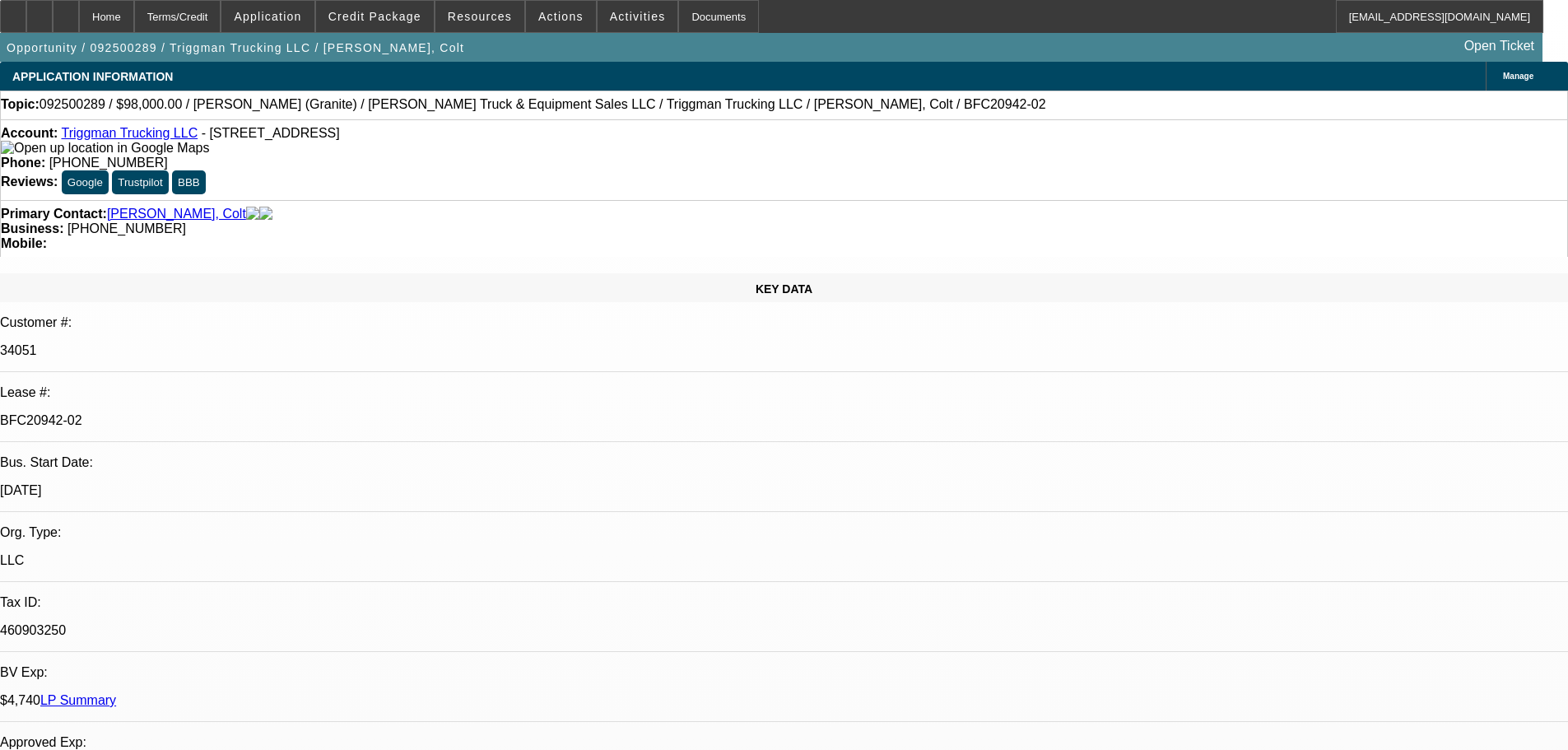
select select "0"
select select "2"
select select "0"
select select "6"
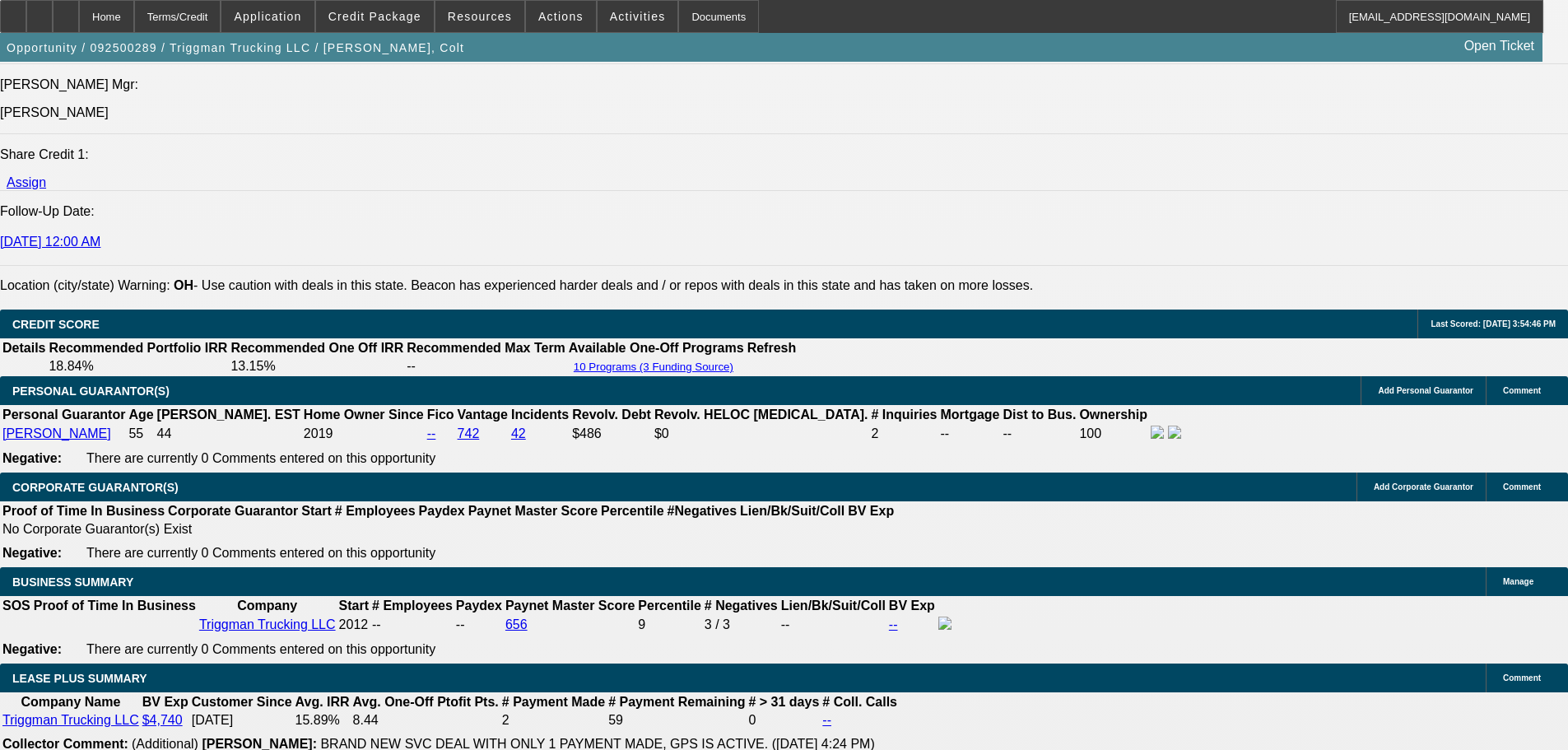
scroll to position [2553, 0]
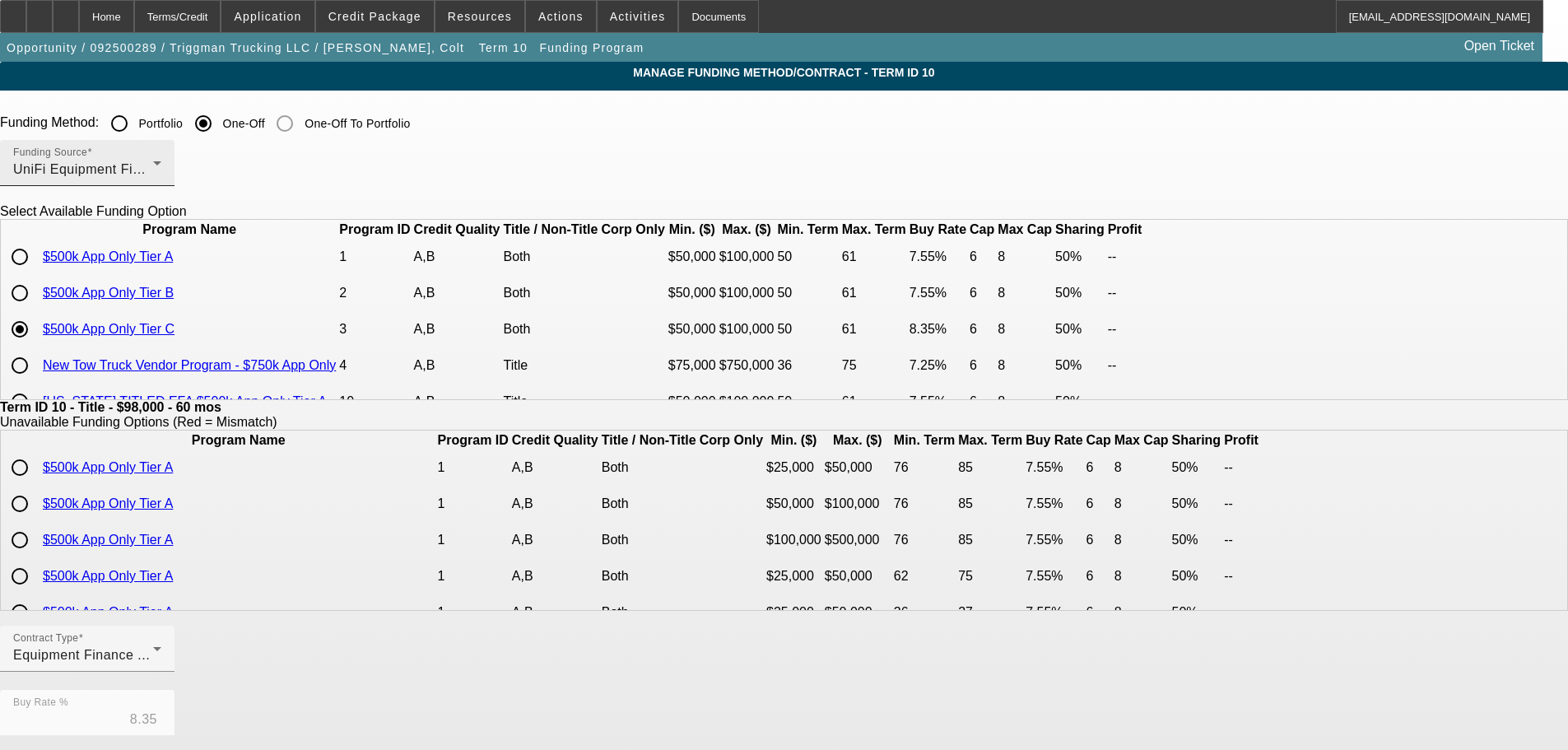
click at [161, 183] on div "Funding Source UniFi Equipment Finance, Inc." at bounding box center [88, 163] width 148 height 46
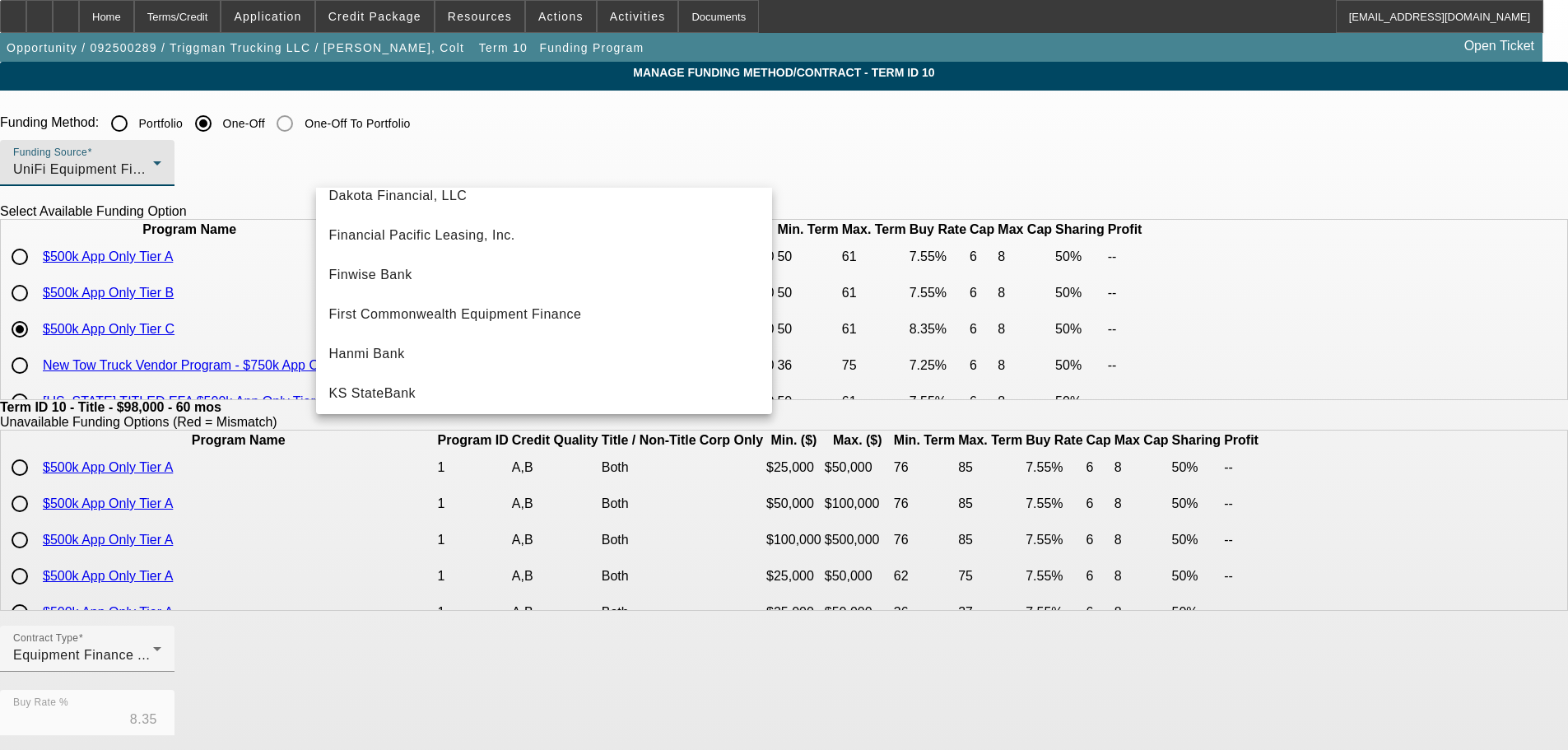
scroll to position [138, 0]
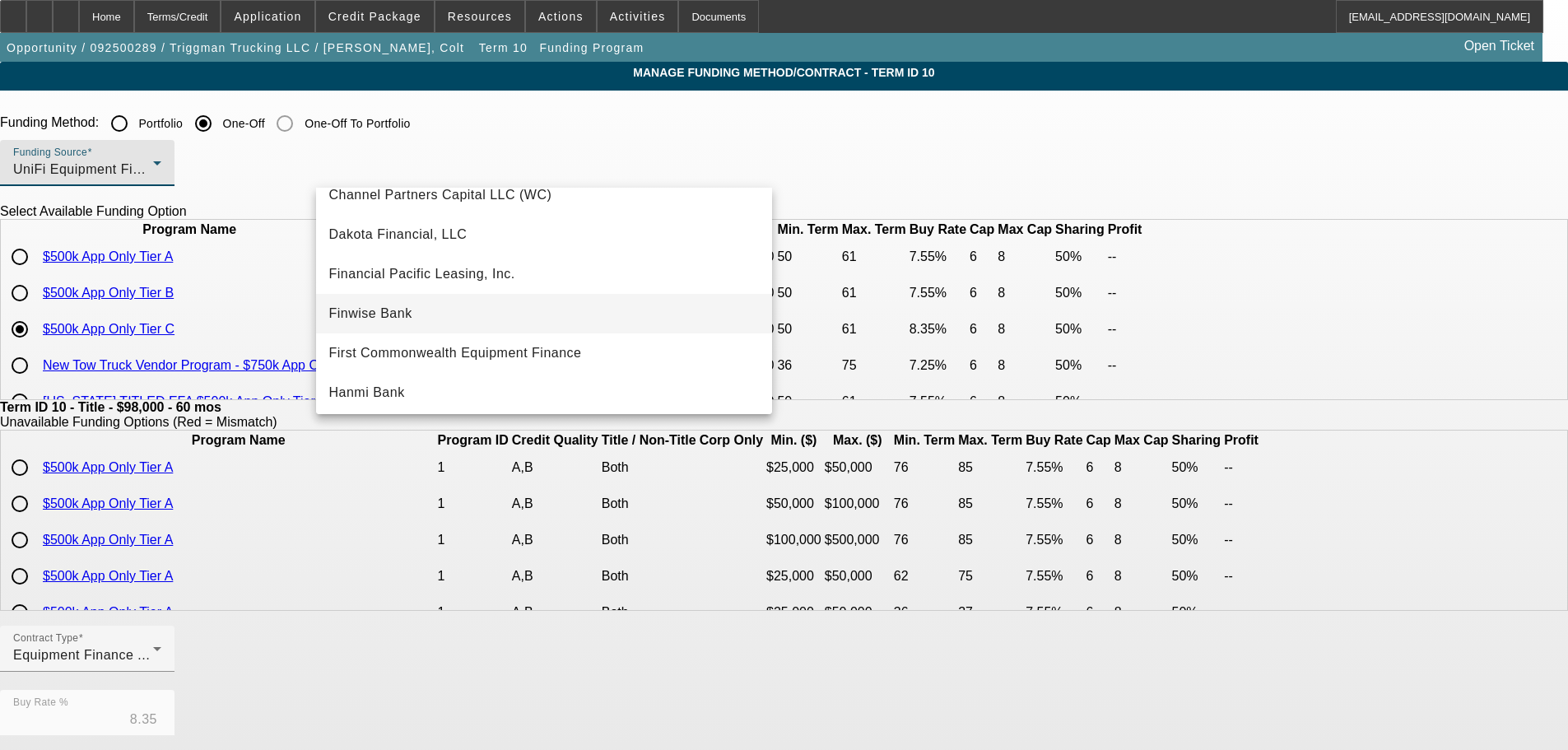
click at [462, 304] on mat-option "Finwise Bank" at bounding box center [544, 314] width 456 height 40
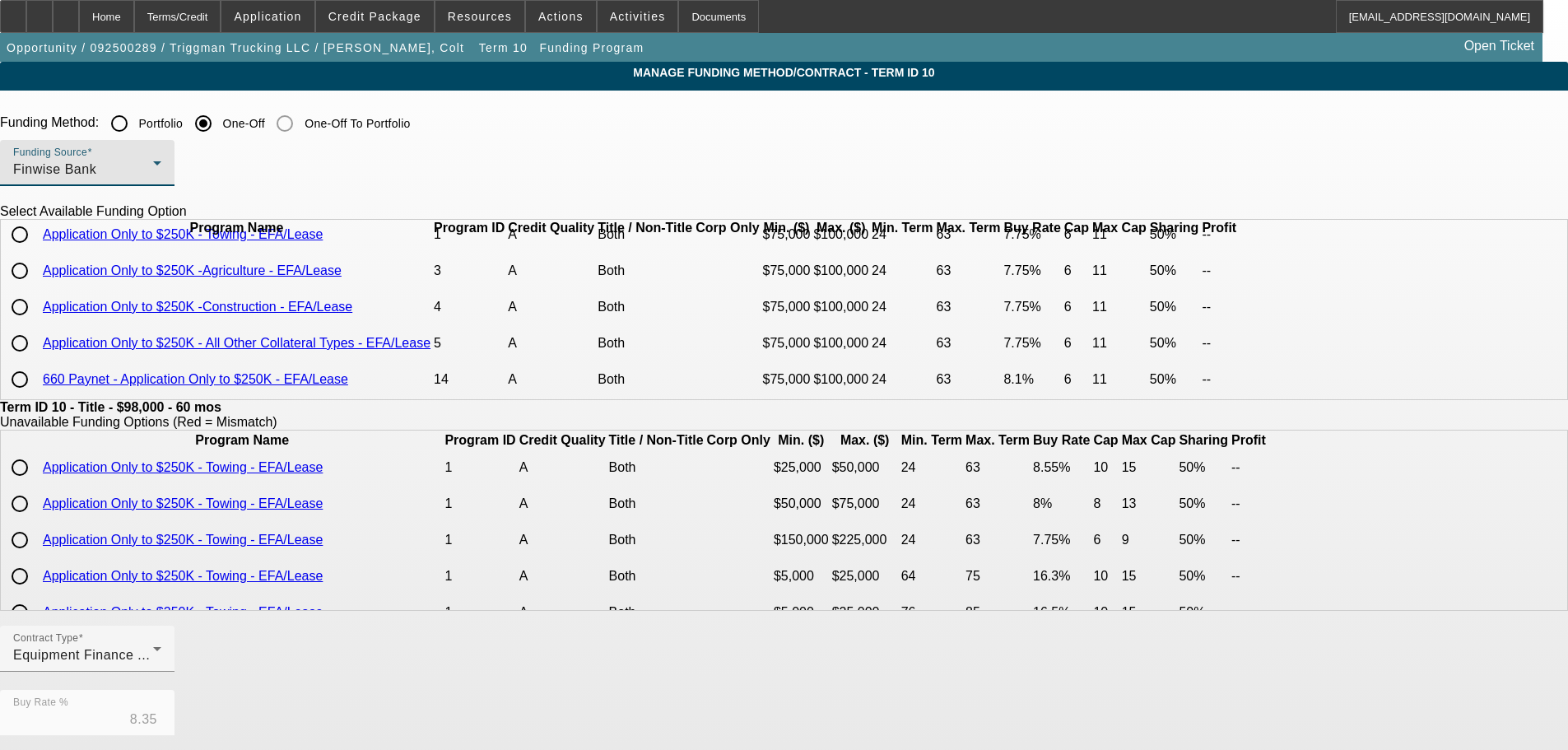
scroll to position [72, 0]
click at [36, 387] on input "radio" at bounding box center [20, 380] width 33 height 33
radio input "true"
type input "8.10"
type input "11"
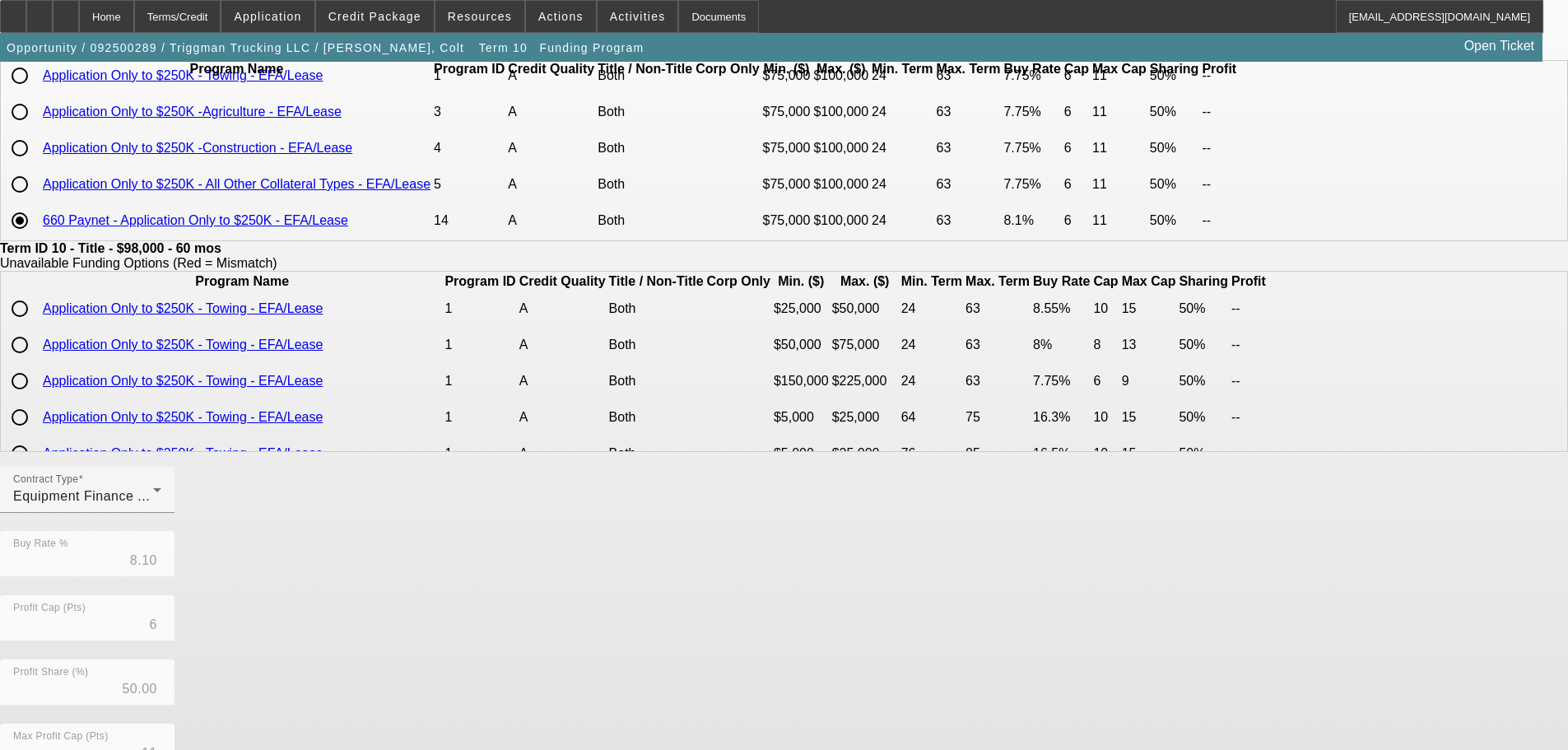
scroll to position [389, 0]
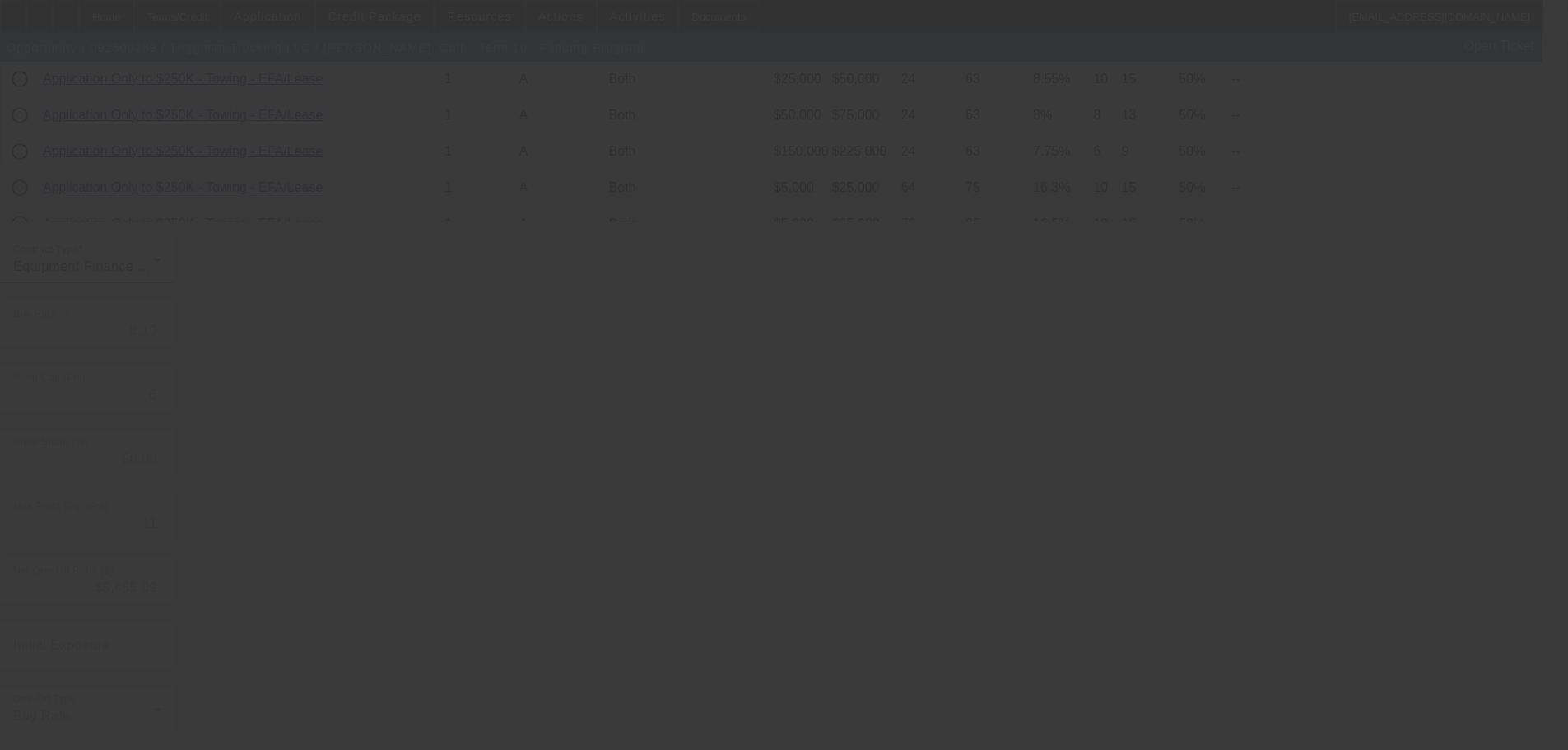
type input "8.35"
type input "8"
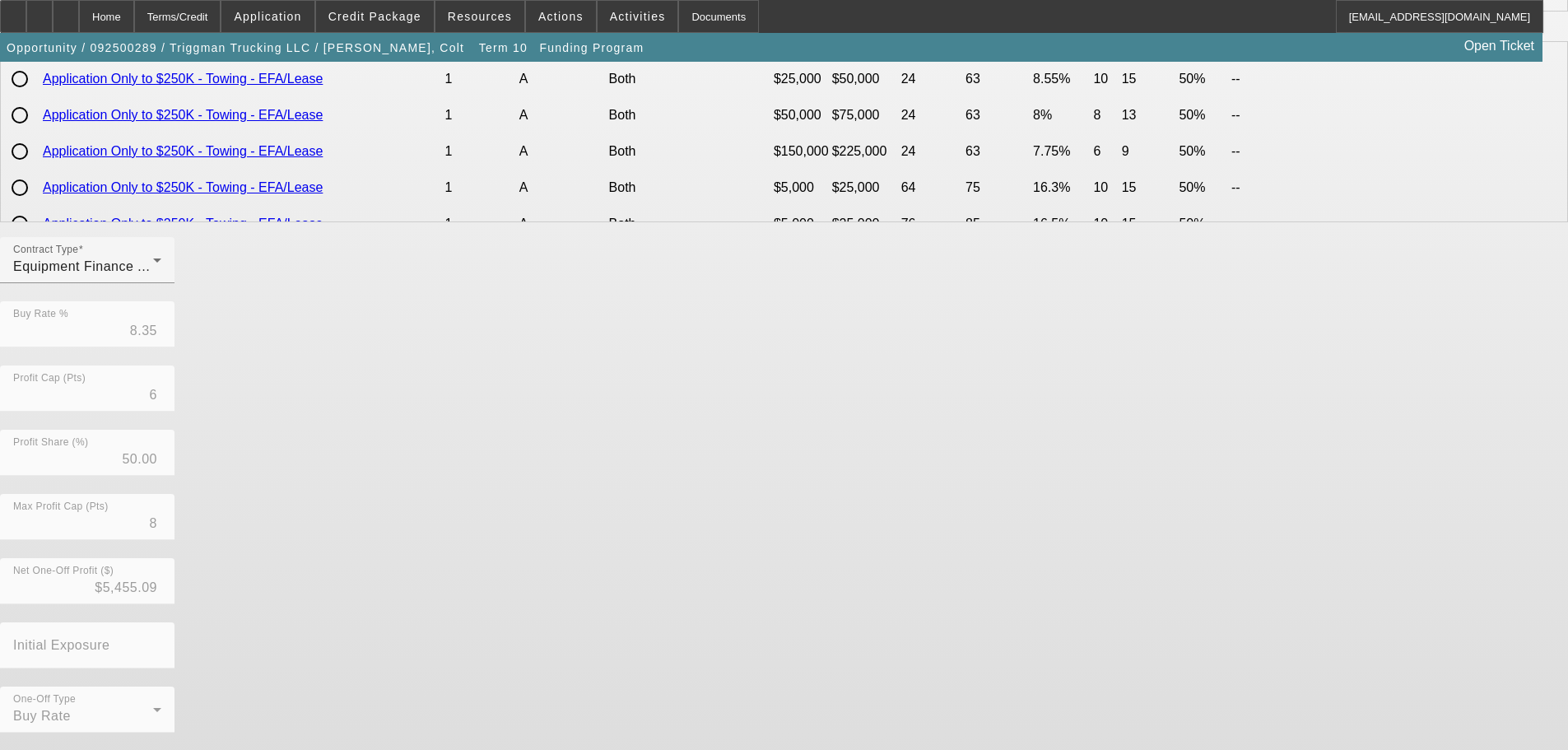
scroll to position [0, 0]
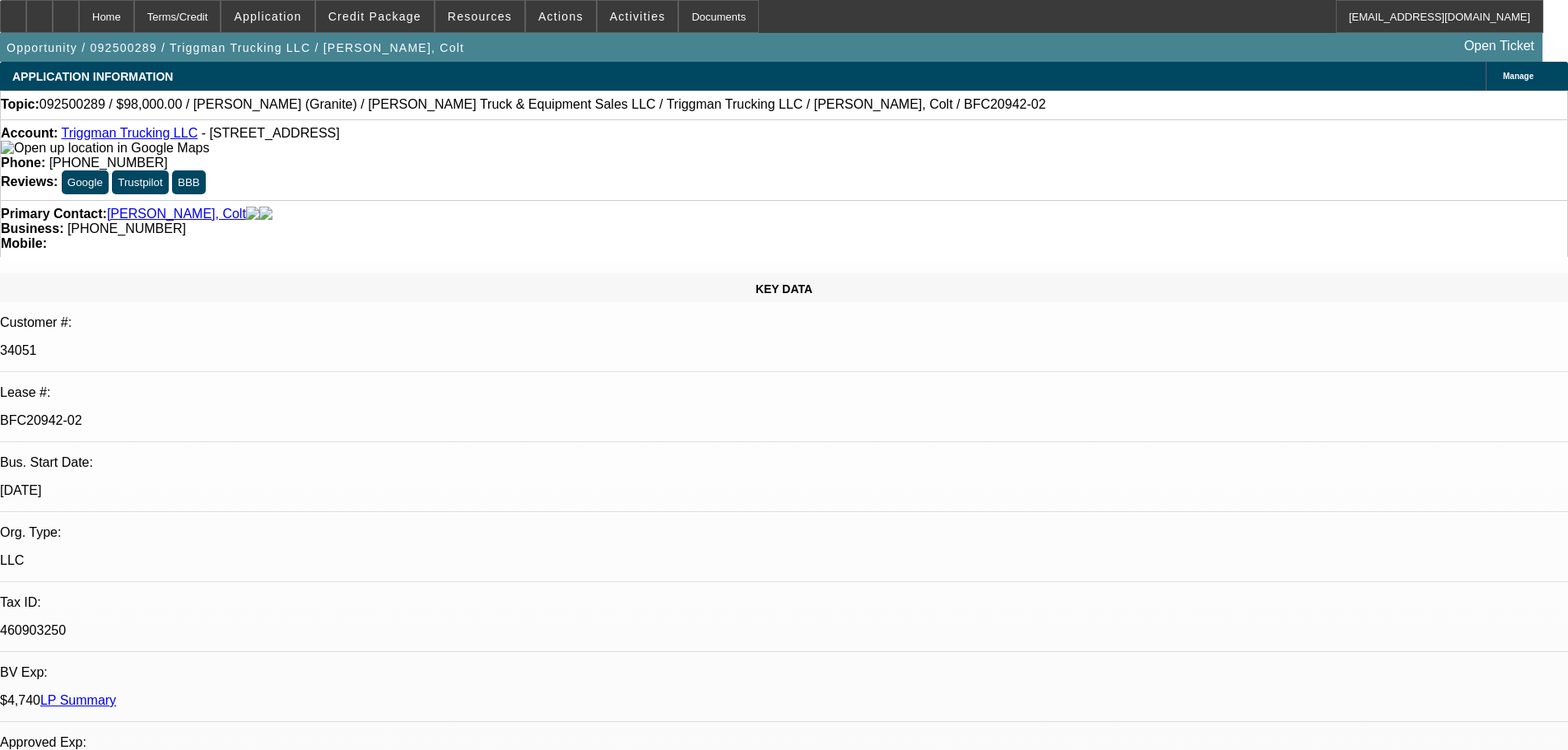
select select "0"
select select "2"
select select "0"
select select "6"
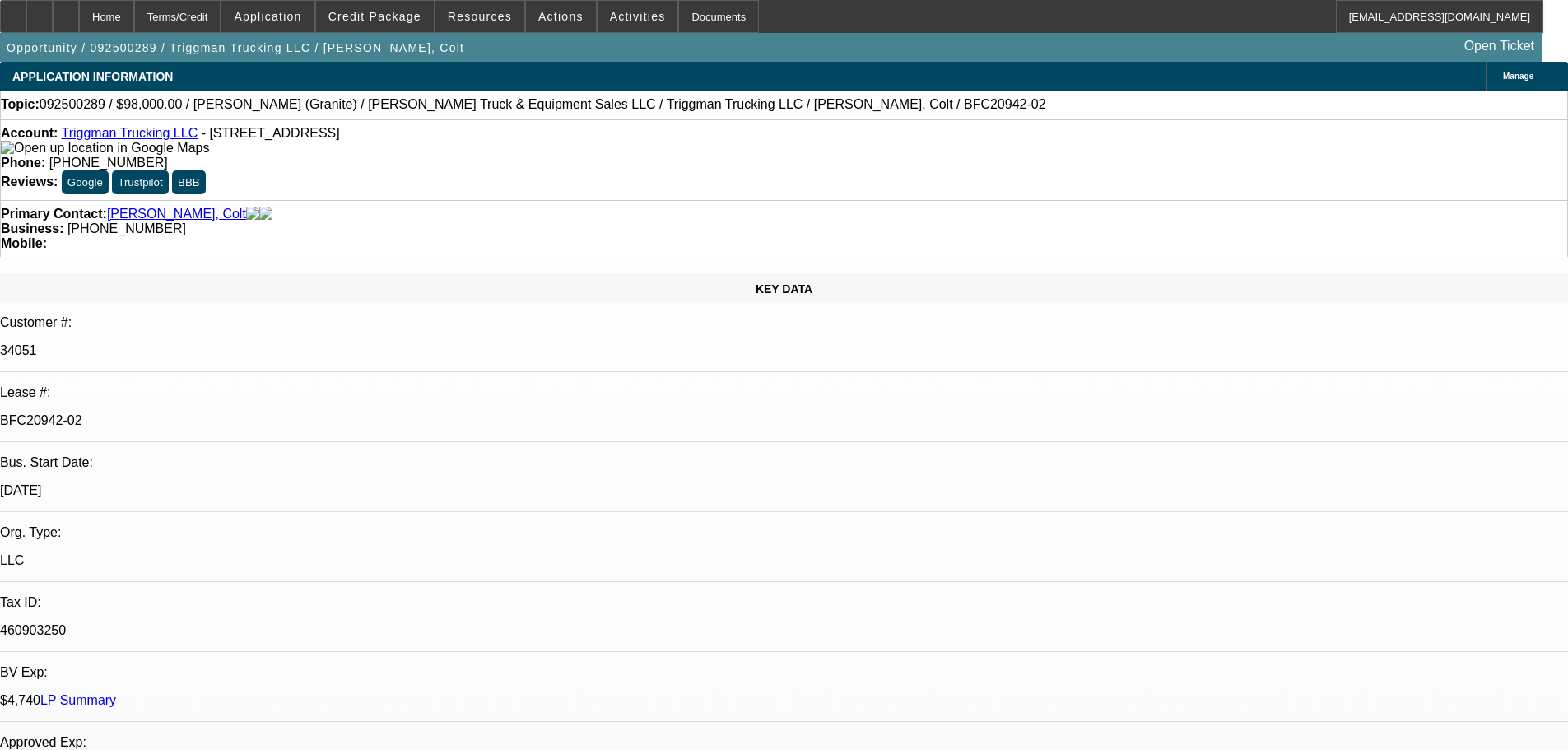
select select "0"
select select "2"
select select "0"
select select "6"
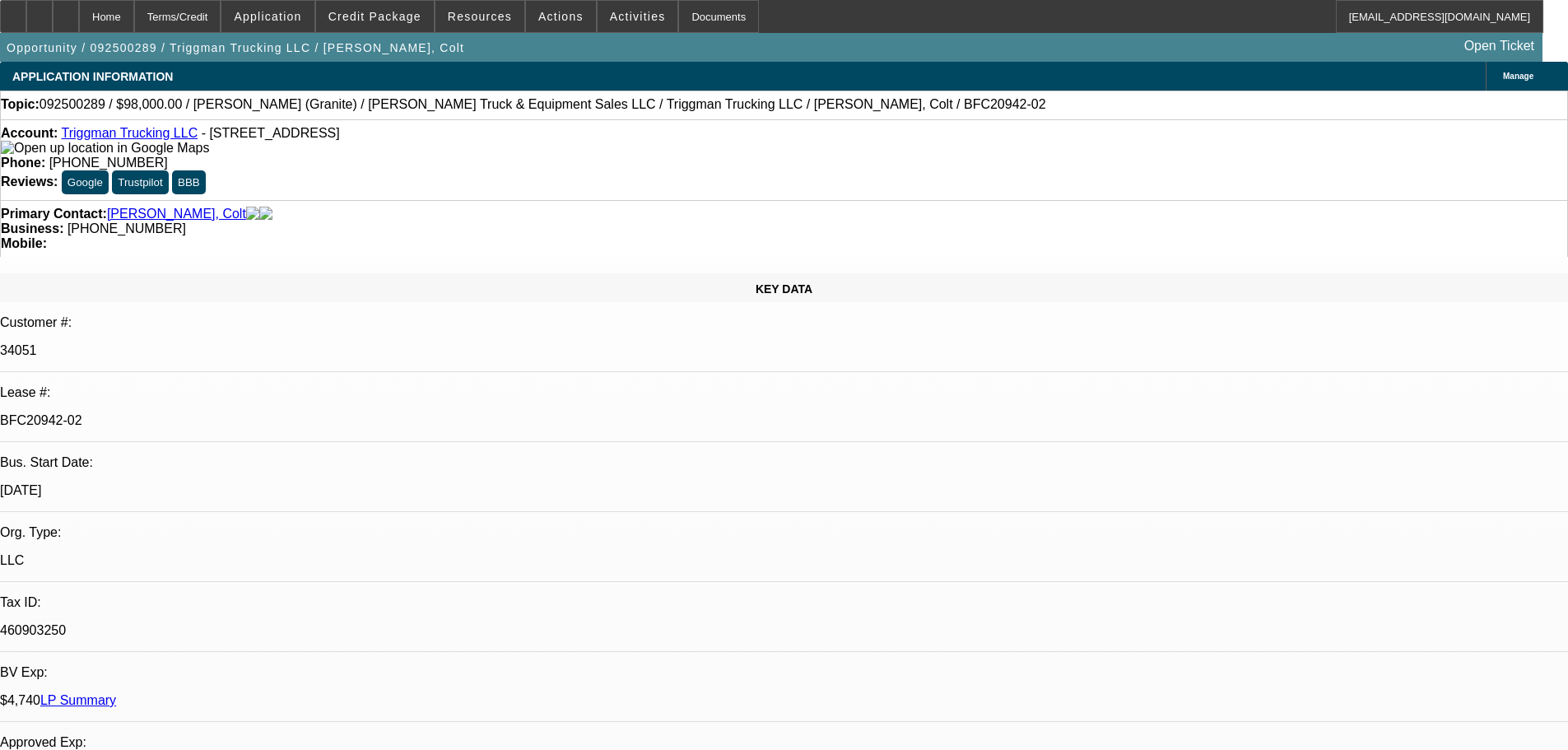
select select "0"
select select "2"
select select "0"
select select "6"
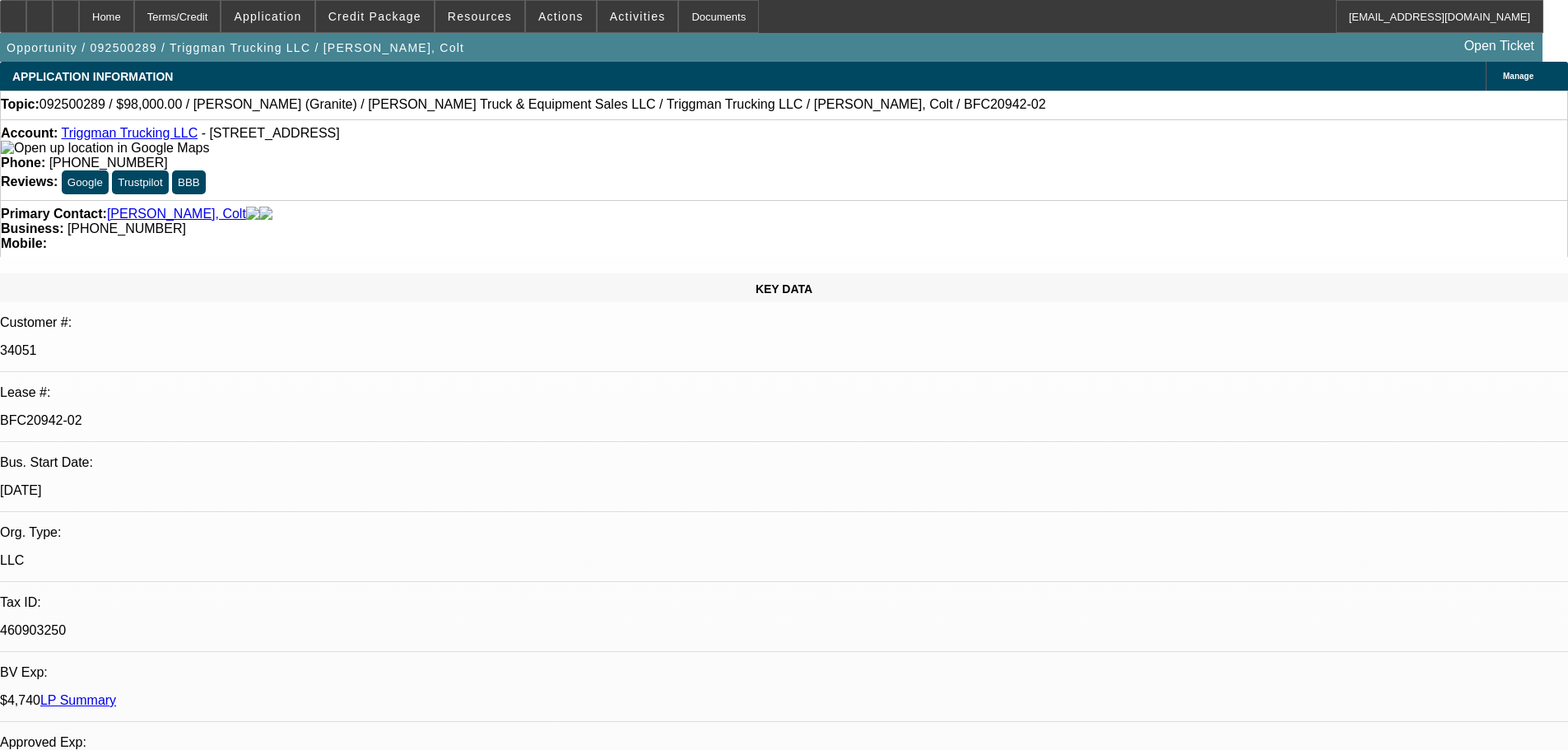
select select "0"
select select "2"
select select "0"
select select "6"
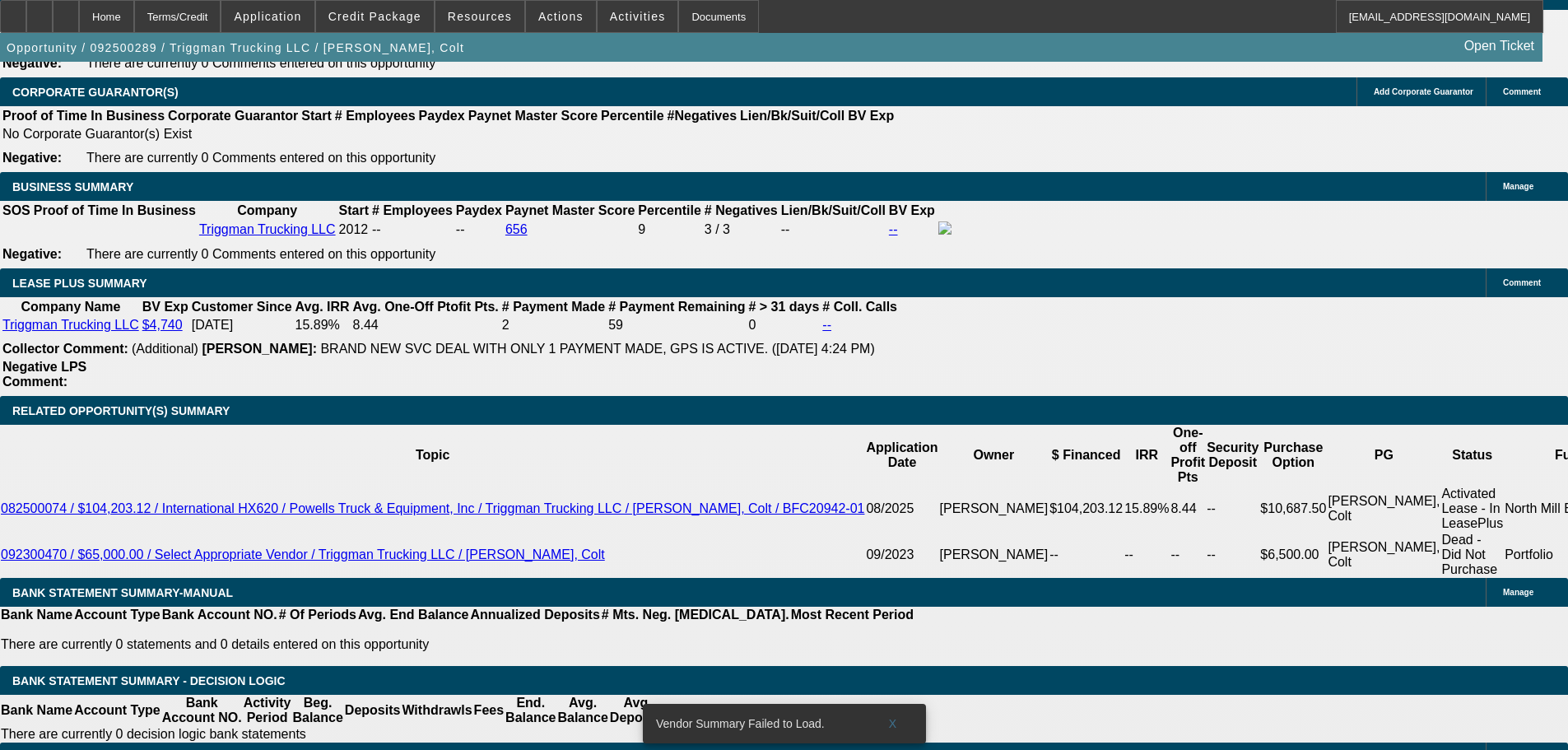
scroll to position [2717, 0]
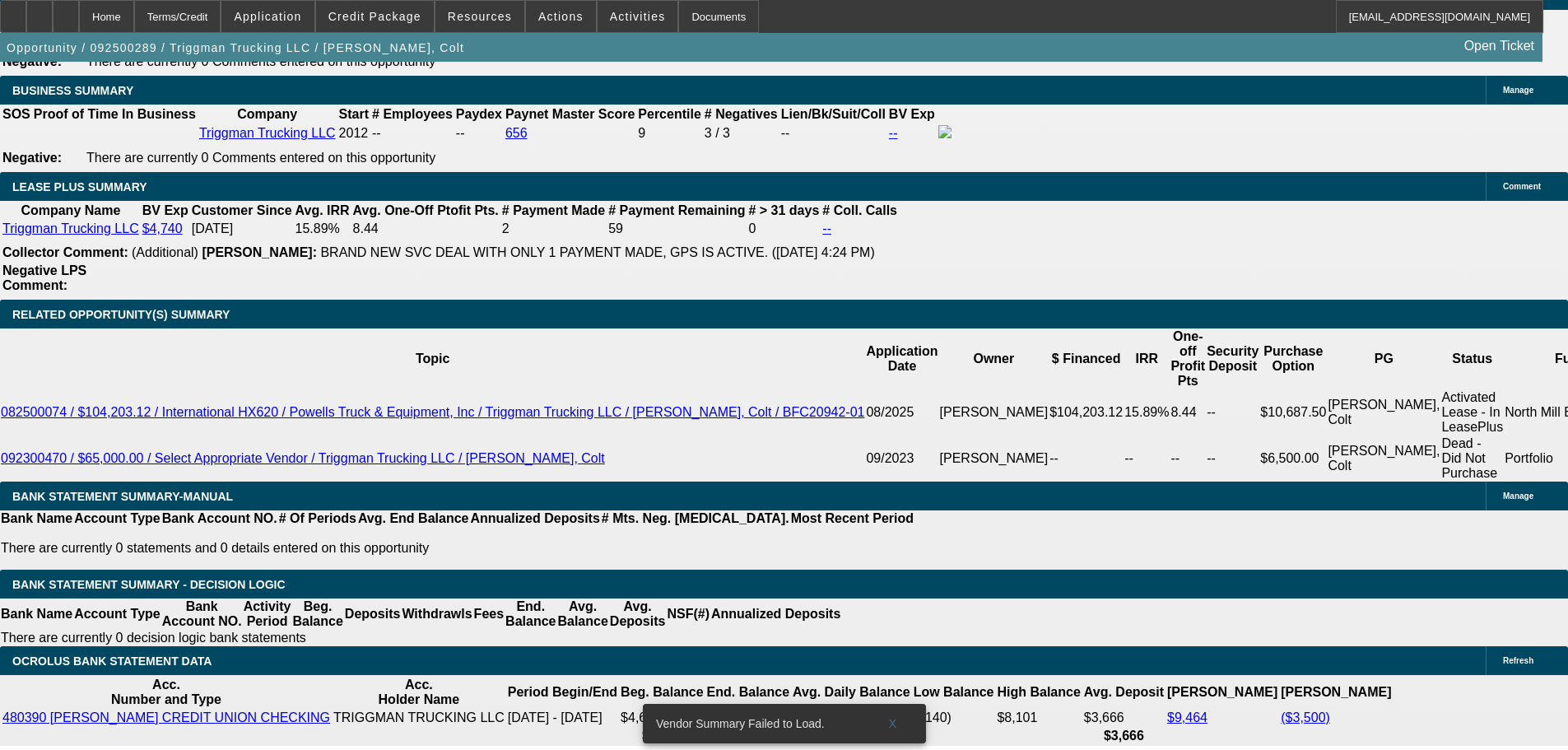
type input "1"
type input "UNKNOWN"
type input "12"
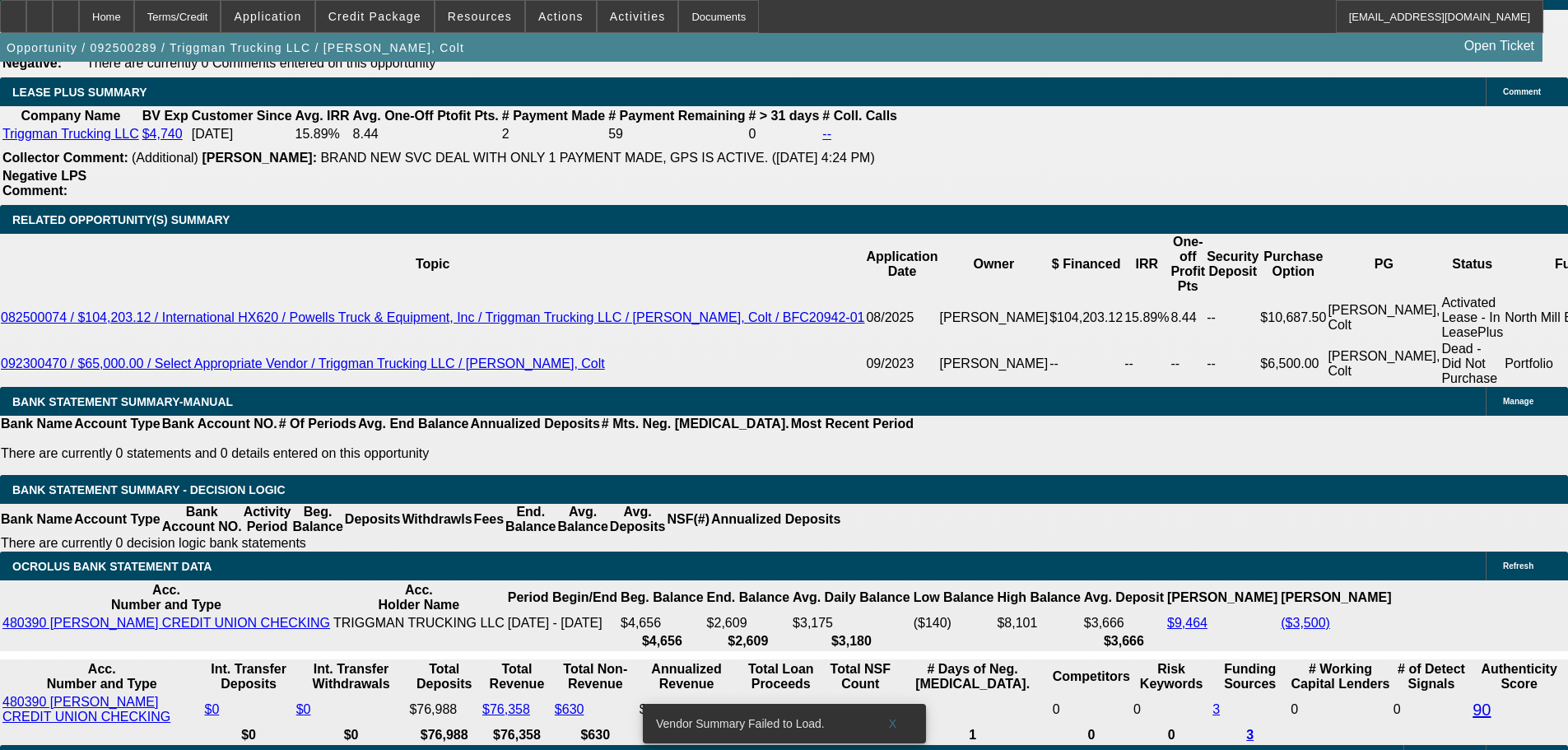
type input "$2,179.96"
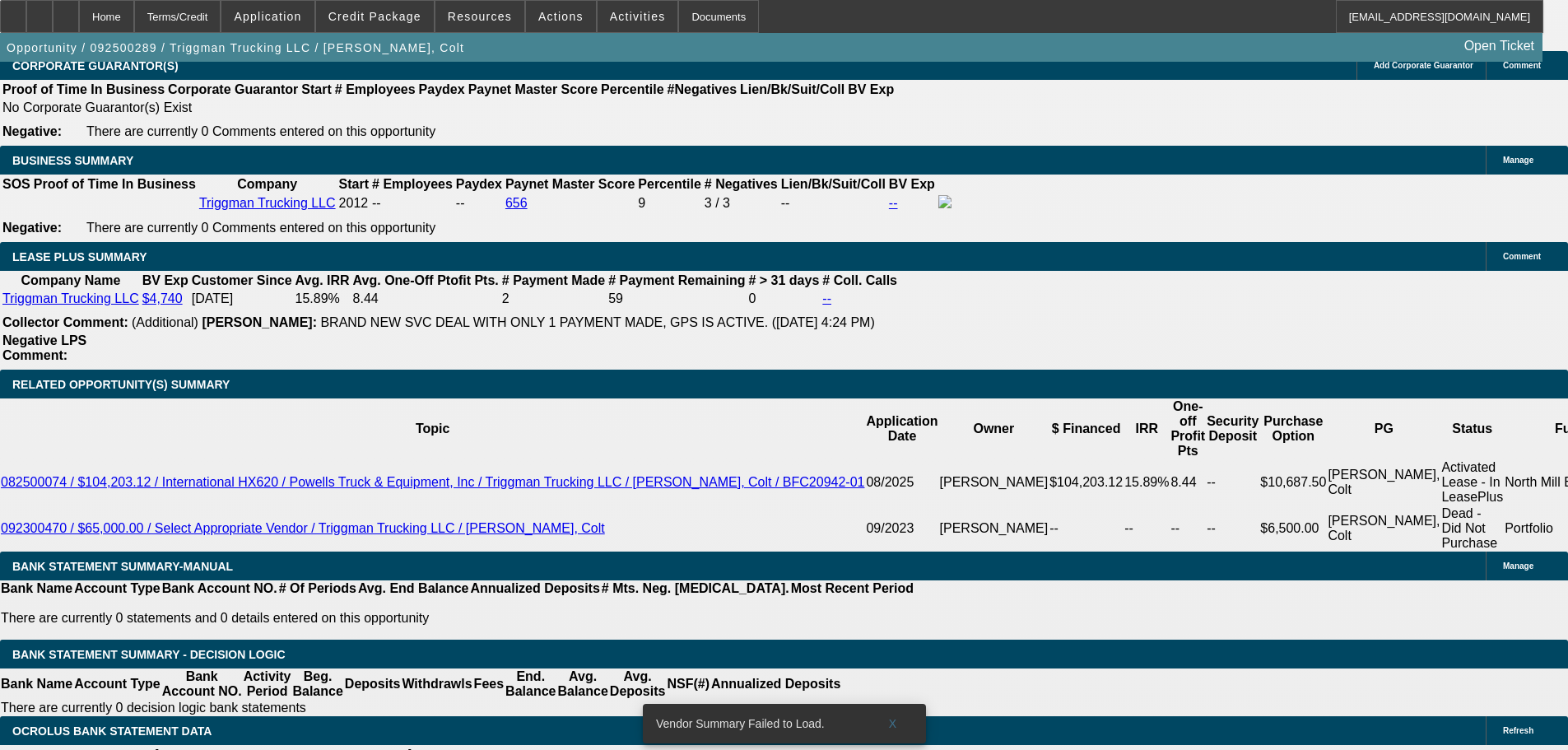
scroll to position [2483, 0]
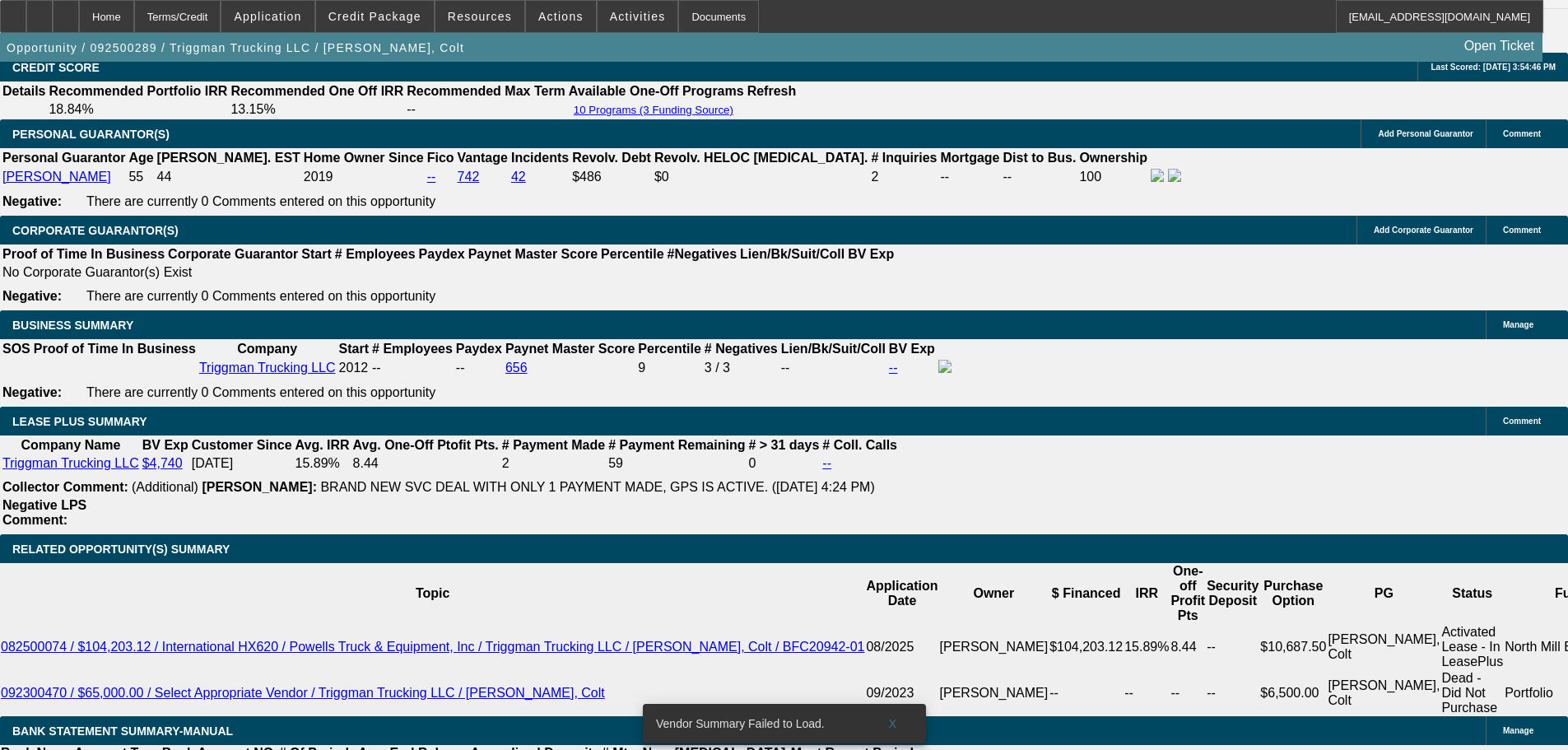
type input "12"
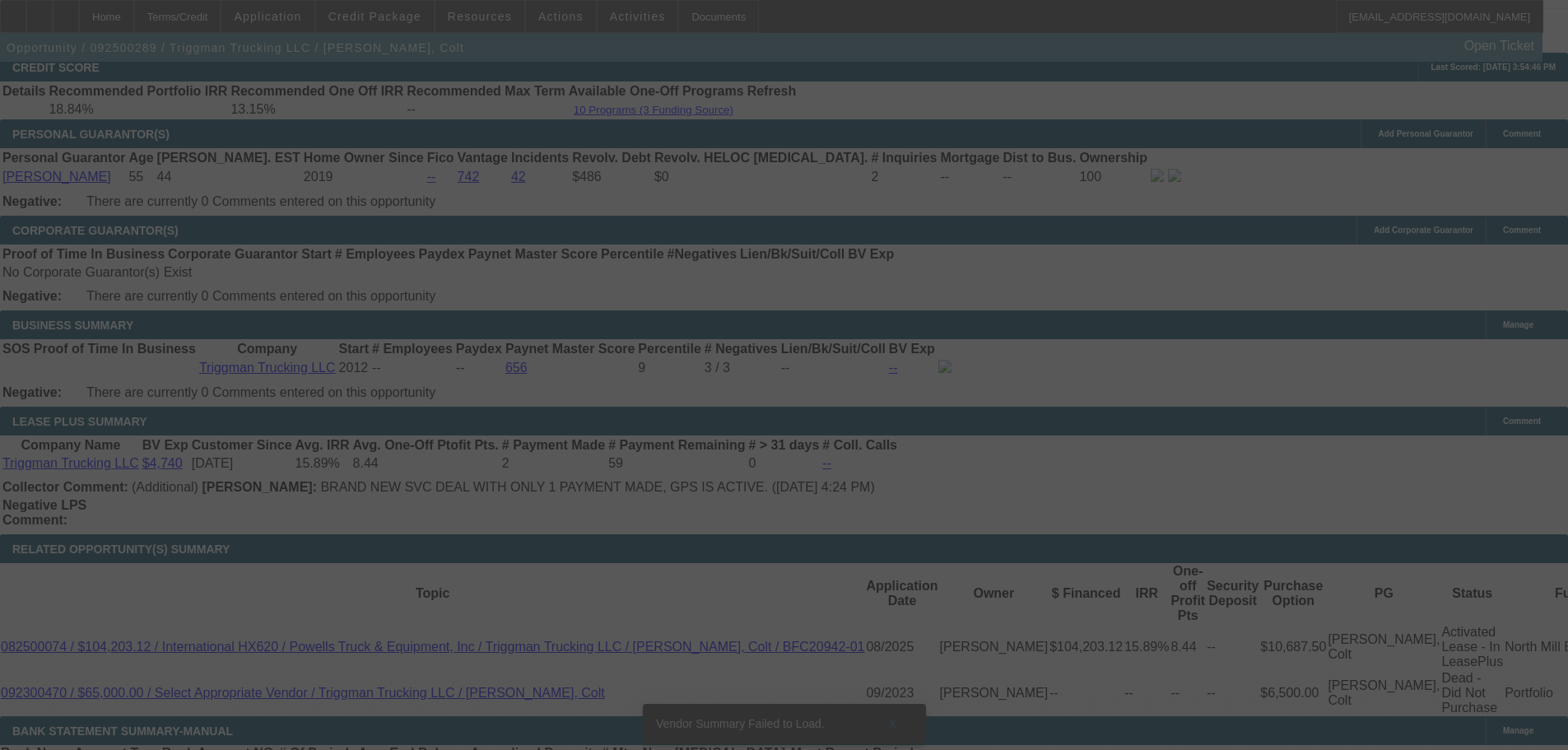
select select "0"
select select "2"
select select "0"
select select "6"
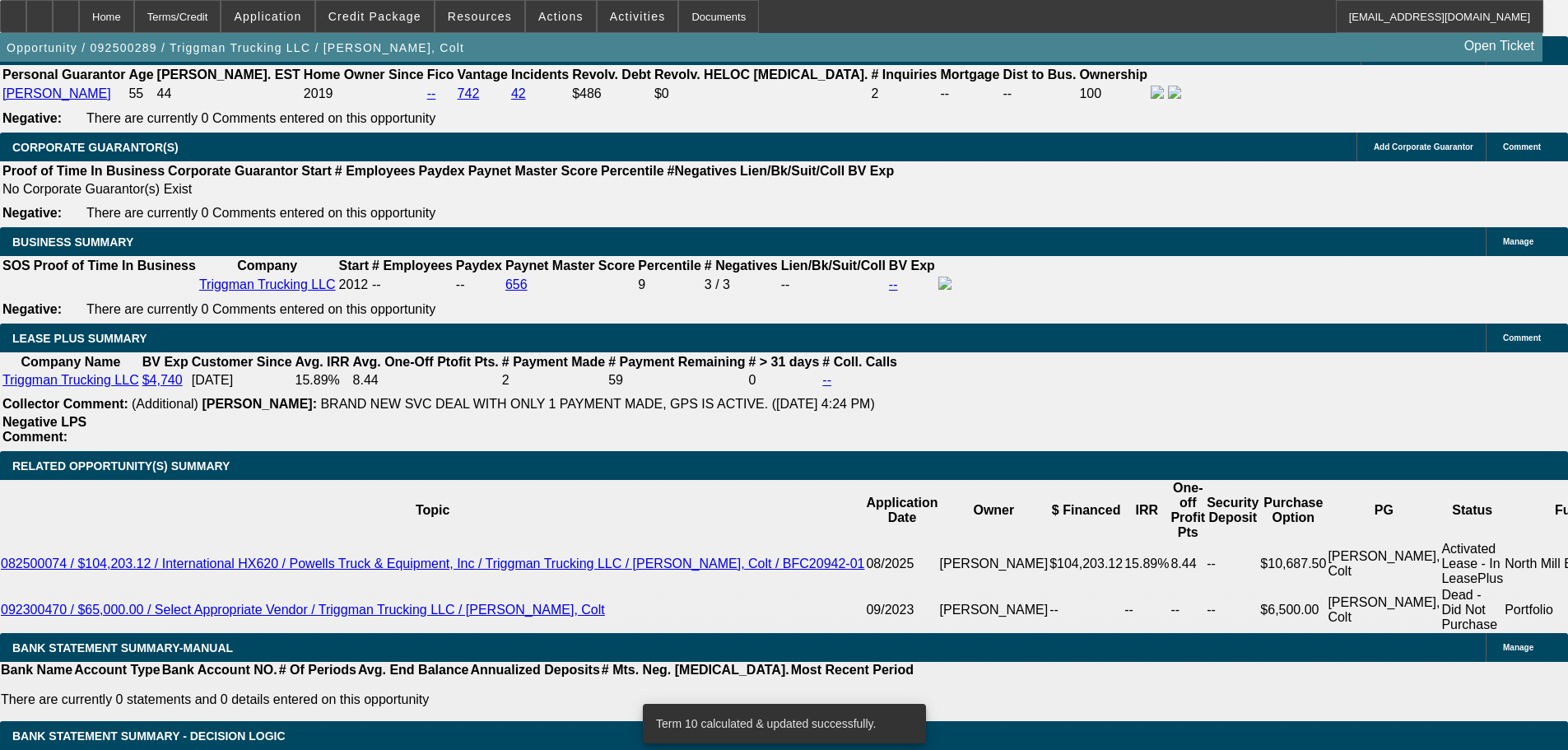
scroll to position [2730, 0]
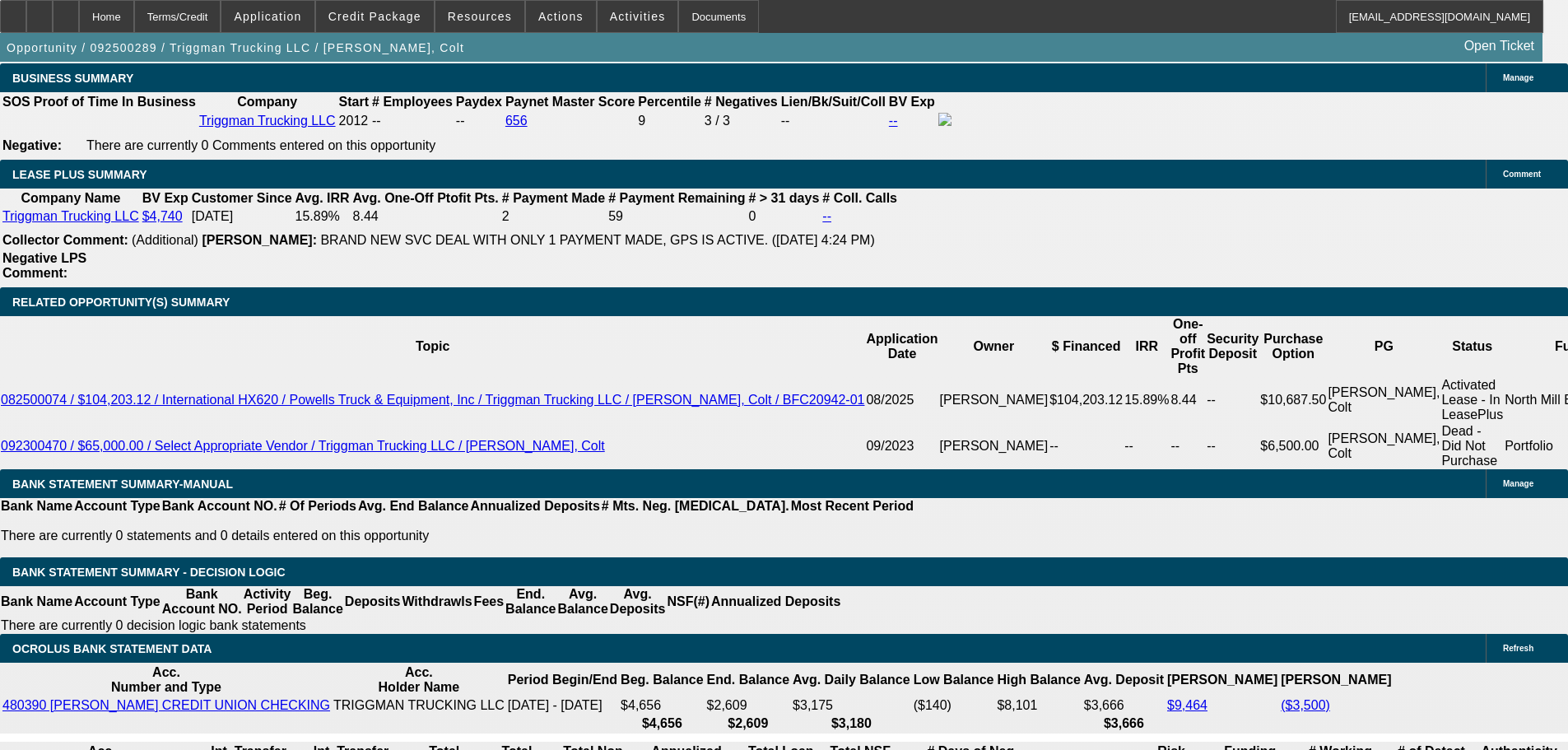
type input "218"
type input "UNKNOWN"
type input "2180"
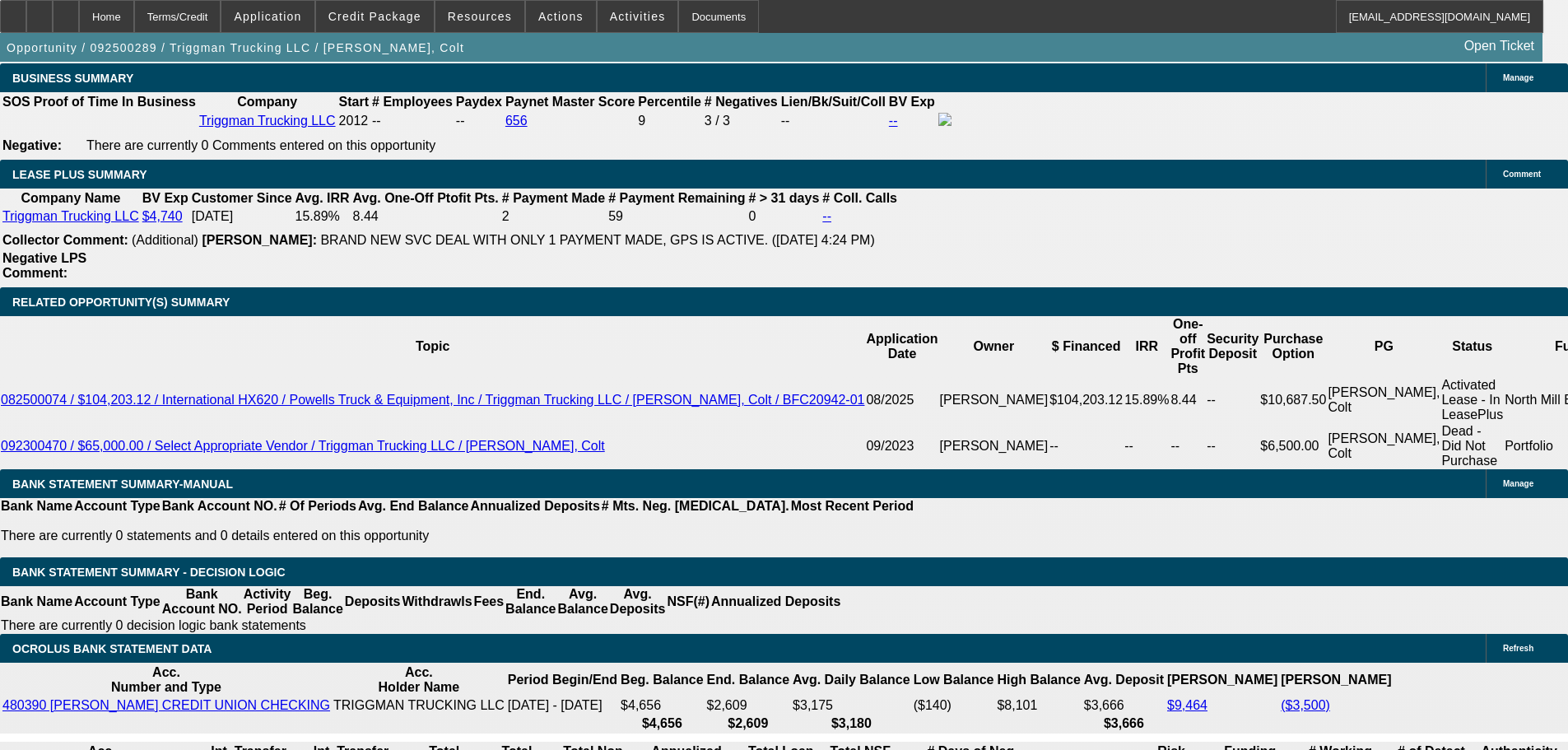
type input "12"
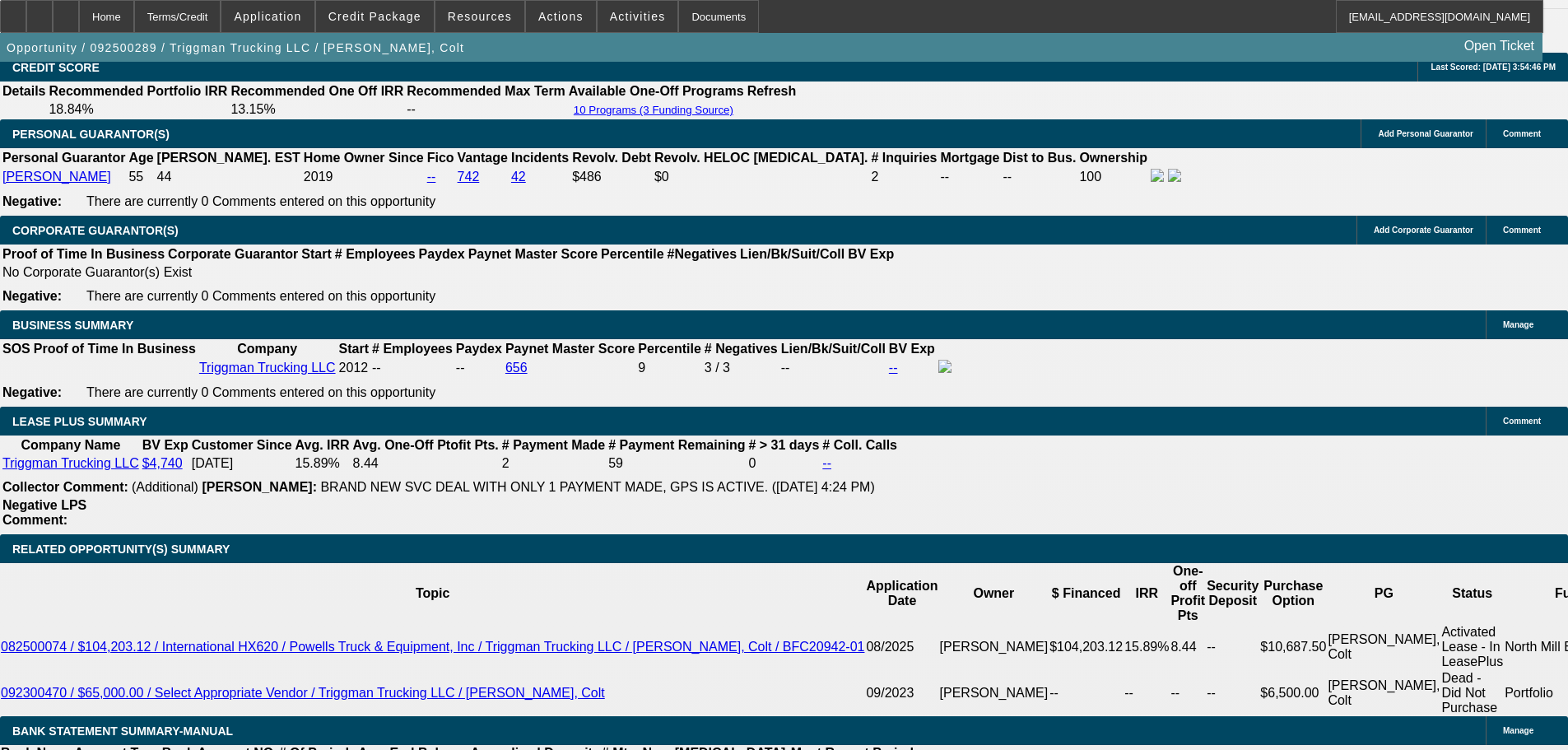
type input "$2,180.00"
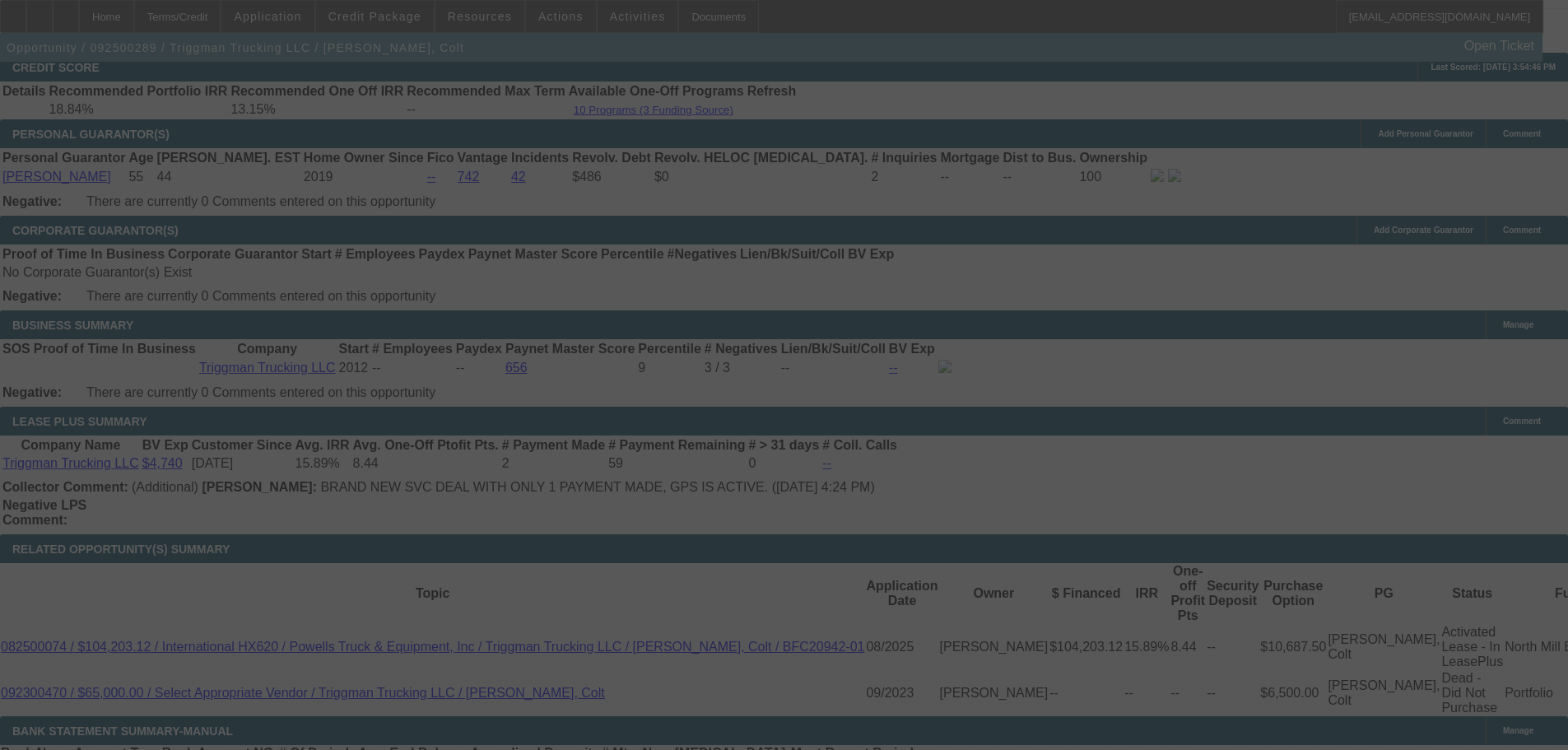
select select "0"
select select "2"
select select "0"
select select "6"
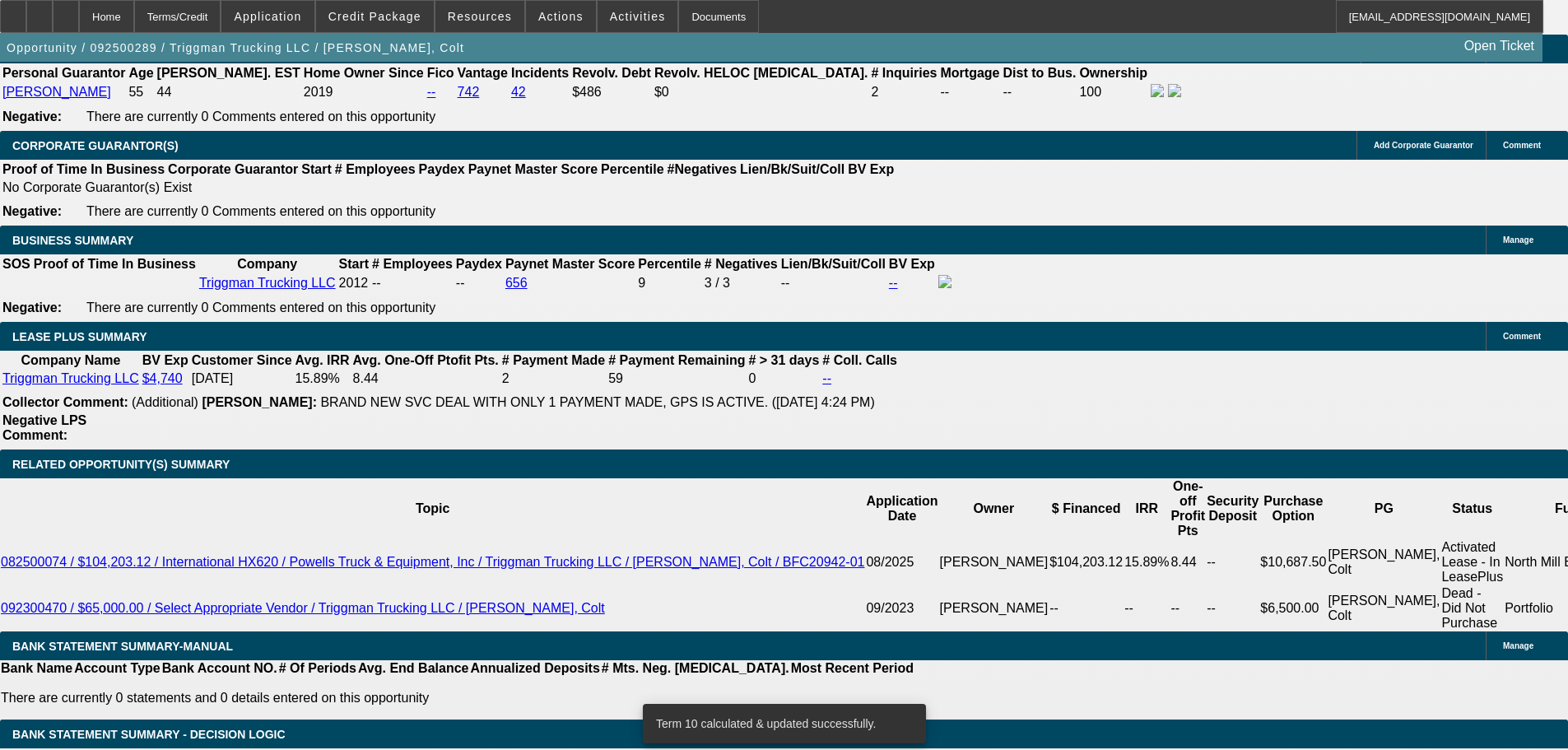
scroll to position [2565, 0]
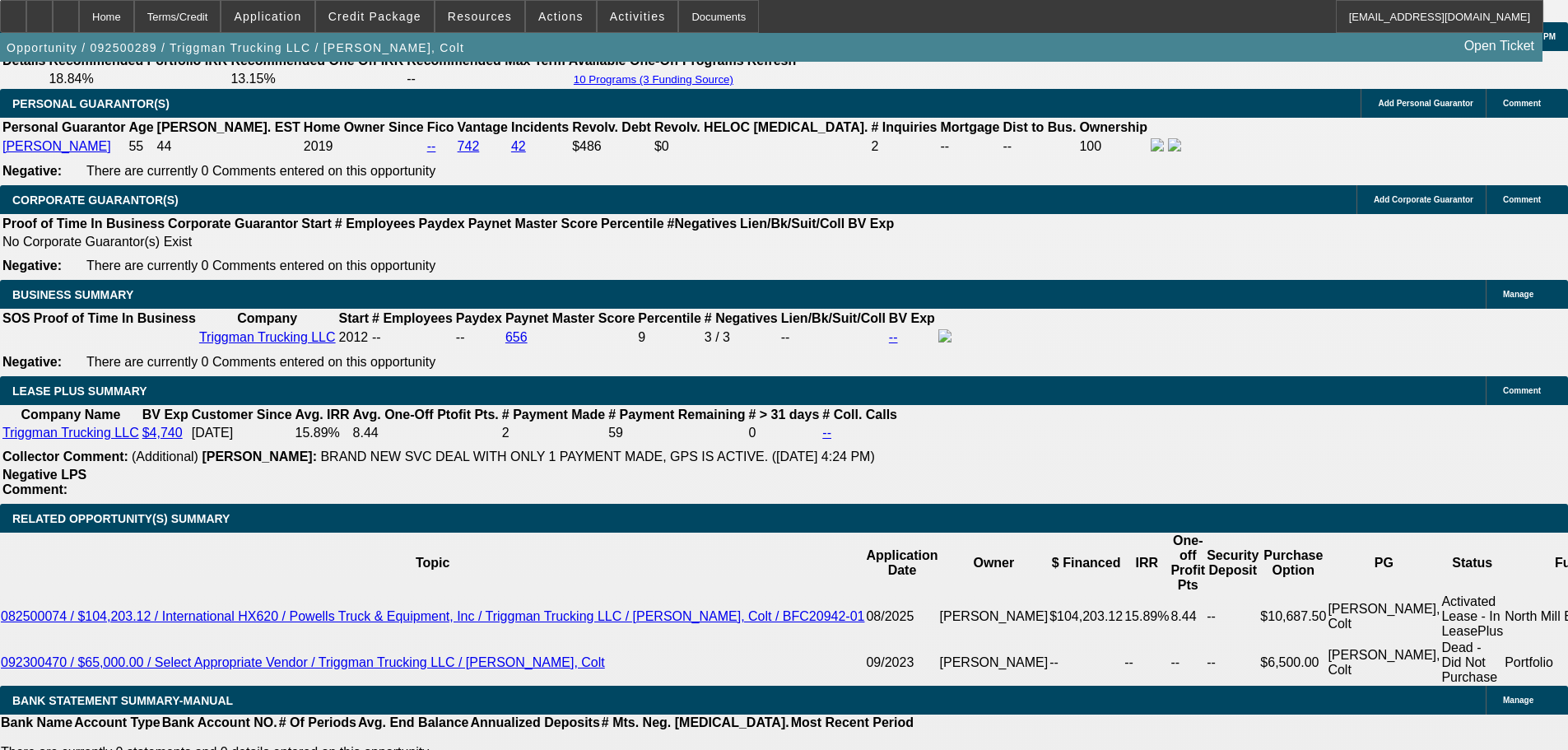
scroll to position [2483, 0]
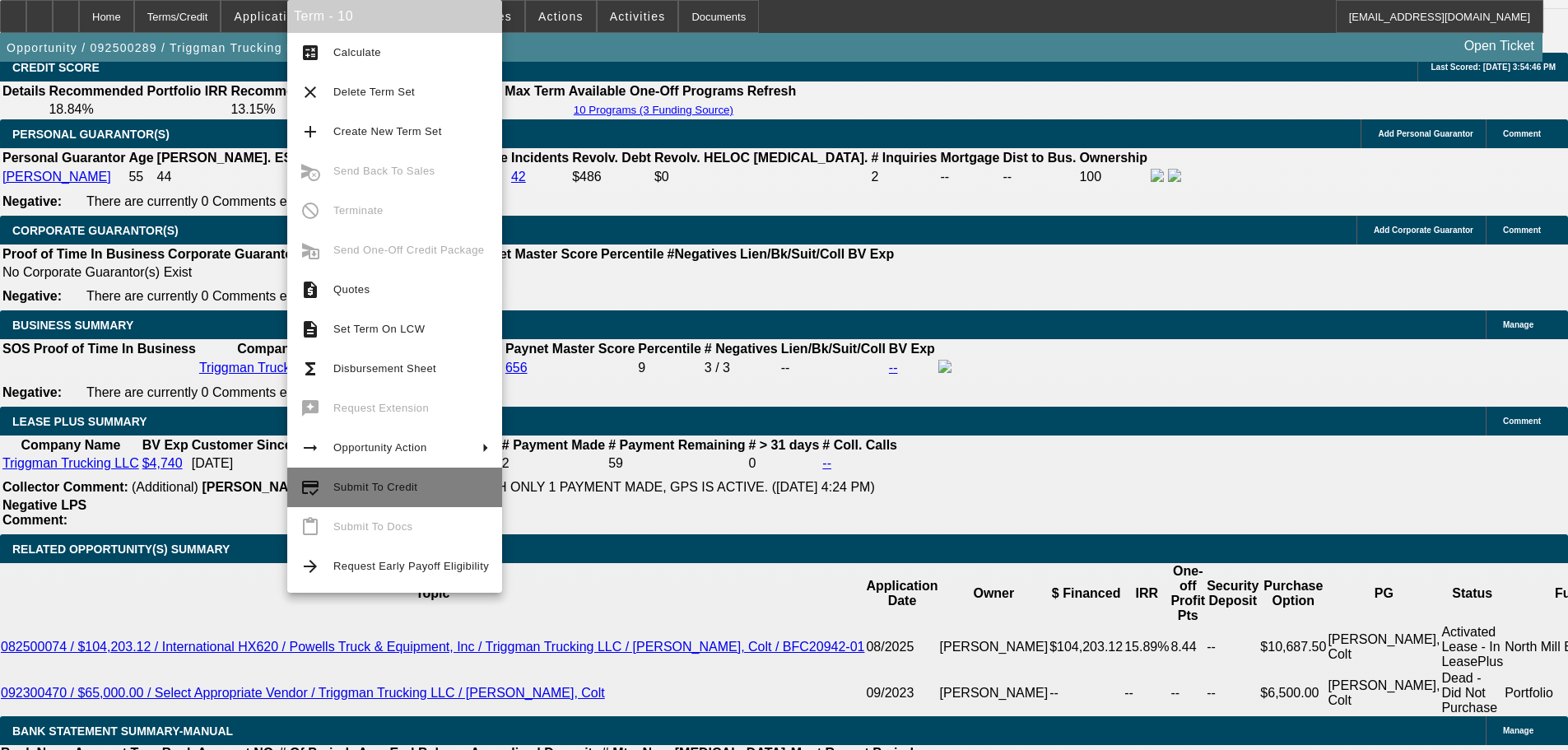
click at [361, 488] on span "Submit To Credit" at bounding box center [375, 487] width 84 height 13
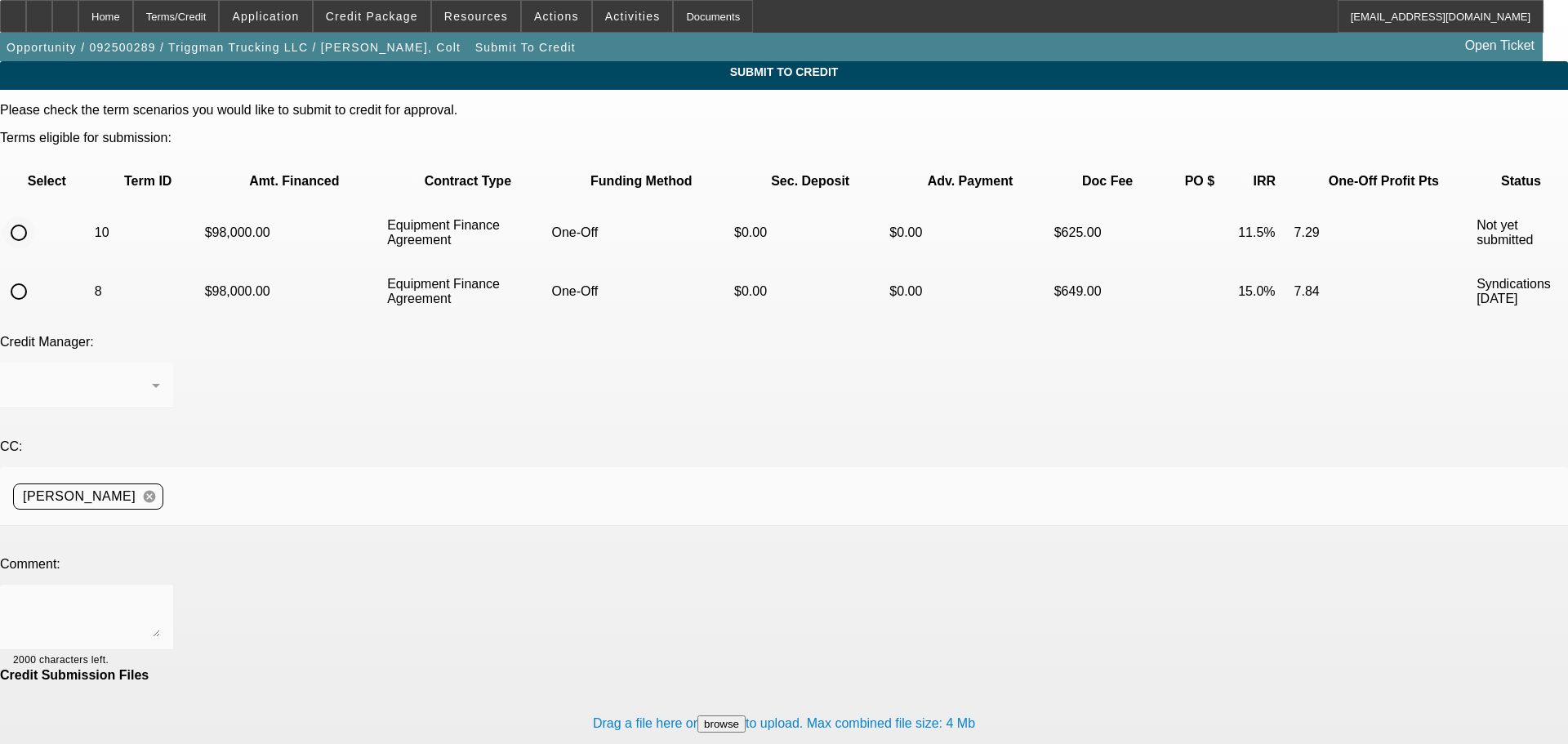
click at [35, 217] on input "radio" at bounding box center [19, 233] width 32 height 32
radio input "true"
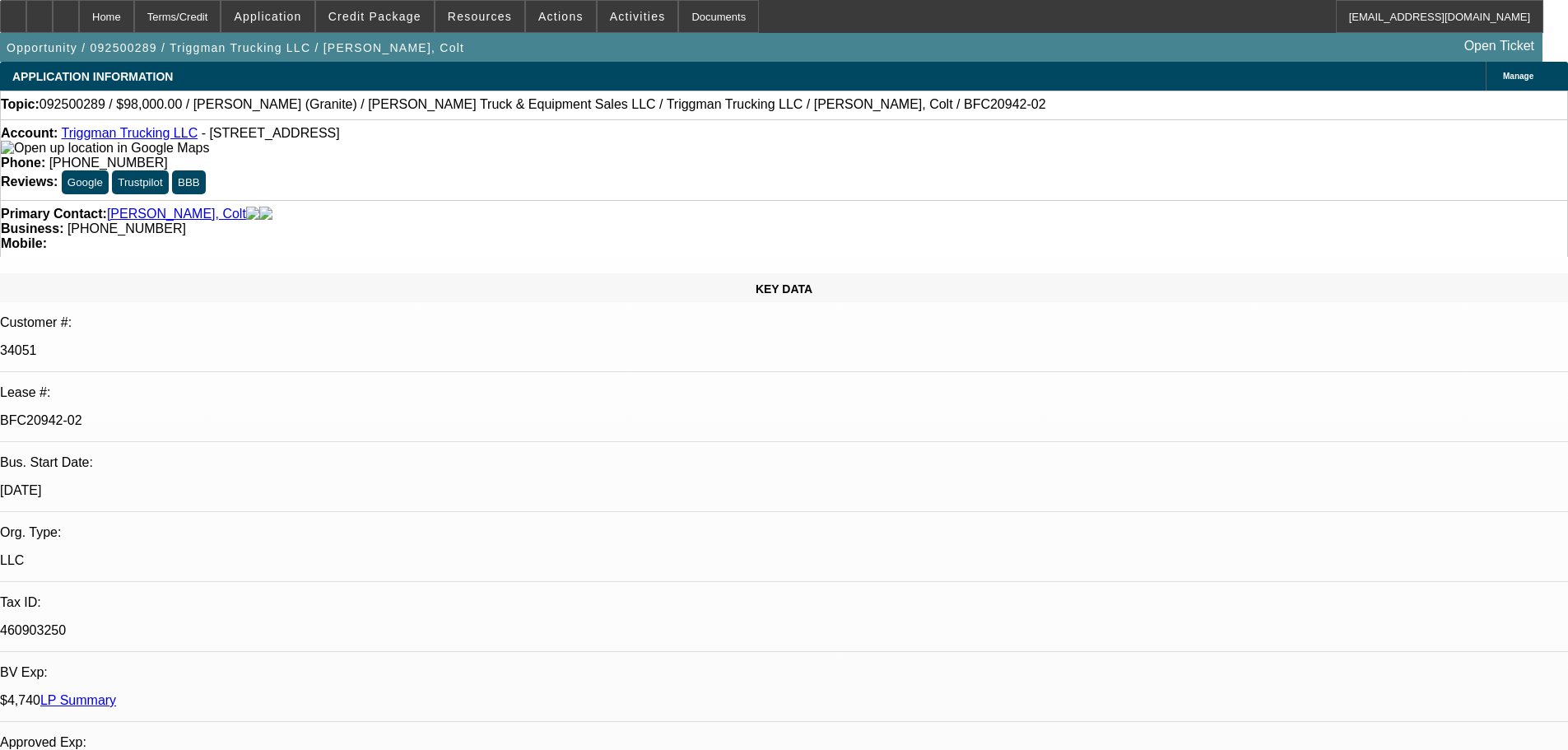
select select "0"
select select "2"
select select "0"
select select "6"
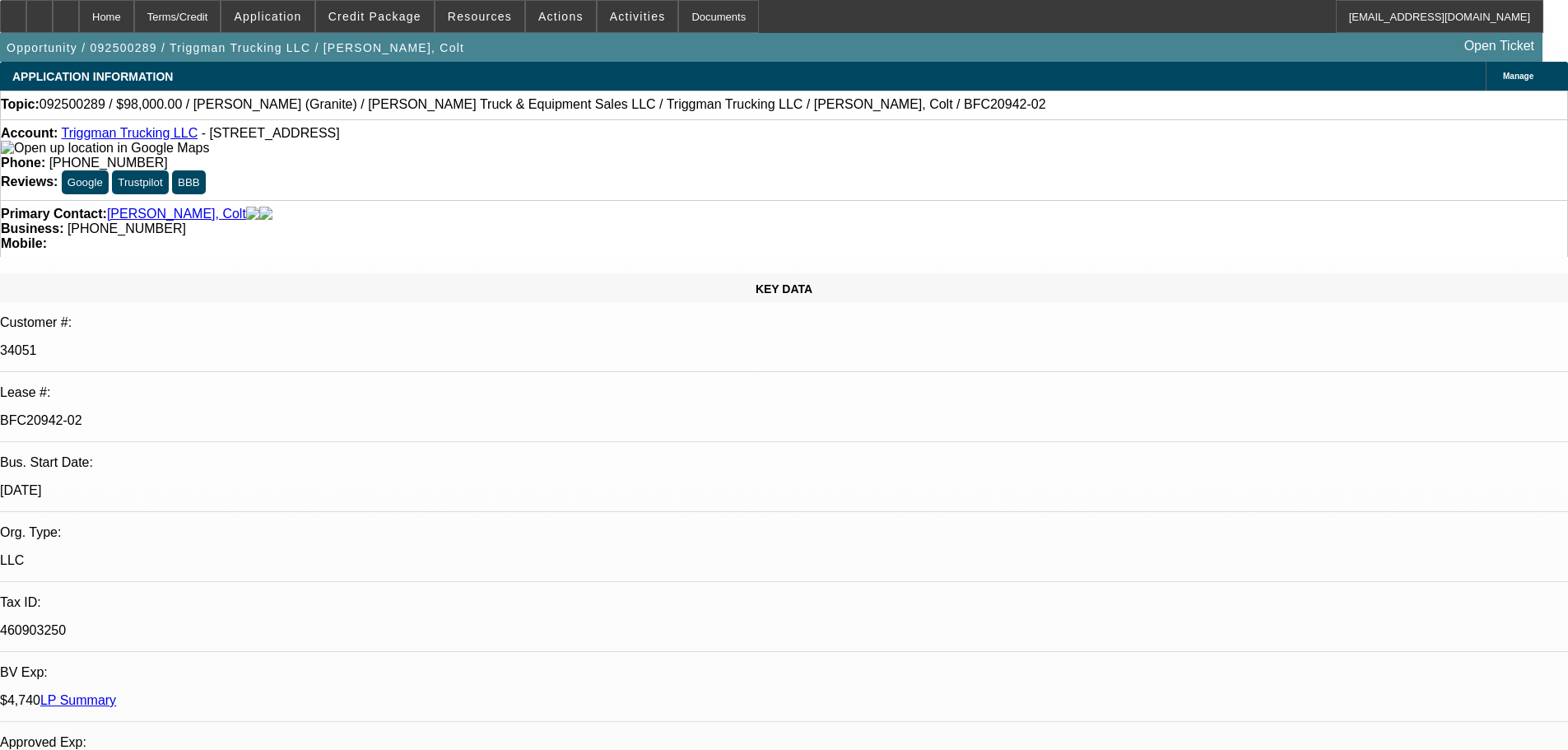
select select "0"
select select "2"
select select "0"
select select "6"
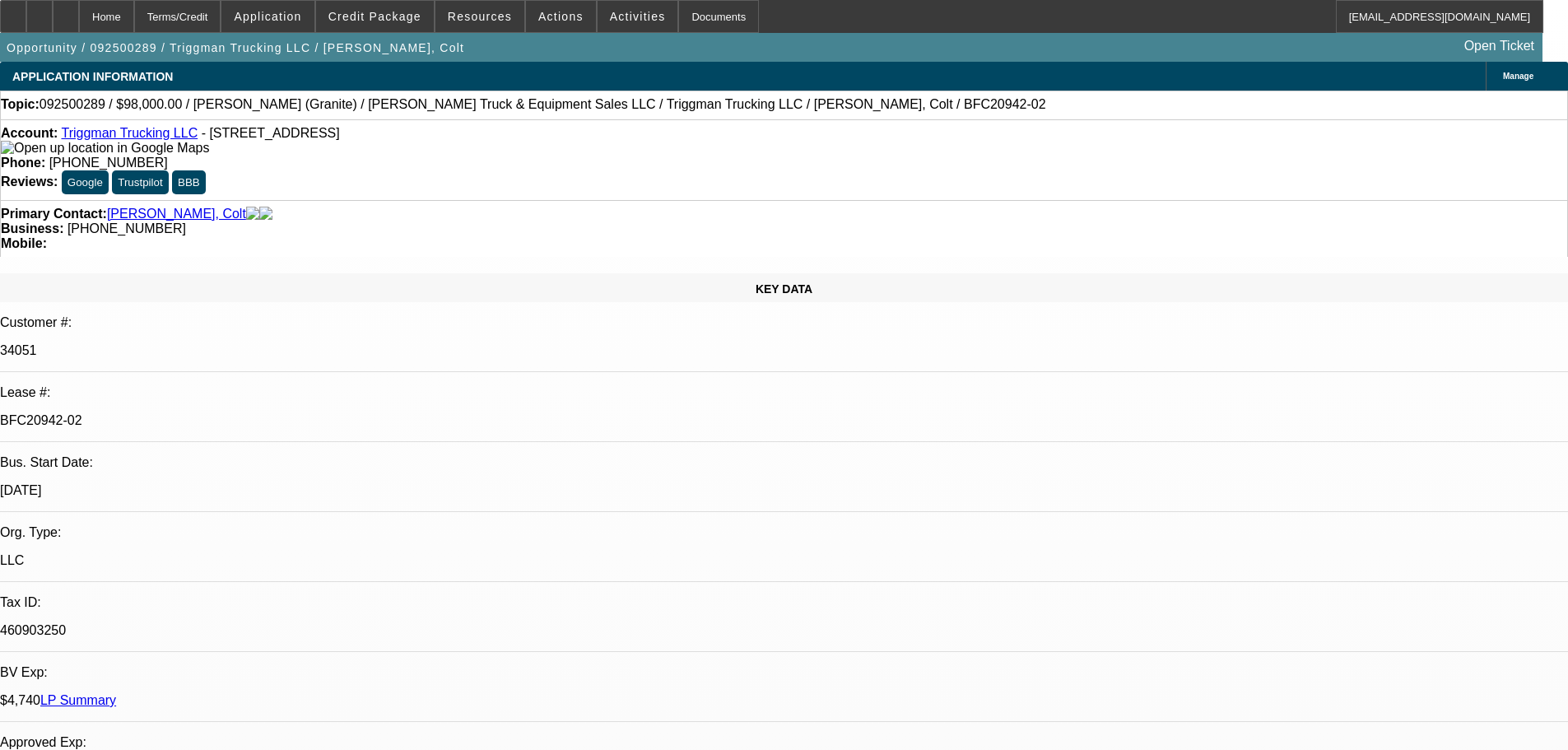
select select "0"
select select "2"
select select "0"
select select "6"
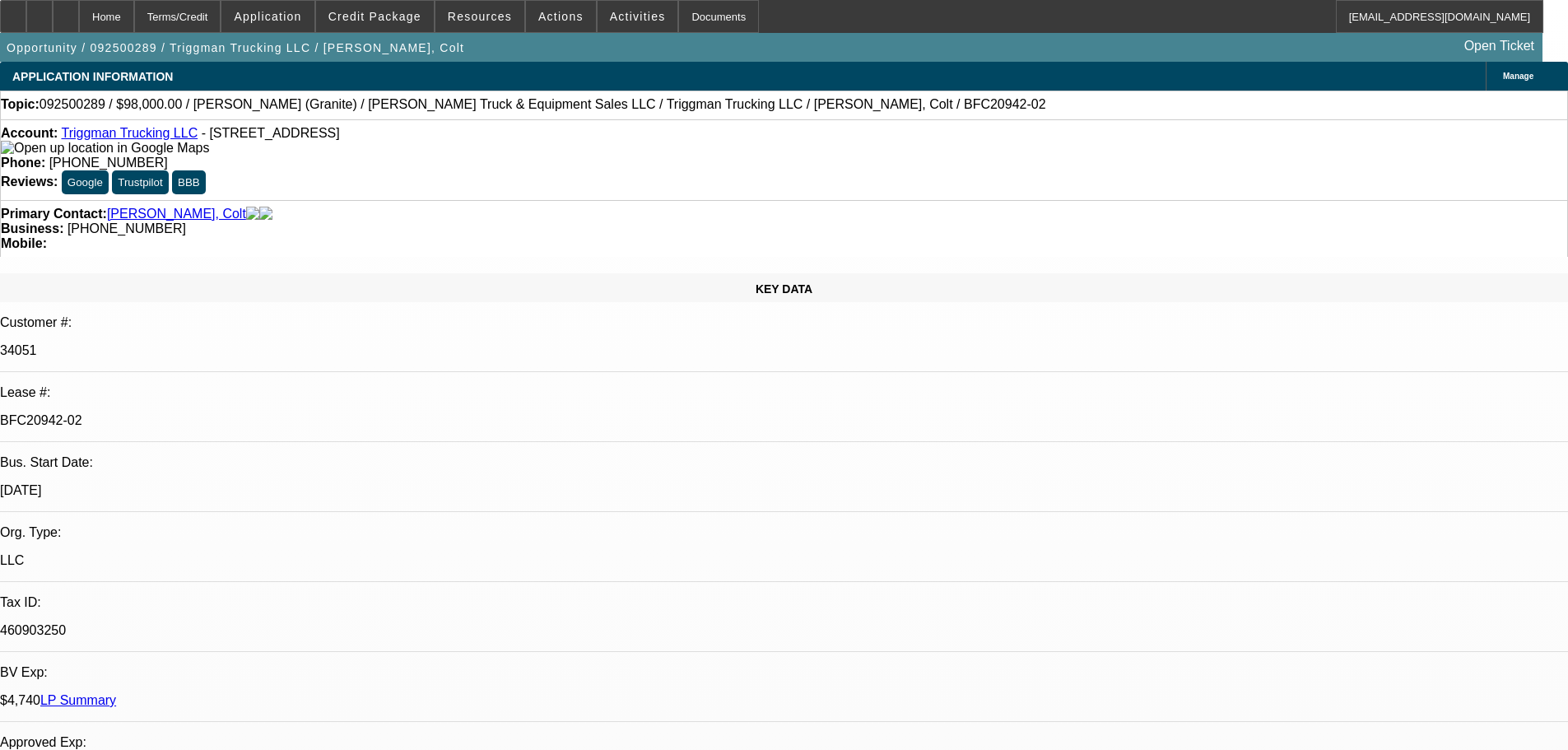
select select "0"
select select "2"
select select "0"
select select "6"
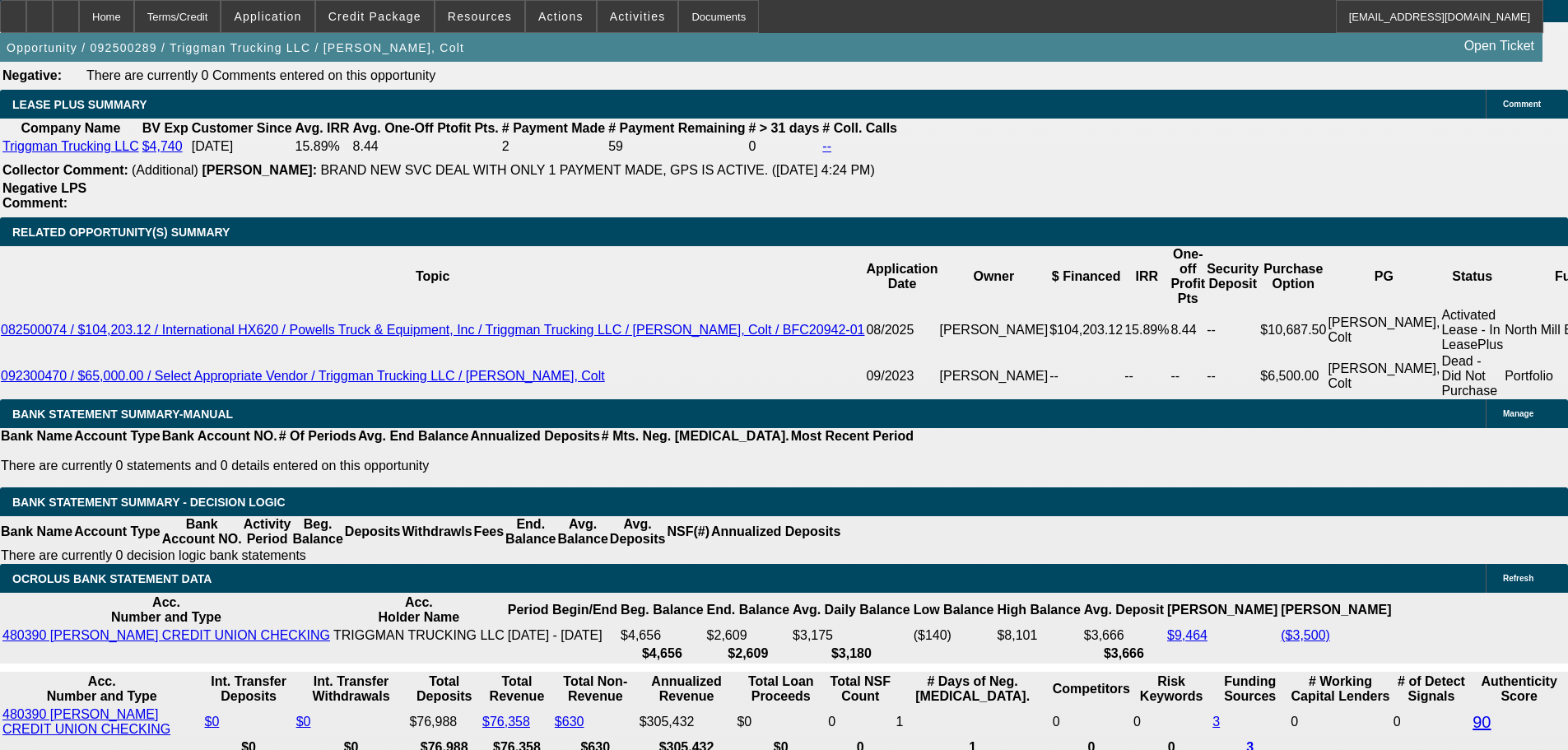
scroll to position [2471, 0]
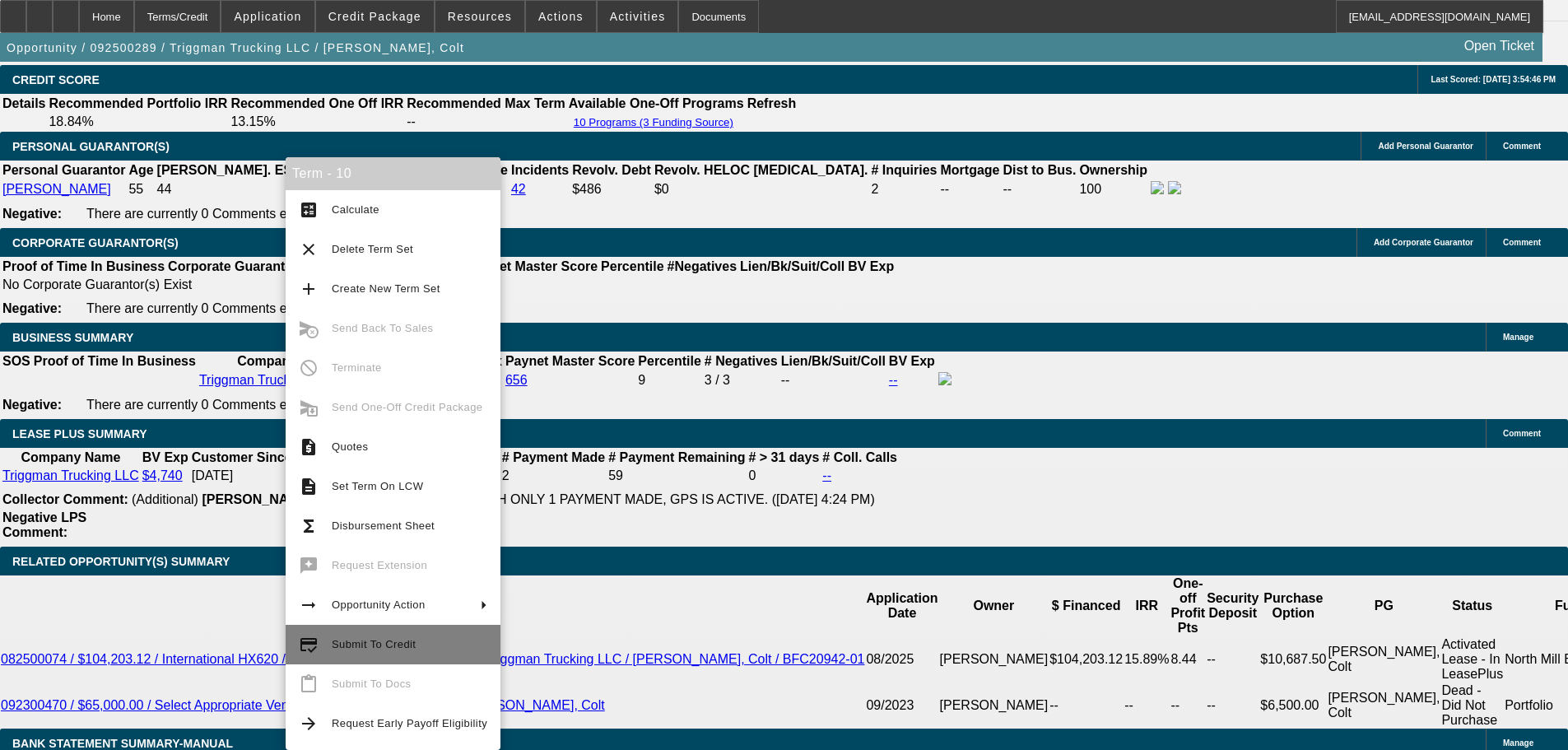
click at [333, 650] on span "Submit To Credit" at bounding box center [409, 645] width 156 height 20
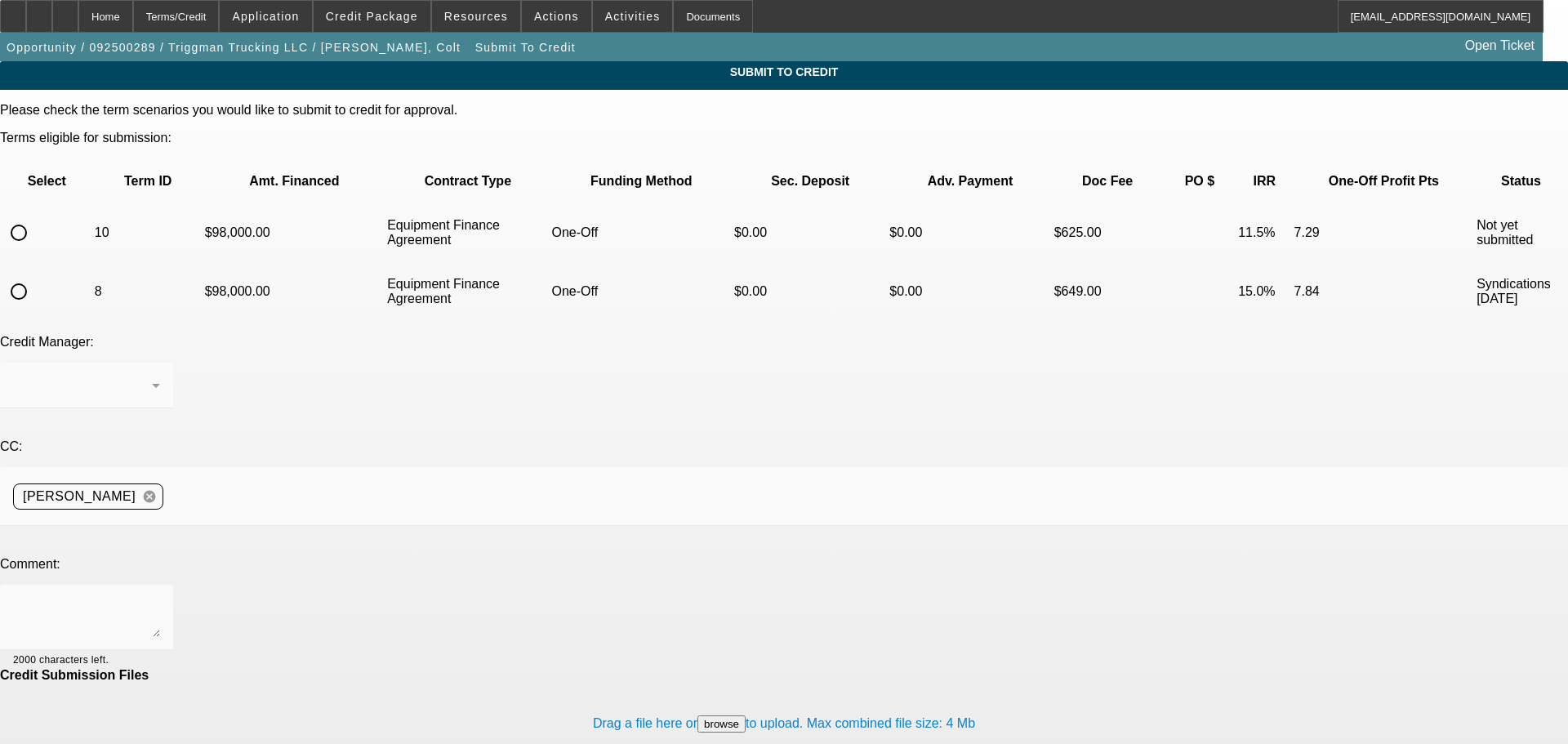
click at [35, 217] on input "radio" at bounding box center [19, 233] width 32 height 32
radio input "true"
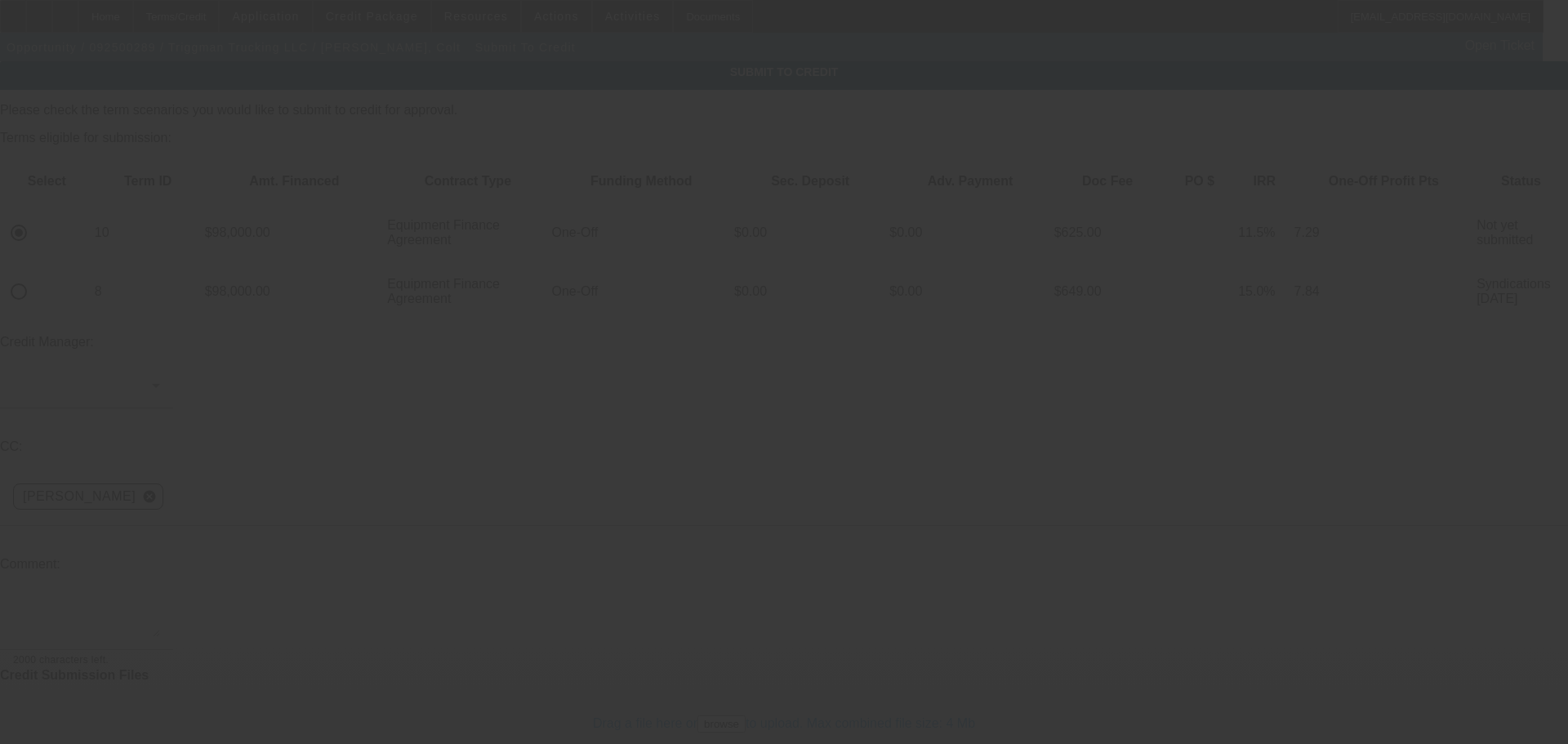
click at [307, 461] on div at bounding box center [784, 372] width 1568 height 744
click at [160, 598] on textarea at bounding box center [87, 618] width 147 height 40
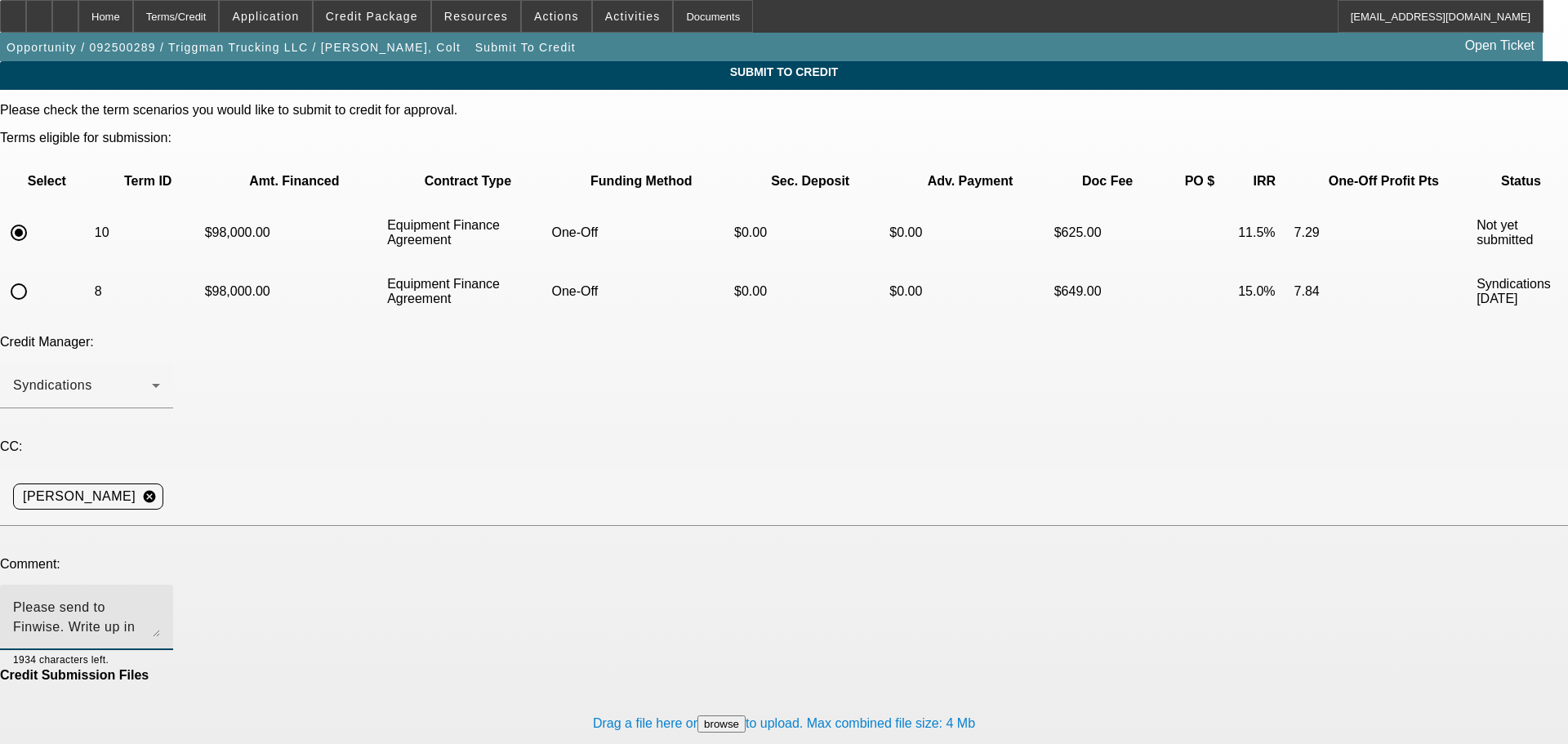
click at [160, 598] on textarea "Please send to Finwise. Write up in additional comments. Thank you" at bounding box center [87, 618] width 147 height 40
type textarea "Please send to Finwise. Write up in additional comments. Thank you"
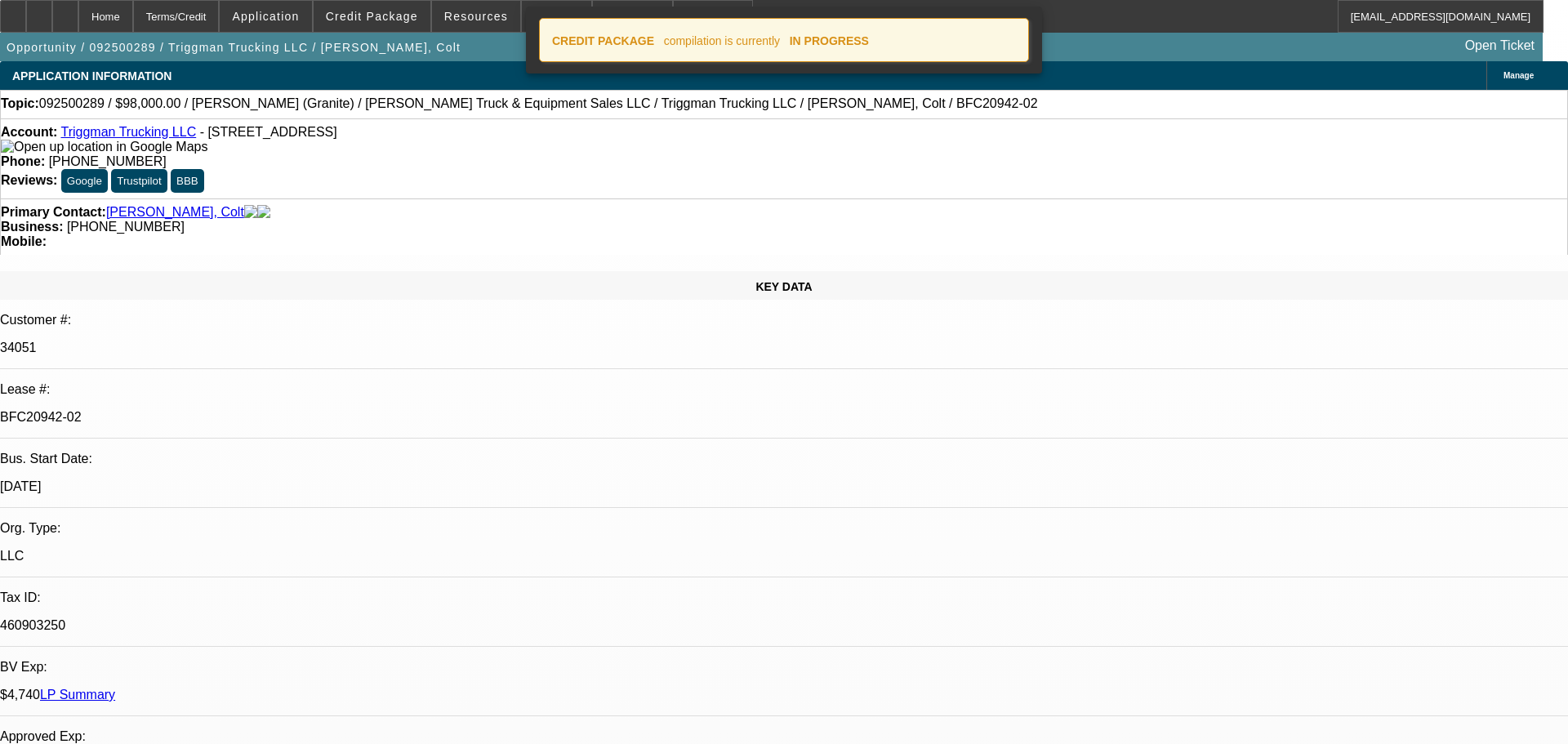
select select "0"
select select "2"
select select "0"
select select "6"
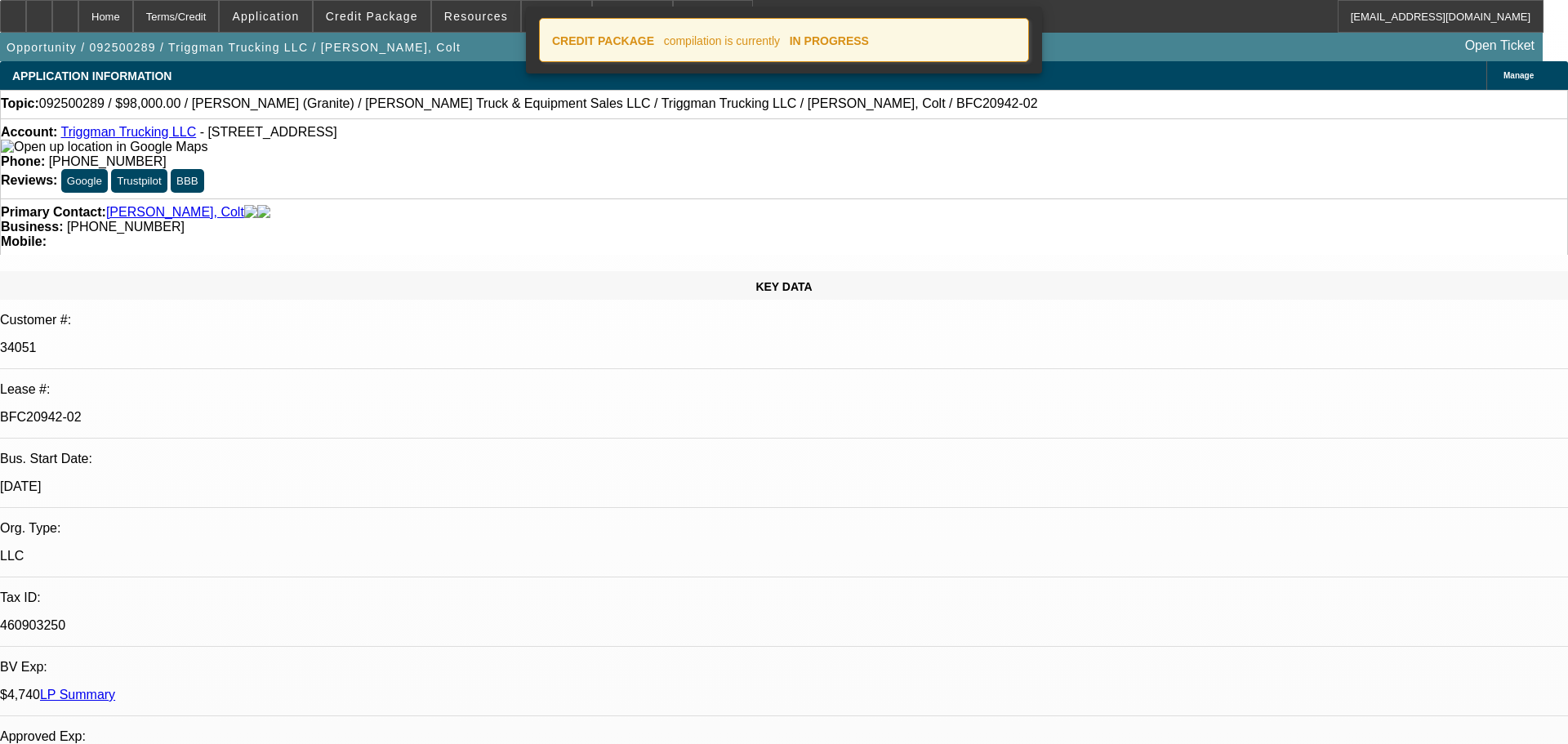
select select "0"
select select "2"
select select "0"
select select "6"
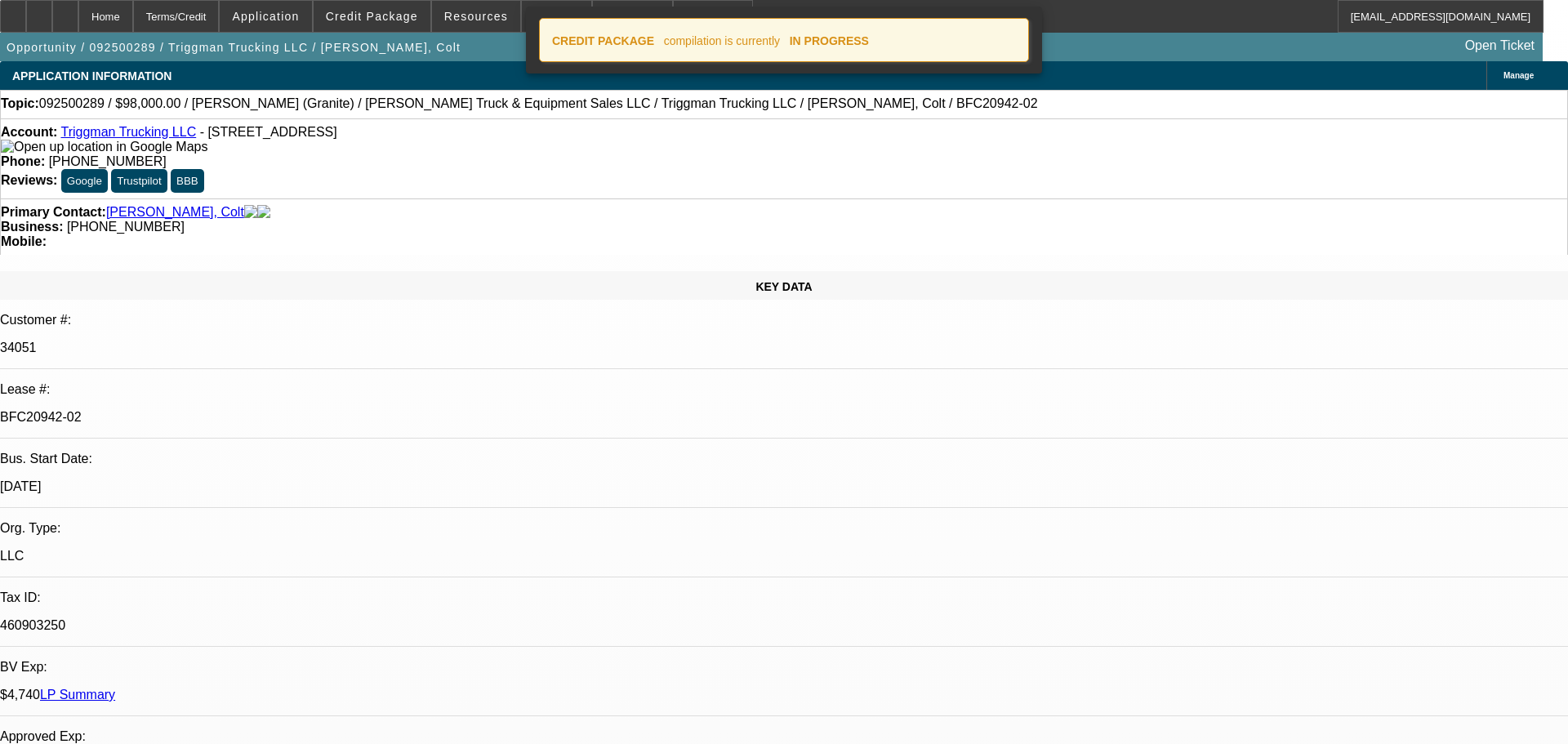
select select "0"
select select "2"
select select "0"
select select "6"
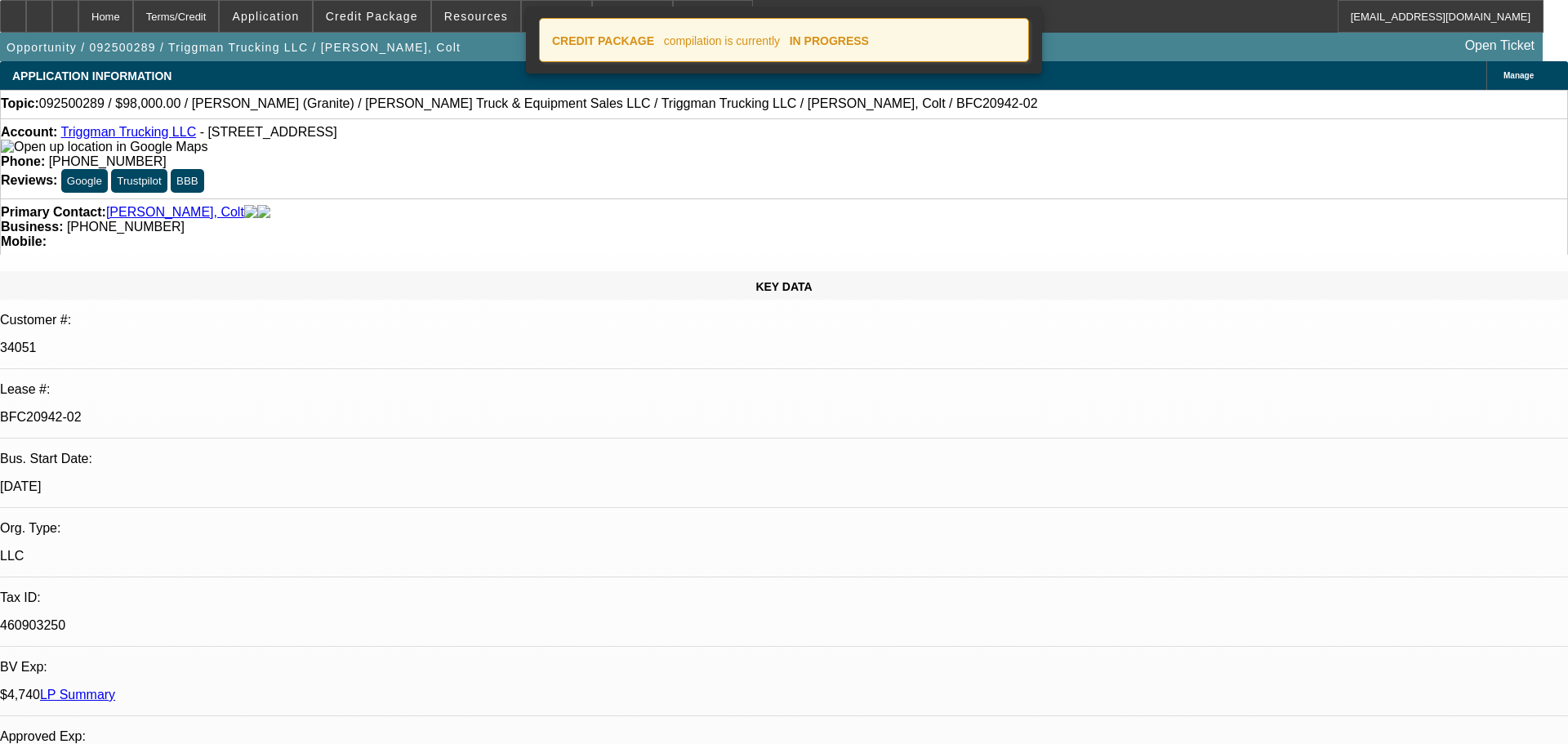
select select "0"
select select "2"
select select "0"
select select "6"
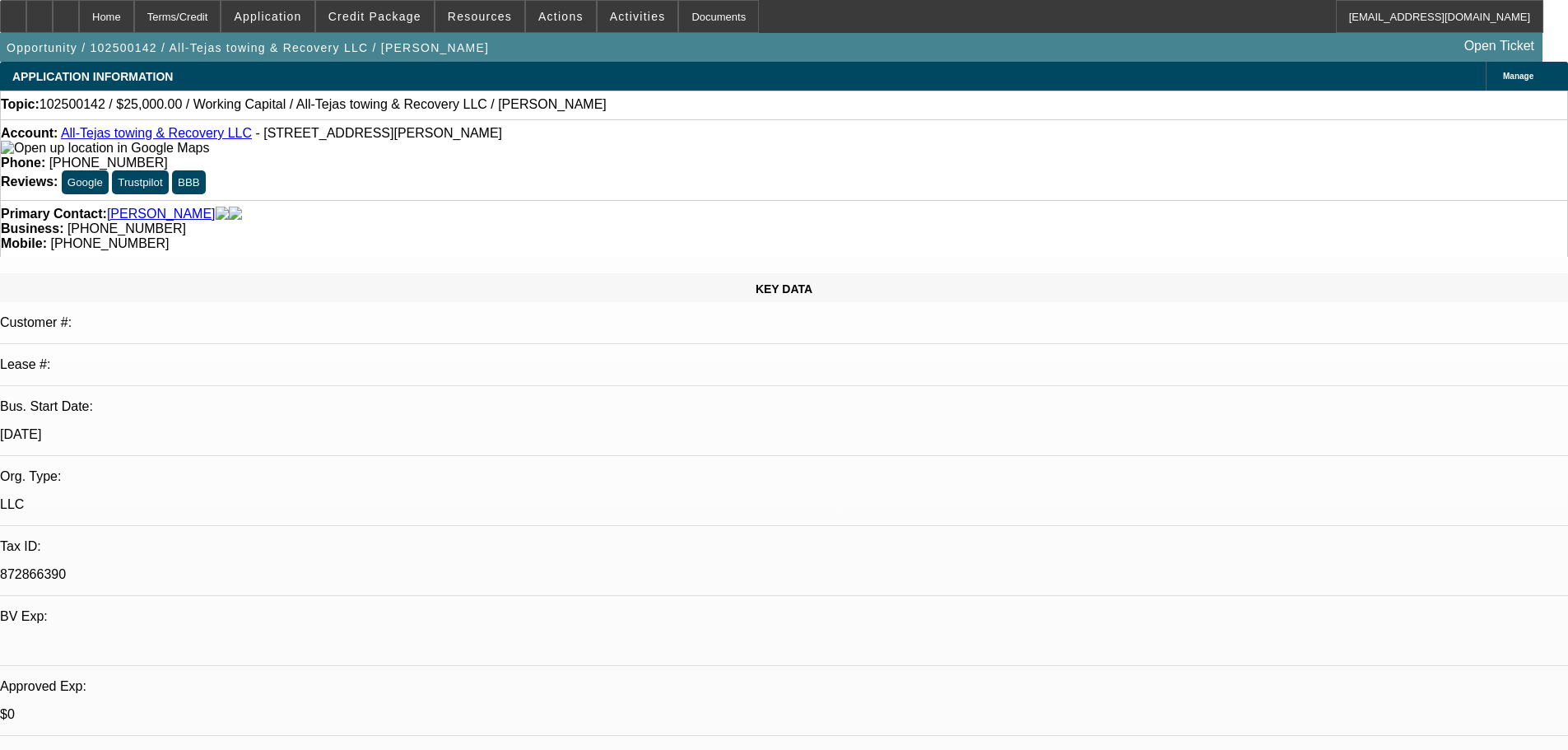
select select "0"
select select "2"
select select "0.1"
select select "4"
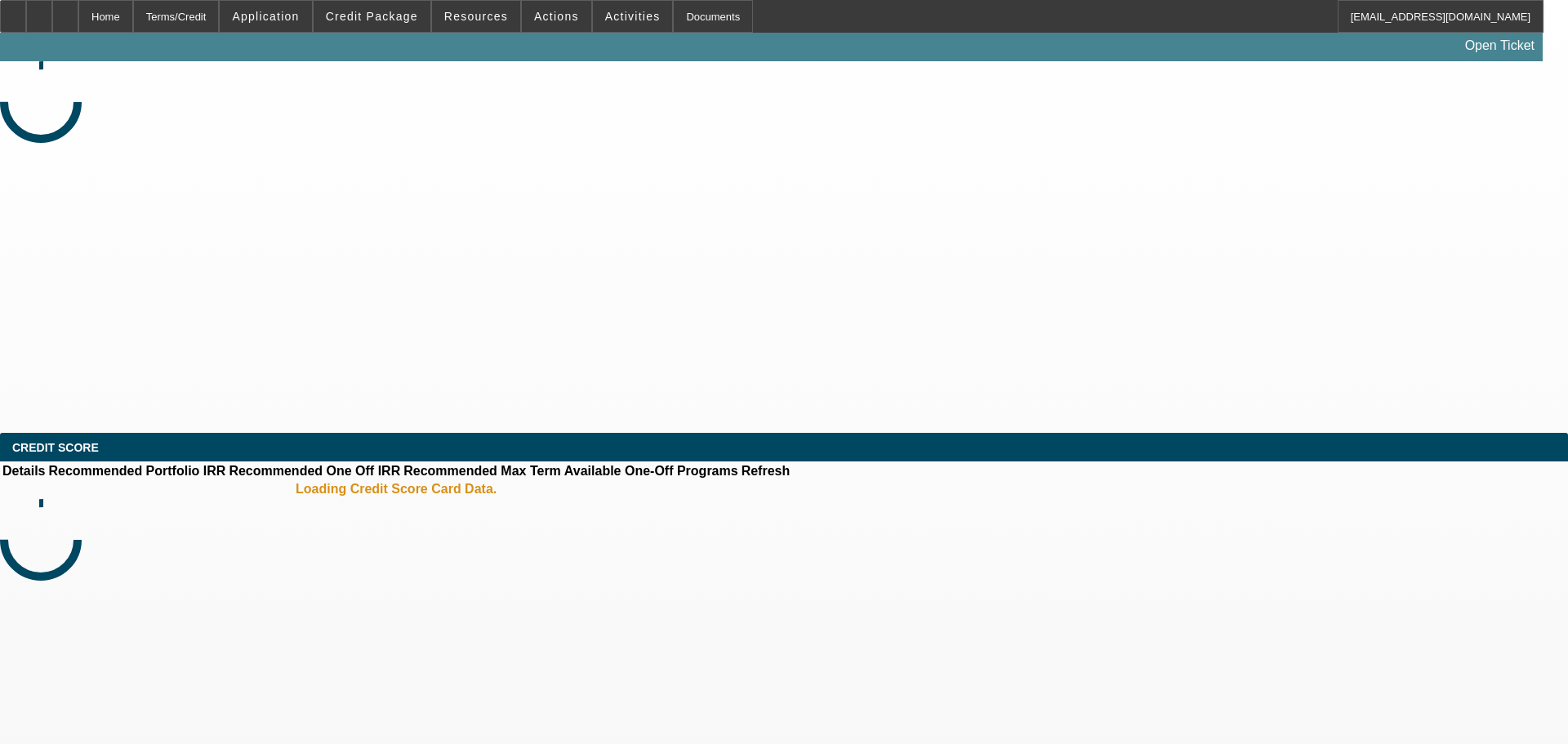
select select "0"
select select "2"
select select "0.1"
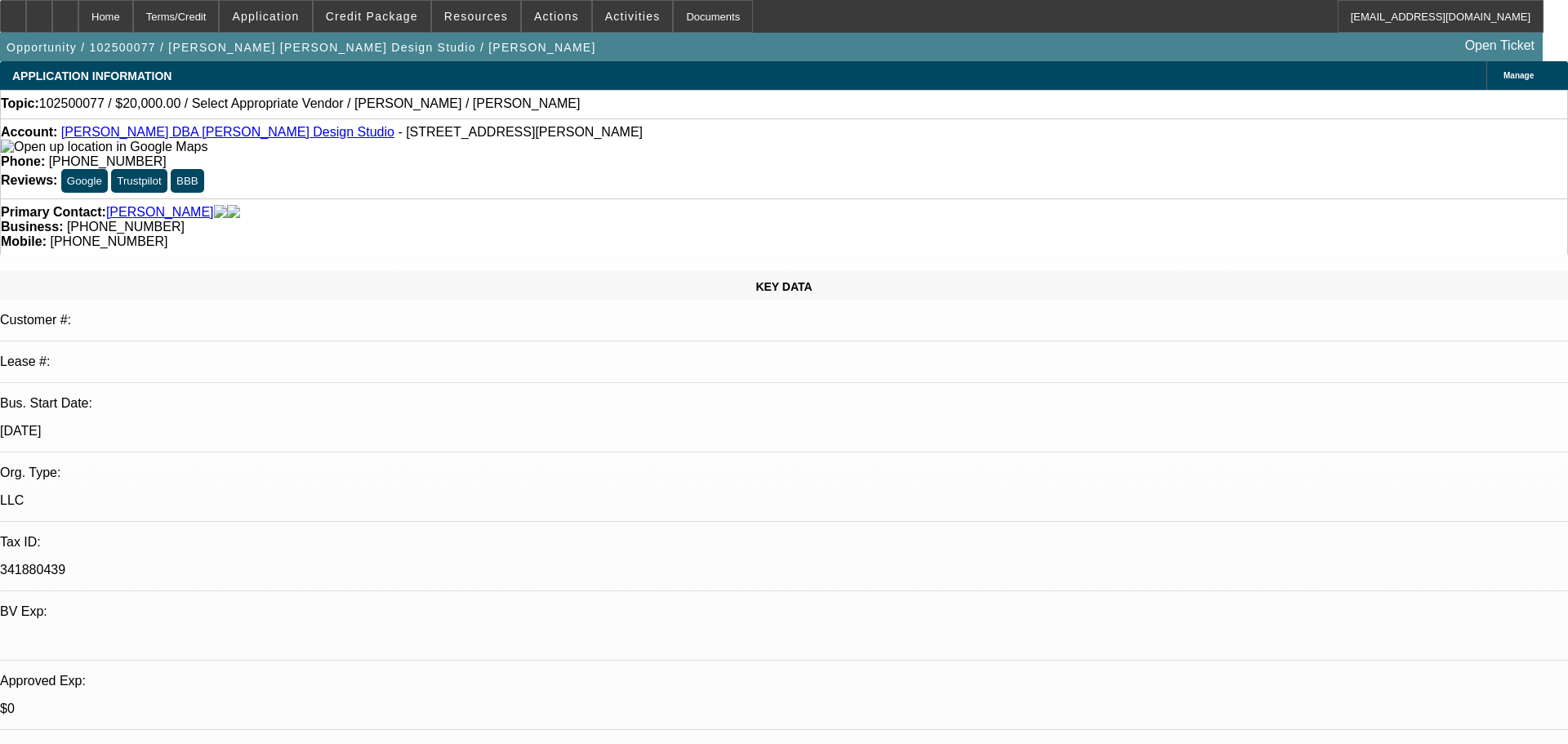
select select "1"
select select "2"
select select "4"
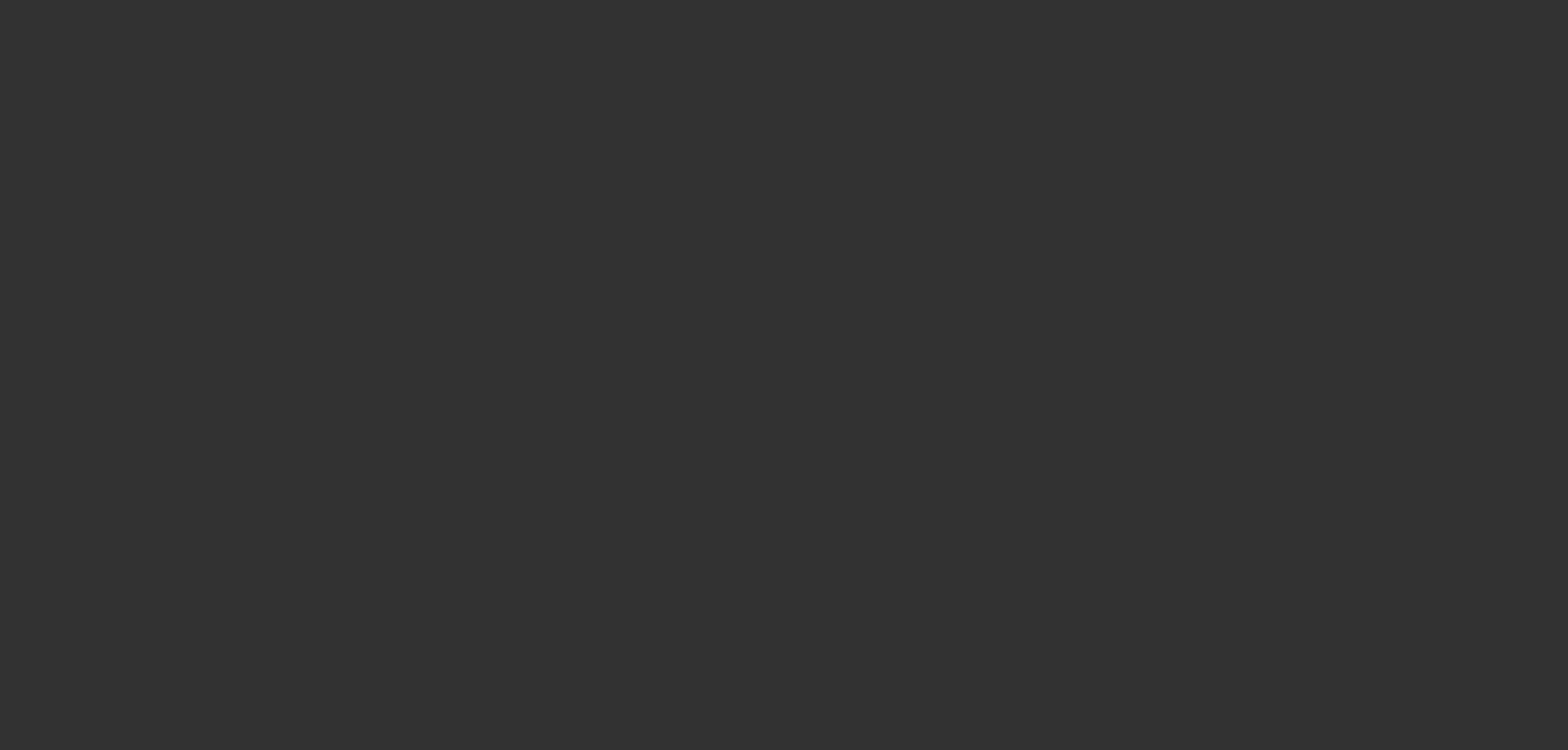
select select "0"
select select "2"
select select "0"
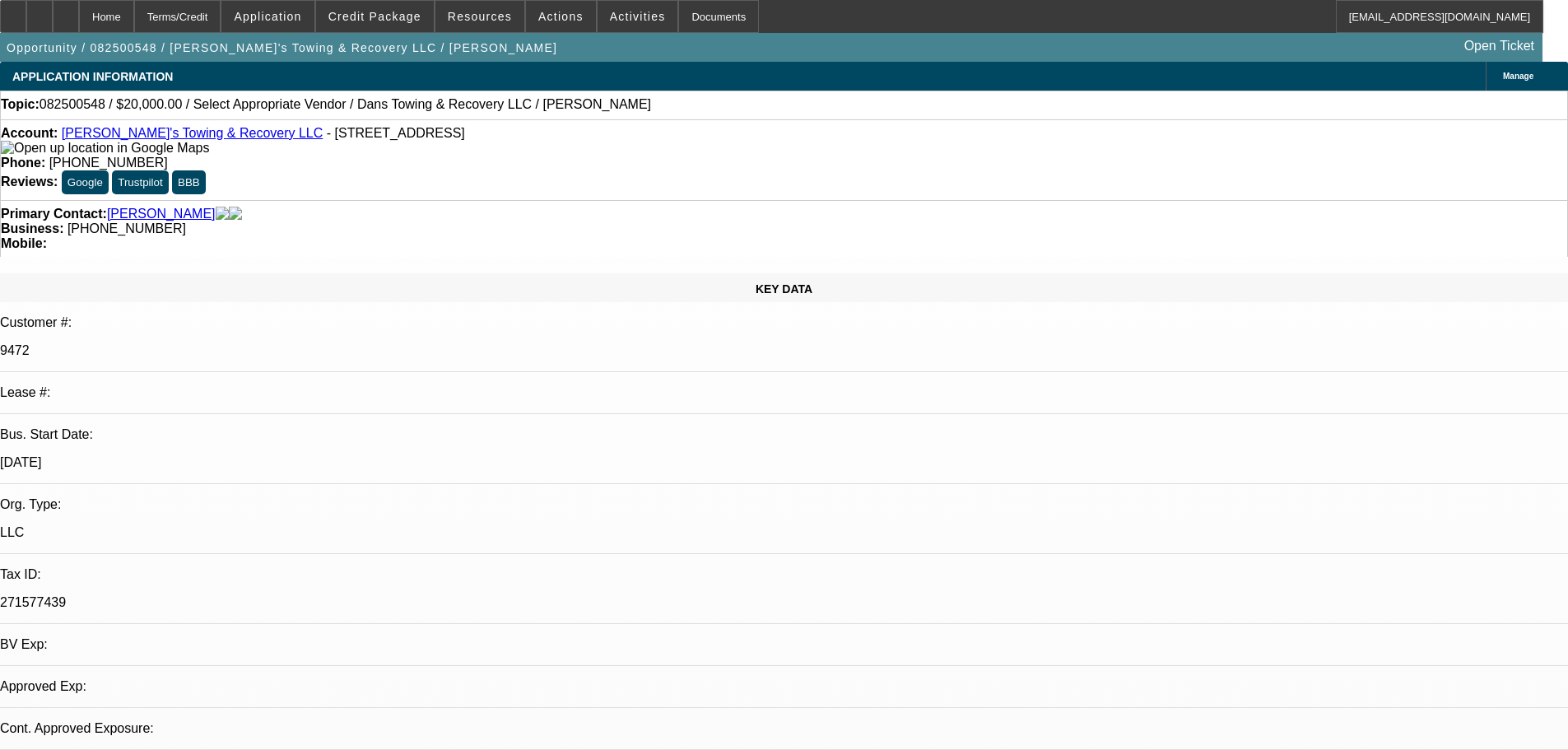
select select "1"
select select "2"
select select "6"
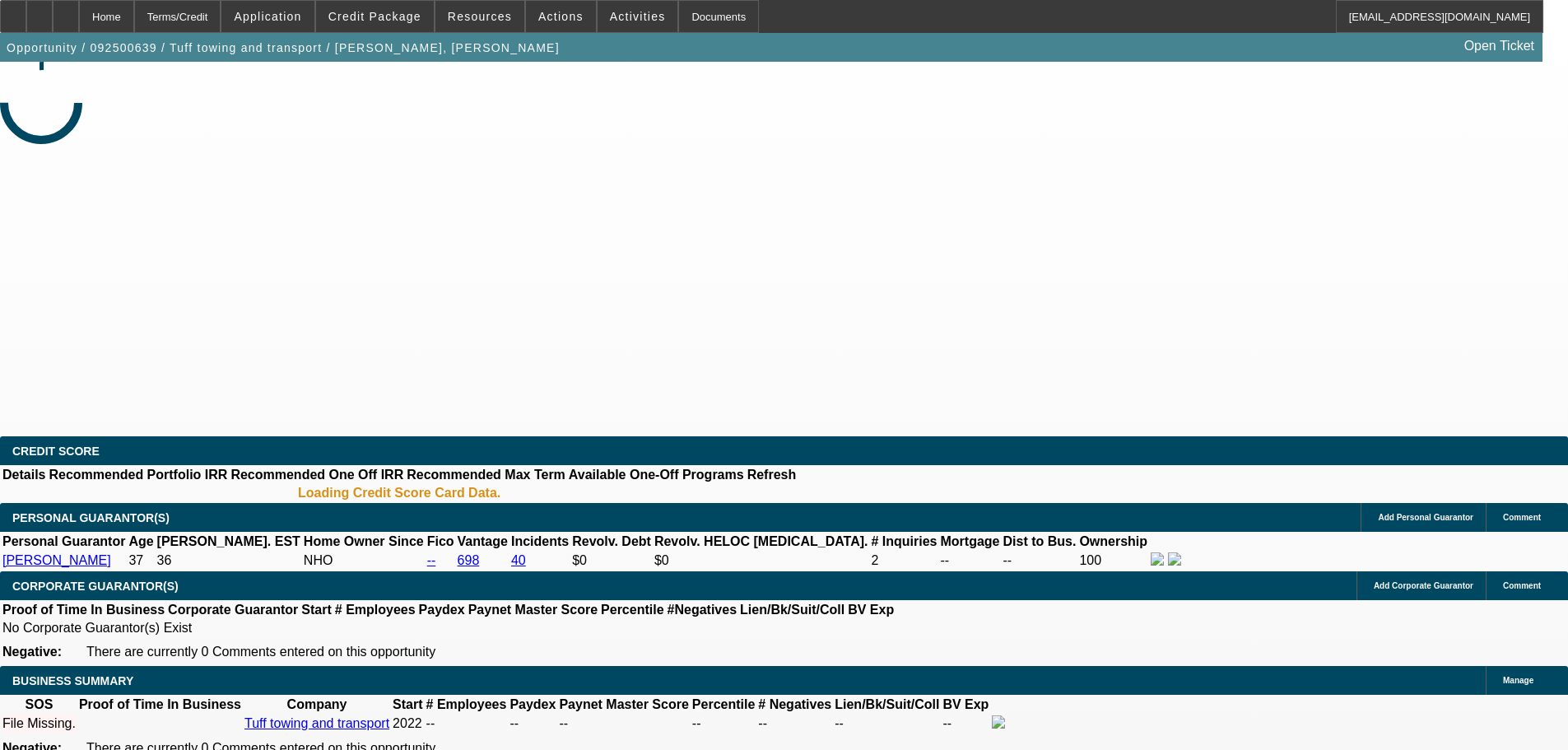
select select "0"
select select "2"
select select "0.1"
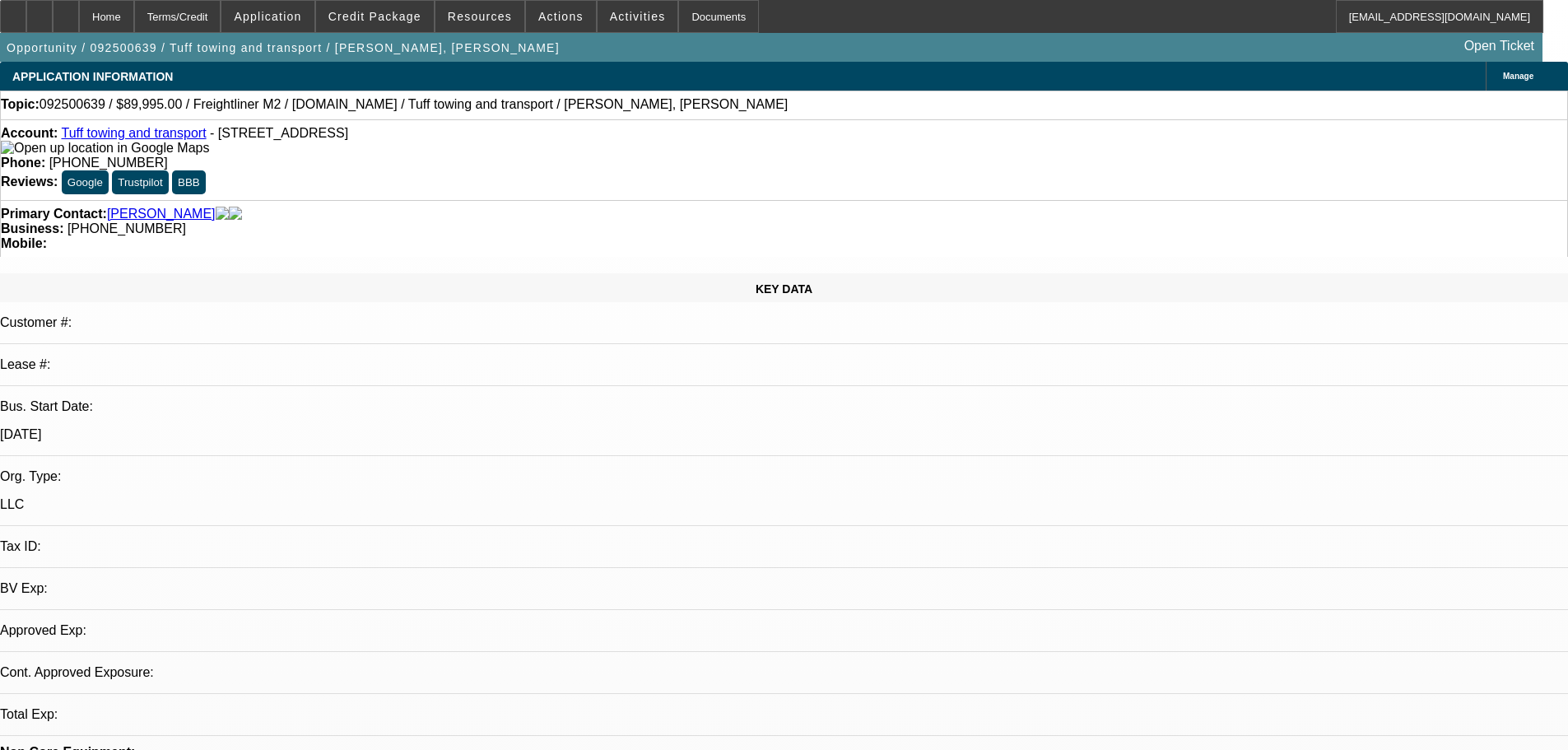
select select "1"
select select "2"
select select "4"
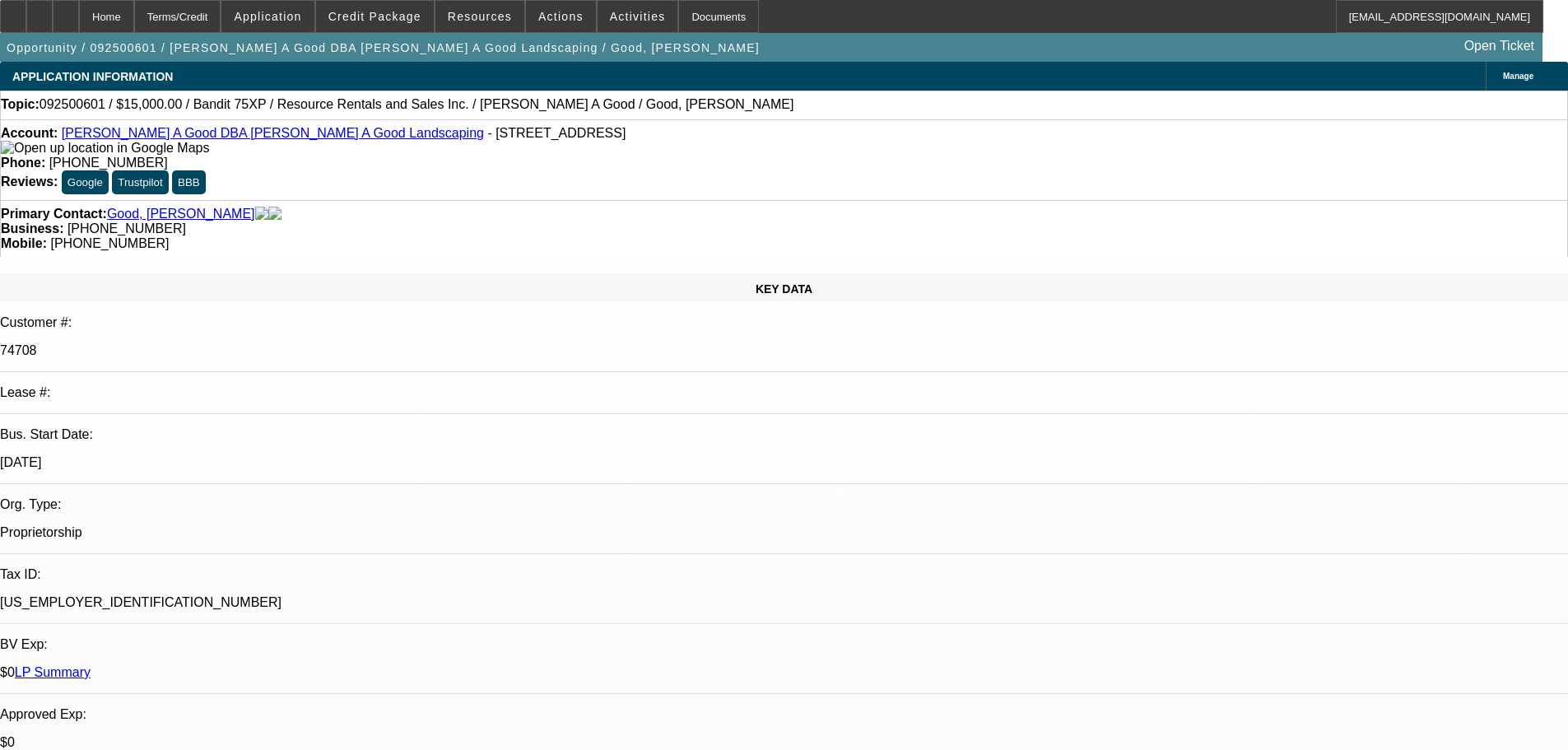
select select "0"
select select "3"
select select "0"
select select "6"
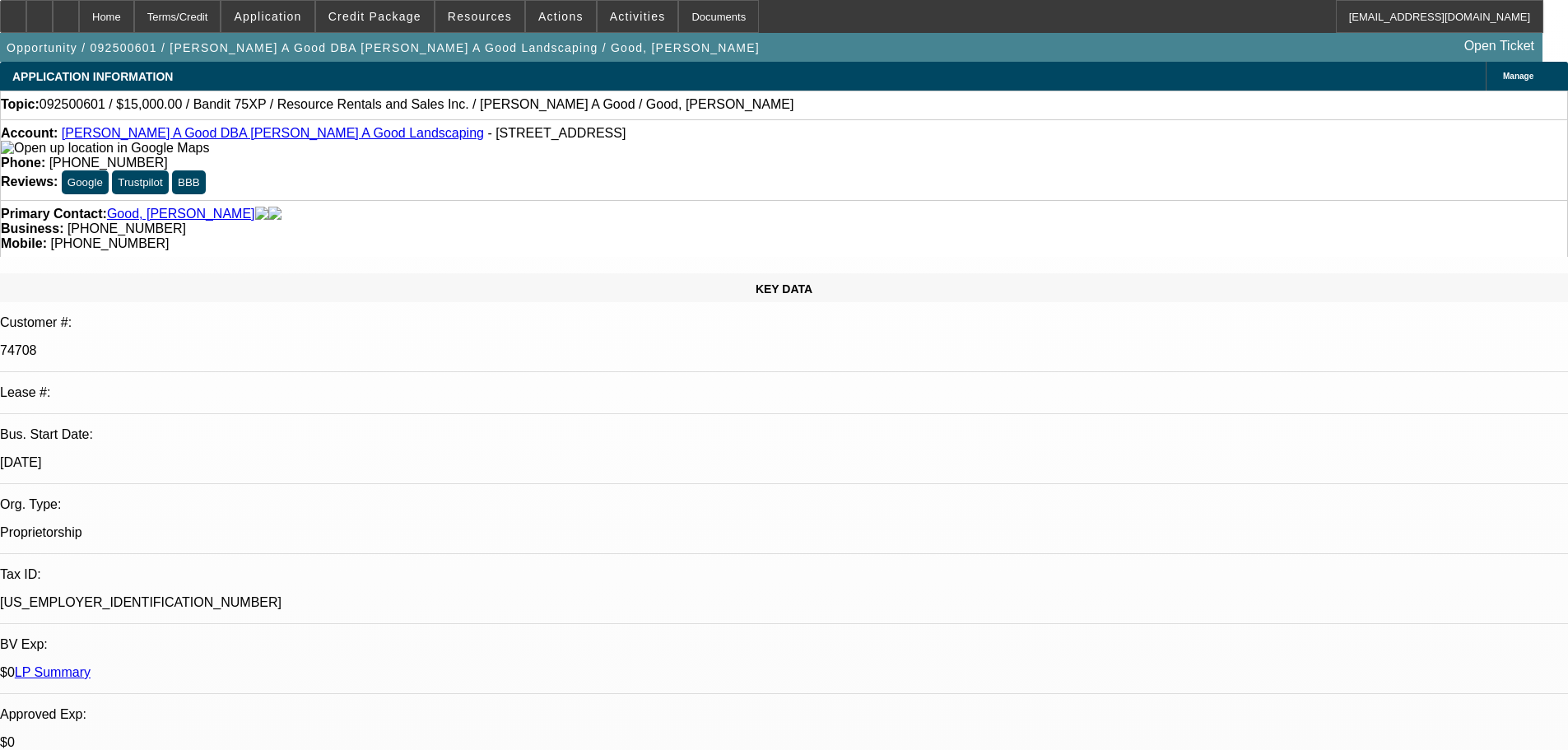
select select "0"
select select "3"
select select "0"
select select "6"
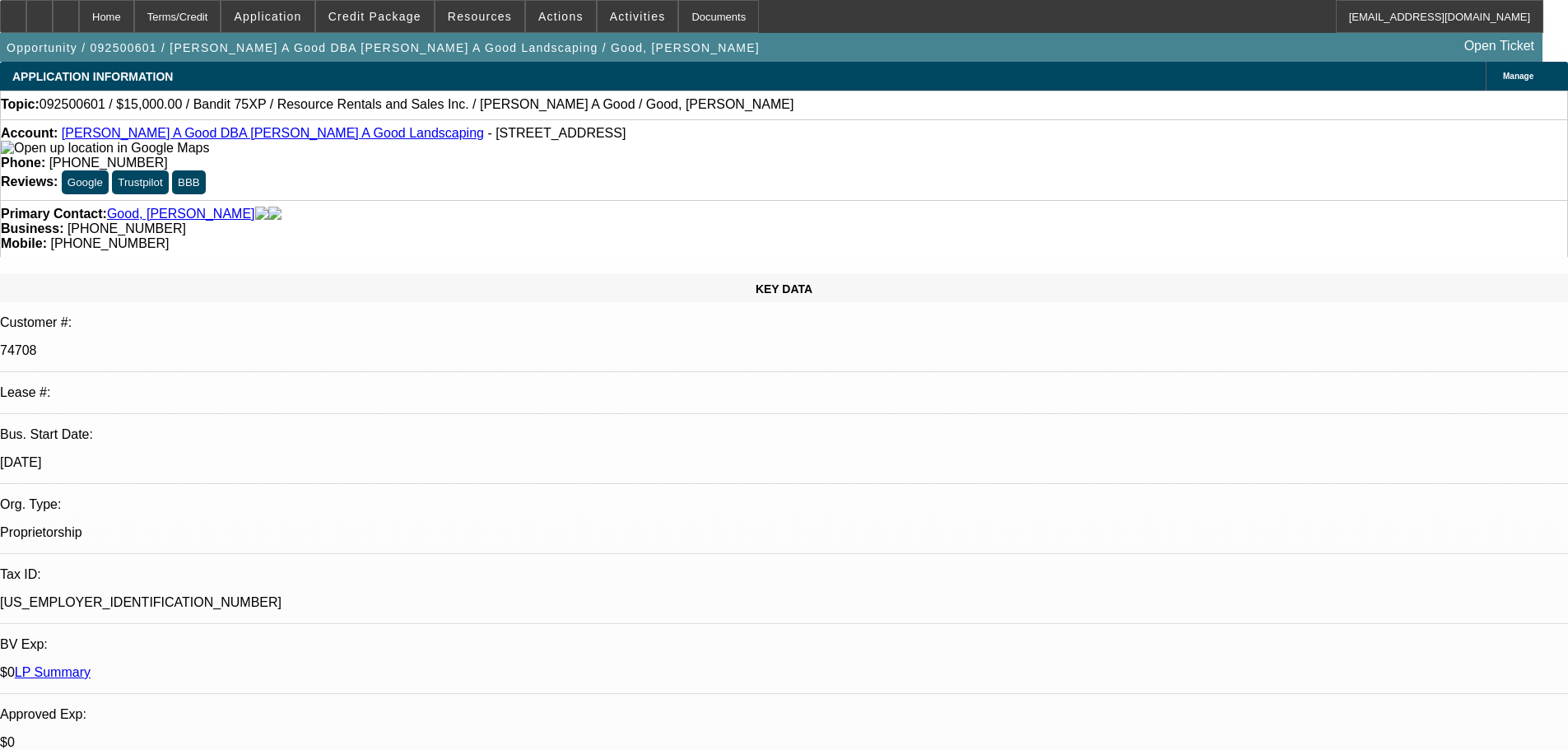
select select "0"
select select "3"
select select "0"
select select "2"
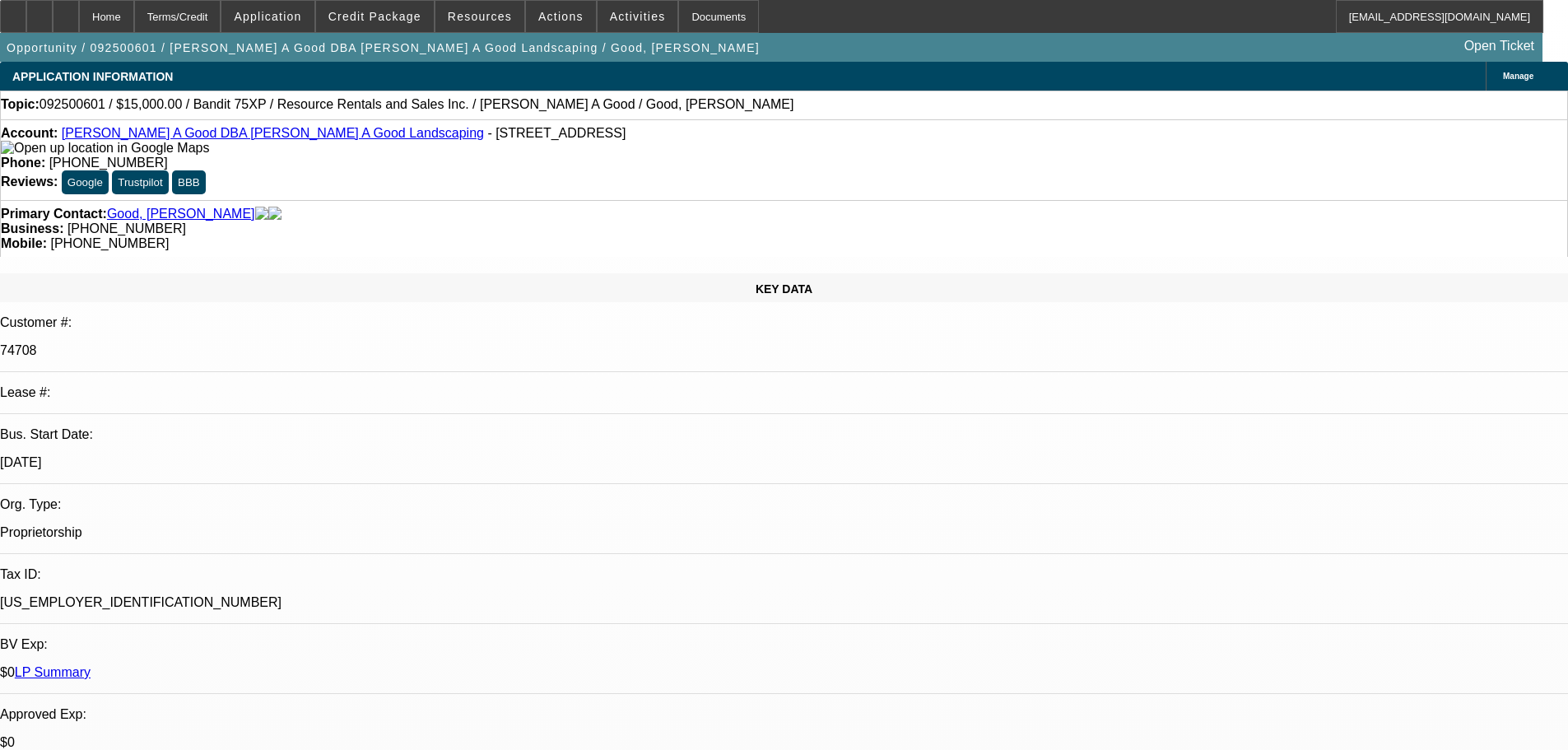
select select "0"
select select "3"
select select "0"
select select "2"
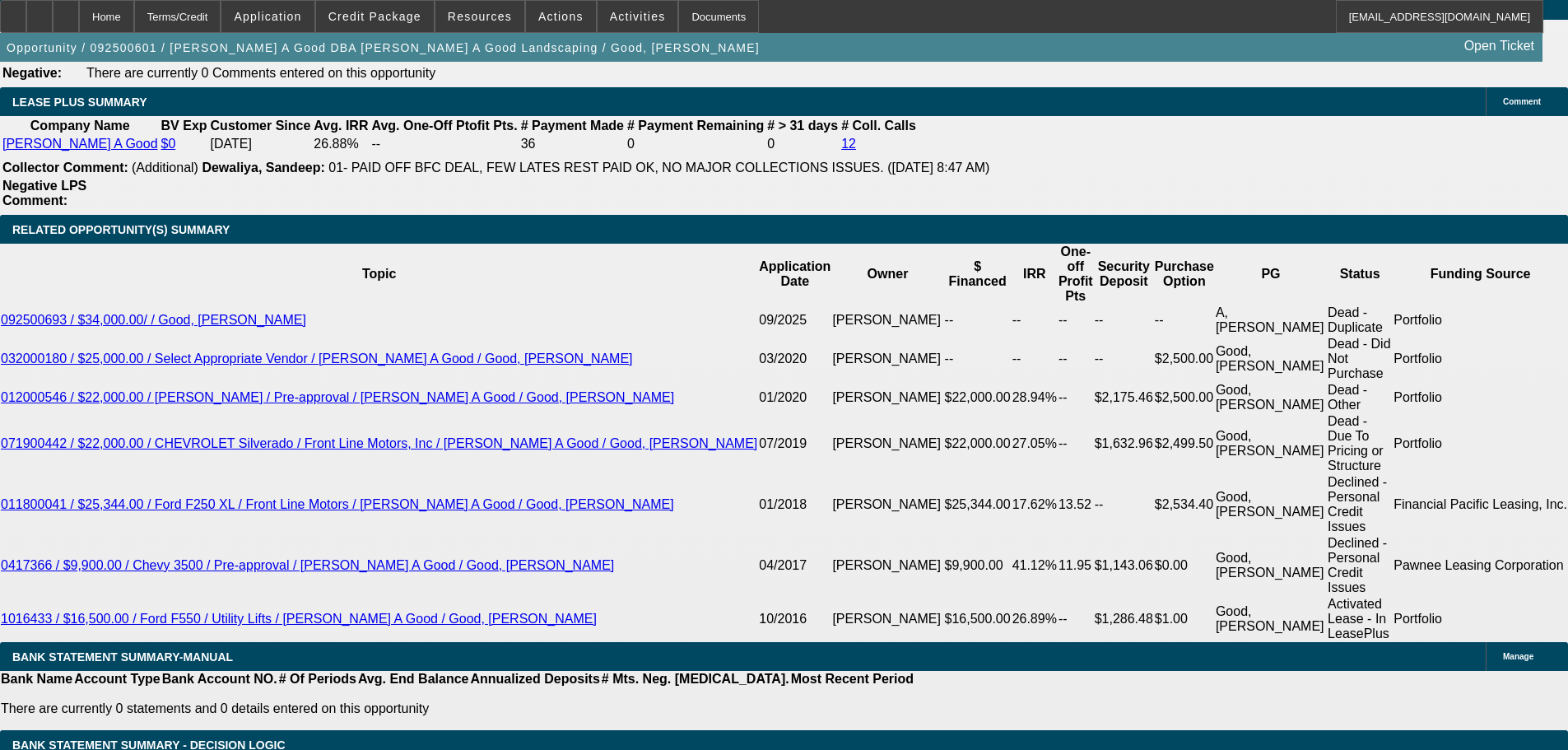
scroll to position [576, 0]
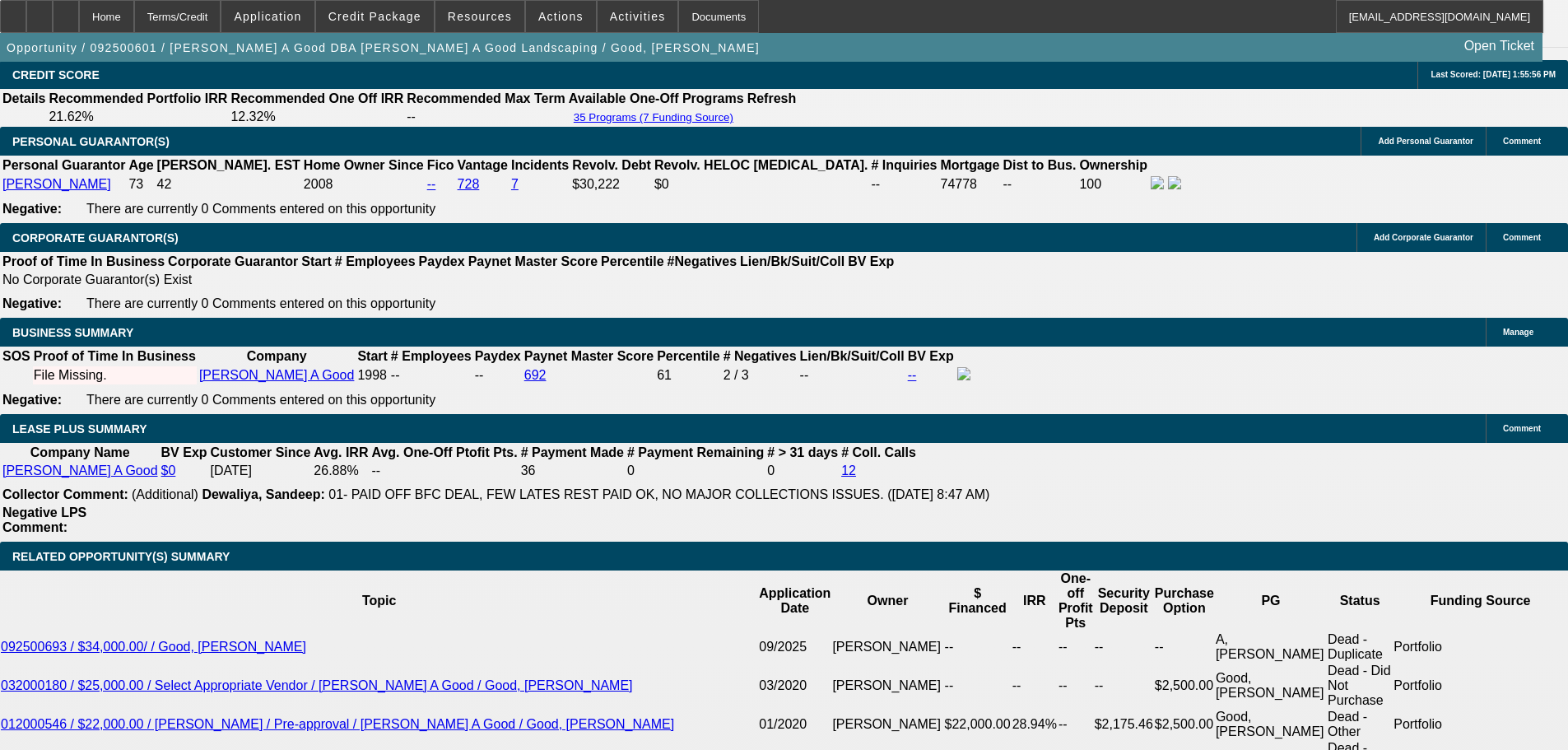
scroll to position [2483, 0]
